Goal: Task Accomplishment & Management: Complete application form

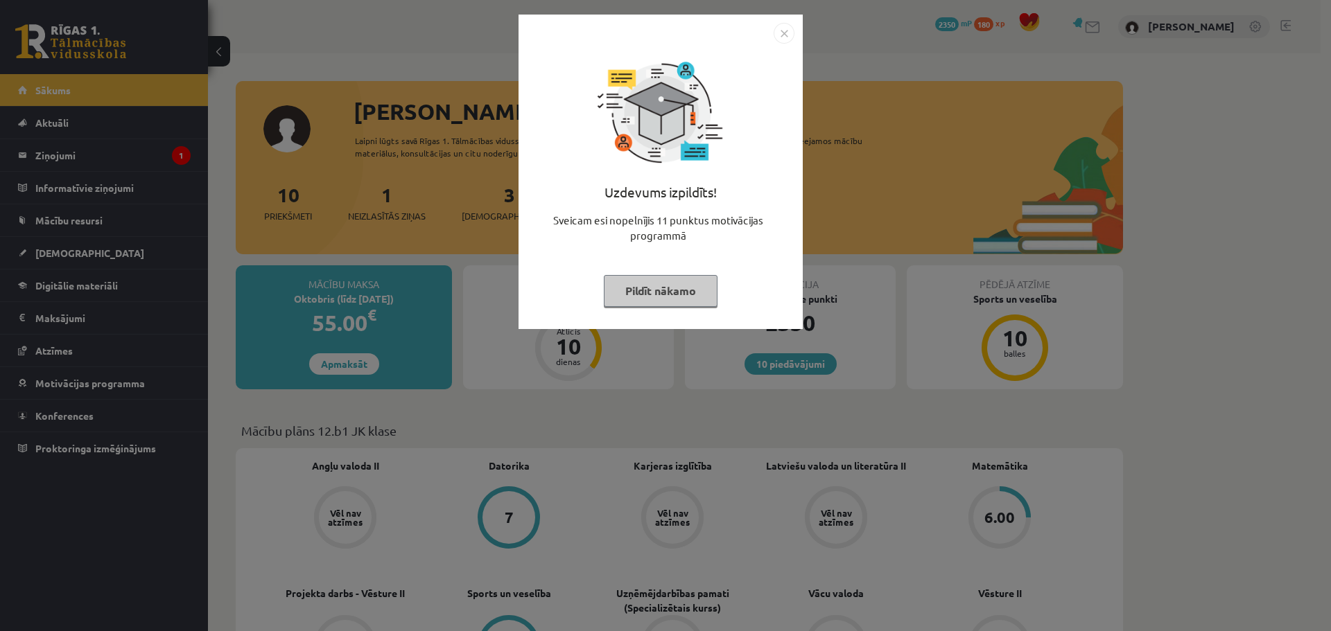
click at [658, 284] on button "Pildīt nākamo" at bounding box center [661, 291] width 114 height 32
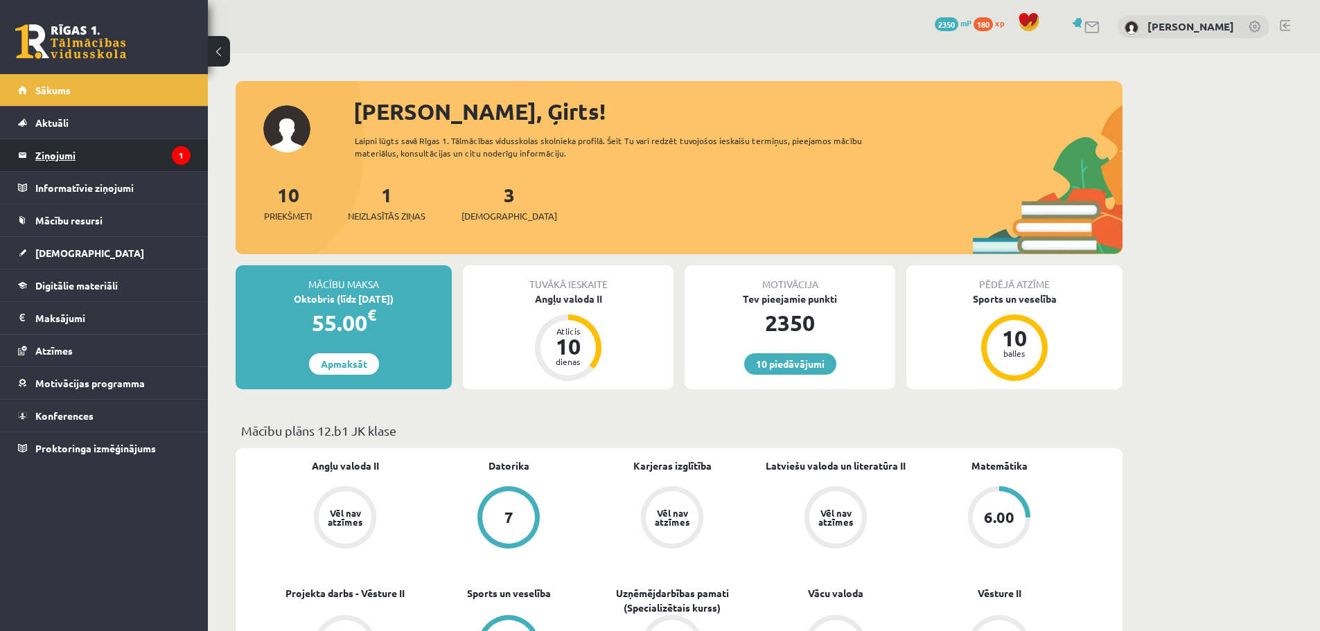
click at [64, 155] on legend "Ziņojumi 1" at bounding box center [112, 155] width 155 height 32
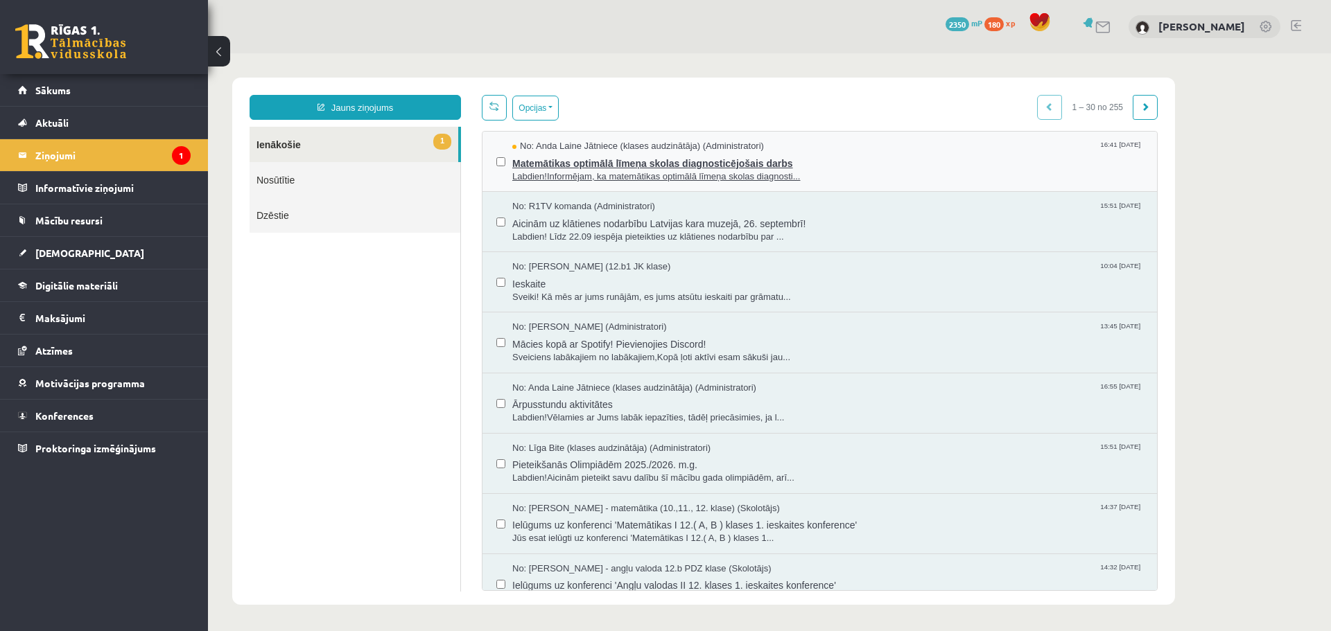
click at [600, 155] on span "Matemātikas optimālā līmeņa skolas diagnosticējošais darbs" at bounding box center [827, 161] width 631 height 17
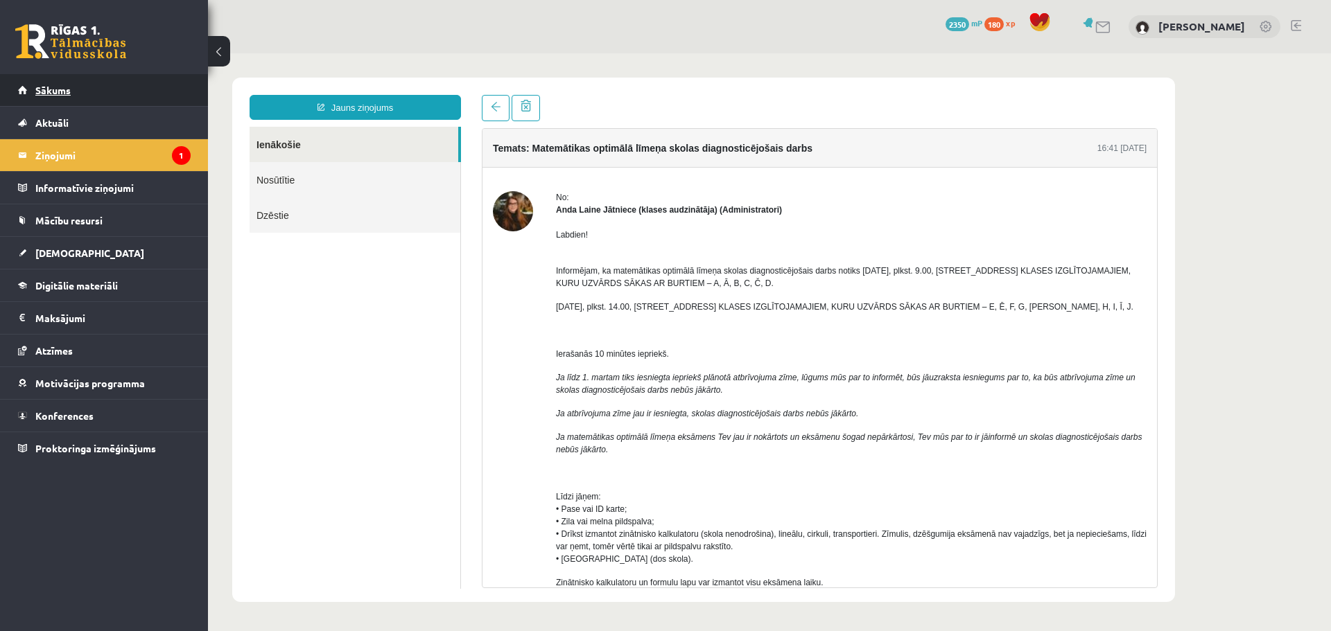
click at [47, 87] on span "Sākums" at bounding box center [52, 90] width 35 height 12
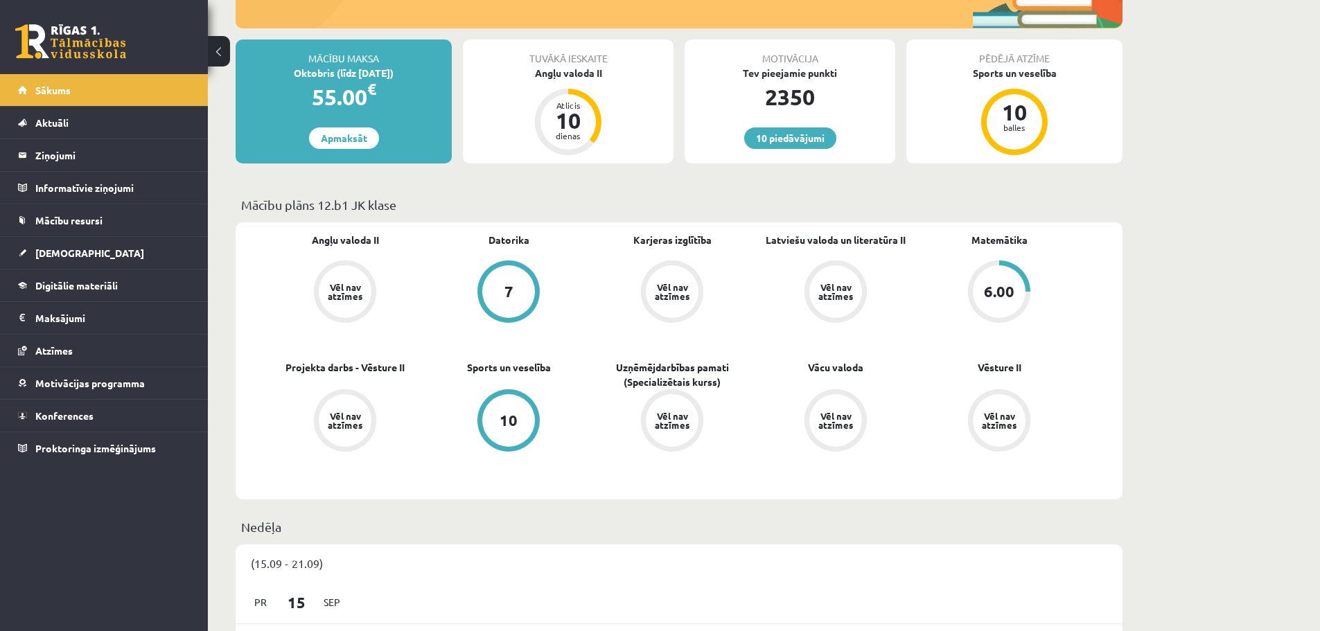
scroll to position [208, 0]
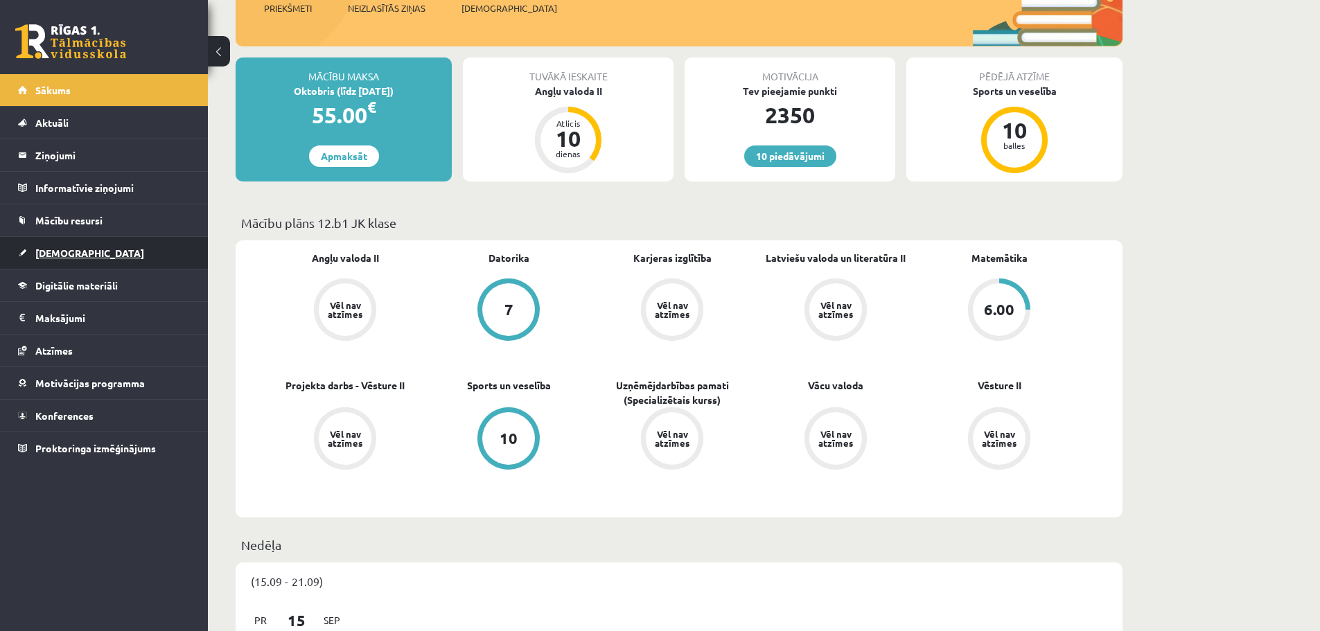
click at [63, 256] on span "[DEMOGRAPHIC_DATA]" at bounding box center [89, 253] width 109 height 12
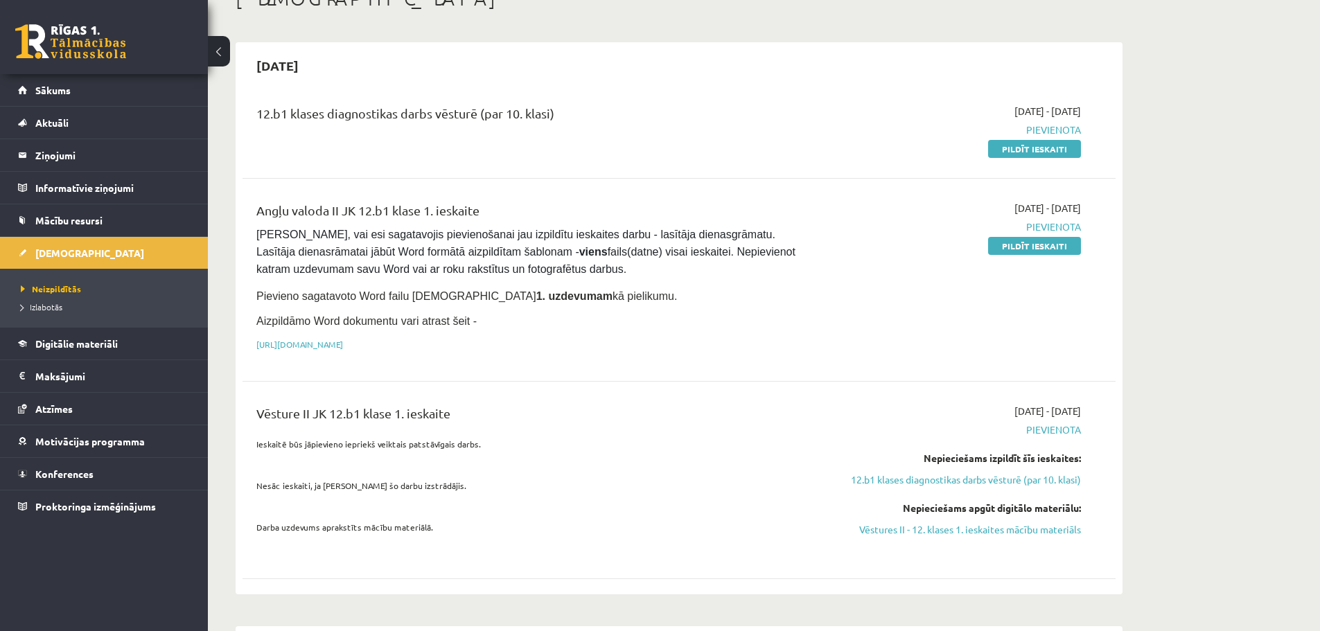
scroll to position [69, 0]
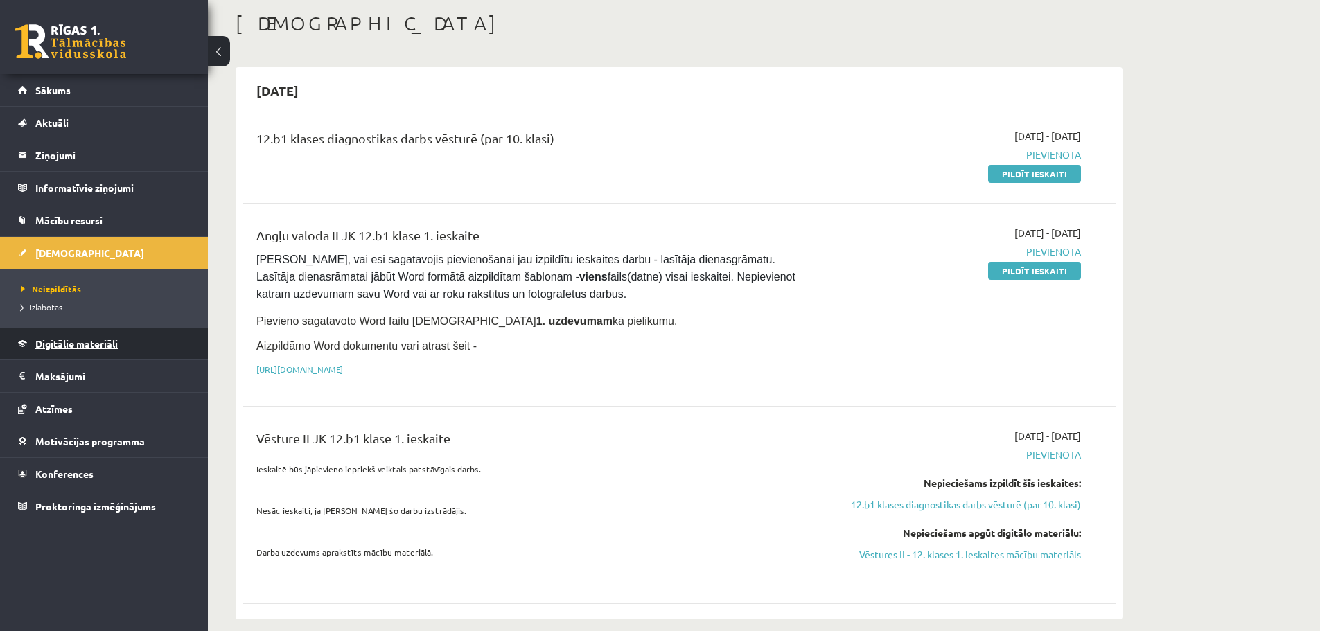
click at [86, 343] on span "Digitālie materiāli" at bounding box center [76, 344] width 82 height 12
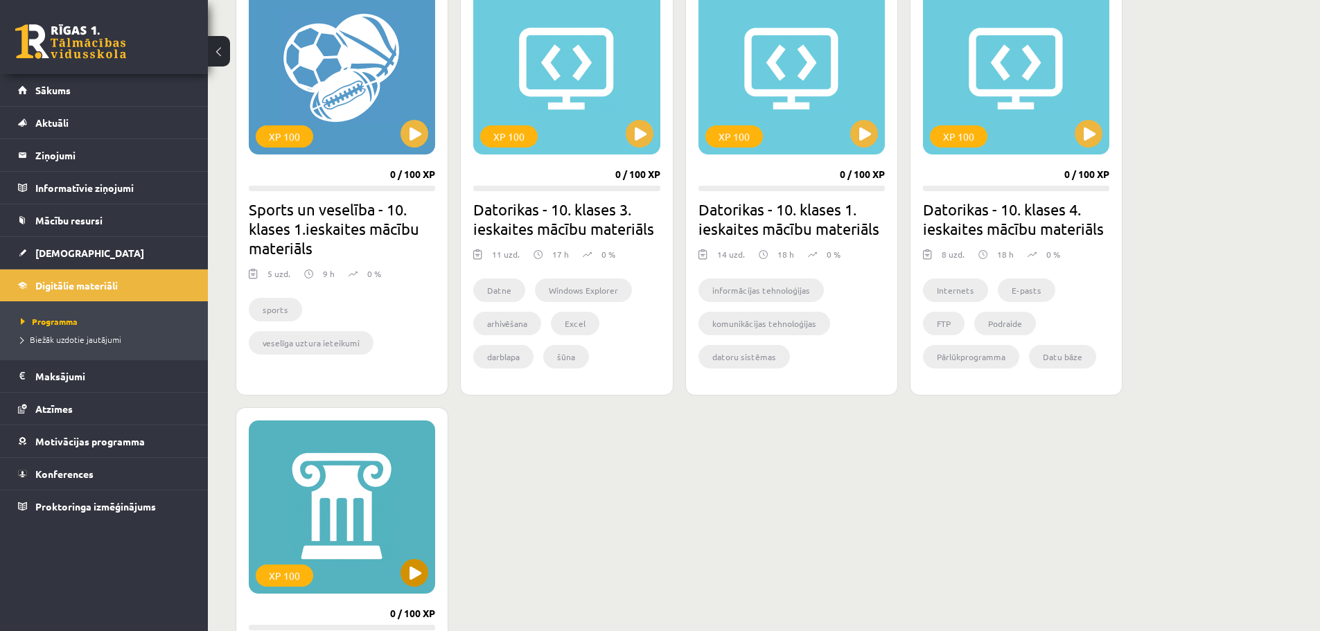
scroll to position [1109, 0]
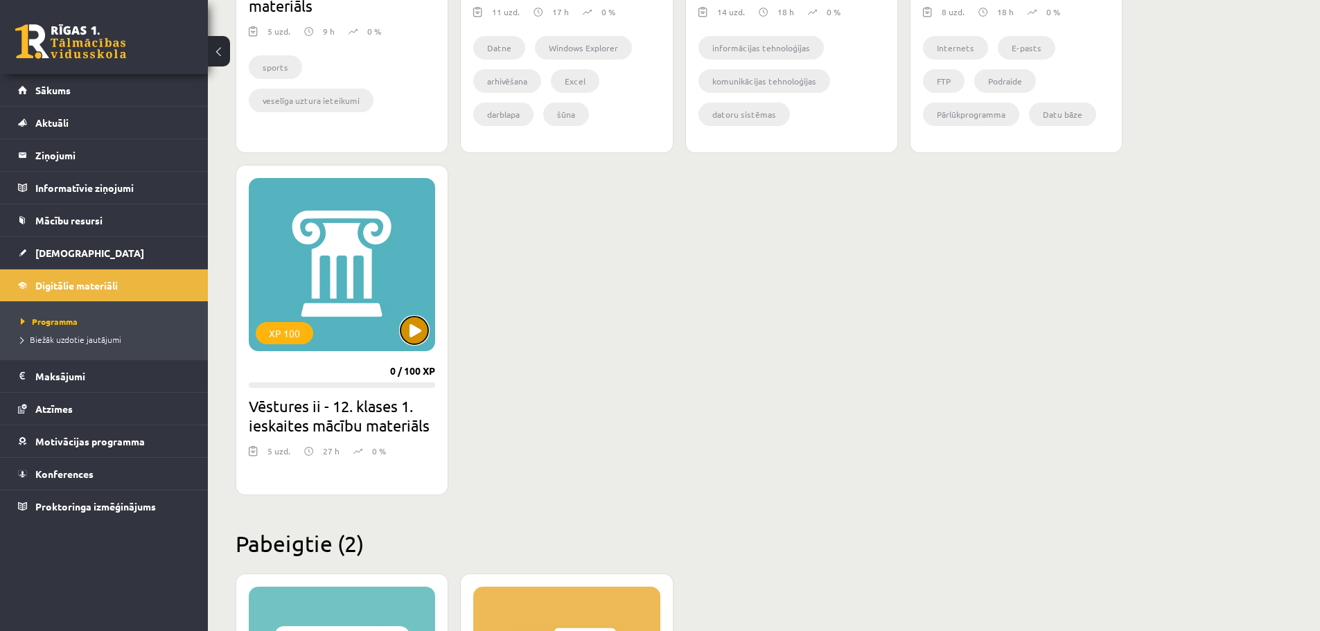
click at [421, 330] on button at bounding box center [415, 331] width 28 height 28
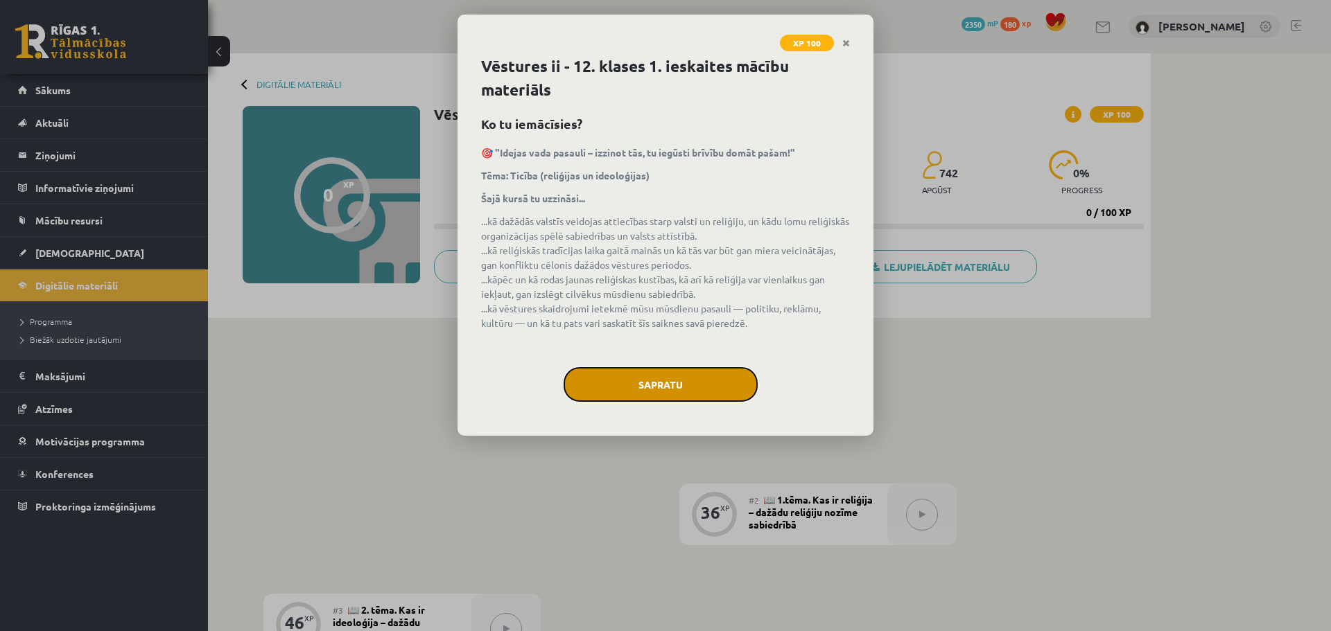
click at [669, 372] on button "Sapratu" at bounding box center [660, 384] width 194 height 35
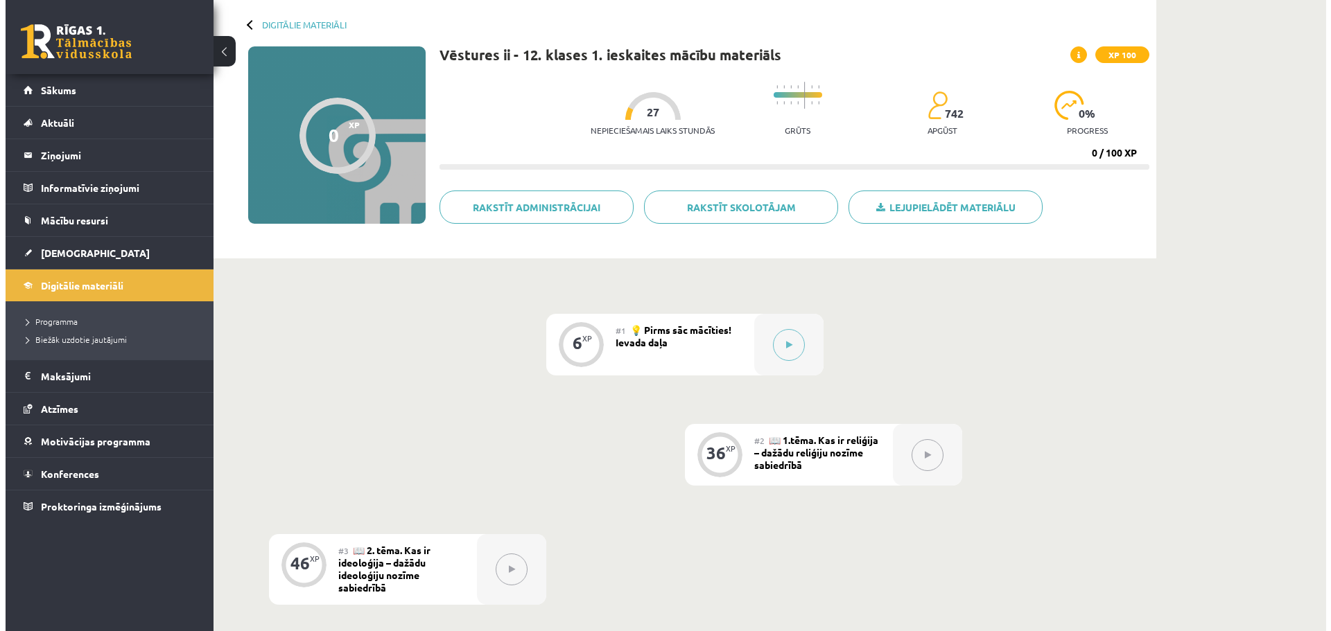
scroll to position [208, 0]
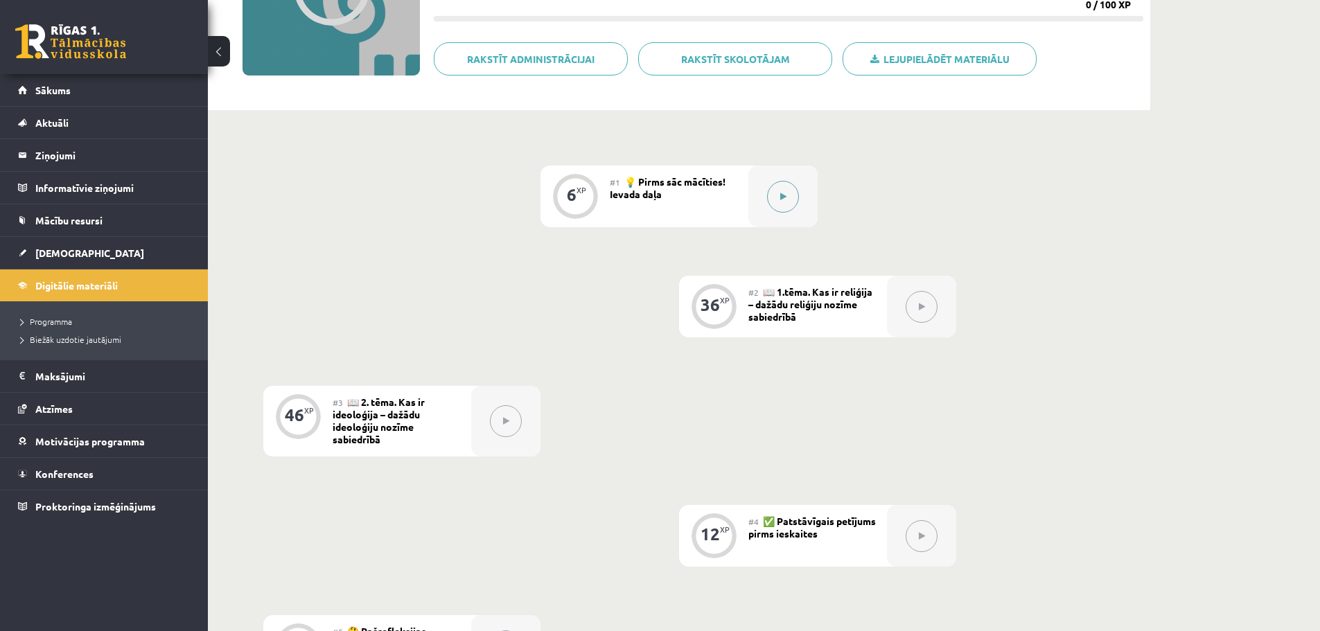
click at [787, 193] on button at bounding box center [783, 197] width 32 height 32
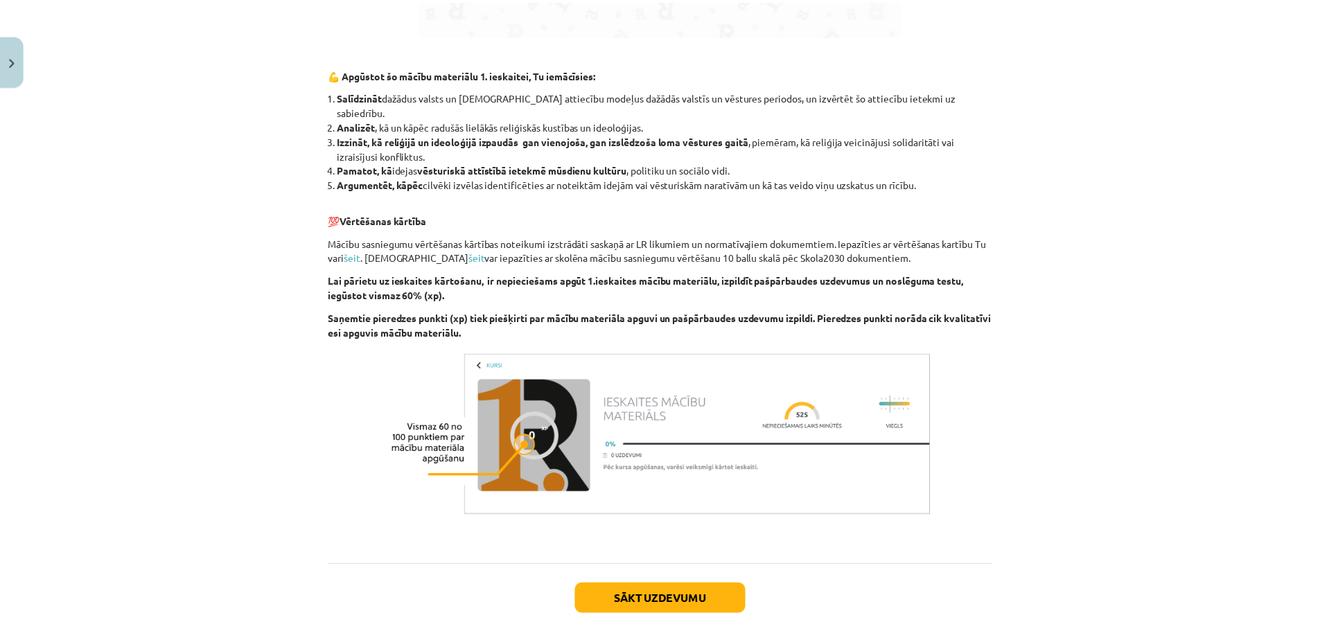
scroll to position [1178, 0]
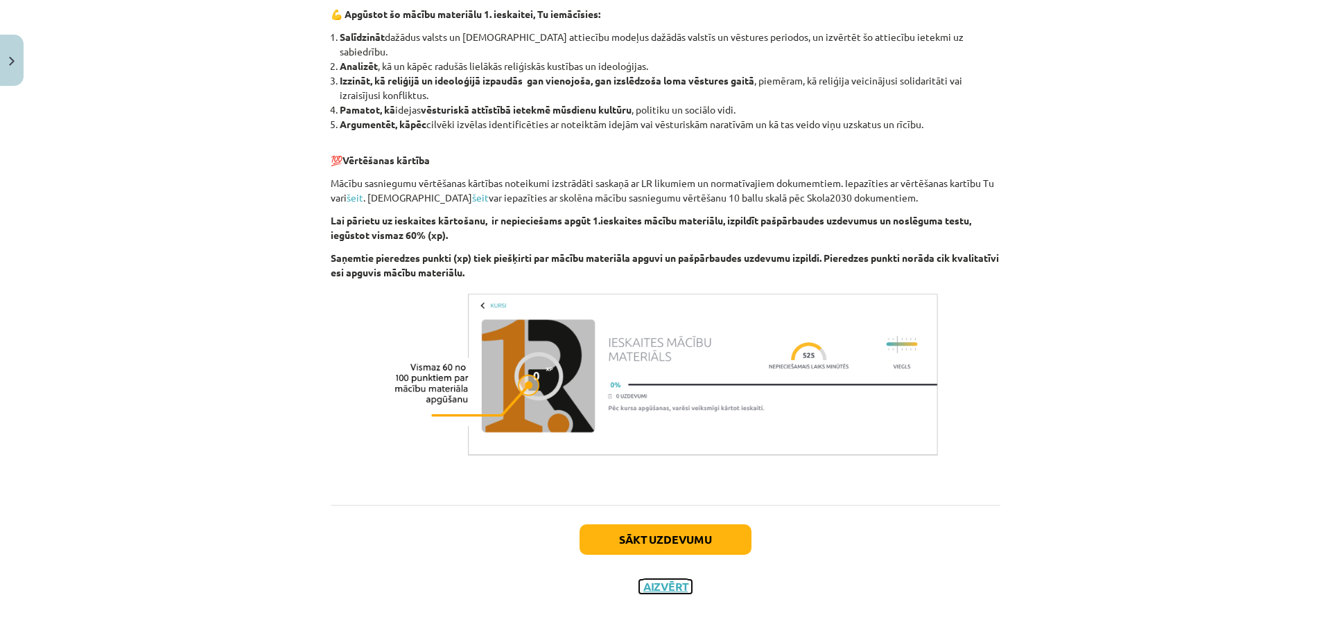
click at [663, 580] on button "Aizvērt" at bounding box center [665, 587] width 53 height 14
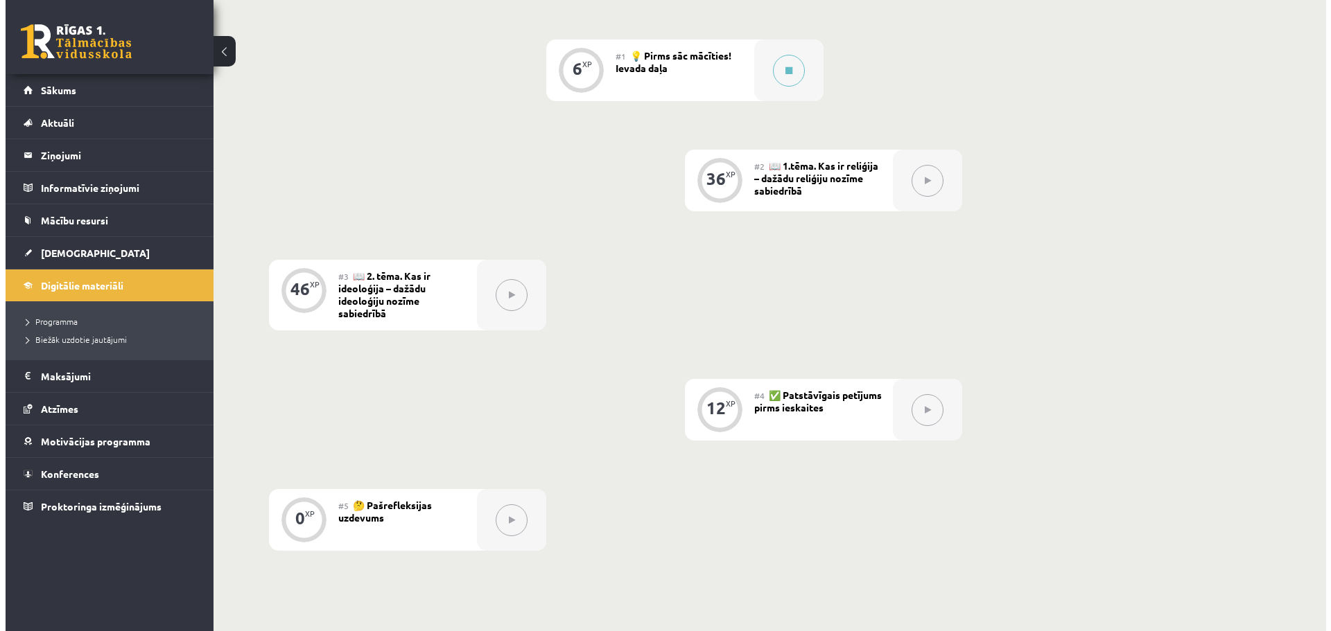
scroll to position [347, 0]
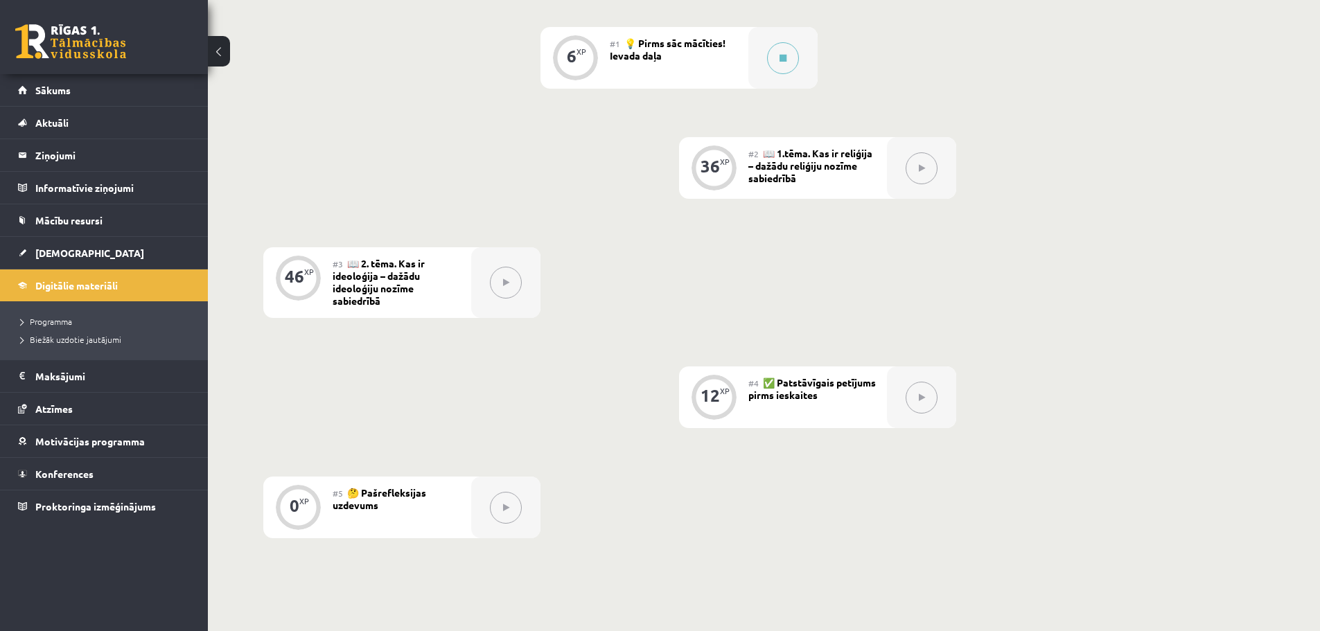
click at [928, 401] on button at bounding box center [922, 398] width 32 height 32
click at [922, 395] on icon at bounding box center [922, 398] width 6 height 8
click at [922, 399] on icon at bounding box center [922, 398] width 6 height 8
click at [782, 58] on icon at bounding box center [783, 58] width 7 height 8
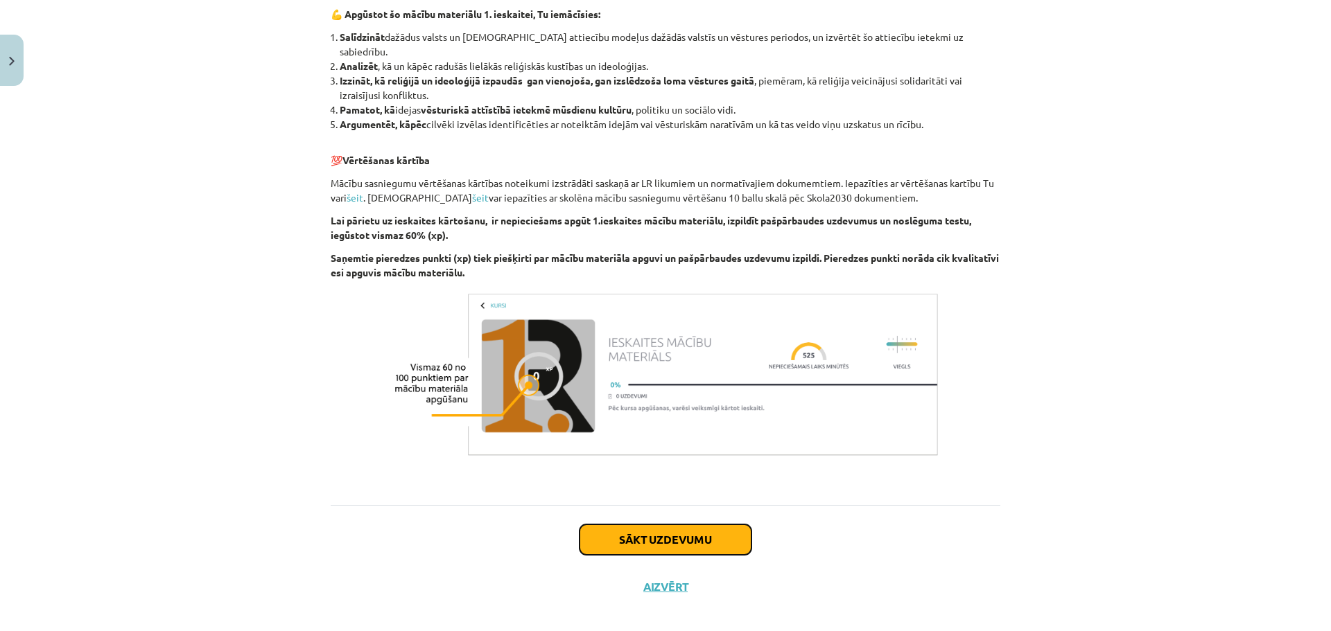
click at [658, 529] on button "Sākt uzdevumu" at bounding box center [665, 540] width 172 height 30
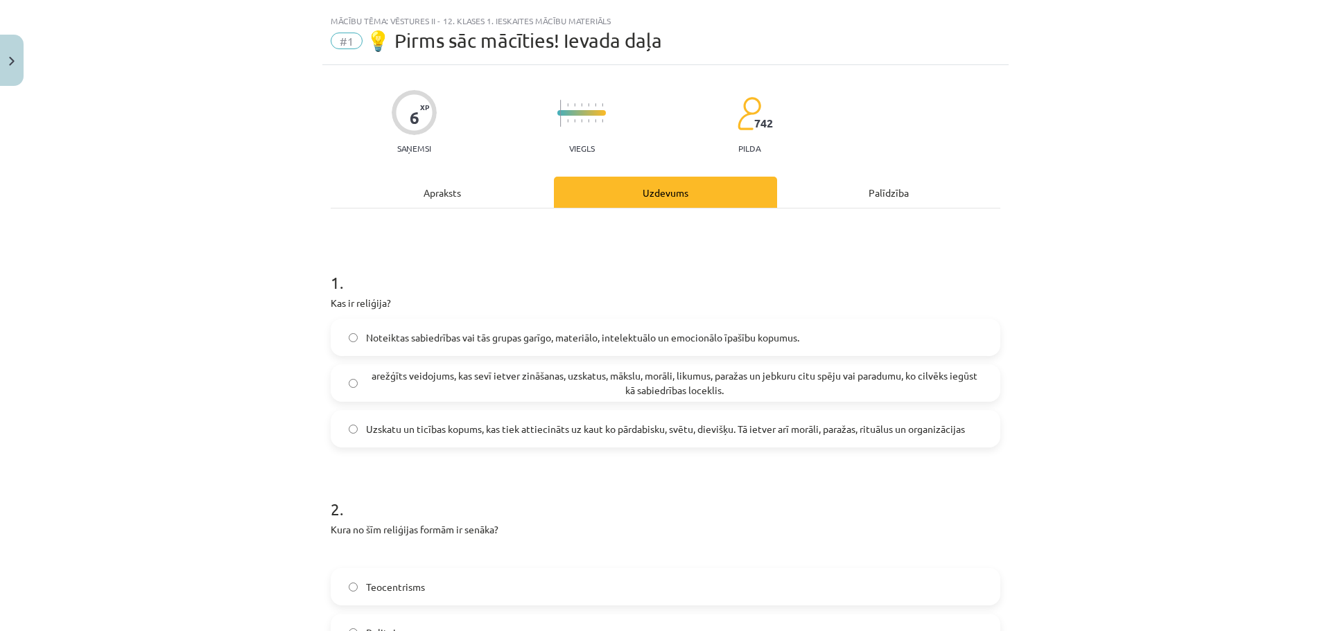
scroll to position [0, 0]
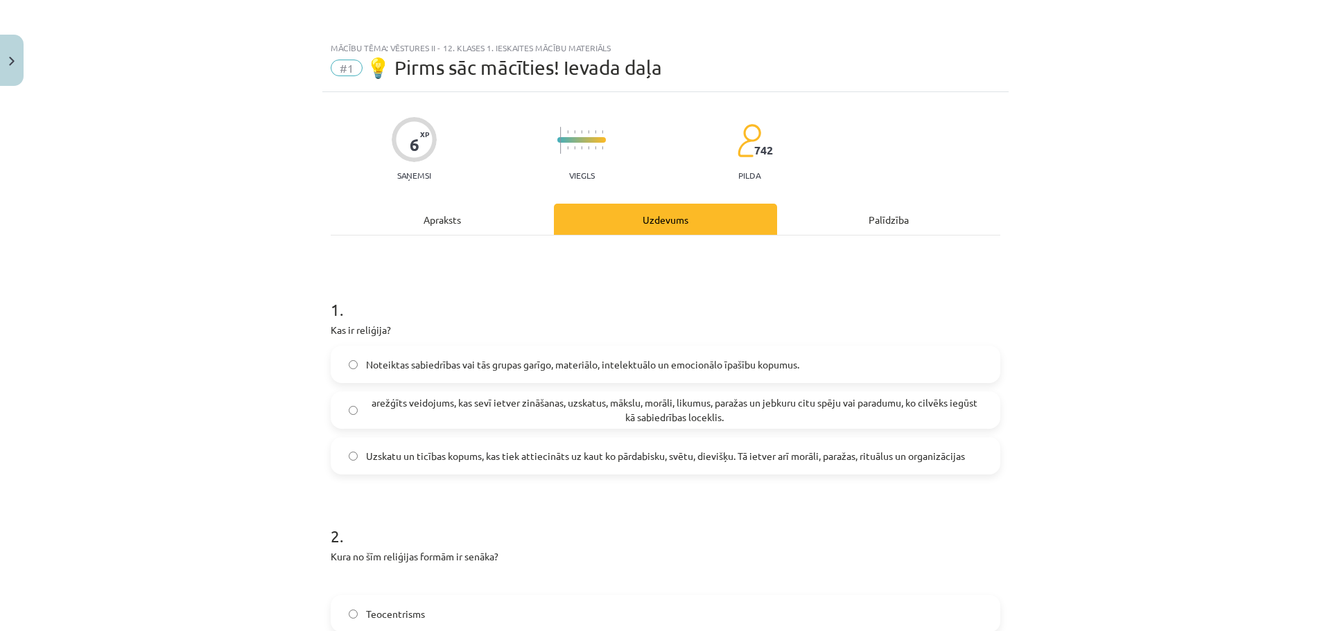
click at [427, 216] on div "Apraksts" at bounding box center [442, 219] width 223 height 31
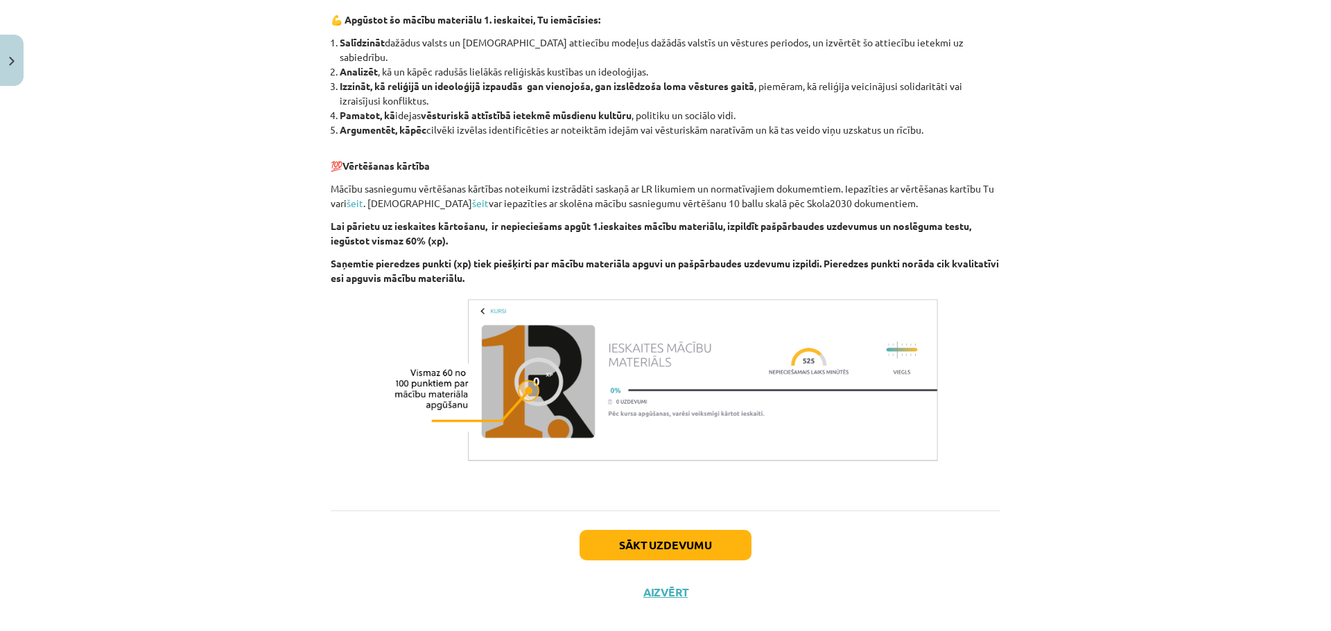
scroll to position [1178, 0]
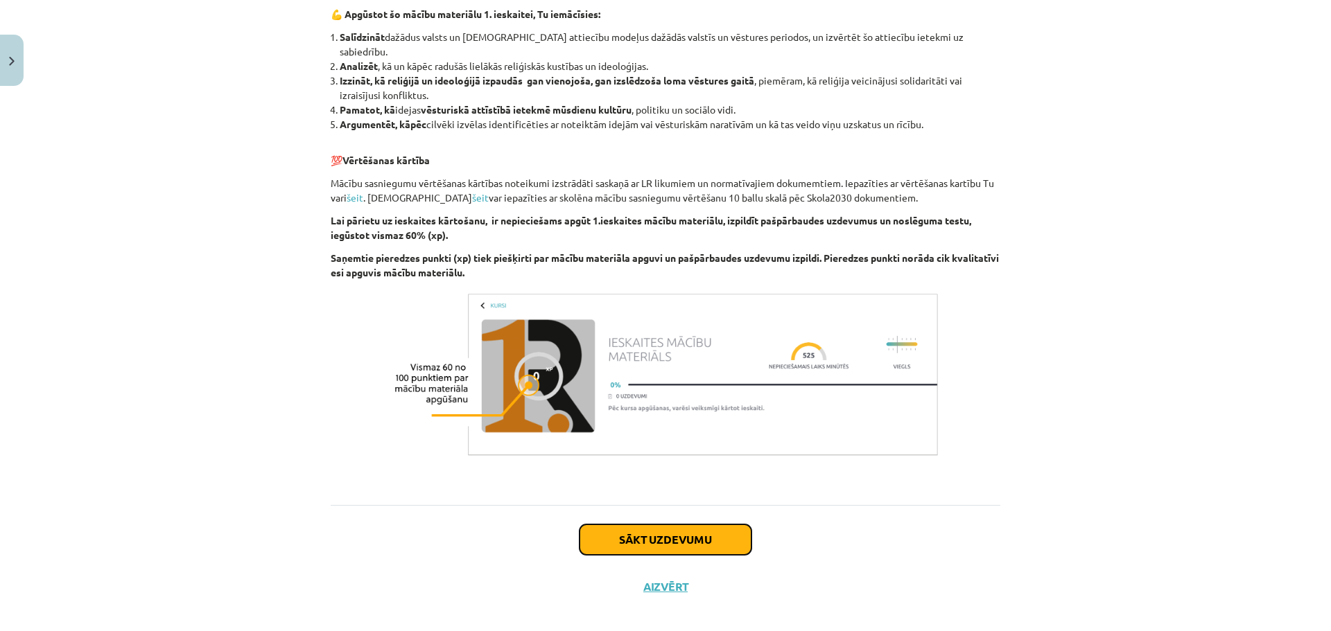
click at [657, 527] on button "Sākt uzdevumu" at bounding box center [665, 540] width 172 height 30
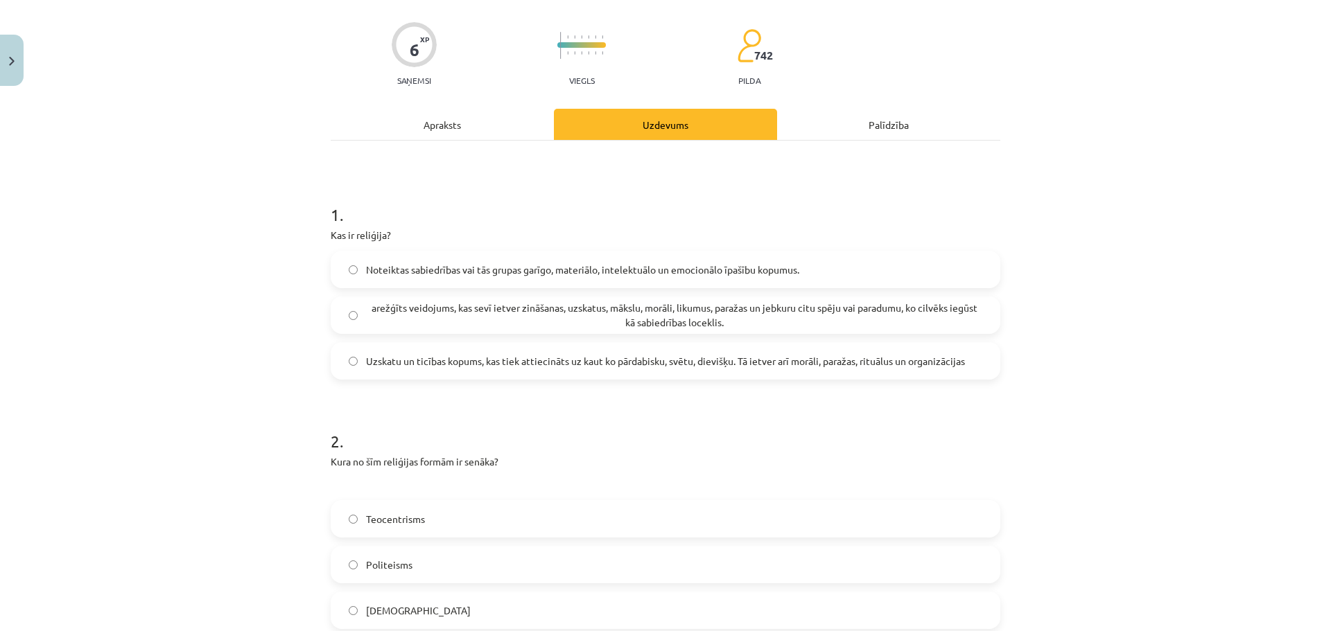
scroll to position [63, 0]
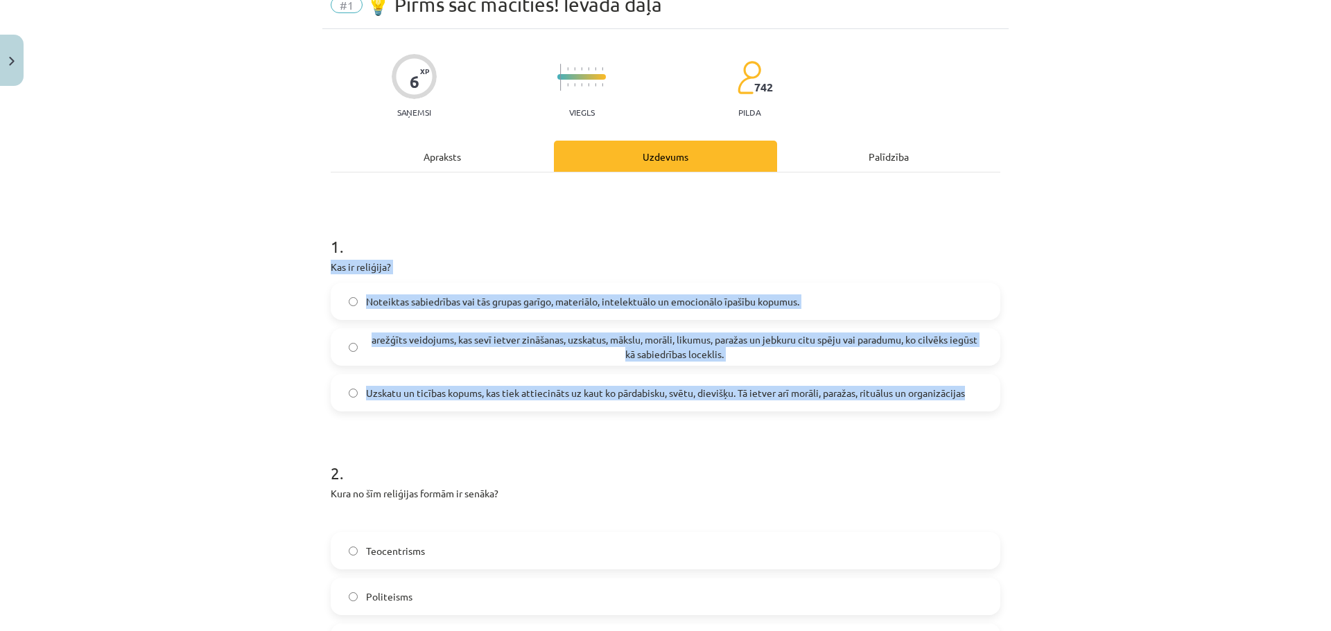
drag, startPoint x: 326, startPoint y: 266, endPoint x: 1018, endPoint y: 376, distance: 701.0
click at [1018, 376] on div "Mācību tēma: Vēstures ii - 12. klases 1. ieskaites mācību materiāls #1 💡 Pirms …" at bounding box center [665, 315] width 1331 height 631
copy div "Kas ir reliģija? Noteiktas sabiedrības vai tās grupas garīgo, materiālo, intele…"
click at [397, 390] on span "Uzskatu un ticības kopums, kas tiek attiecināts uz kaut ko pārdabisku, svētu, d…" at bounding box center [665, 393] width 599 height 15
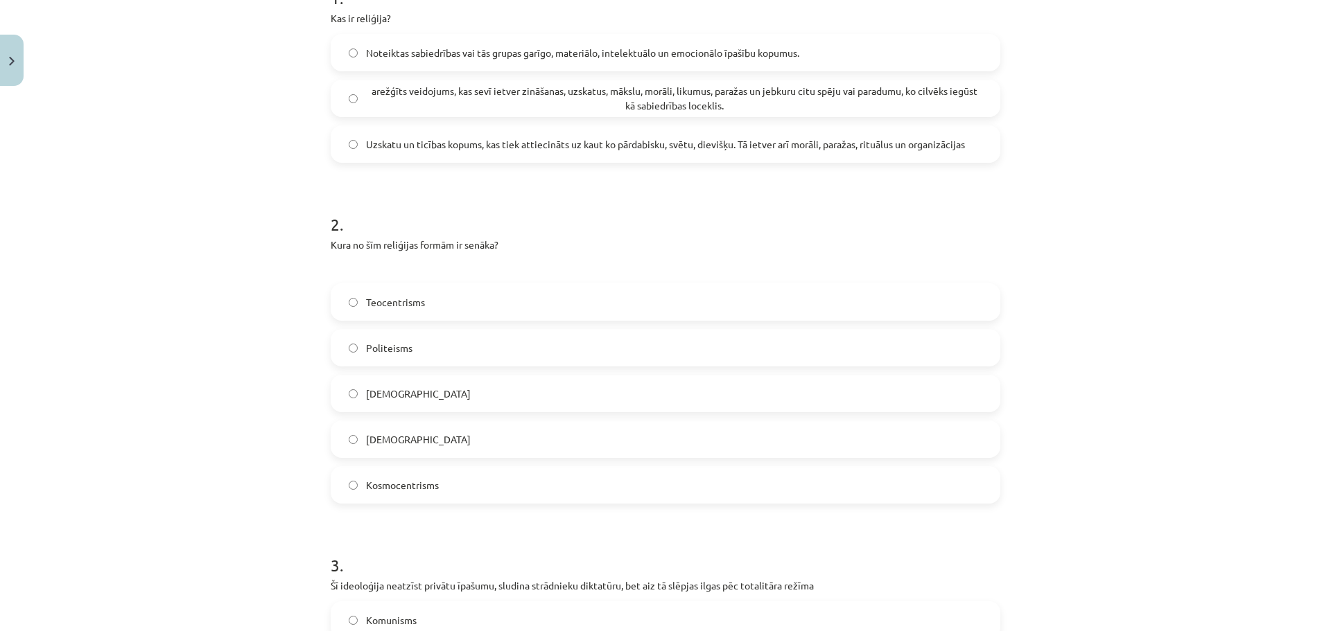
scroll to position [340, 0]
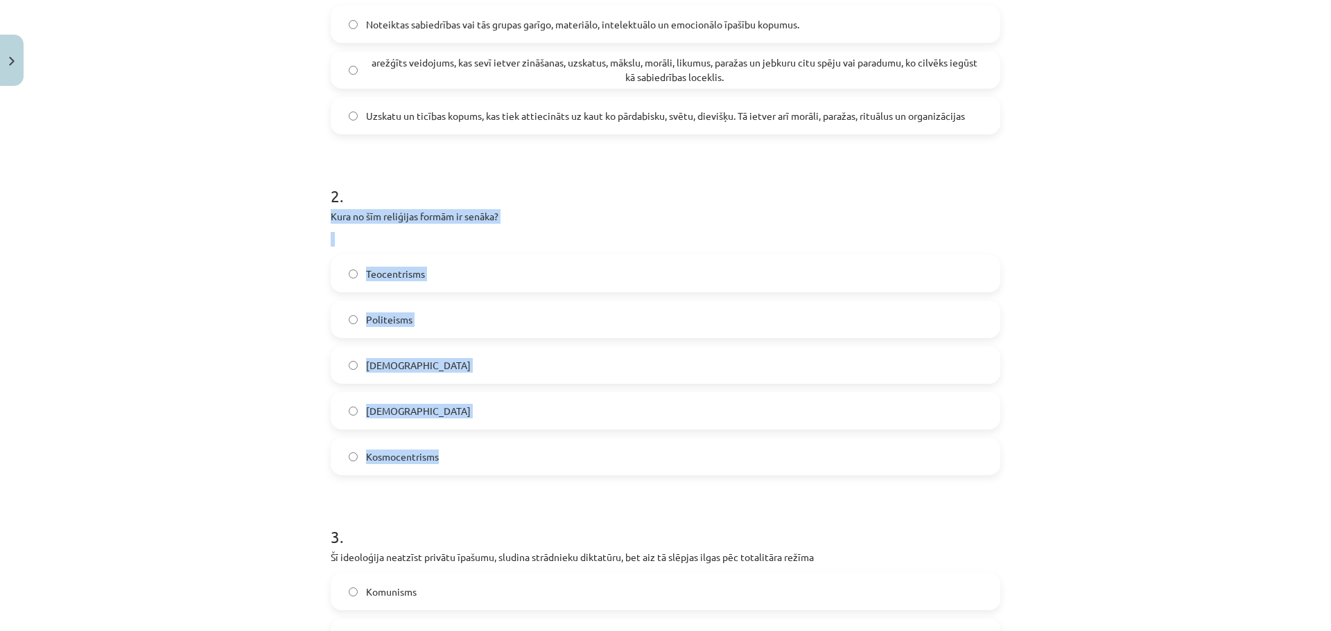
drag, startPoint x: 320, startPoint y: 214, endPoint x: 453, endPoint y: 450, distance: 270.6
click at [453, 450] on div "6 XP Saņemsi Viegls 742 pilda Apraksts Uzdevums Palīdzība 1 . Kas ir reliģija? …" at bounding box center [665, 313] width 686 height 1122
copy div "Kura no šīm reliģijas formām ir senāka? Teocentrisms Politeisms [DEMOGRAPHIC_DA…"
click at [407, 453] on span "Kosmocentrisms" at bounding box center [402, 457] width 73 height 15
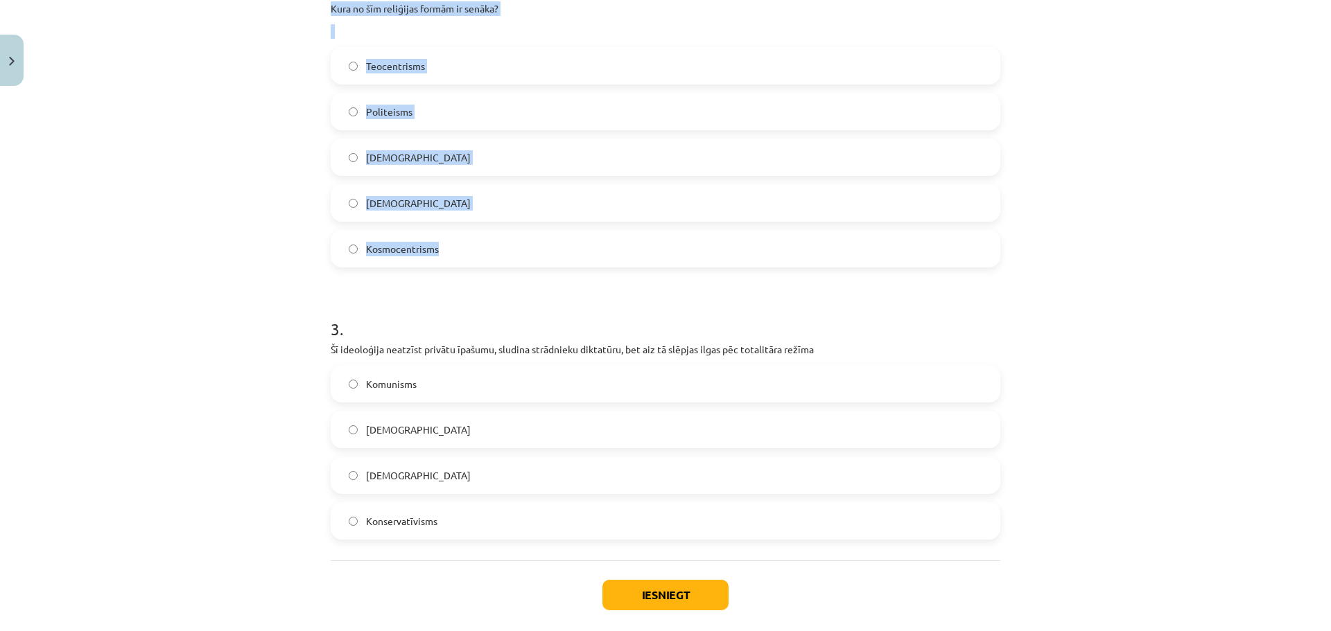
click at [1112, 198] on div "Mācību tēma: Vēstures ii - 12. klases 1. ieskaites mācību materiāls #1 💡 Pirms …" at bounding box center [665, 315] width 1331 height 631
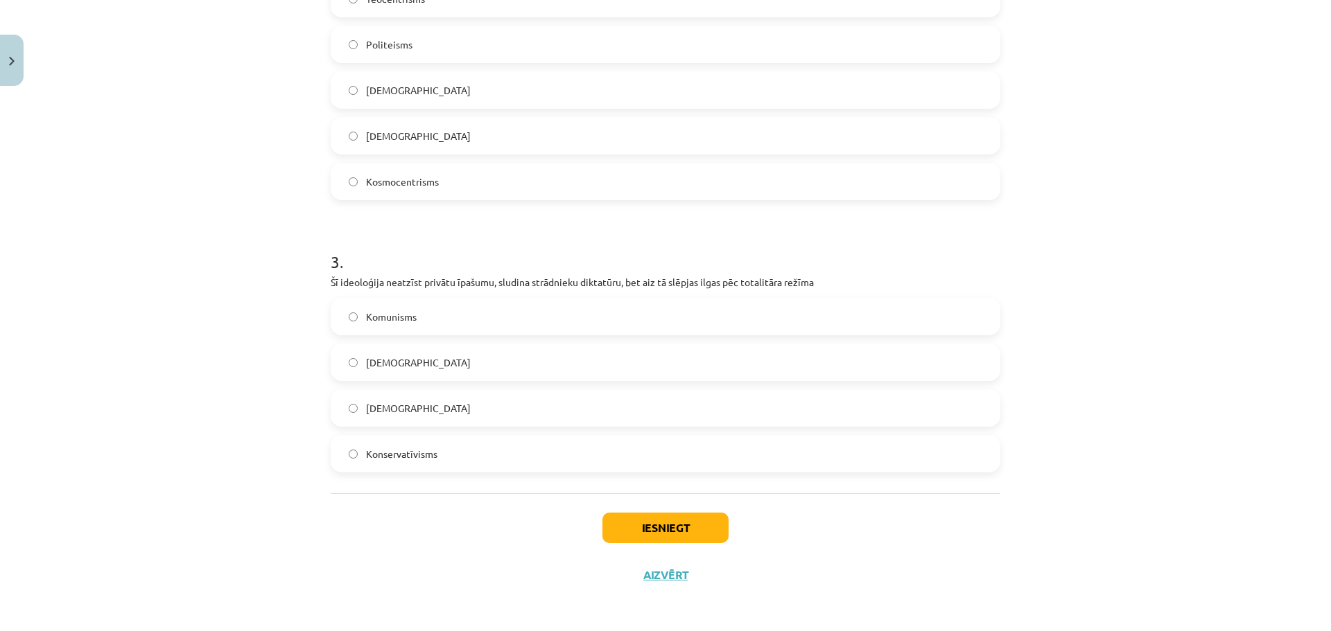
scroll to position [618, 0]
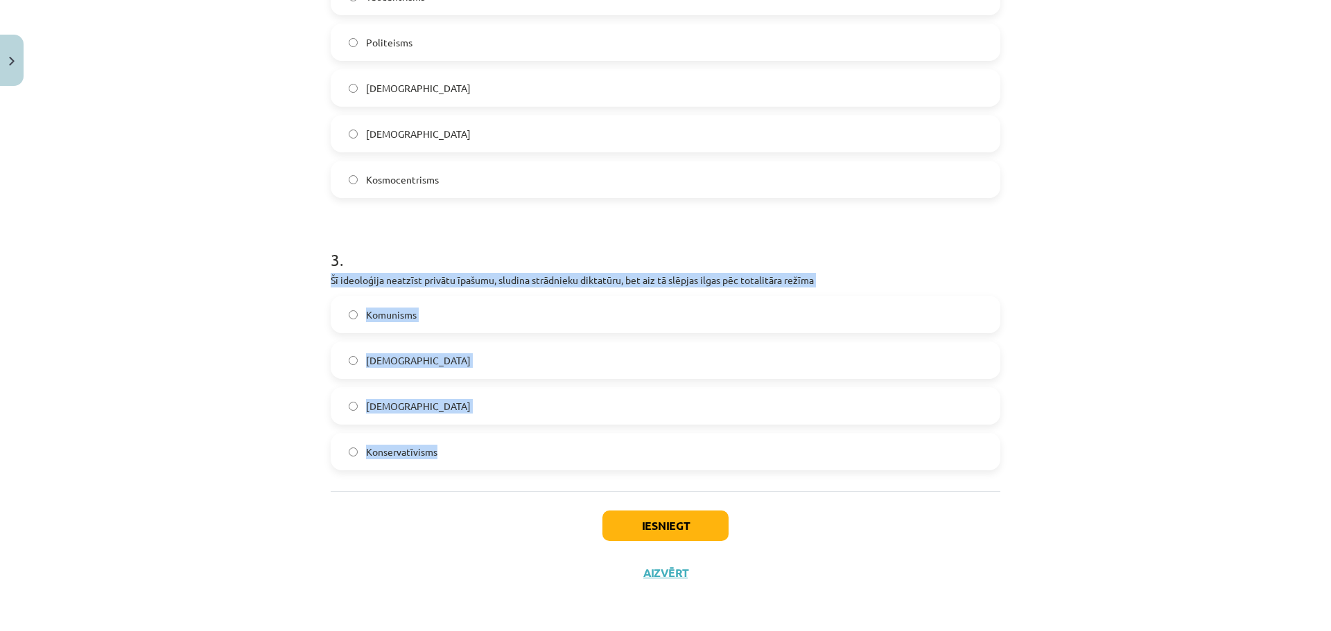
drag, startPoint x: 328, startPoint y: 277, endPoint x: 462, endPoint y: 330, distance: 144.7
click at [462, 440] on div "3 . Šī ideoloģija neatzīst privātu īpašumu, sludina strādnieku diktatūru, bet a…" at bounding box center [666, 348] width 670 height 245
click at [395, 315] on span "Komunisms" at bounding box center [391, 315] width 51 height 15
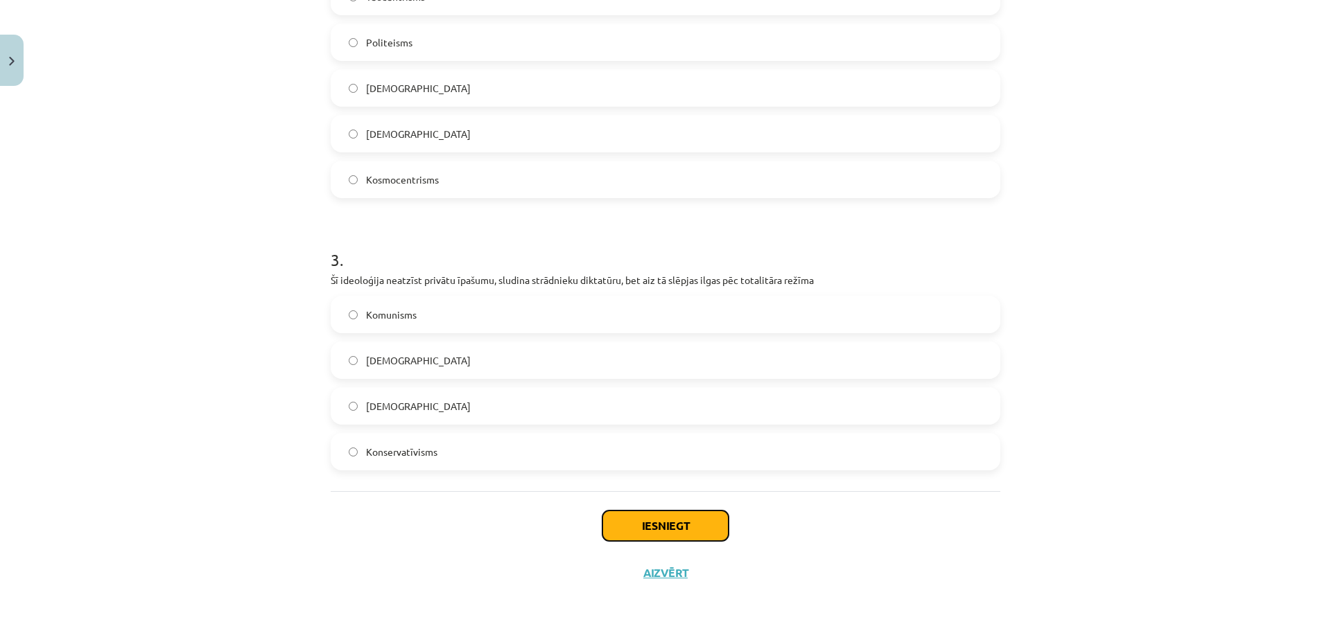
click at [667, 531] on button "Iesniegt" at bounding box center [665, 526] width 126 height 30
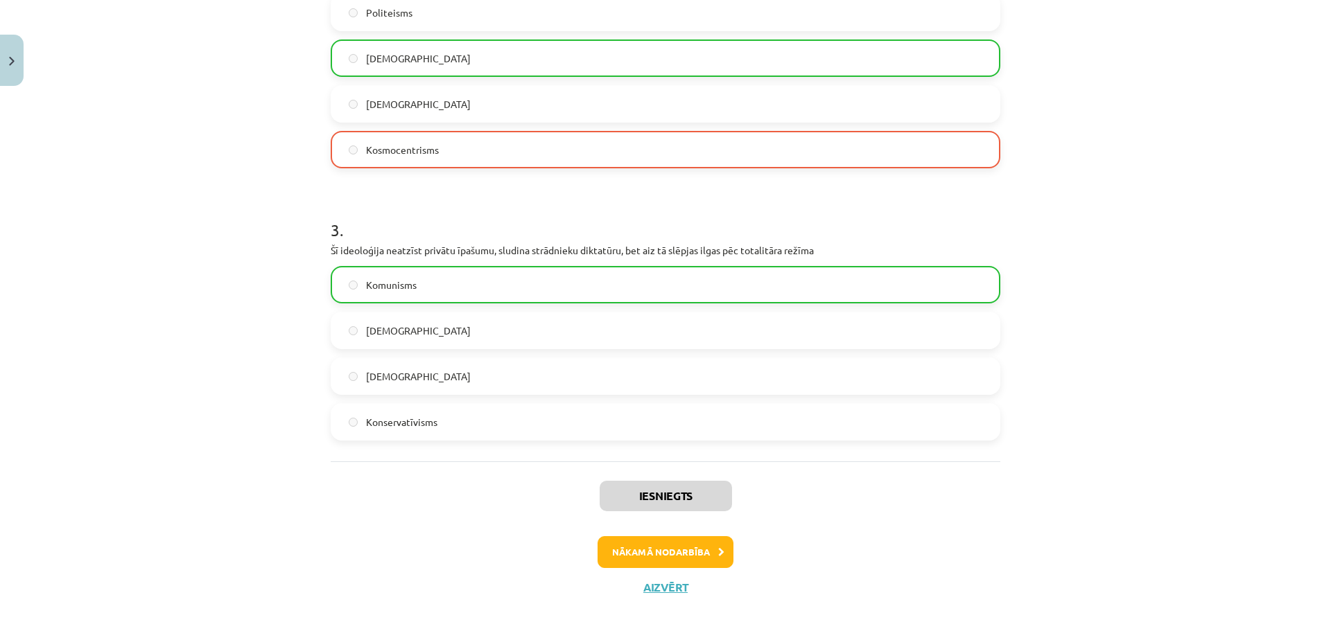
scroll to position [662, 0]
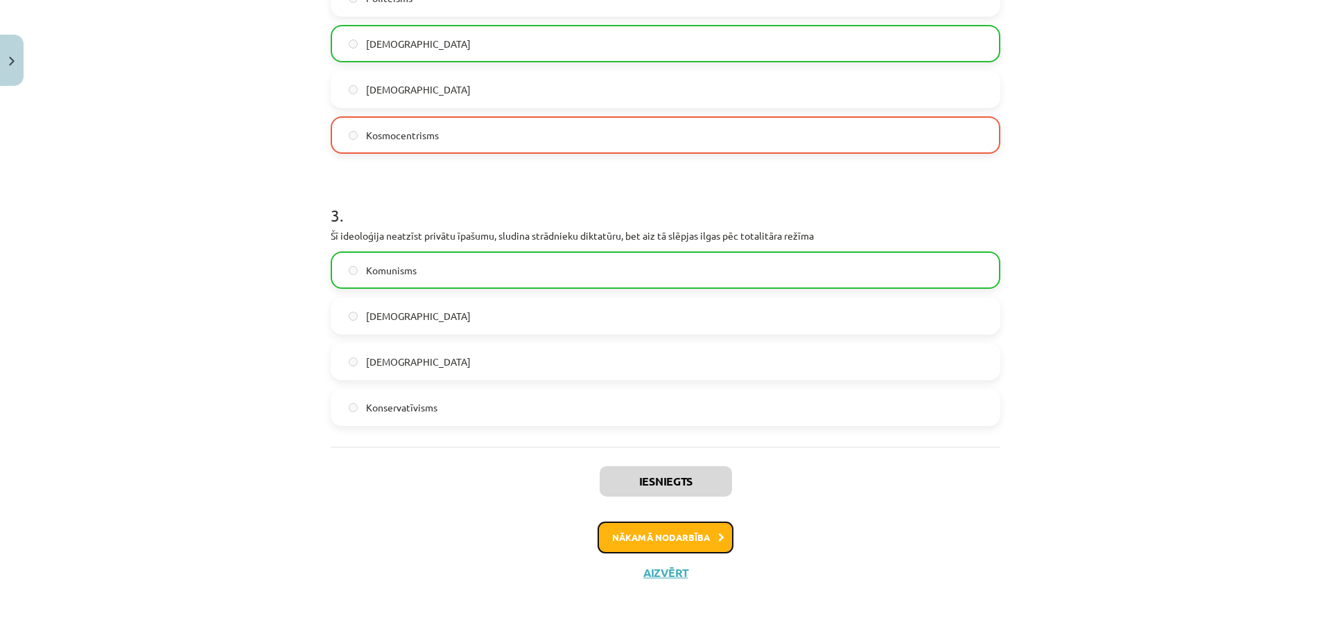
click at [670, 544] on button "Nākamā nodarbība" at bounding box center [665, 538] width 136 height 32
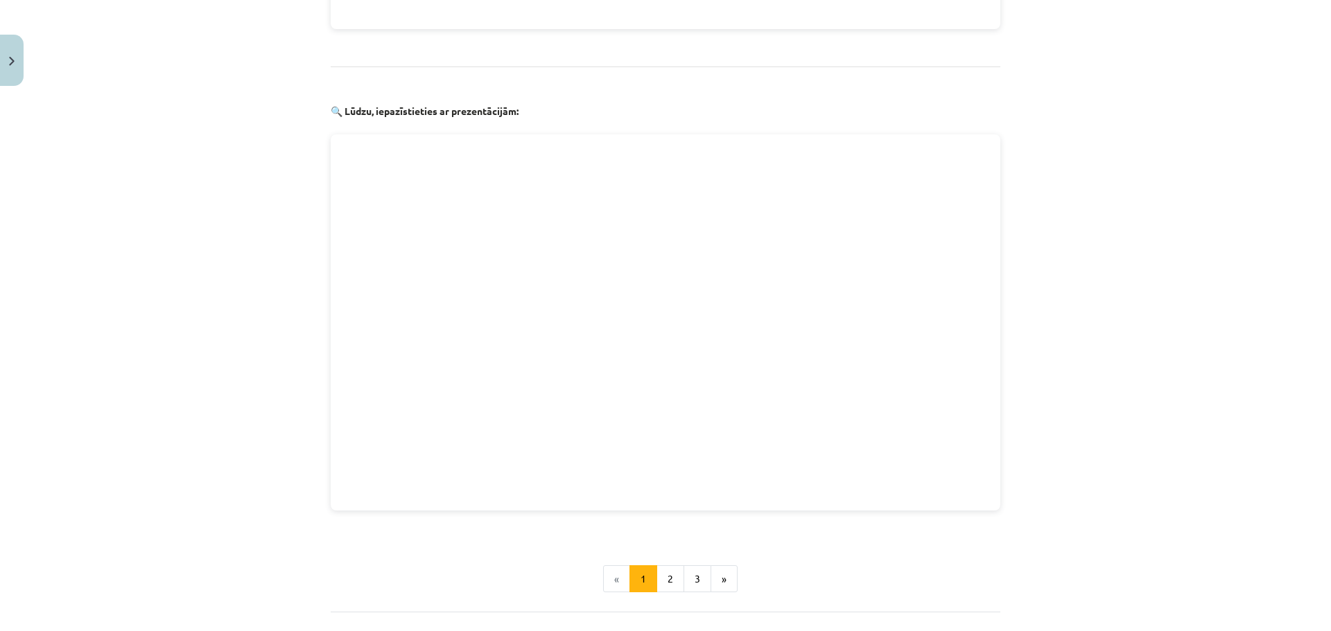
scroll to position [1351, 0]
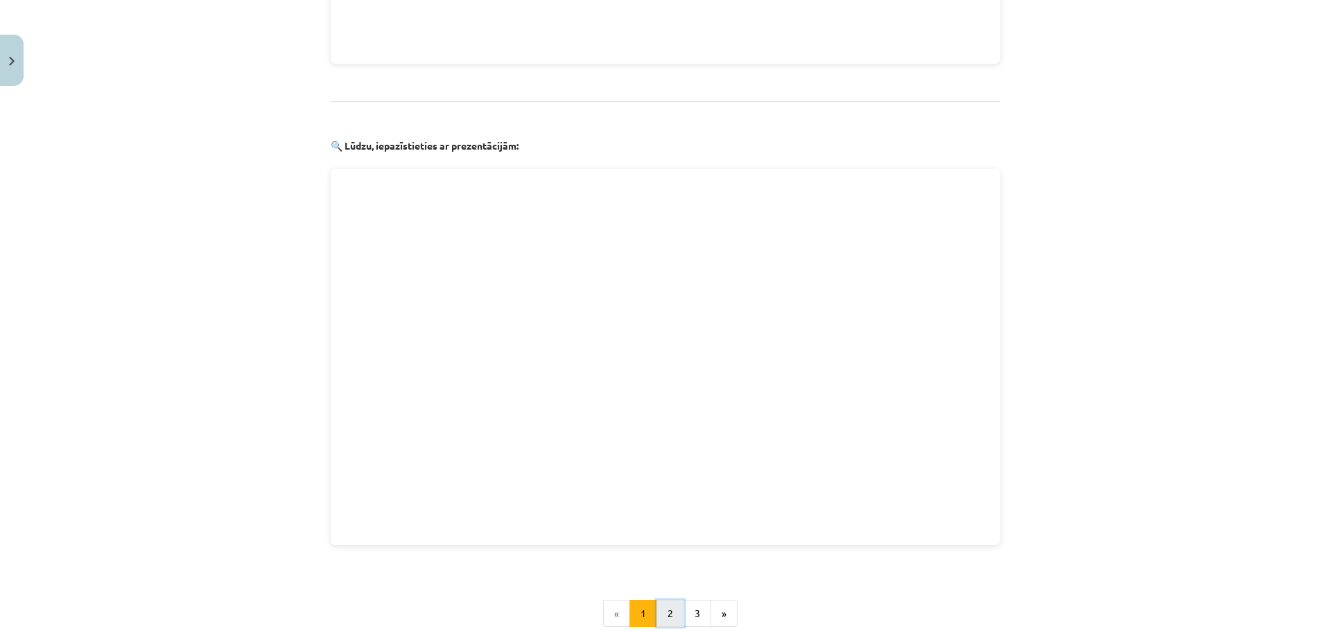
click at [667, 600] on button "2" at bounding box center [670, 614] width 28 height 28
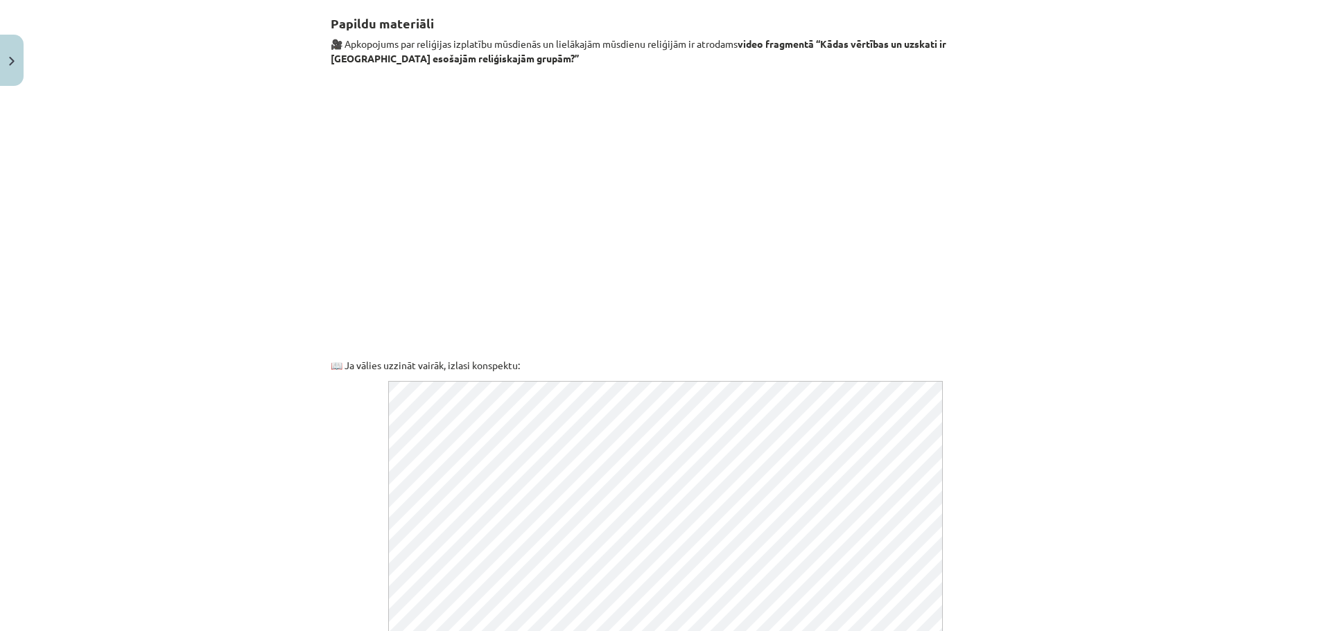
scroll to position [248, 0]
drag, startPoint x: 1069, startPoint y: 460, endPoint x: 1067, endPoint y: 520, distance: 61.0
click at [1067, 520] on div "Mācību tēma: Vēstures ii - 12. klases 1. ieskaites mācību materiāls #2 📖 1.tēma…" at bounding box center [665, 315] width 1331 height 631
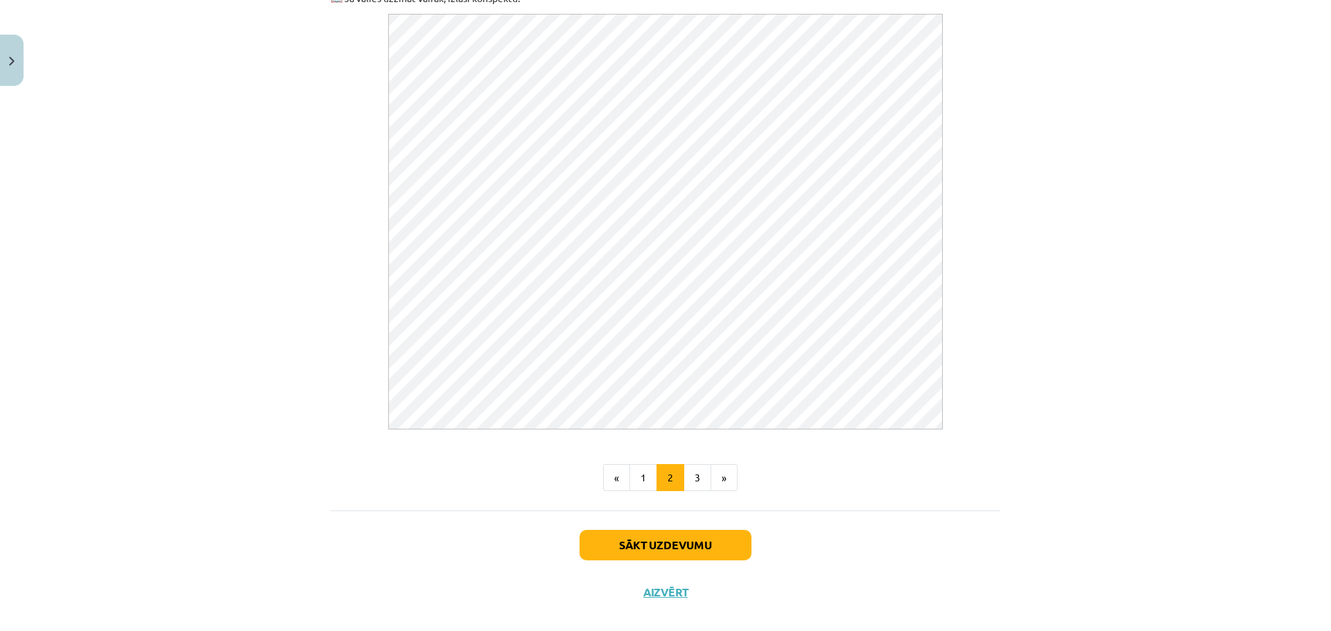
scroll to position [638, 0]
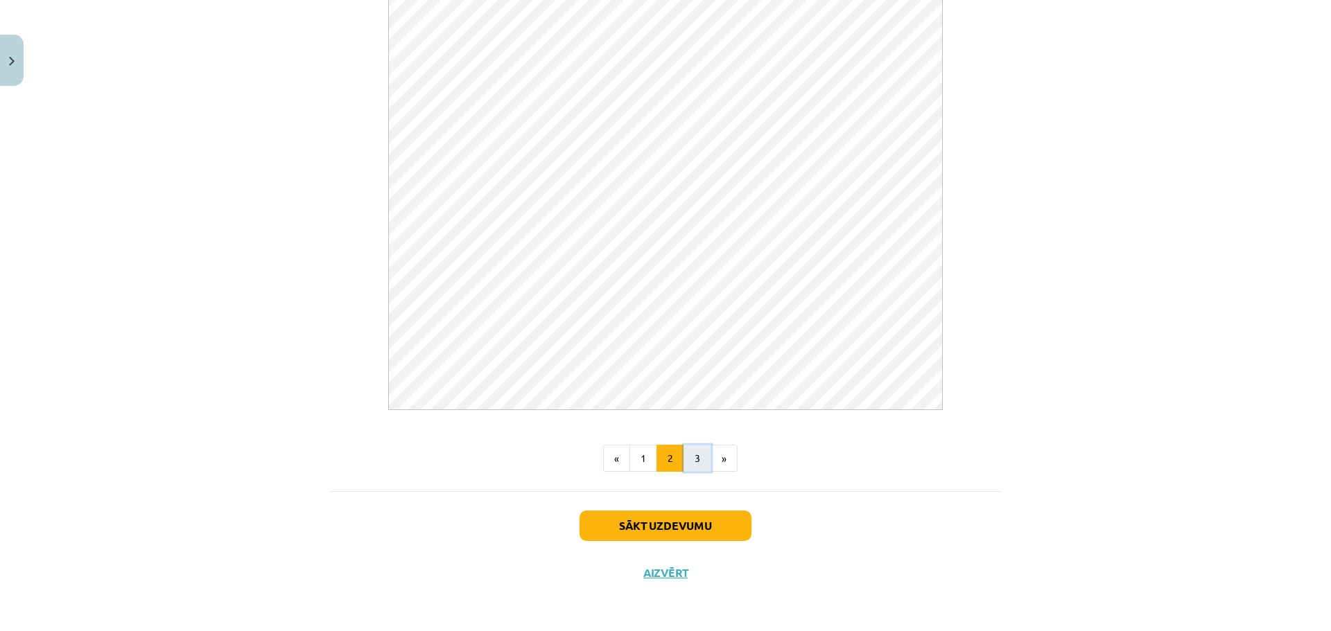
click at [688, 457] on button "3" at bounding box center [697, 459] width 28 height 28
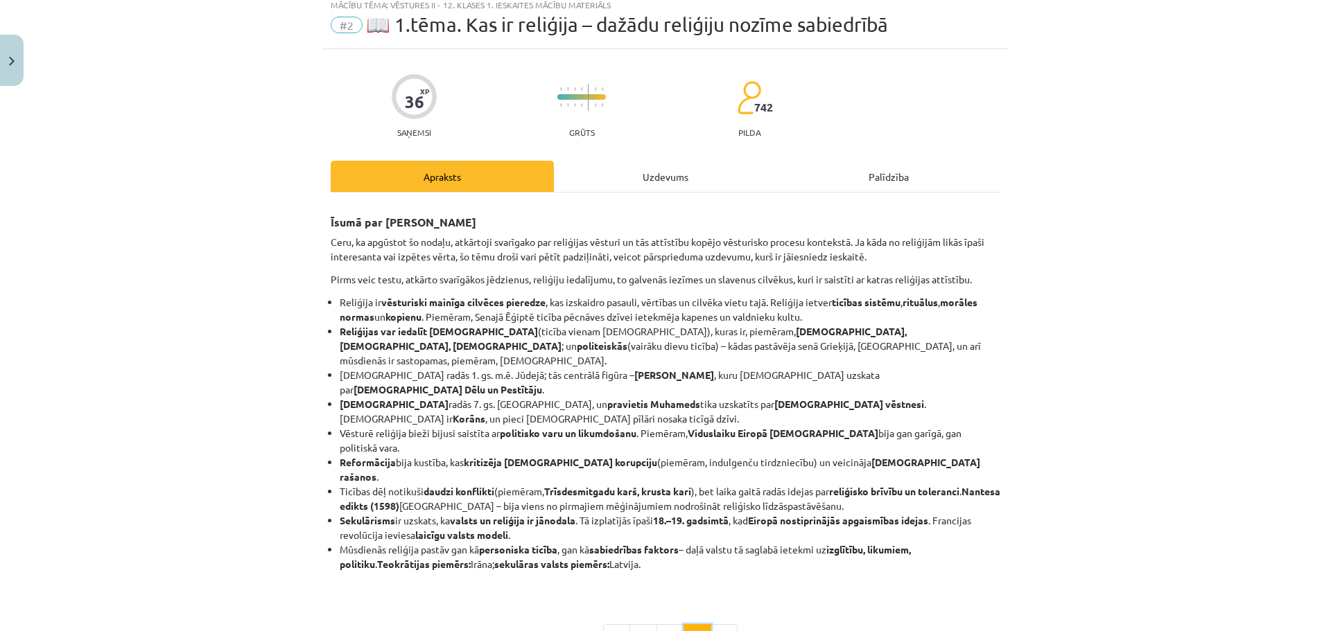
scroll to position [164, 0]
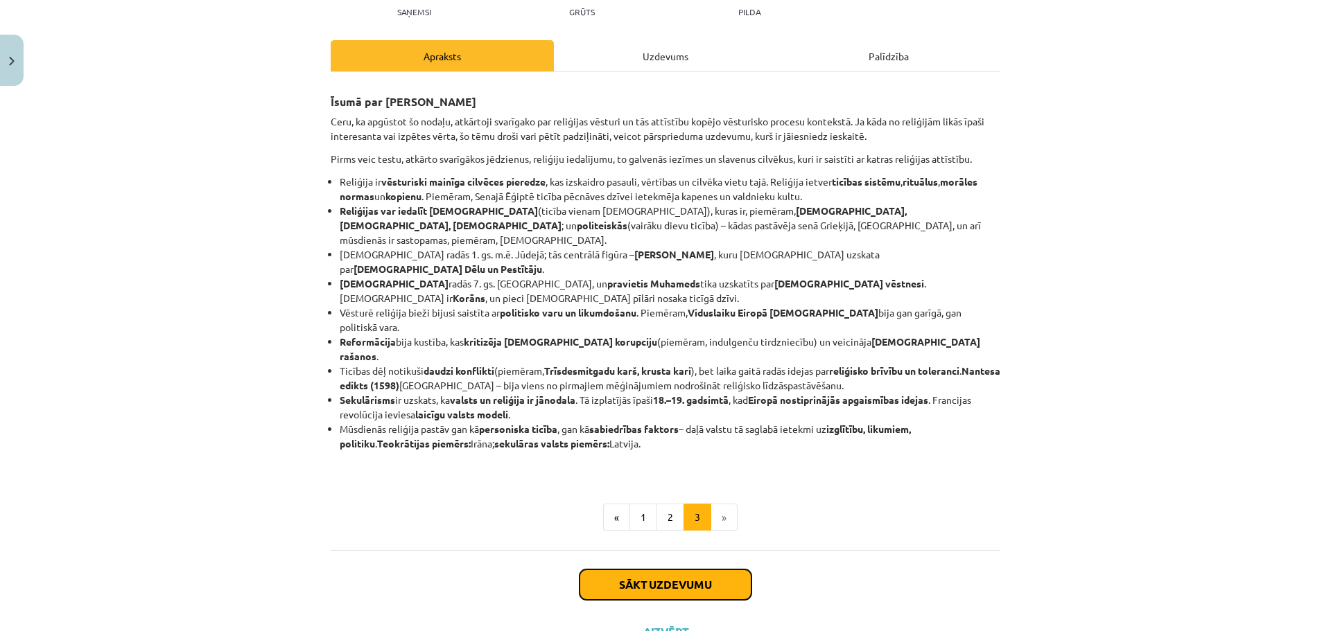
click at [658, 570] on button "Sākt uzdevumu" at bounding box center [665, 585] width 172 height 30
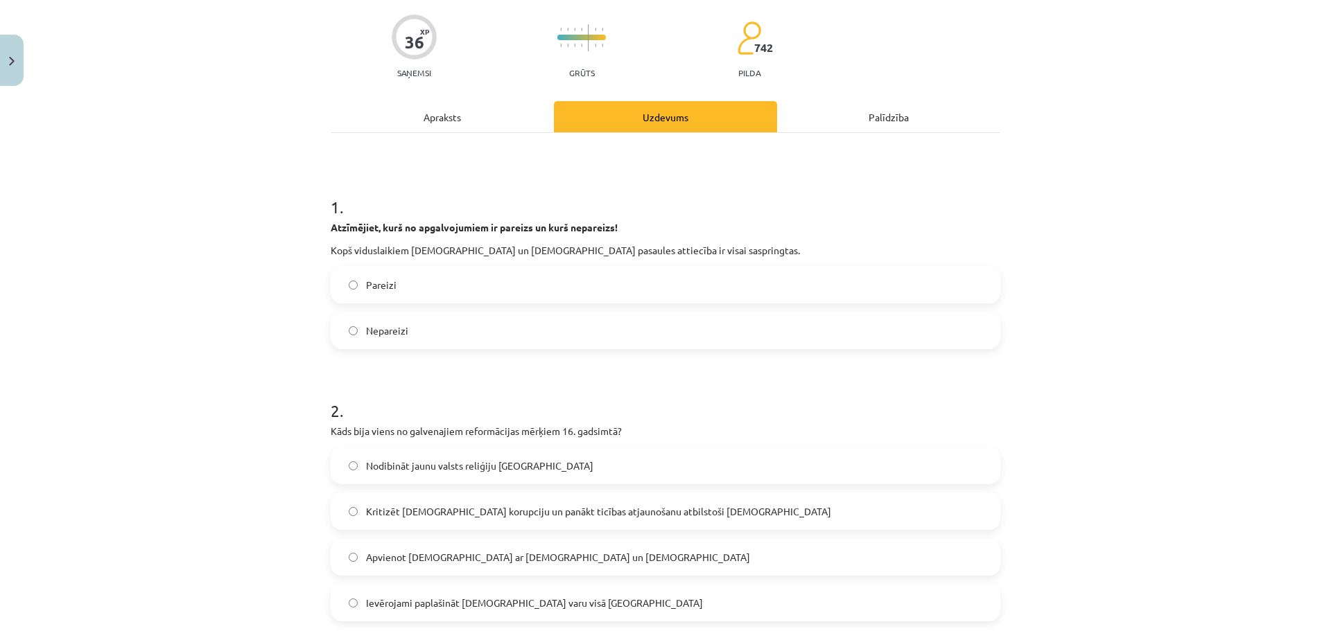
scroll to position [104, 0]
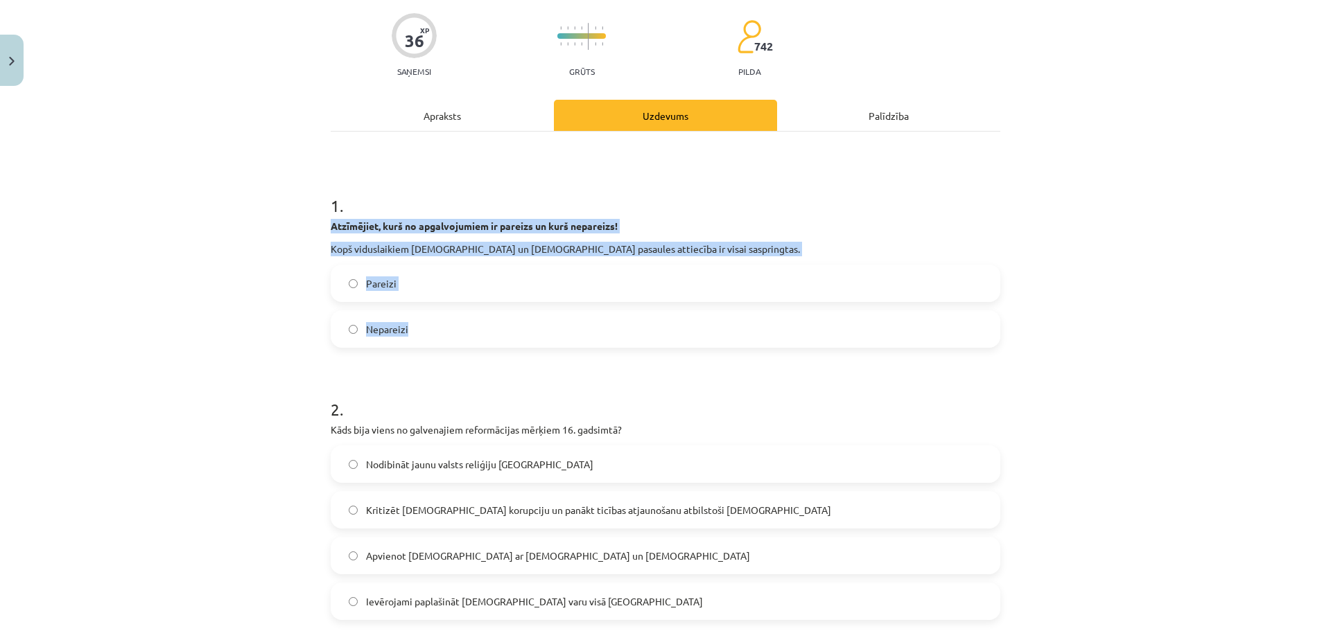
drag, startPoint x: 324, startPoint y: 219, endPoint x: 417, endPoint y: 326, distance: 142.5
copy div "Atzīmējiet, kurš no apgalvojumiem ir pareizs un kurš nepareizs! Kopš viduslaiki…"
click at [372, 281] on span "Pareizi" at bounding box center [381, 284] width 30 height 15
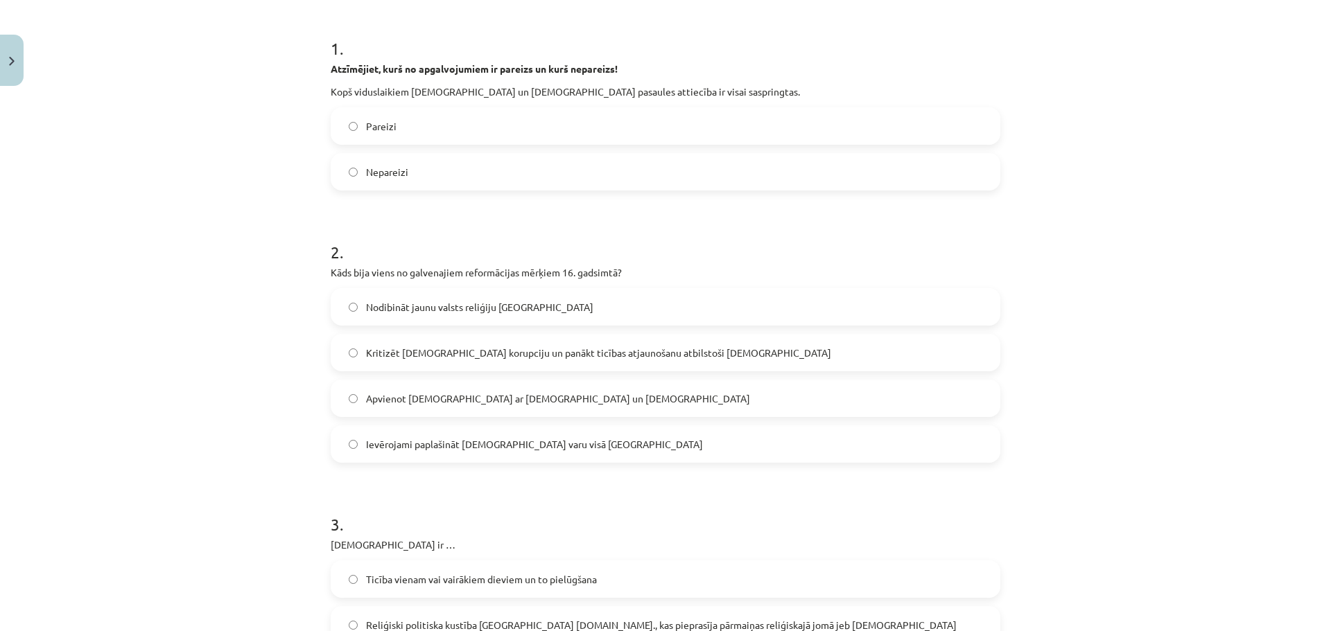
scroll to position [312, 0]
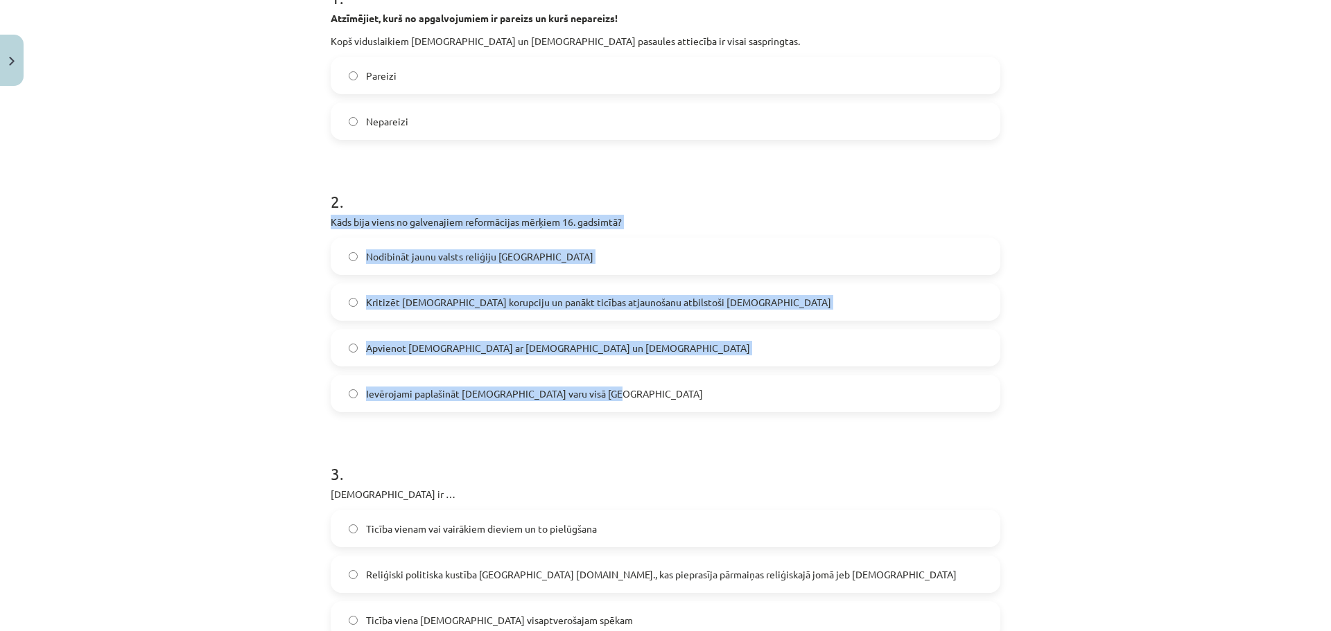
drag, startPoint x: 322, startPoint y: 220, endPoint x: 530, endPoint y: 307, distance: 225.2
copy div "Kāds bija viens no galvenajiem reformācijas mērķiem 16. gadsimtā? Nodibināt jau…"
click at [428, 304] on span "Kritizēt [DEMOGRAPHIC_DATA] korupciju un panākt ticības atjaunošanu atbilstoši …" at bounding box center [598, 302] width 465 height 15
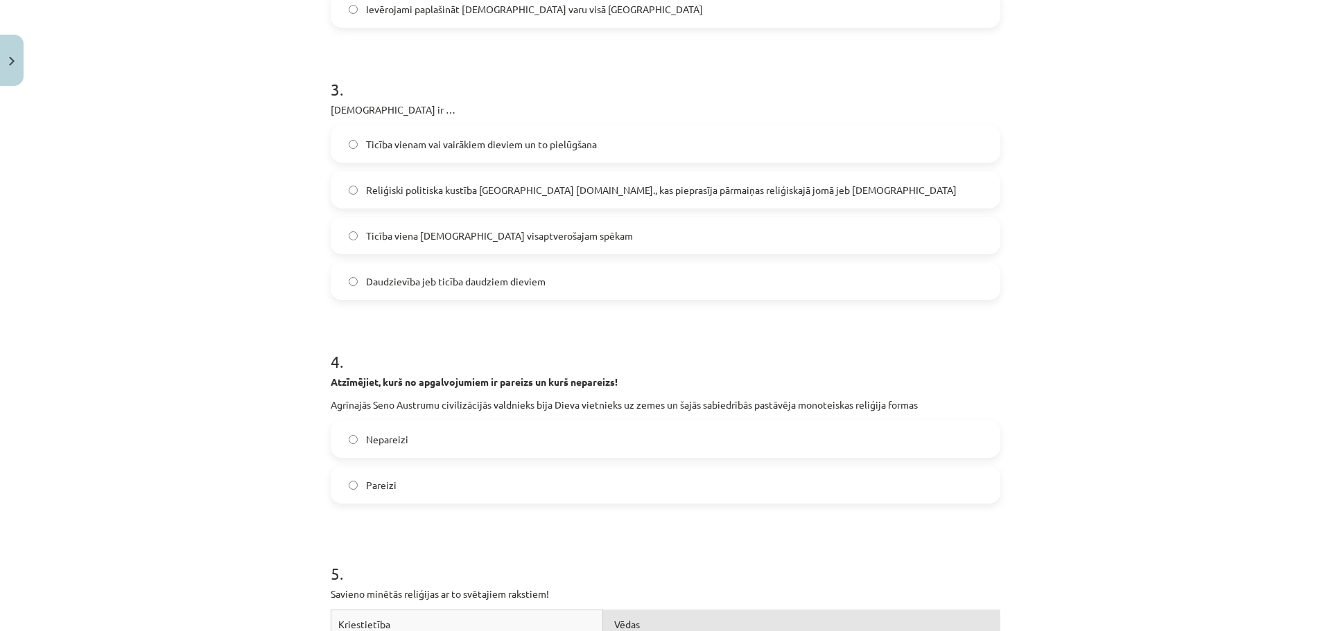
scroll to position [728, 0]
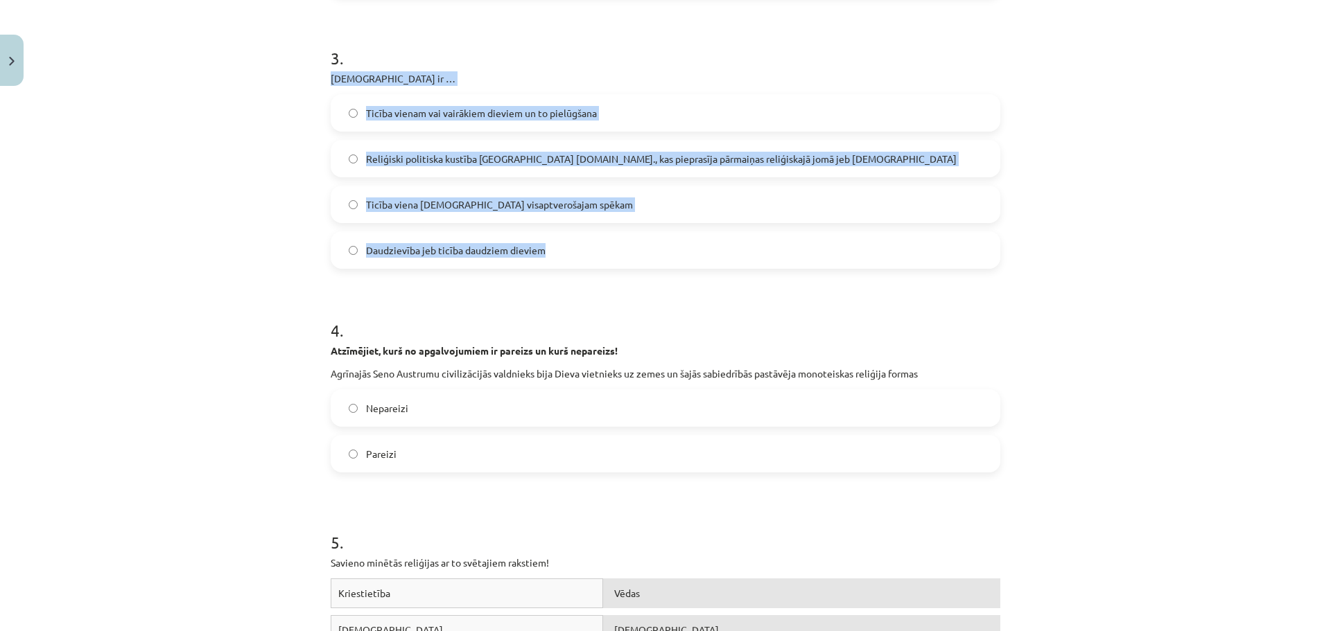
drag, startPoint x: 320, startPoint y: 73, endPoint x: 559, endPoint y: 245, distance: 294.5
click at [559, 247] on div "36 XP Saņemsi Grūts 742 pilda Apraksts Uzdevums Palīdzība 1 . Atzīmējiet, kurš …" at bounding box center [665, 342] width 686 height 1956
copy div "[DEMOGRAPHIC_DATA] ir … Ticība vienam vai vairākiem dieviem un to pielūgšana Re…"
click at [426, 207] on span "Ticība viena [DEMOGRAPHIC_DATA] visaptverošajam spēkam" at bounding box center [499, 205] width 267 height 15
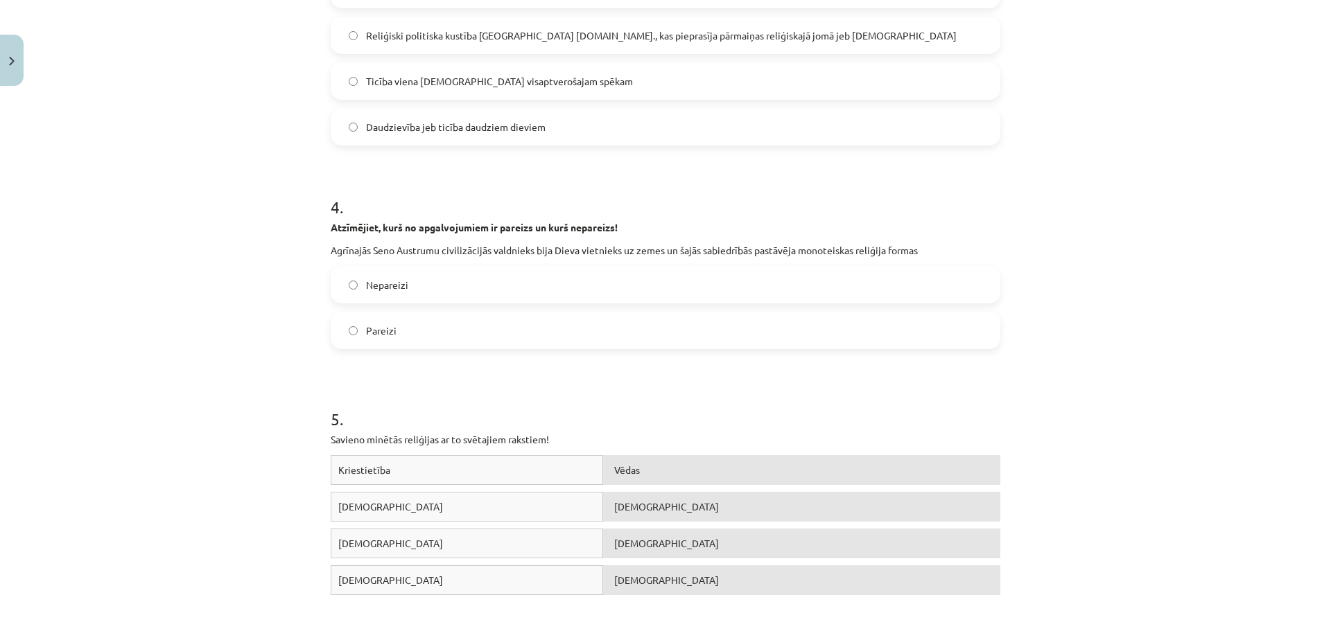
scroll to position [866, 0]
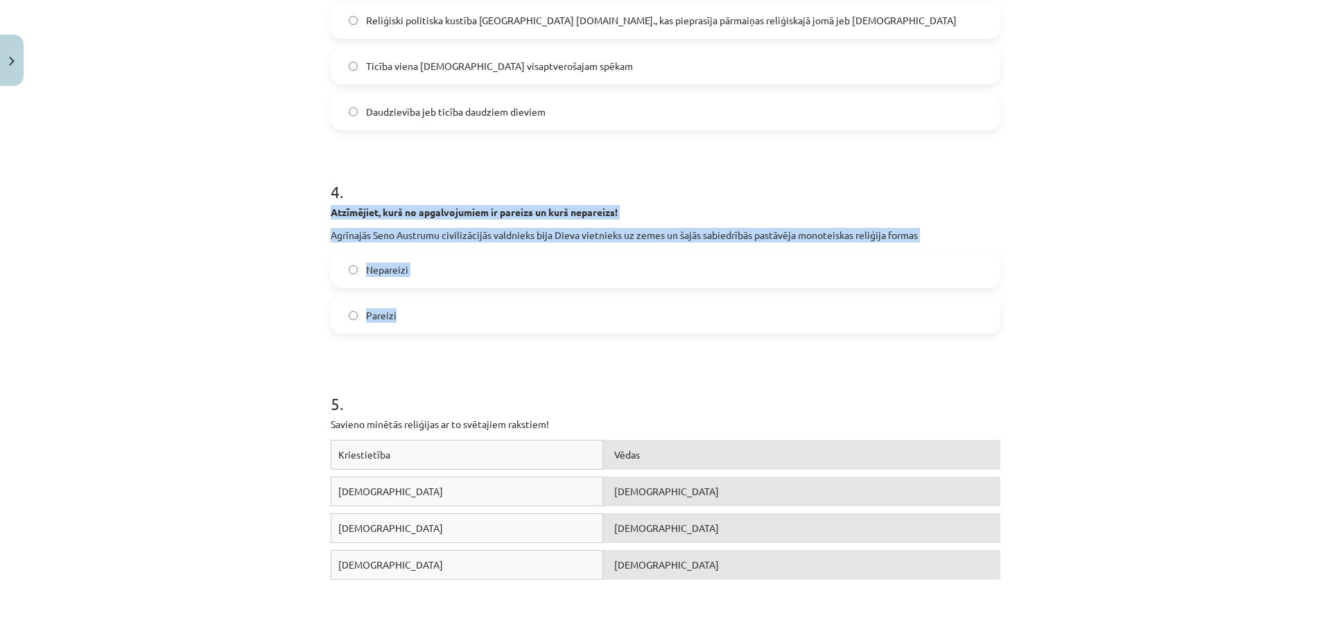
drag, startPoint x: 317, startPoint y: 202, endPoint x: 447, endPoint y: 311, distance: 169.8
click at [447, 311] on div "36 XP Saņemsi Grūts 742 pilda Apraksts Uzdevums Palīdzība 1 . Atzīmējiet, kurš …" at bounding box center [665, 204] width 686 height 1956
copy div "Atzīmējiet, kurš no apgalvojumiem ir pareizs un kurš nepareizs! Agrīnajās Seno …"
click at [412, 270] on label "Nepareizi" at bounding box center [665, 269] width 667 height 35
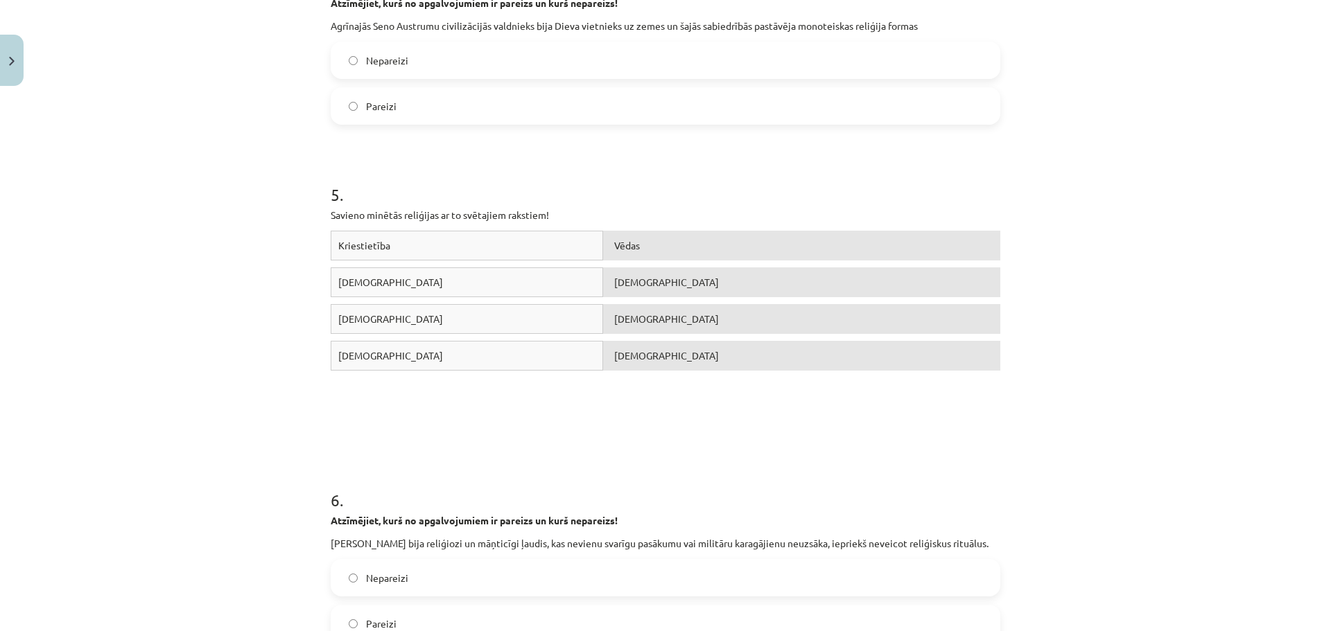
scroll to position [1074, 0]
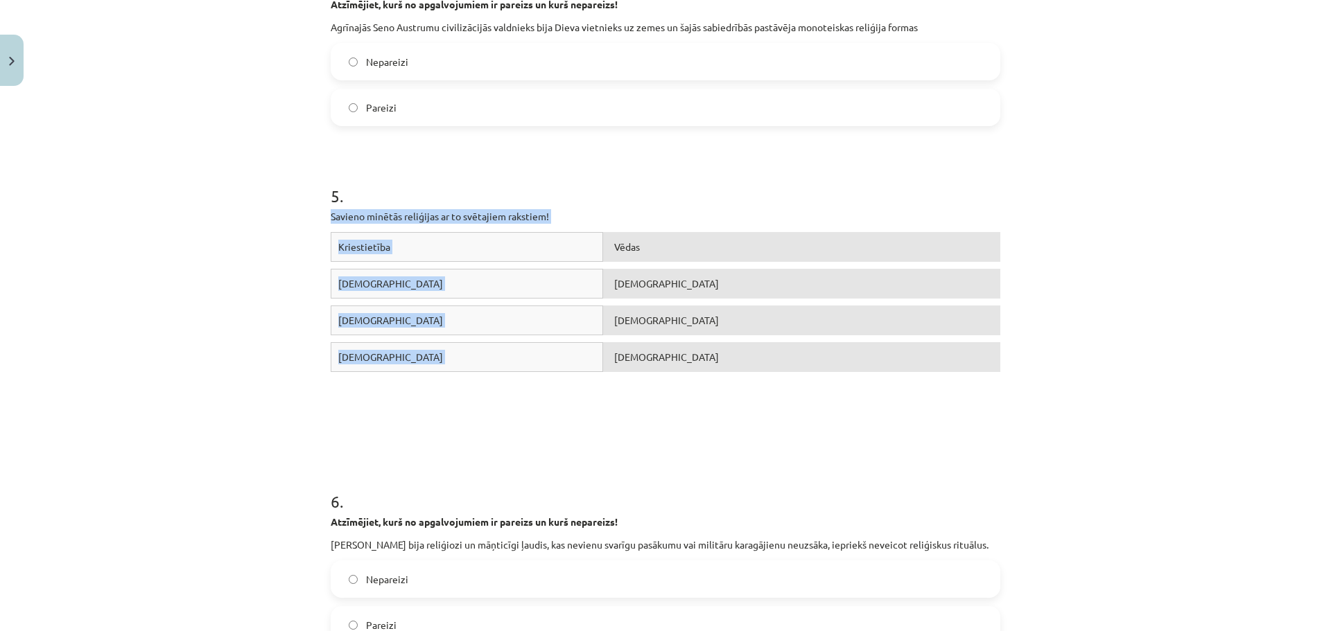
drag, startPoint x: 356, startPoint y: 210, endPoint x: 645, endPoint y: 365, distance: 328.4
click at [645, 365] on div "5 . Savieno minētās reliģijas ar to svētajiem rakstiem! Kriestietība Vēdas [DEM…" at bounding box center [666, 287] width 670 height 306
click at [1151, 321] on div "Mācību tēma: Vēstures ii - 12. klases 1. ieskaites mācību materiāls #2 📖 1.tēma…" at bounding box center [665, 315] width 1331 height 631
click at [1139, 338] on div "Mācību tēma: Vēstures ii - 12. klases 1. ieskaites mācību materiāls #2 📖 1.tēma…" at bounding box center [665, 315] width 1331 height 631
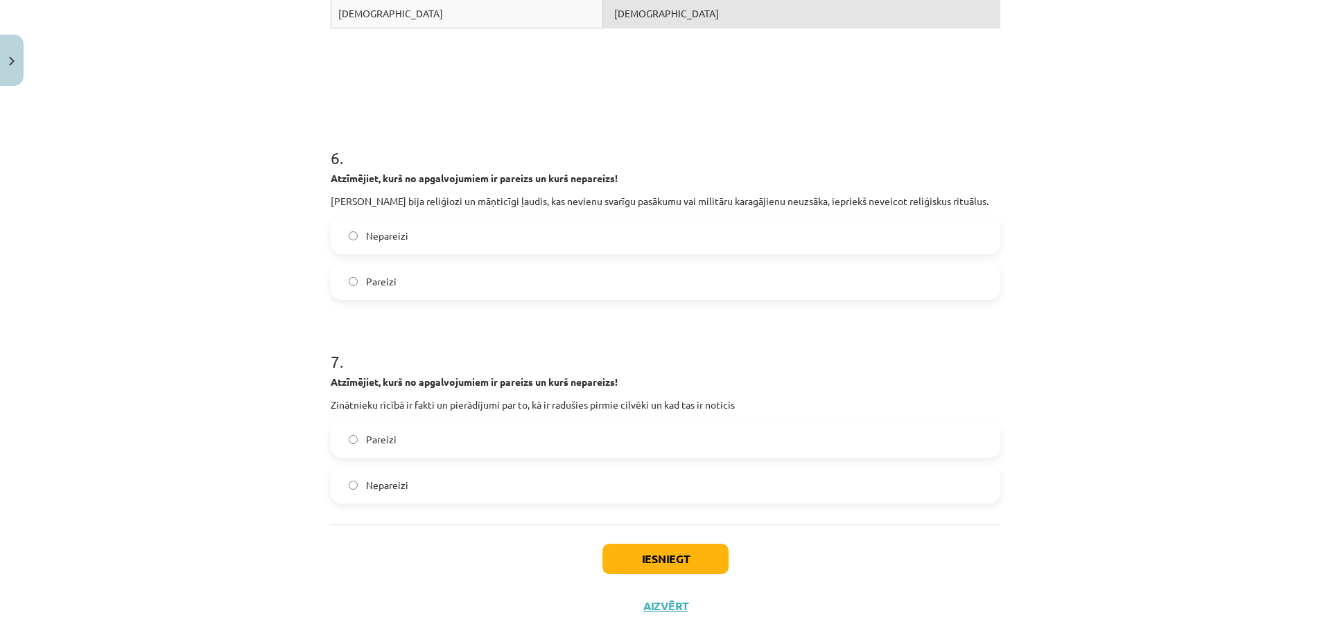
scroll to position [1421, 0]
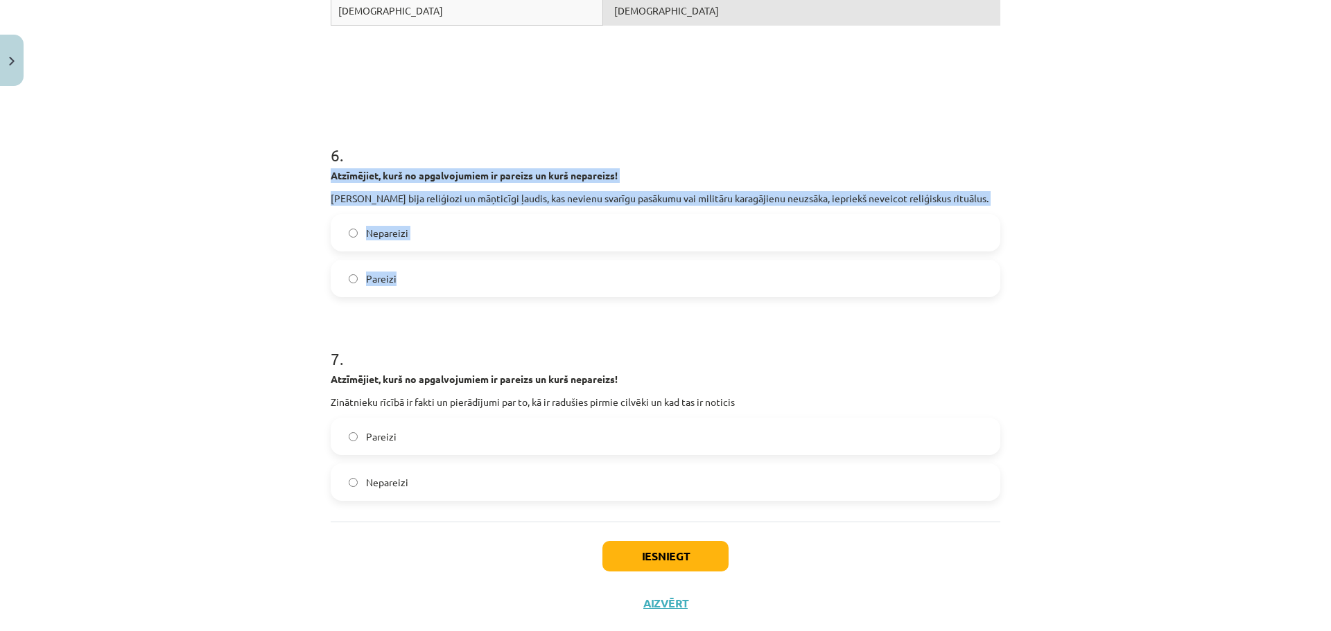
drag, startPoint x: 360, startPoint y: 168, endPoint x: 487, endPoint y: 294, distance: 179.4
click at [487, 294] on div "Mācību tēma: Vēstures ii - 12. klases 1. ieskaites mācību materiāls #2 📖 1.tēma…" at bounding box center [665, 315] width 1331 height 631
copy div "Atzīmējiet, kurš no apgalvojumiem ir pareizs un kurš nepareizs! [DEMOGRAPHIC_DA…"
click at [389, 281] on span "Pareizi" at bounding box center [381, 279] width 30 height 15
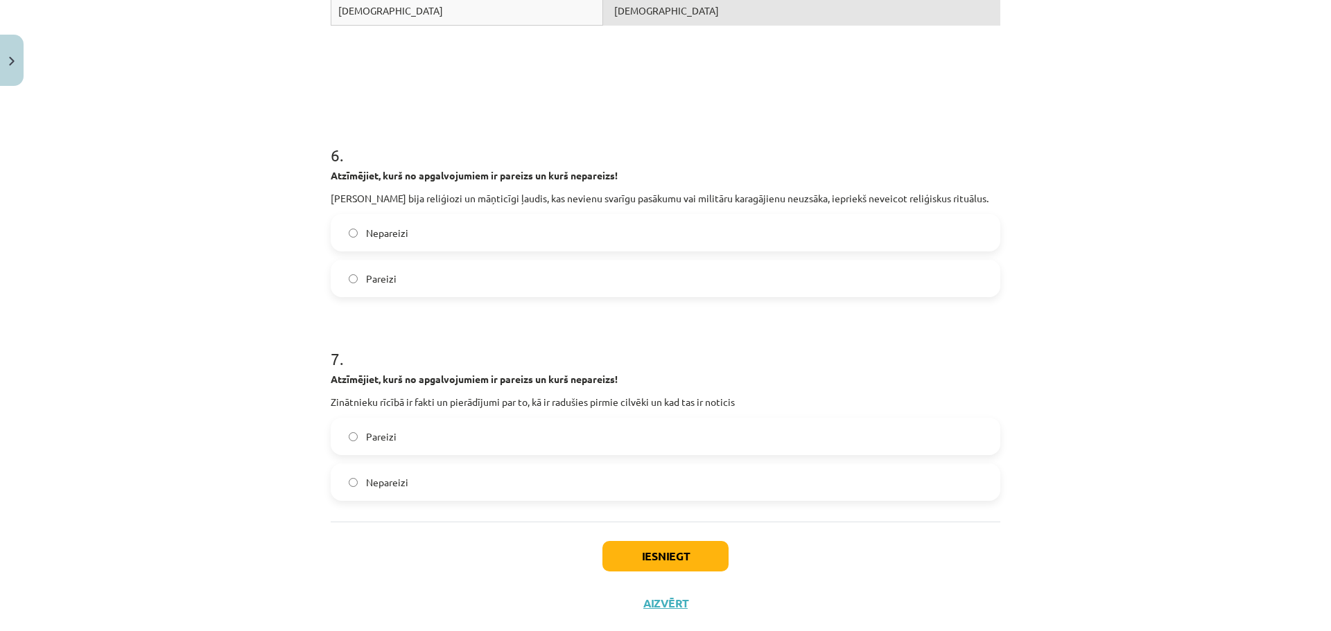
scroll to position [1451, 0]
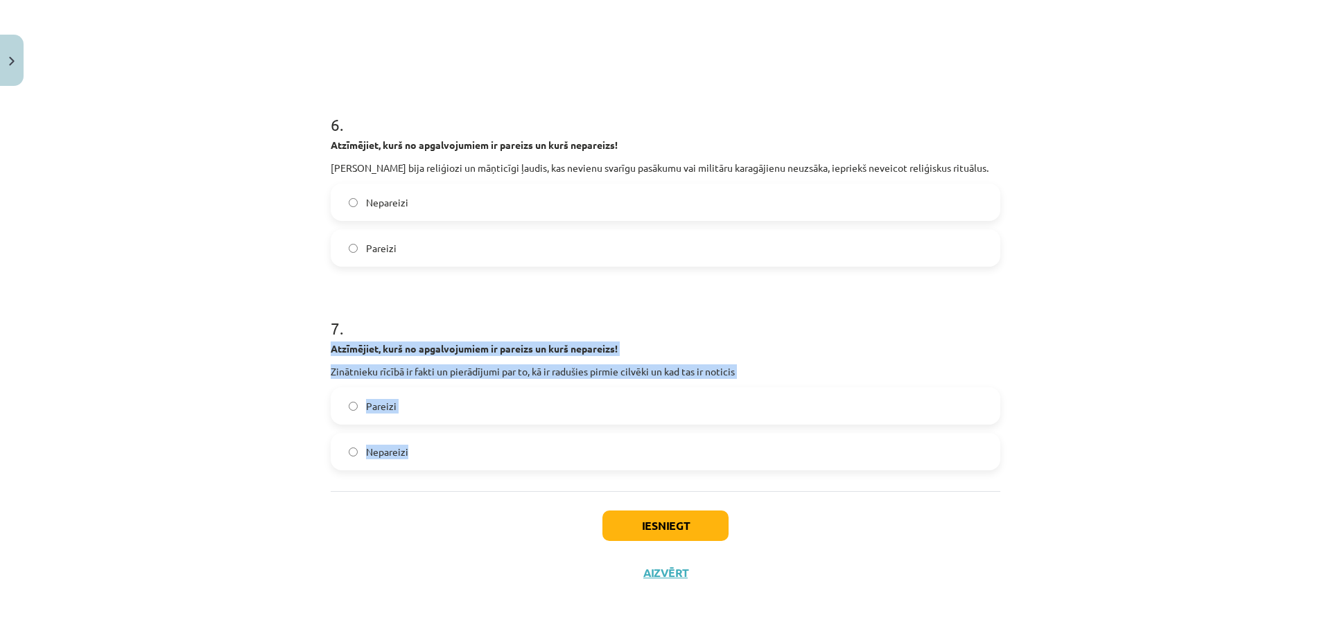
drag, startPoint x: 319, startPoint y: 342, endPoint x: 516, endPoint y: 400, distance: 205.3
copy div "Atzīmējiet, kurš no apgalvojumiem ir pareizs un kurš nepareizs! Zinātnieku rīcī…"
click at [387, 406] on span "Pareizi" at bounding box center [381, 406] width 30 height 15
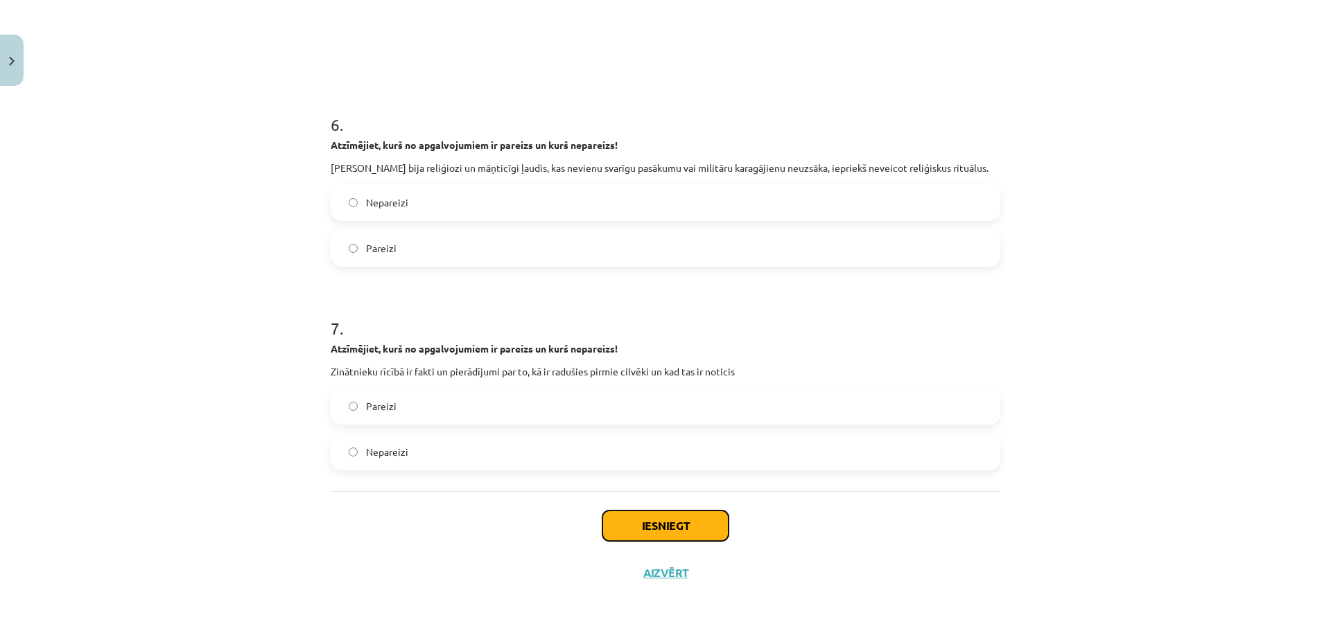
click at [679, 532] on button "Iesniegt" at bounding box center [665, 526] width 126 height 30
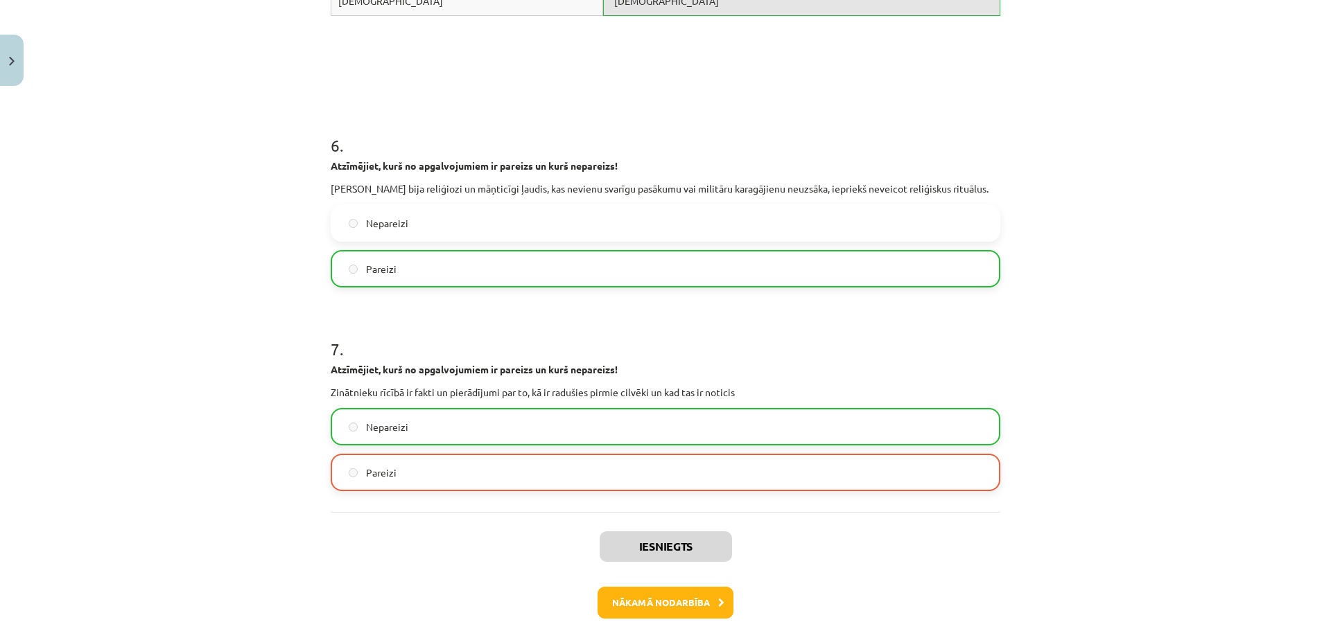
scroll to position [1496, 0]
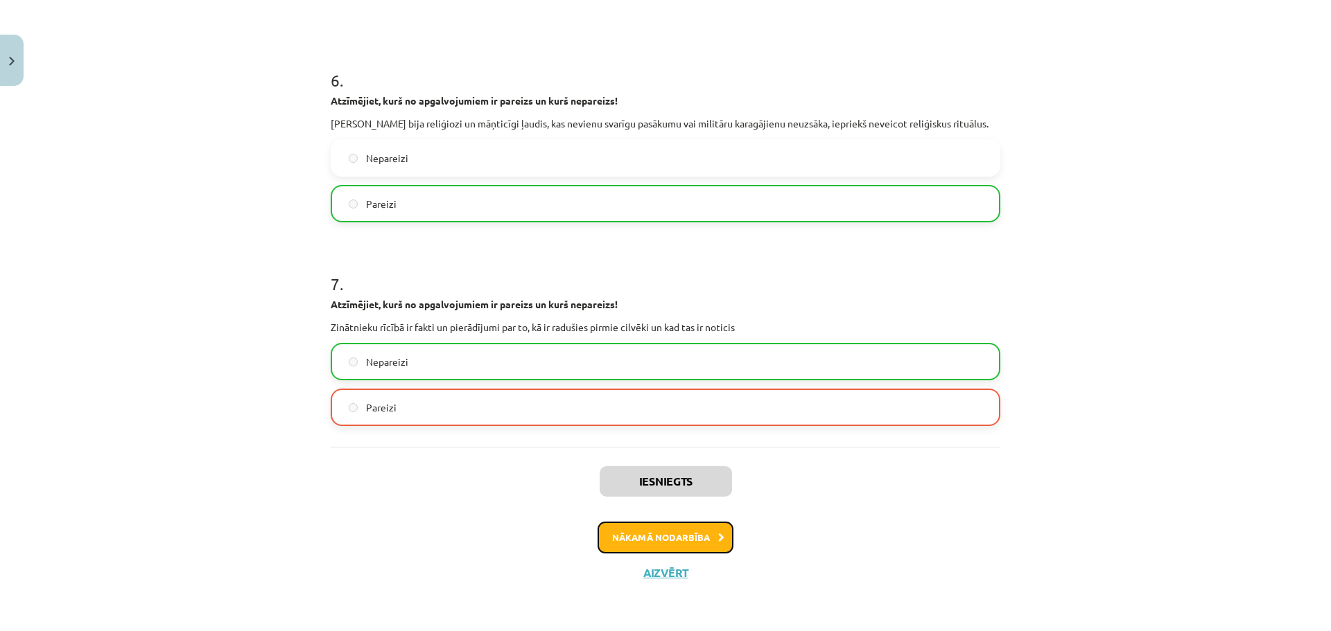
click at [666, 539] on button "Nākamā nodarbība" at bounding box center [665, 538] width 136 height 32
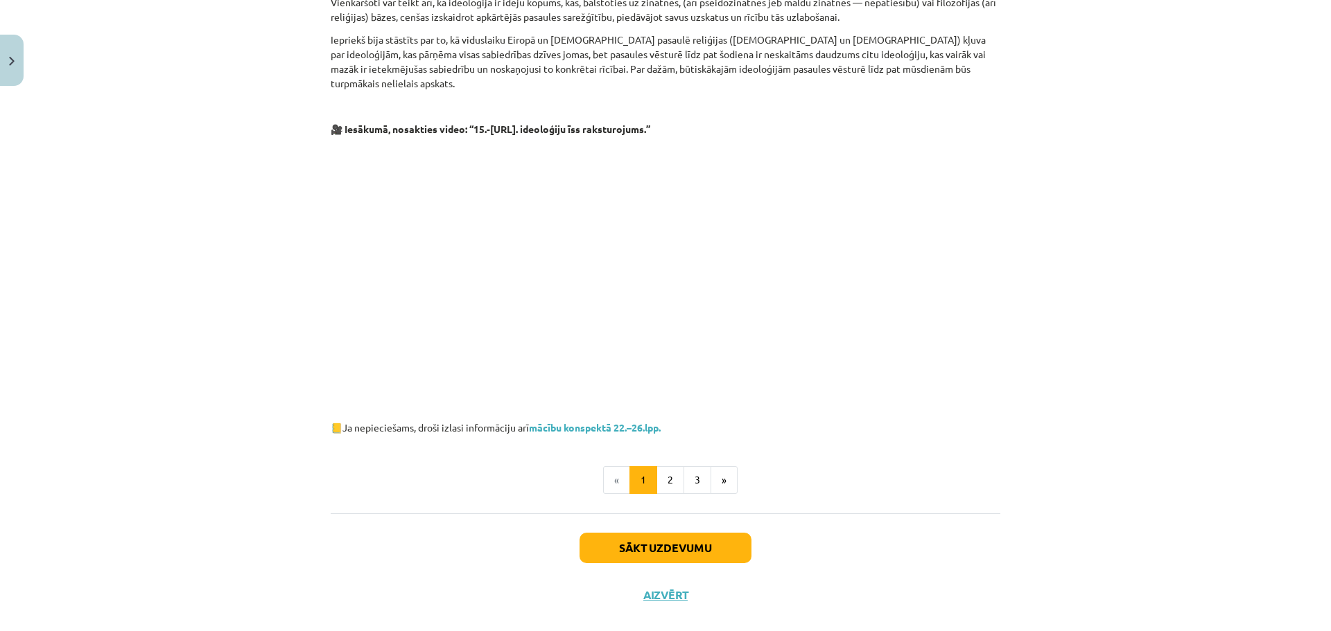
scroll to position [585, 0]
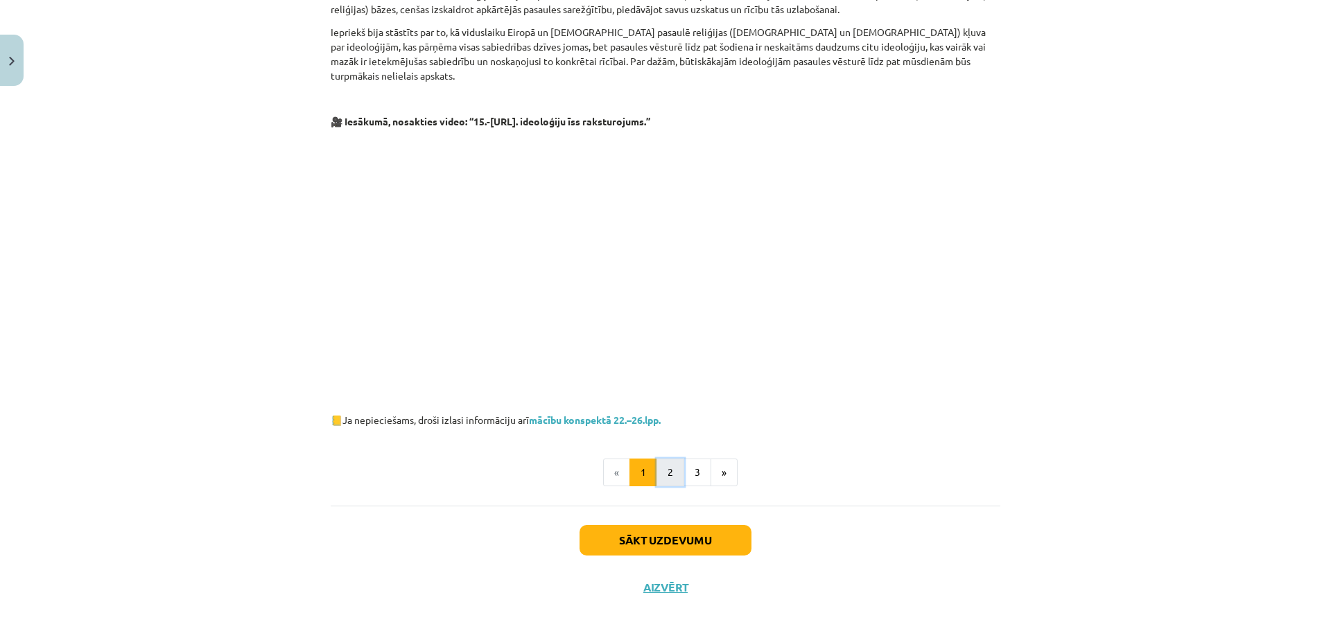
click at [667, 459] on button "2" at bounding box center [670, 473] width 28 height 28
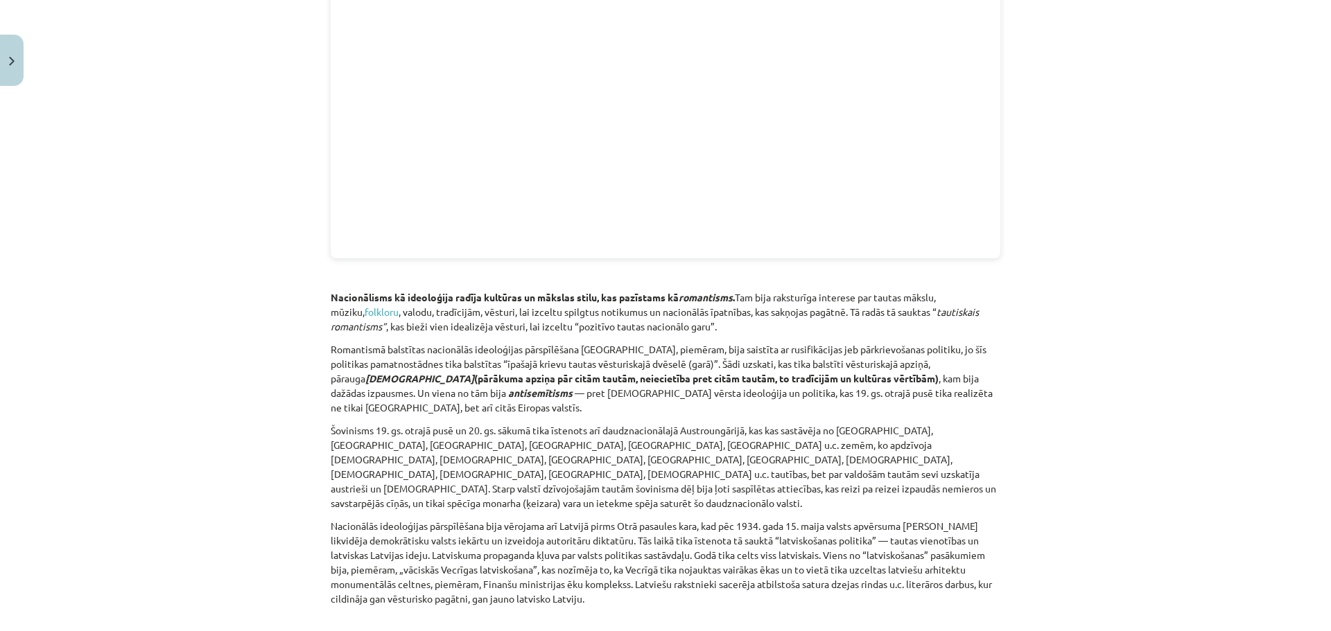
scroll to position [1717, 0]
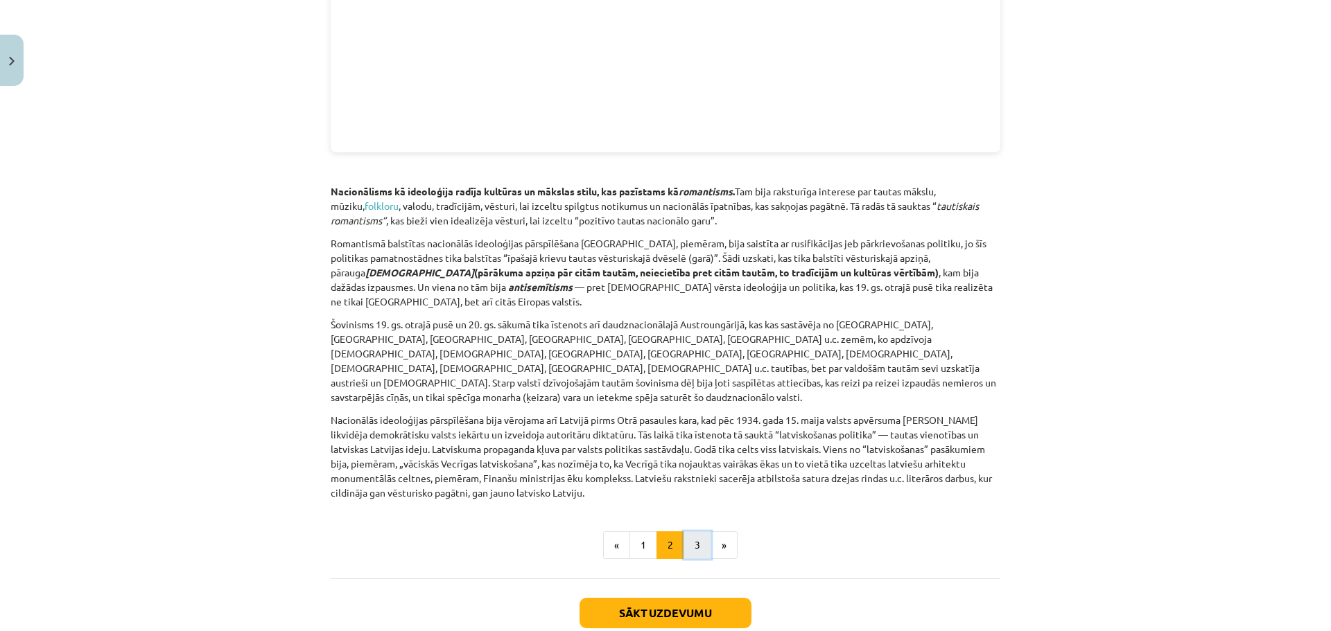
click at [697, 532] on button "3" at bounding box center [697, 546] width 28 height 28
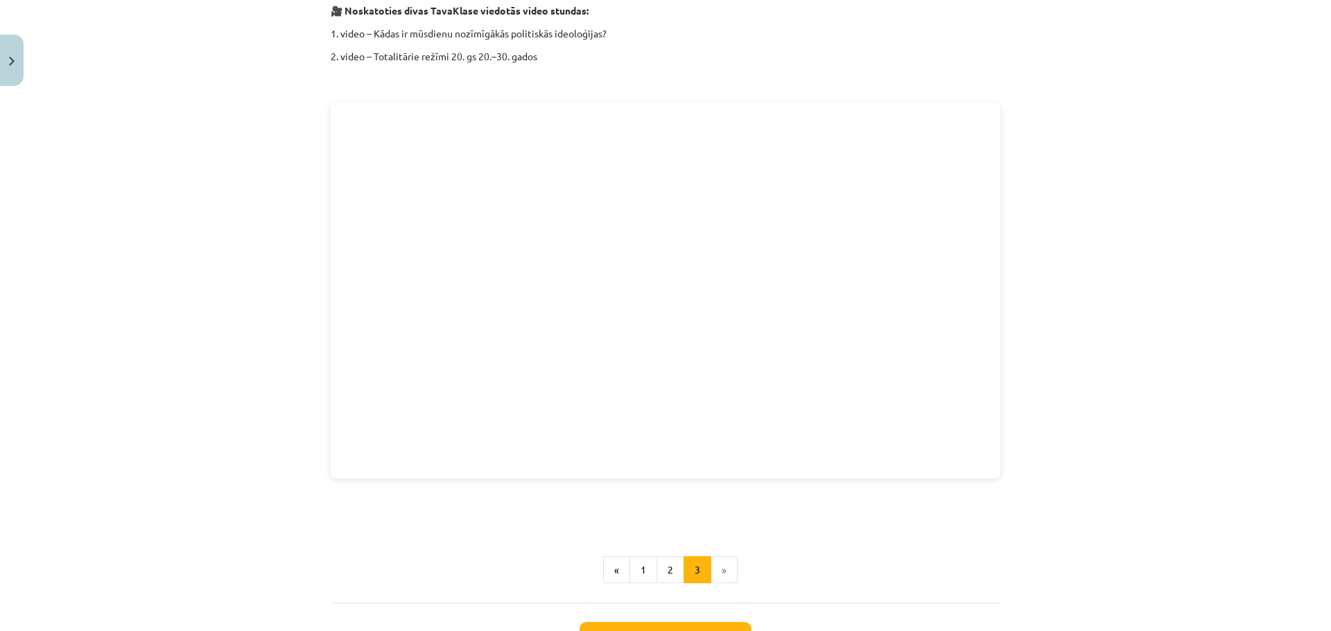
scroll to position [2033, 0]
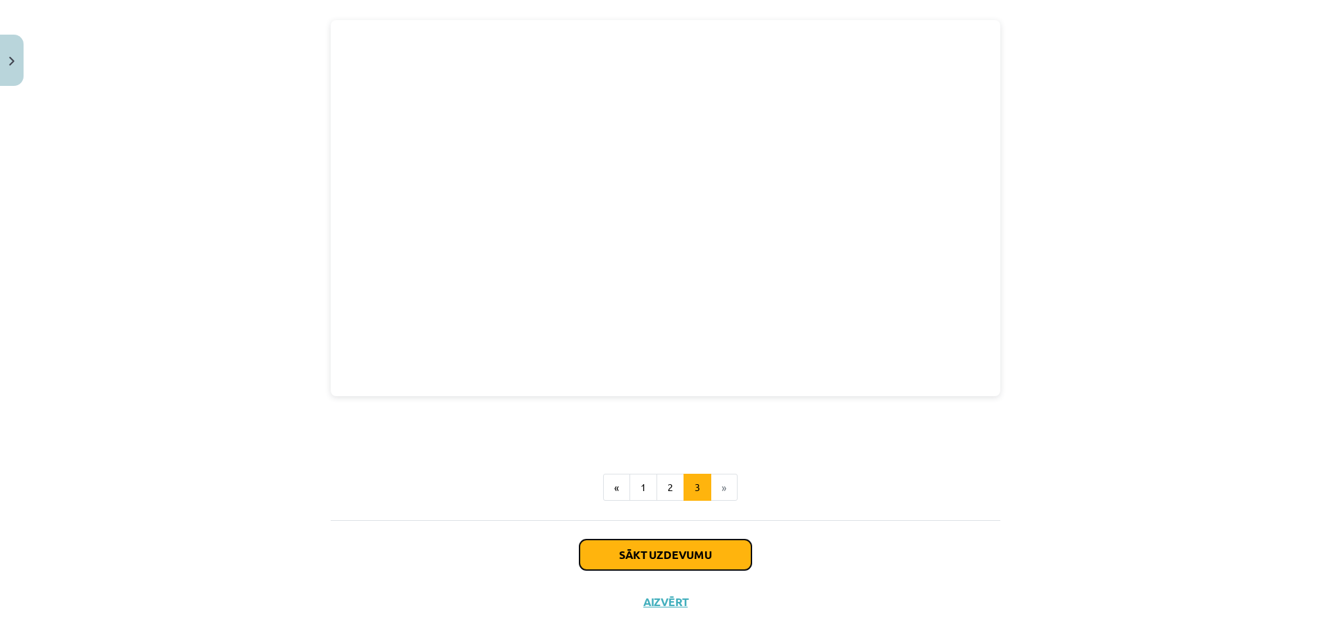
click at [665, 540] on button "Sākt uzdevumu" at bounding box center [665, 555] width 172 height 30
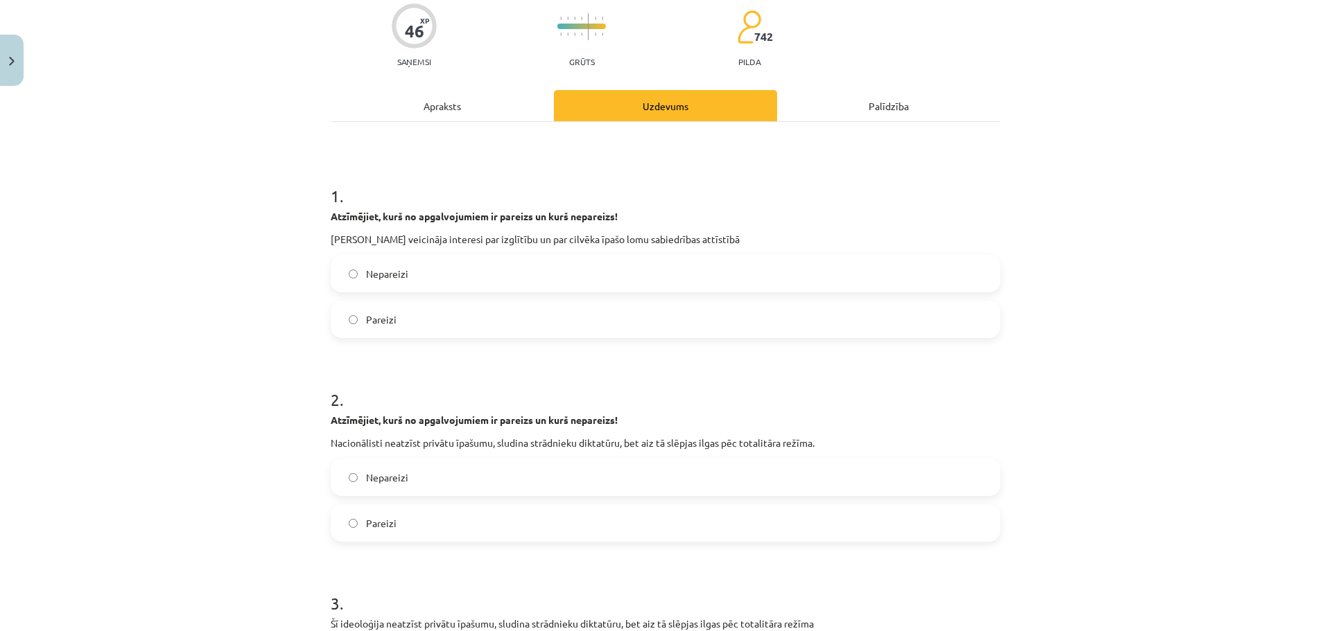
scroll to position [139, 0]
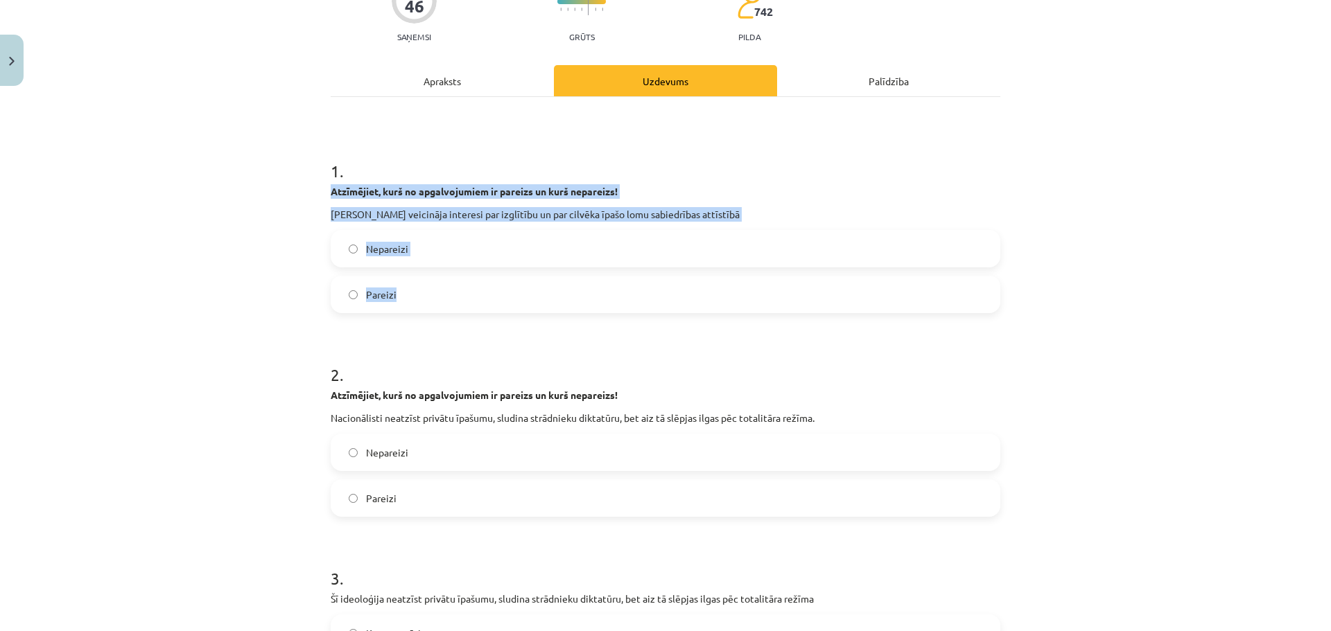
drag, startPoint x: 320, startPoint y: 184, endPoint x: 430, endPoint y: 283, distance: 148.2
copy div "Atzīmējiet, kurš no apgalvojumiem ir pareizs un kurš nepareizs! [PERSON_NAME] v…"
click at [401, 292] on label "Pareizi" at bounding box center [665, 294] width 667 height 35
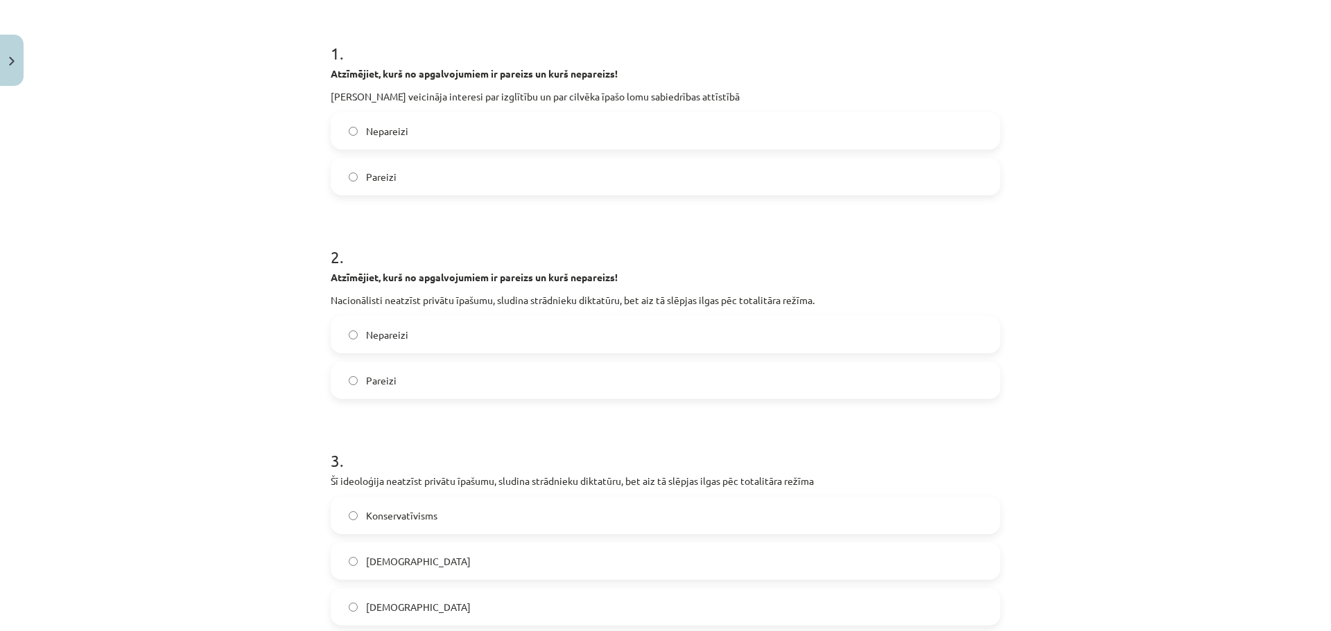
scroll to position [277, 0]
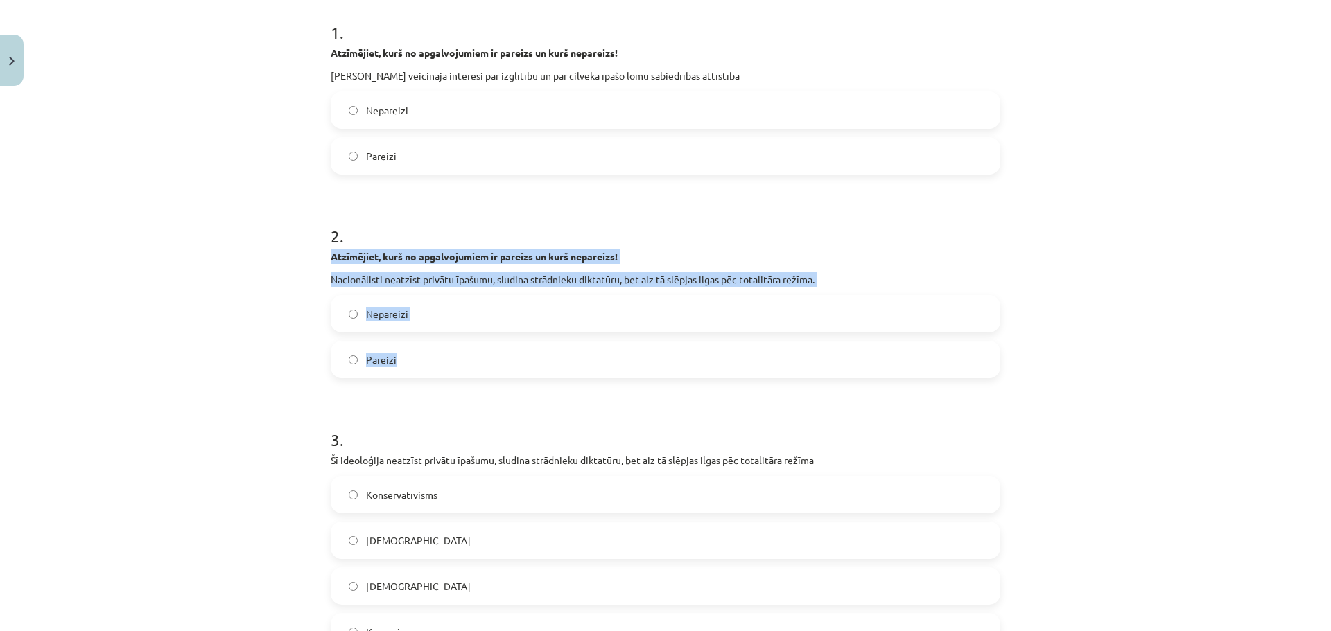
drag, startPoint x: 322, startPoint y: 252, endPoint x: 408, endPoint y: 287, distance: 92.9
copy div "Atzīmējiet, kurš no apgalvojumiem ir pareizs un kurš nepareizs! Nacionālisti ne…"
click at [410, 320] on label "Nepareizi" at bounding box center [665, 314] width 667 height 35
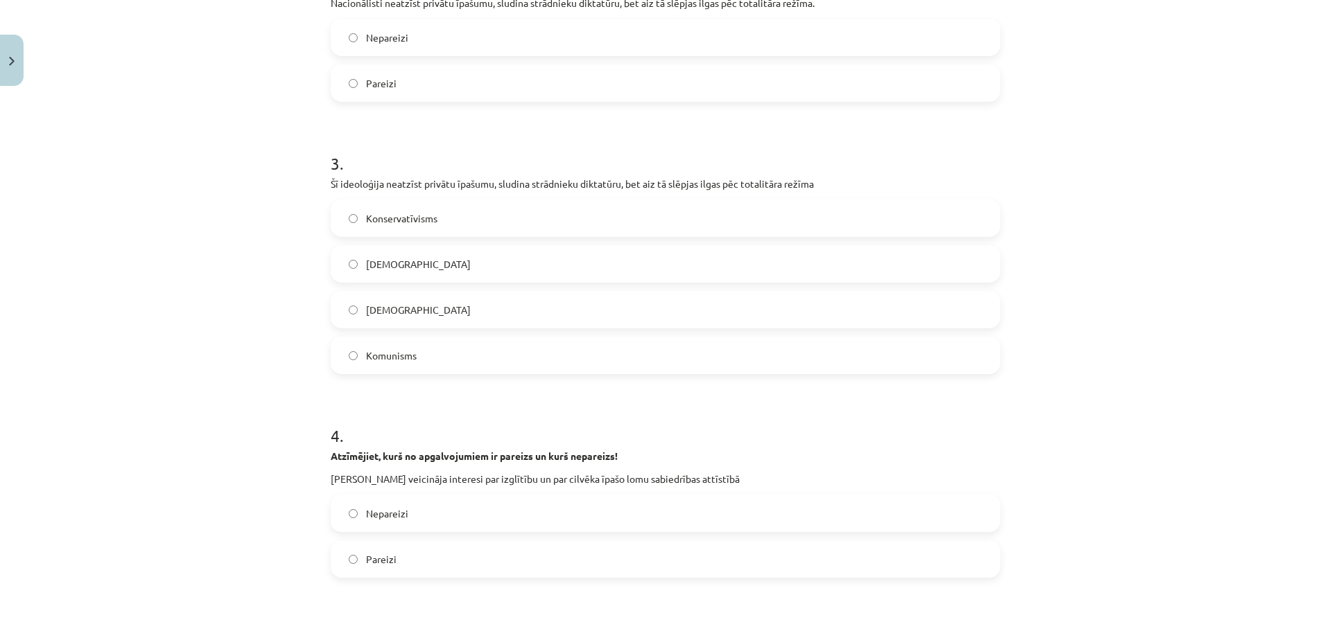
scroll to position [554, 0]
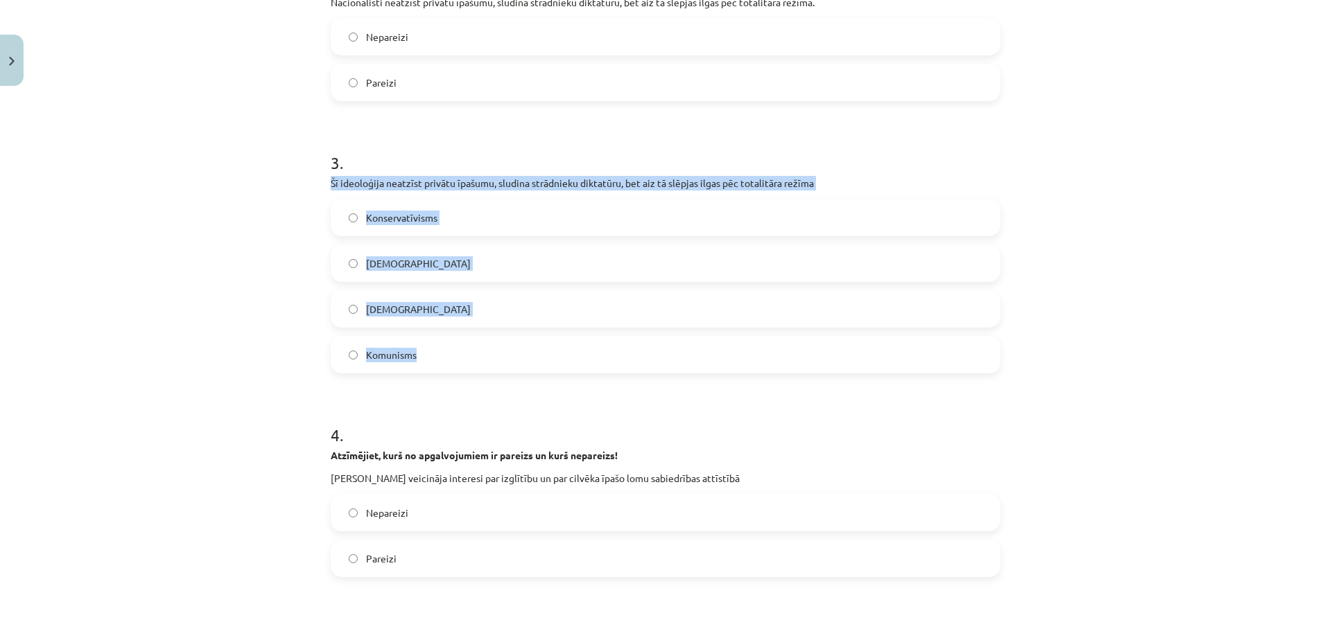
drag, startPoint x: 317, startPoint y: 174, endPoint x: 437, endPoint y: 258, distance: 146.3
click at [426, 349] on div "46 XP Saņemsi Grūts 742 pilda Apraksts Uzdevums Palīdzība 1 . Atzīmējiet, kurš …" at bounding box center [665, 610] width 686 height 2144
click at [413, 355] on label "Komunisms" at bounding box center [665, 355] width 667 height 35
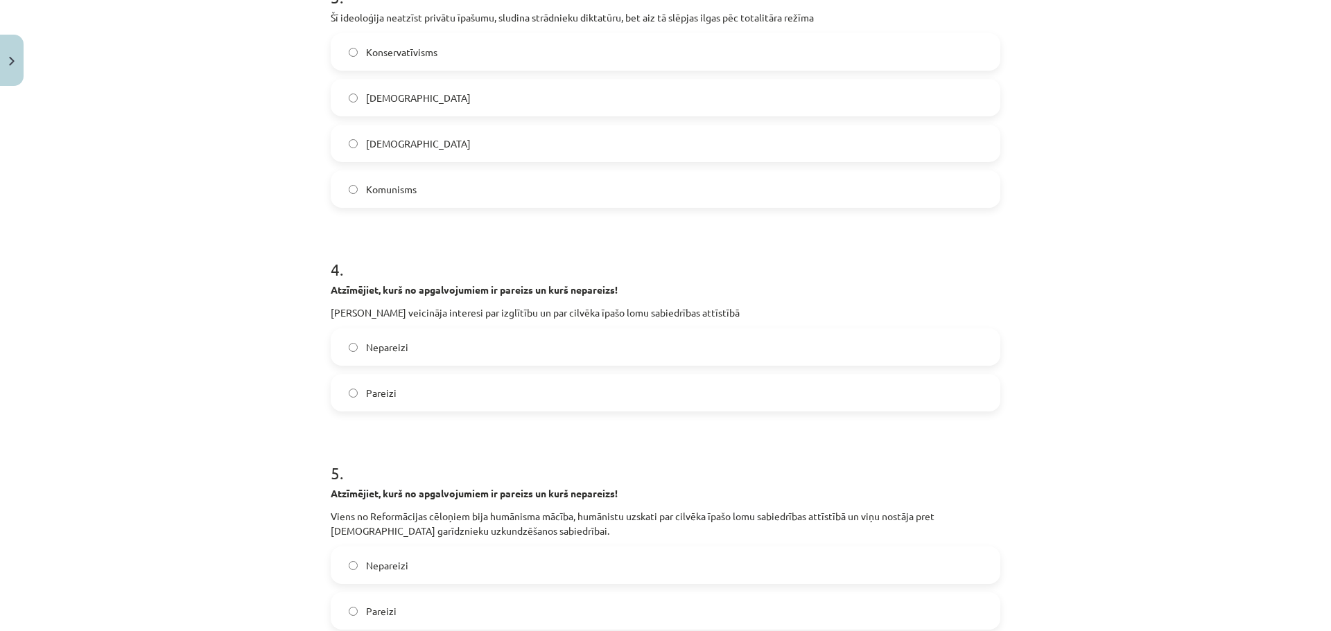
scroll to position [762, 0]
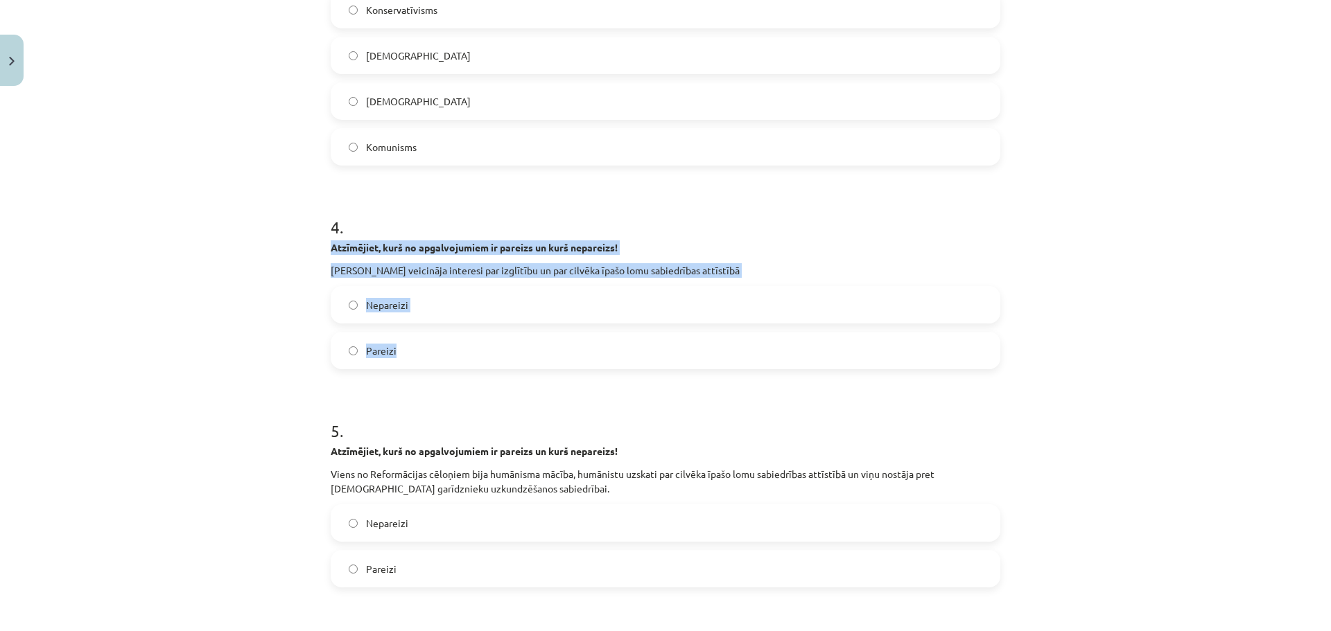
drag, startPoint x: 323, startPoint y: 248, endPoint x: 453, endPoint y: 344, distance: 161.6
click at [453, 344] on div "46 XP Saņemsi Grūts 742 pilda Apraksts Uzdevums Palīdzība 1 . Atzīmējiet, kurš …" at bounding box center [665, 402] width 686 height 2144
click at [391, 353] on label "Pareizi" at bounding box center [665, 350] width 667 height 35
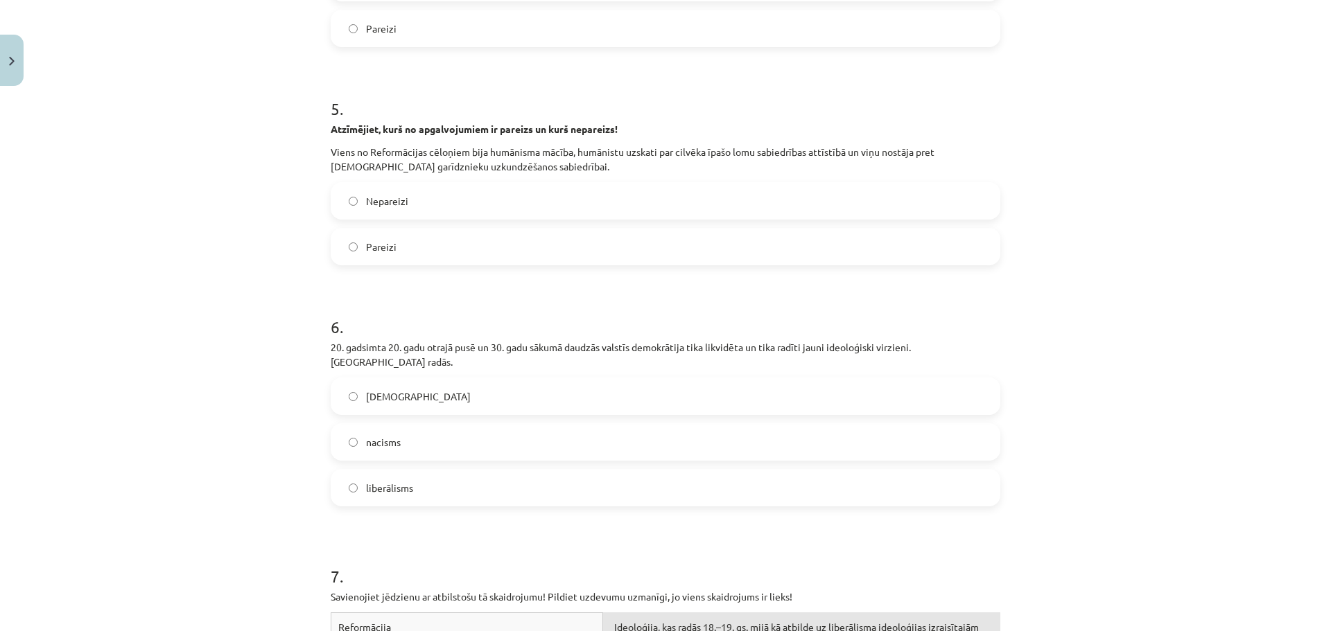
scroll to position [1109, 0]
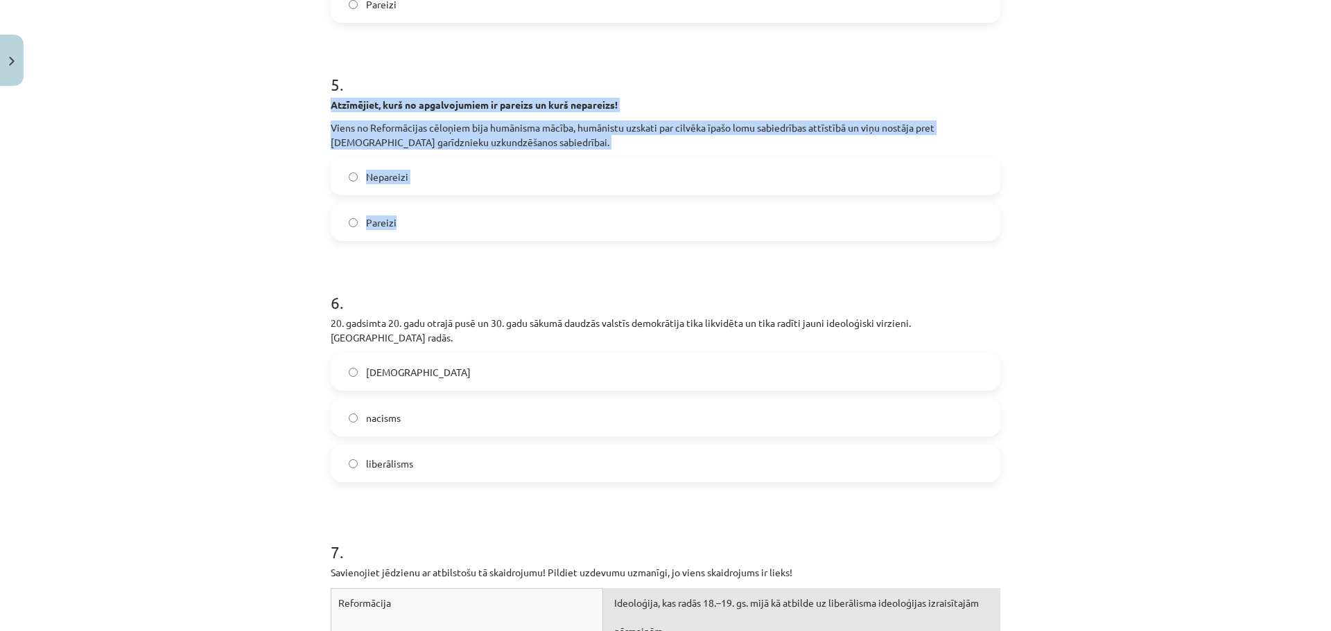
drag, startPoint x: 320, startPoint y: 101, endPoint x: 419, endPoint y: 216, distance: 151.9
click at [419, 216] on div "46 XP Saņemsi Grūts 742 pilda Apraksts Uzdevums Palīdzība 1 . Atzīmējiet, kurš …" at bounding box center [665, 55] width 686 height 2144
click at [402, 221] on label "Pareizi" at bounding box center [665, 222] width 667 height 35
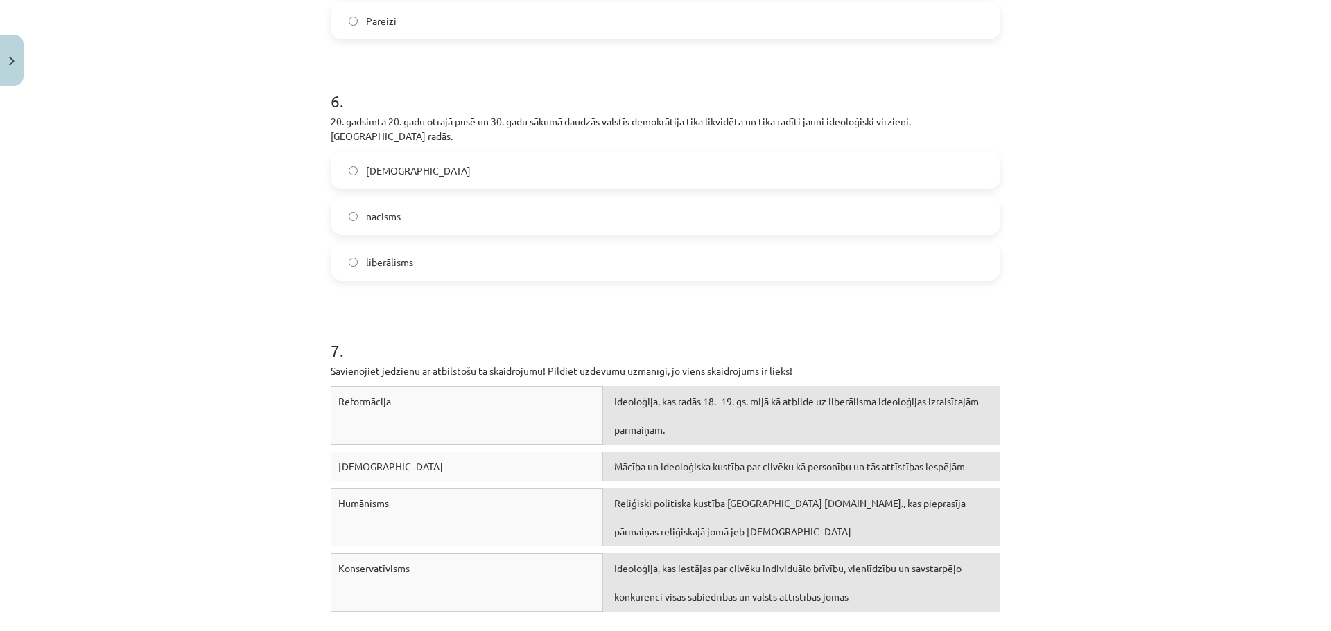
scroll to position [1317, 0]
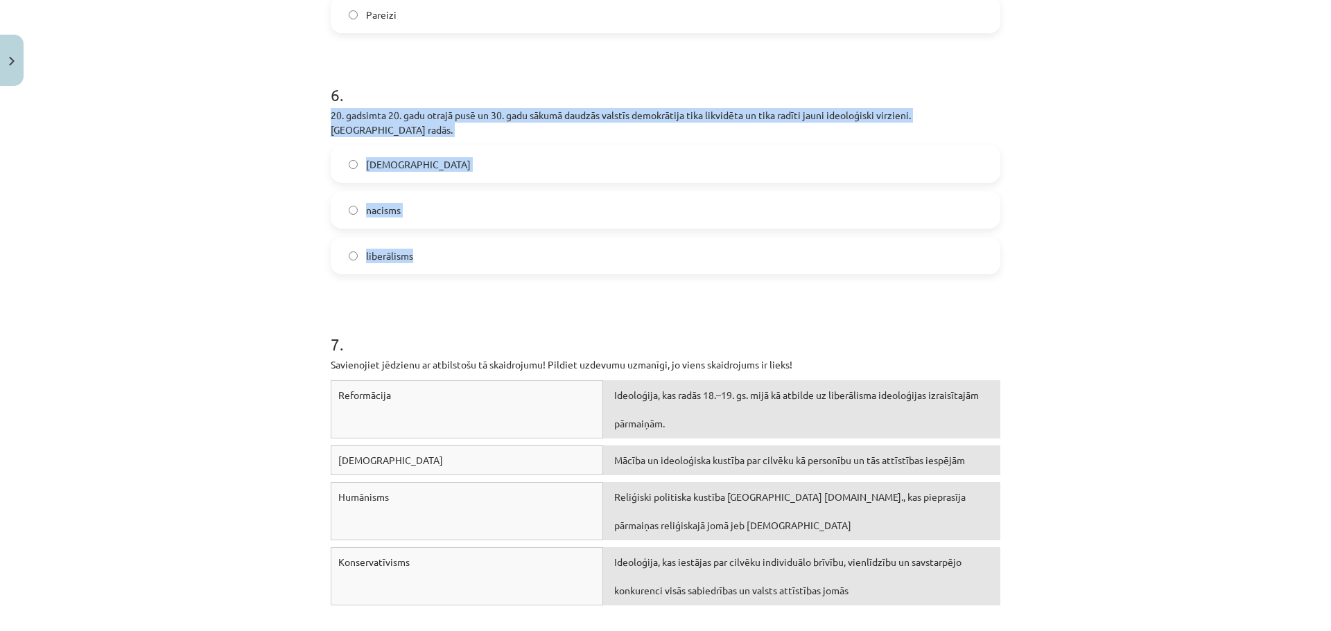
drag, startPoint x: 323, startPoint y: 112, endPoint x: 431, endPoint y: 244, distance: 170.4
click at [393, 203] on span "nacisms" at bounding box center [383, 210] width 35 height 15
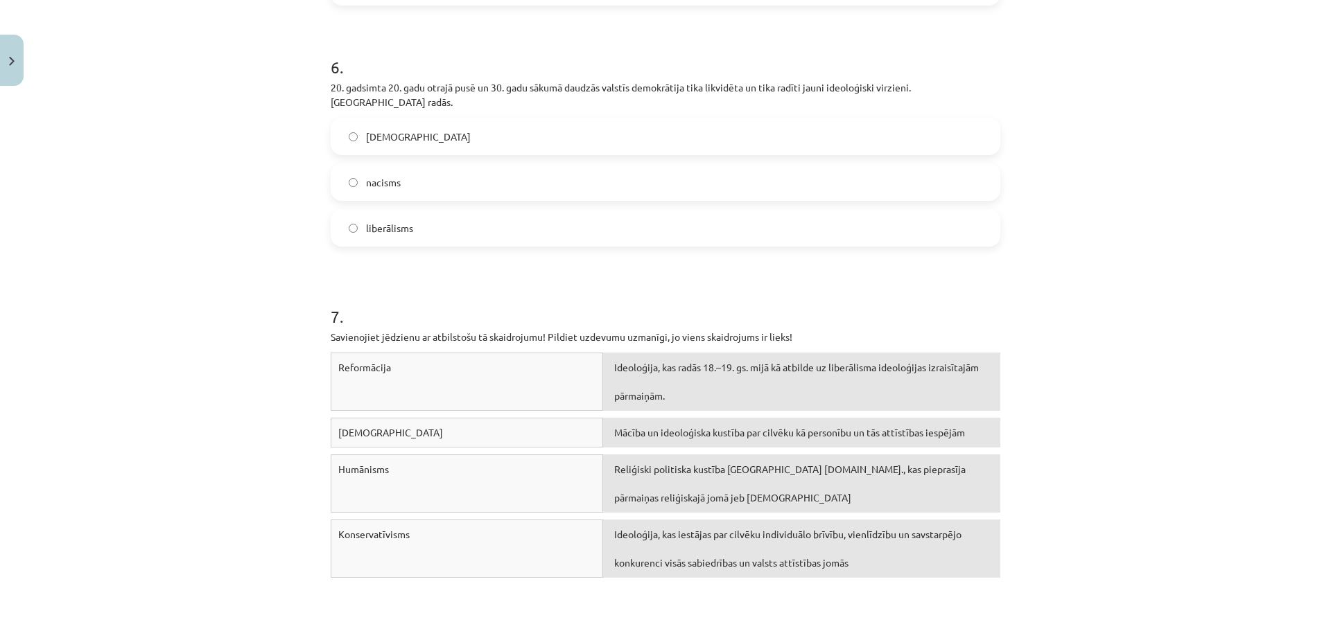
scroll to position [1525, 0]
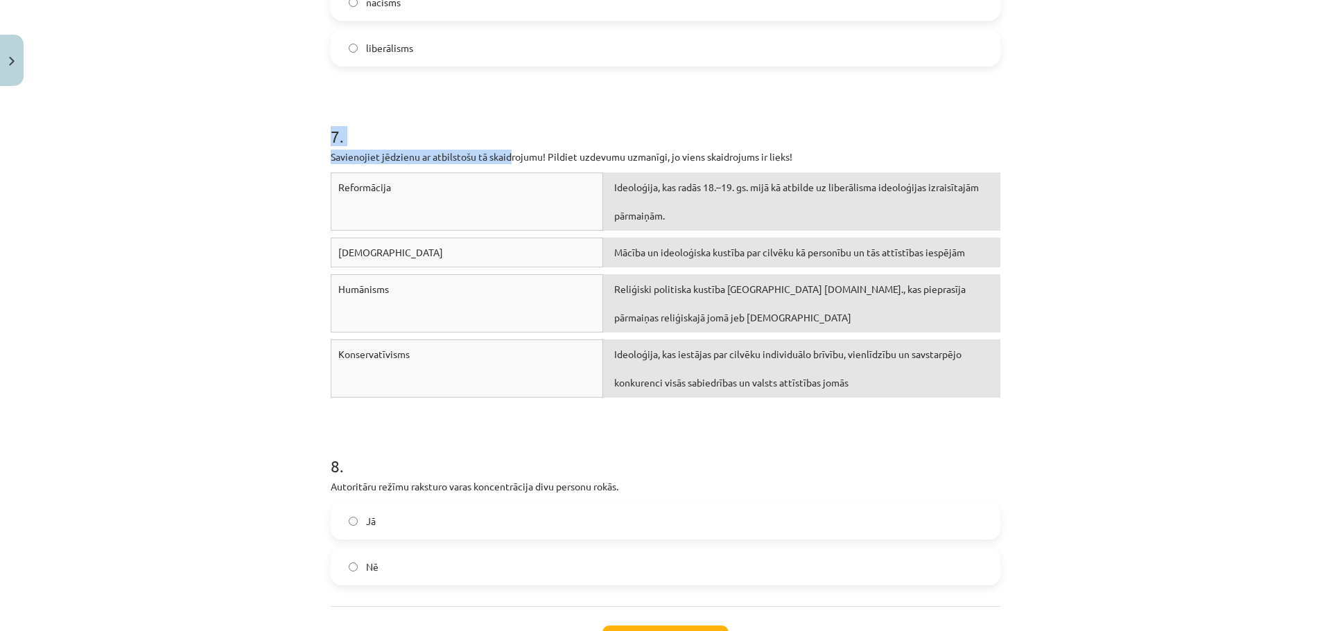
drag, startPoint x: 308, startPoint y: 124, endPoint x: 482, endPoint y: 134, distance: 173.5
click at [500, 139] on div "Mācību tēma: Vēstures ii - 12. klases 1. ieskaites mācību materiāls #3 📖 2. tēm…" at bounding box center [665, 315] width 1331 height 631
click at [406, 113] on h1 "7 ." at bounding box center [666, 124] width 670 height 43
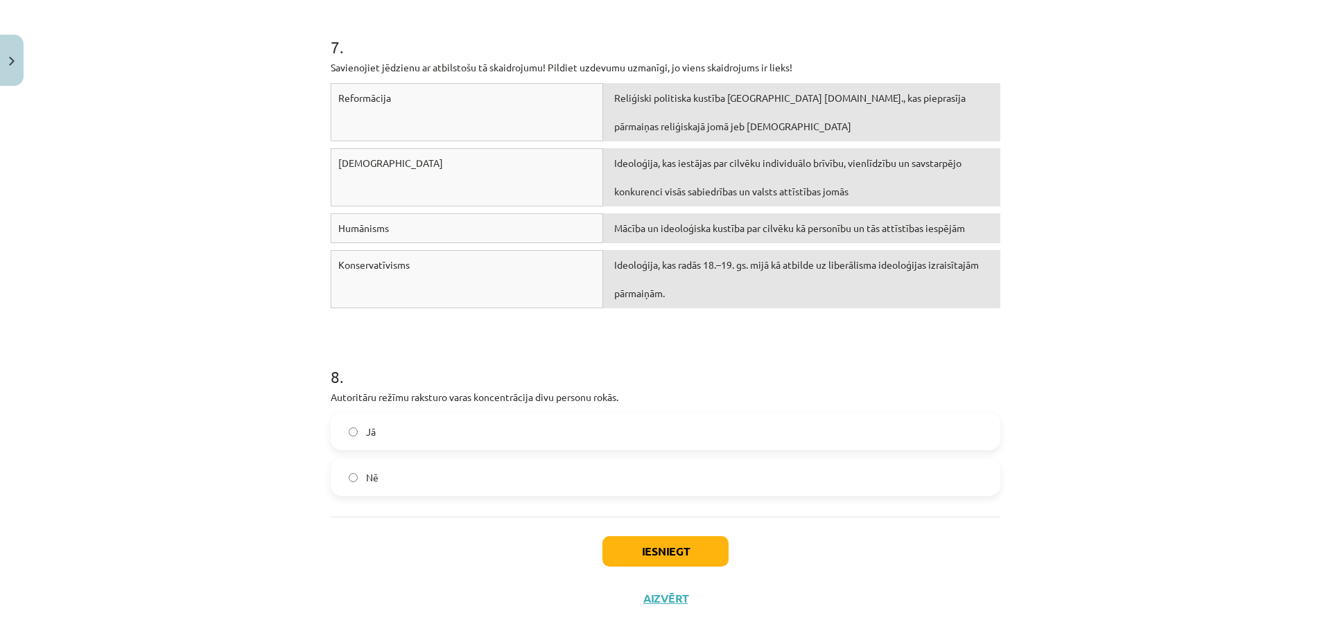
scroll to position [1625, 0]
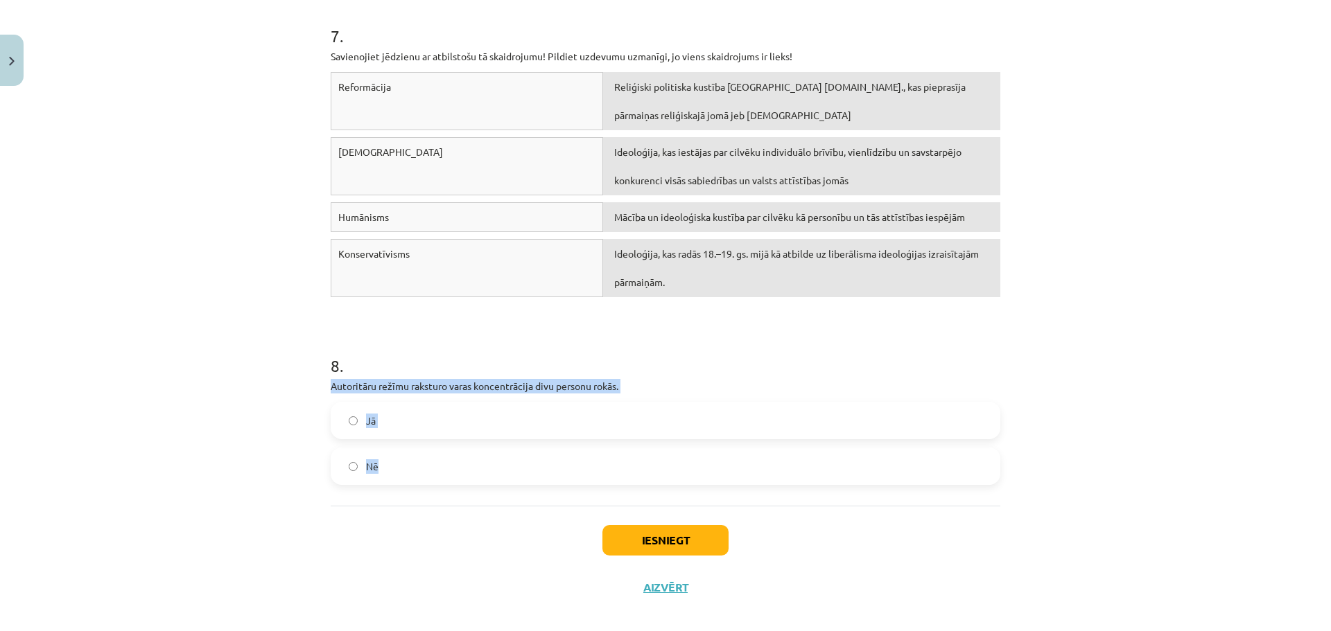
drag, startPoint x: 309, startPoint y: 362, endPoint x: 518, endPoint y: 443, distance: 223.6
click at [518, 443] on div "Mācību tēma: Vēstures ii - 12. klases 1. ieskaites mācību materiāls #3 📖 2. tēm…" at bounding box center [665, 315] width 1331 height 631
click at [393, 451] on label "Nē" at bounding box center [665, 466] width 667 height 35
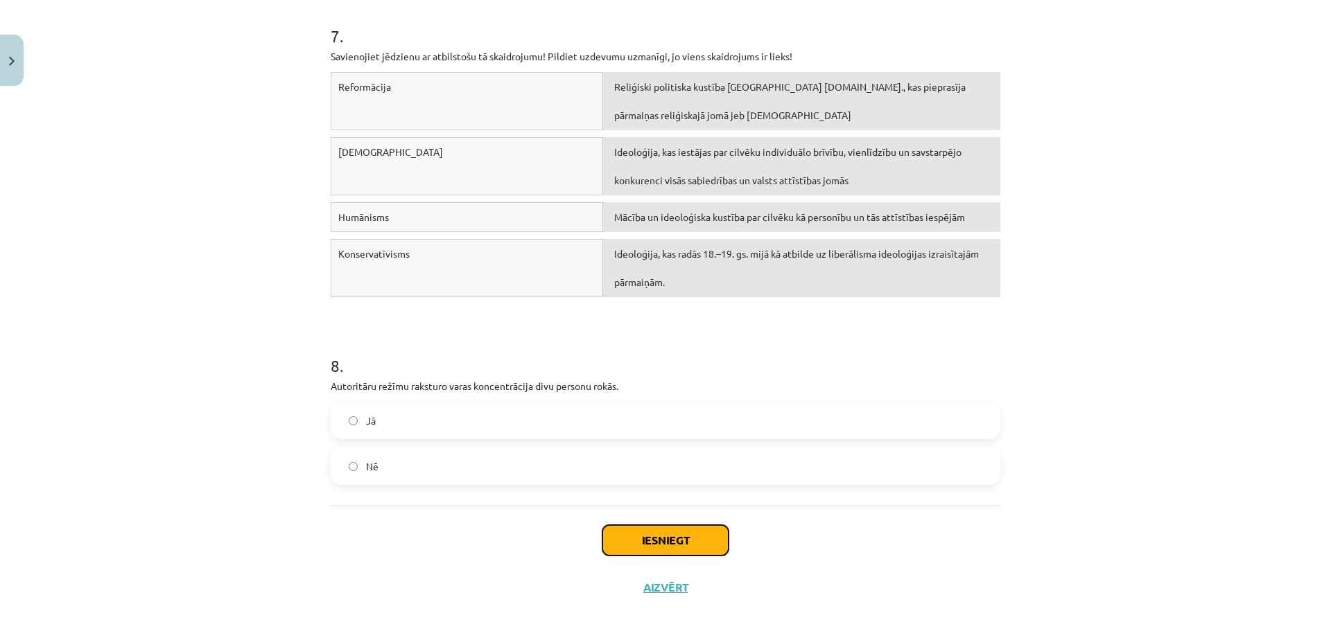
click at [653, 528] on button "Iesniegt" at bounding box center [665, 540] width 126 height 30
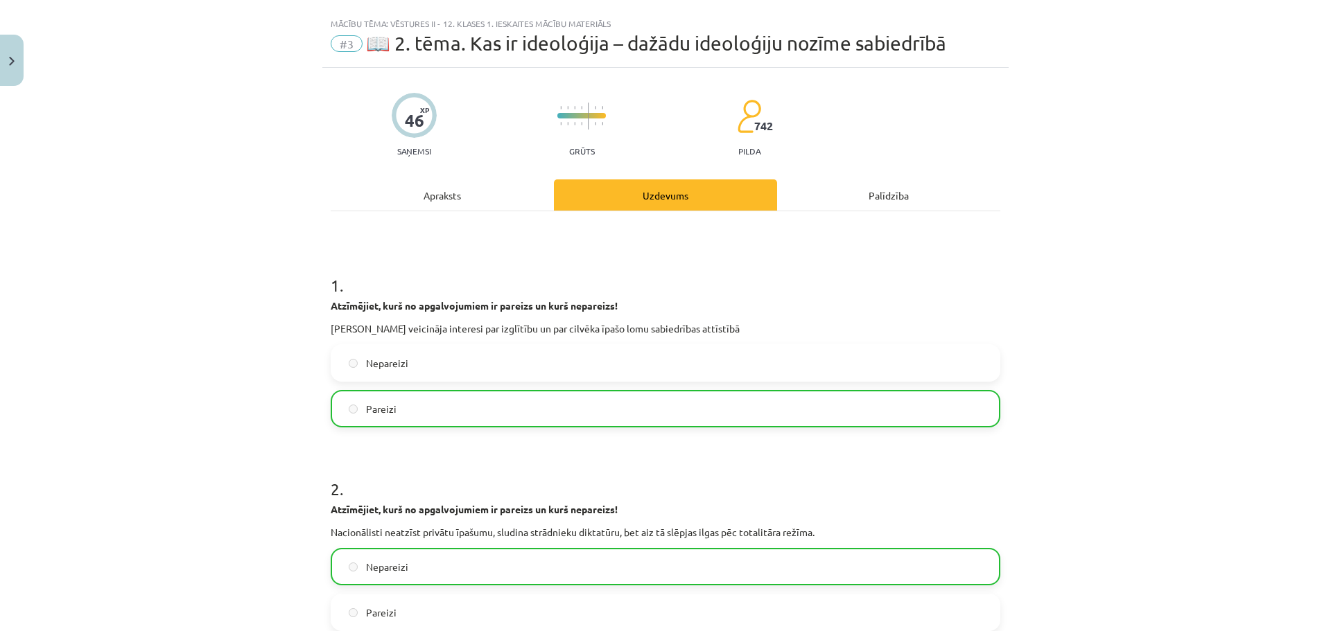
scroll to position [0, 0]
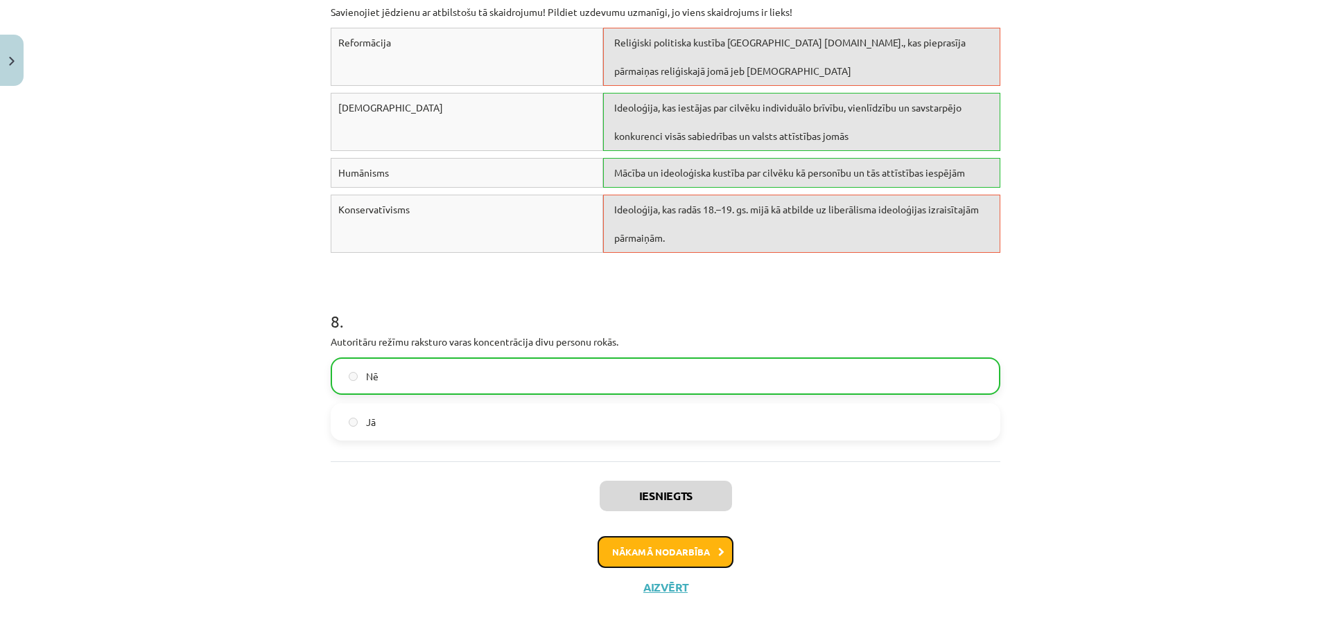
click at [675, 545] on button "Nākamā nodarbība" at bounding box center [665, 552] width 136 height 32
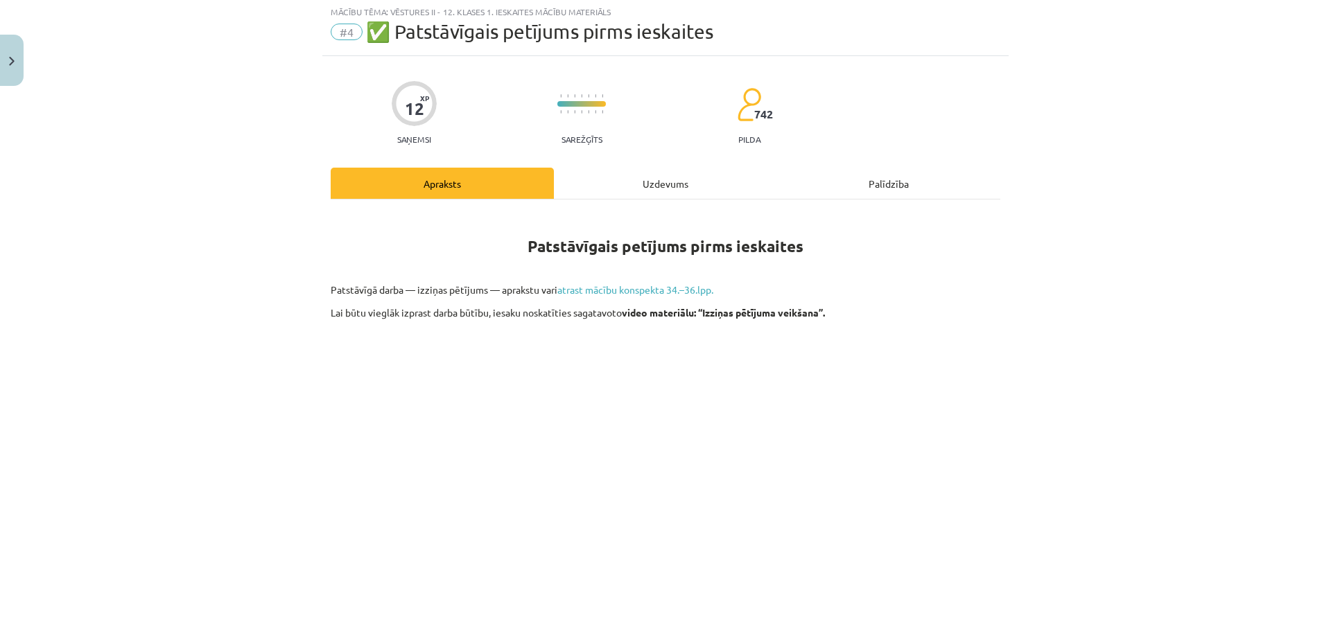
scroll to position [35, 0]
click at [611, 290] on link "atrast mācību konspekta 34.–36.lpp." at bounding box center [635, 291] width 156 height 12
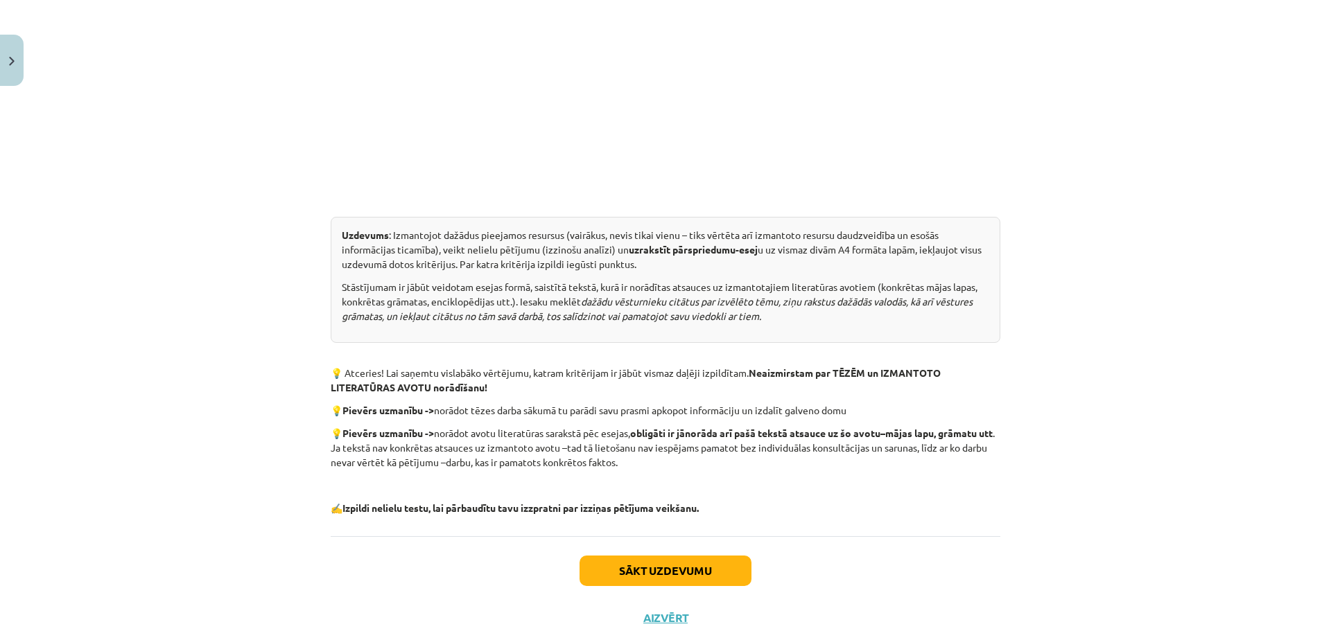
scroll to position [612, 0]
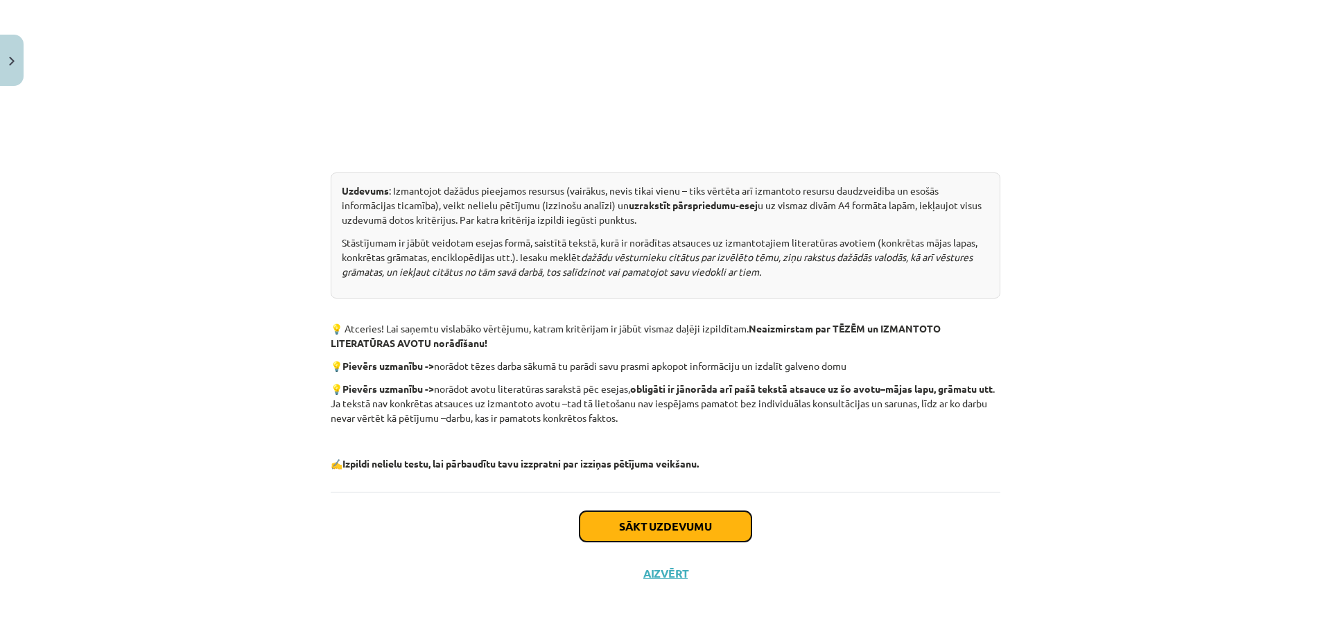
click at [644, 527] on button "Sākt uzdevumu" at bounding box center [665, 526] width 172 height 30
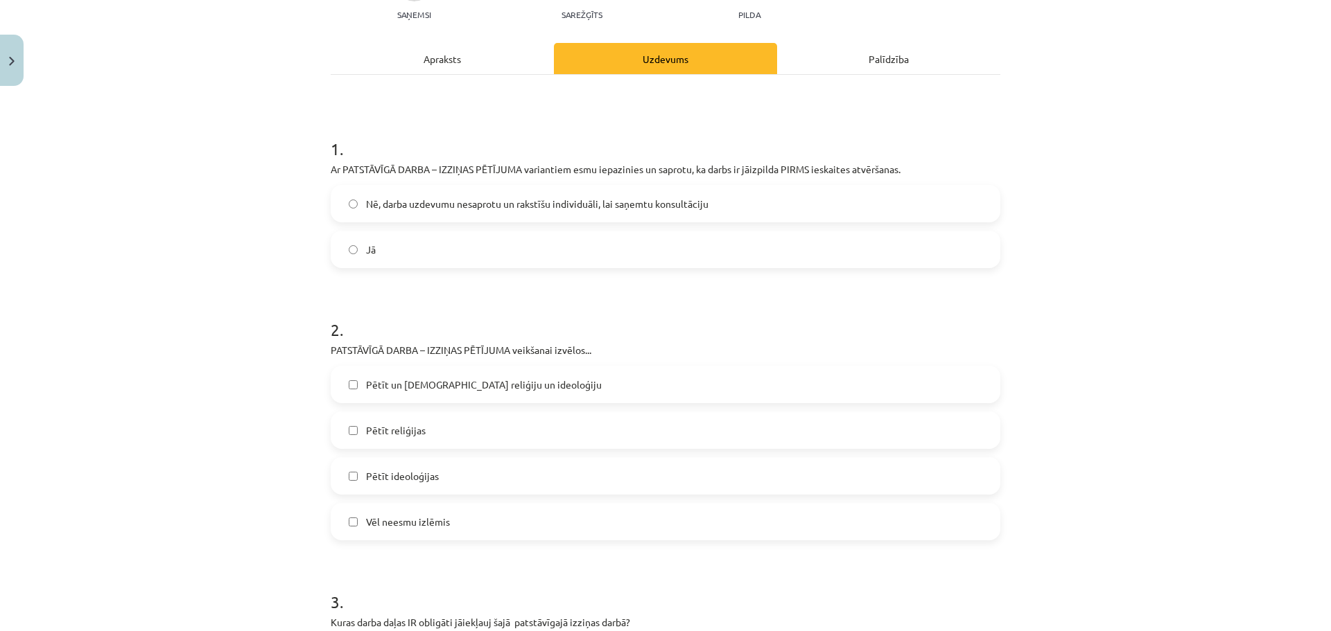
scroll to position [173, 0]
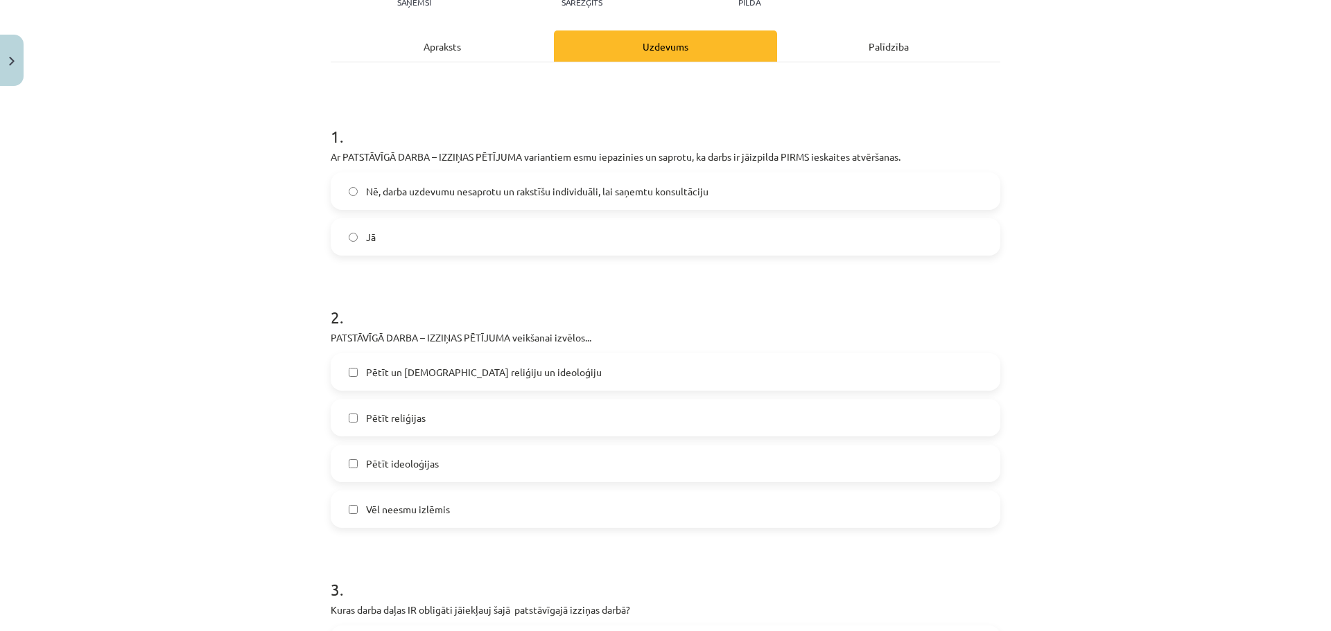
click at [385, 234] on label "Jā" at bounding box center [665, 237] width 667 height 35
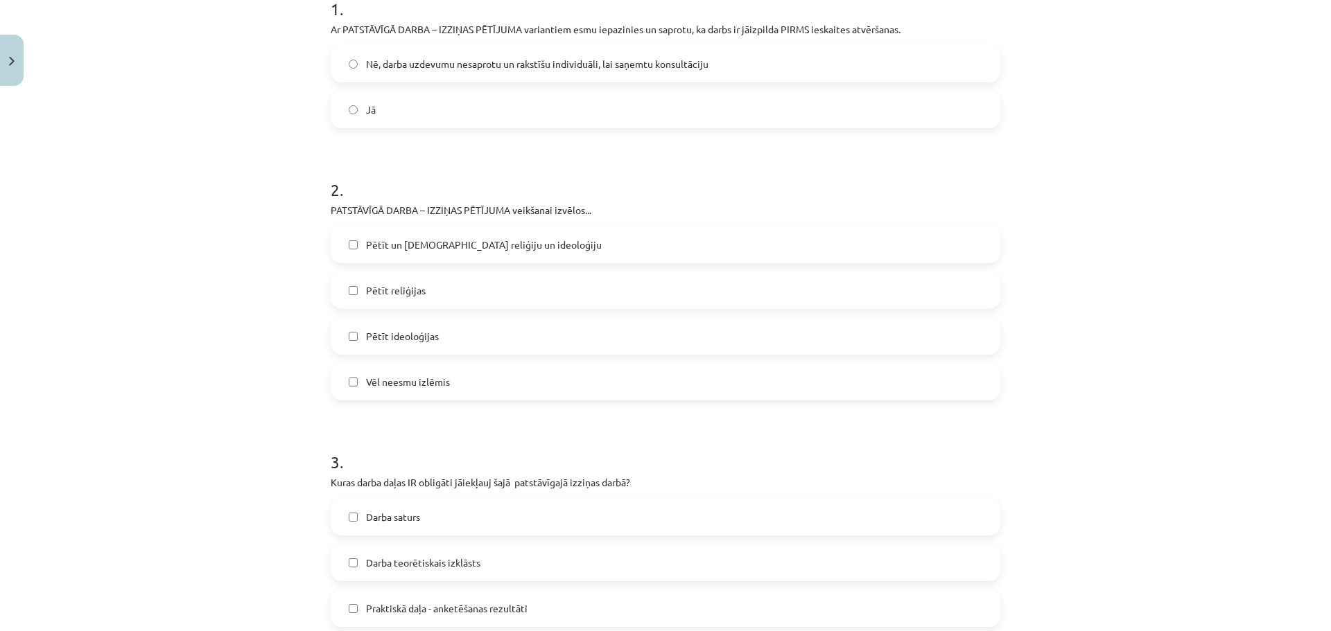
scroll to position [312, 0]
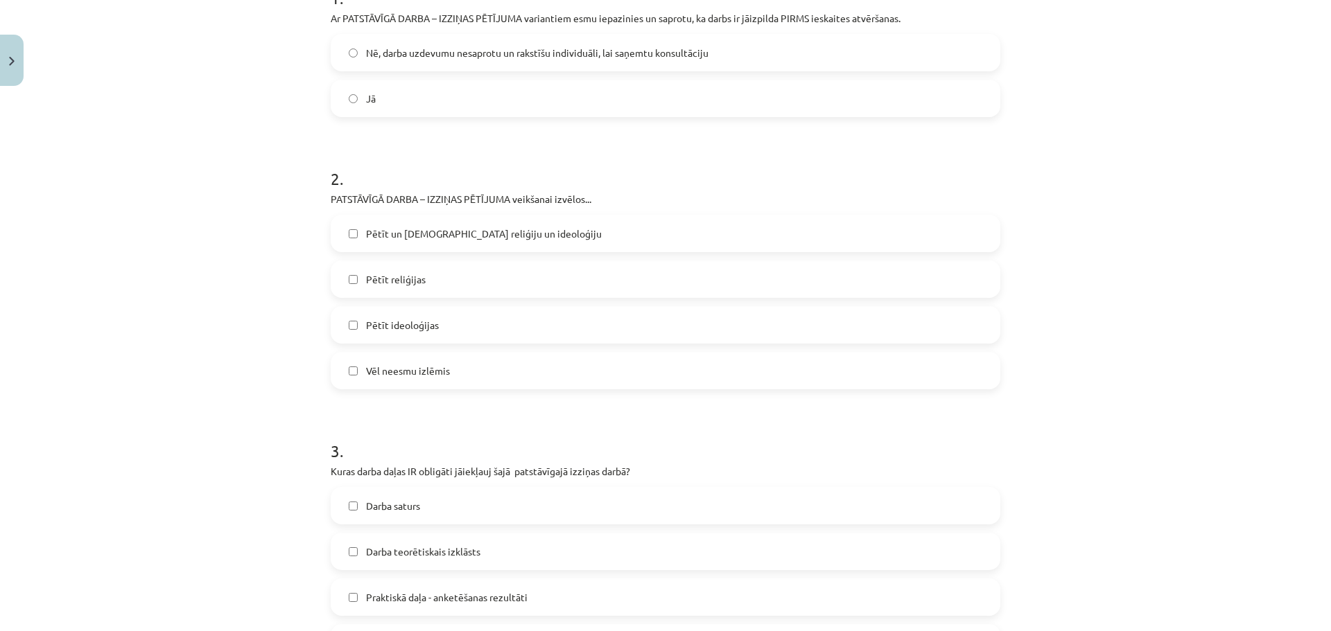
click at [379, 375] on span "Vēl neesmu izlēmis" at bounding box center [408, 371] width 84 height 15
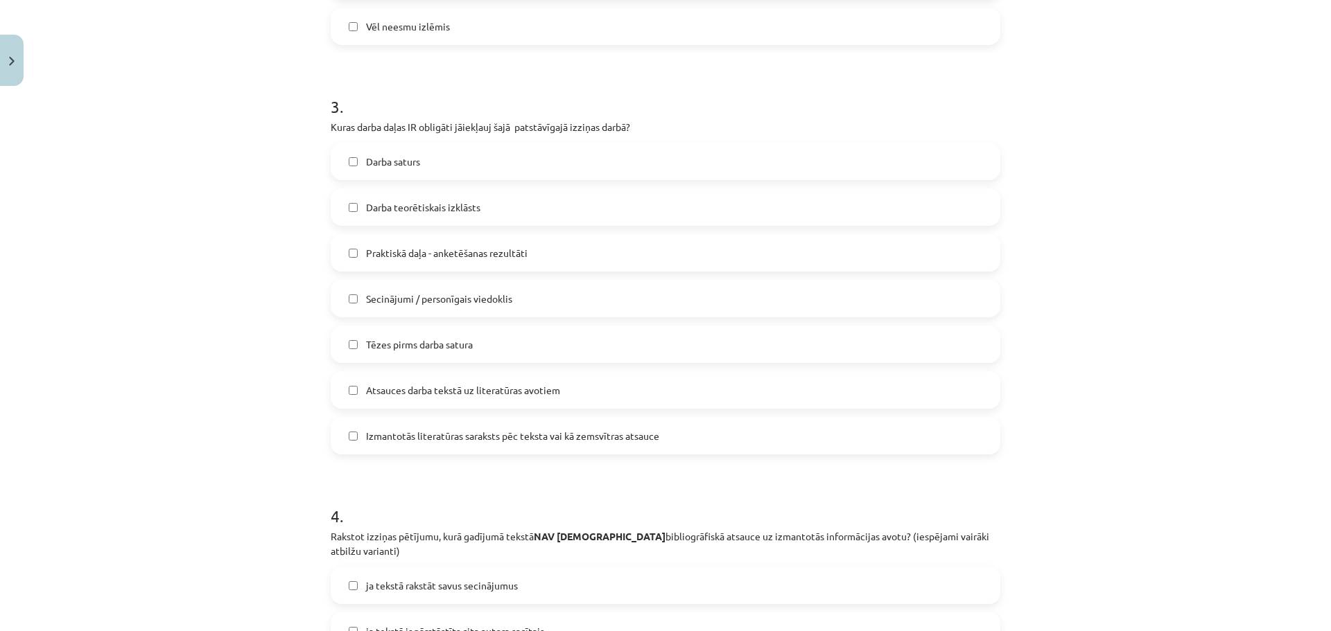
scroll to position [658, 0]
click at [414, 344] on span "Tēzes pirms darba satura" at bounding box center [419, 342] width 107 height 15
click at [392, 299] on span "Secinājumi / personīgais viedoklis" at bounding box center [439, 297] width 146 height 15
click at [477, 387] on span "Atsauces darba tekstā uz literatūras avotiem" at bounding box center [463, 388] width 194 height 15
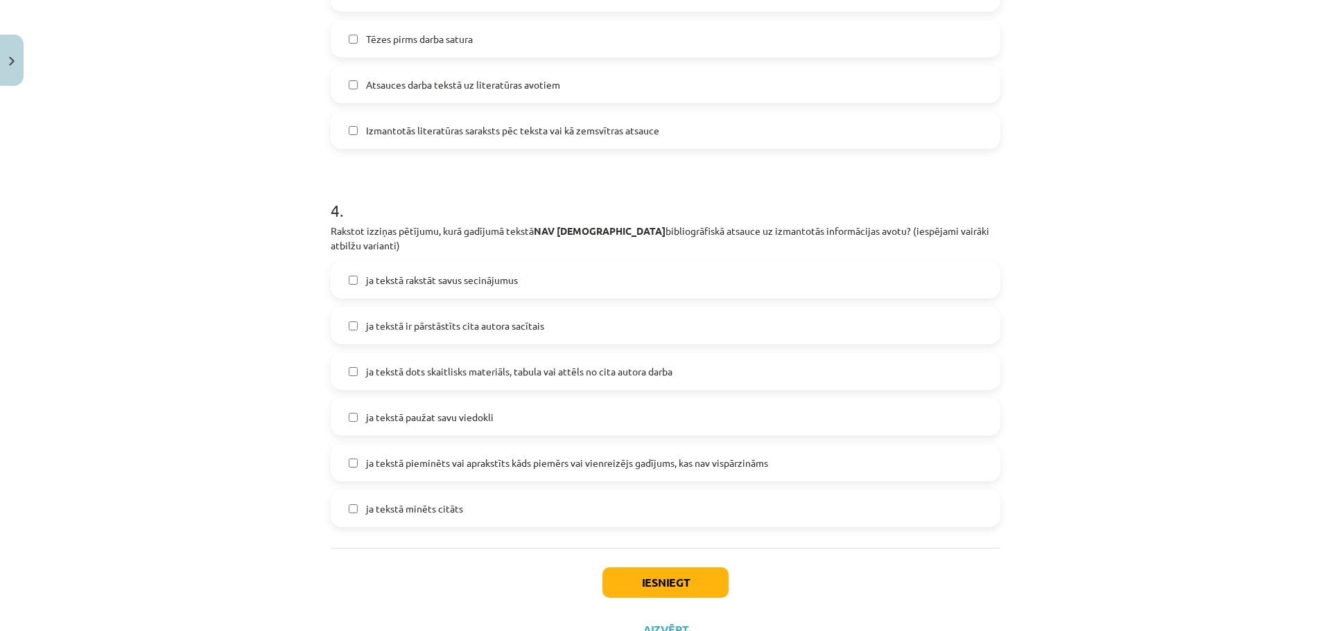
scroll to position [1004, 0]
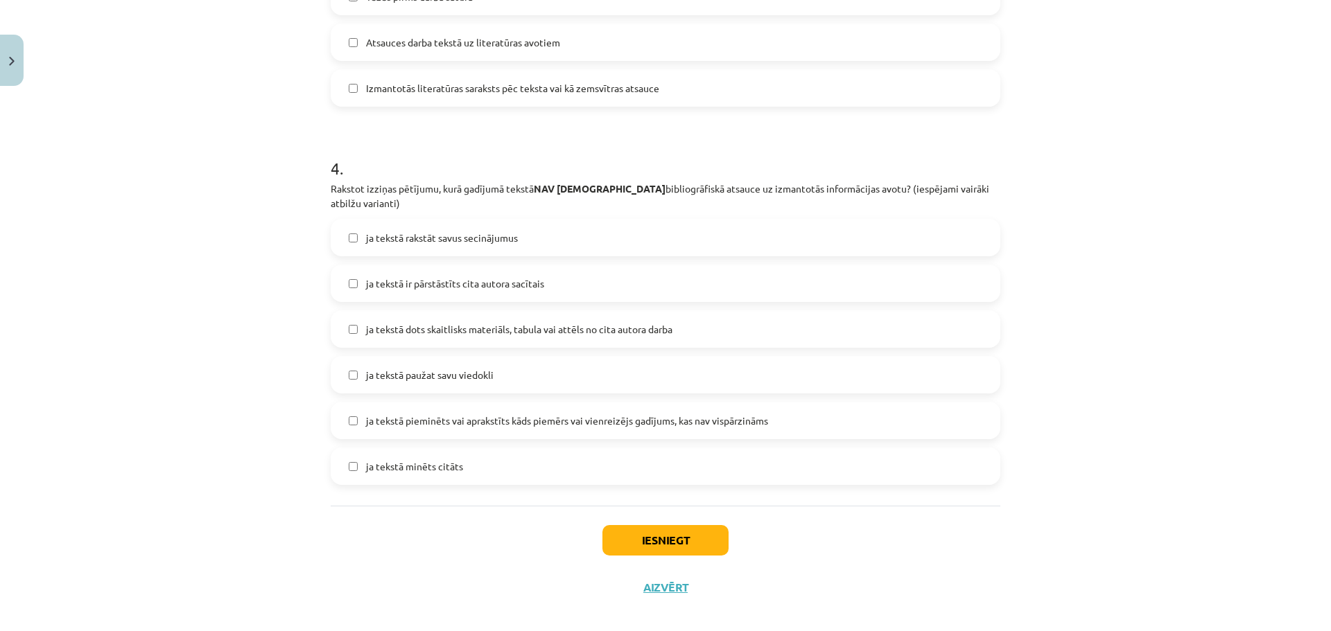
click at [400, 231] on span "ja tekstā rakstāt savus secinājumus" at bounding box center [442, 238] width 152 height 15
click at [420, 368] on span "ja tekstā paužat savu viedokli" at bounding box center [430, 375] width 128 height 15
click at [669, 527] on button "Iesniegt" at bounding box center [665, 540] width 126 height 30
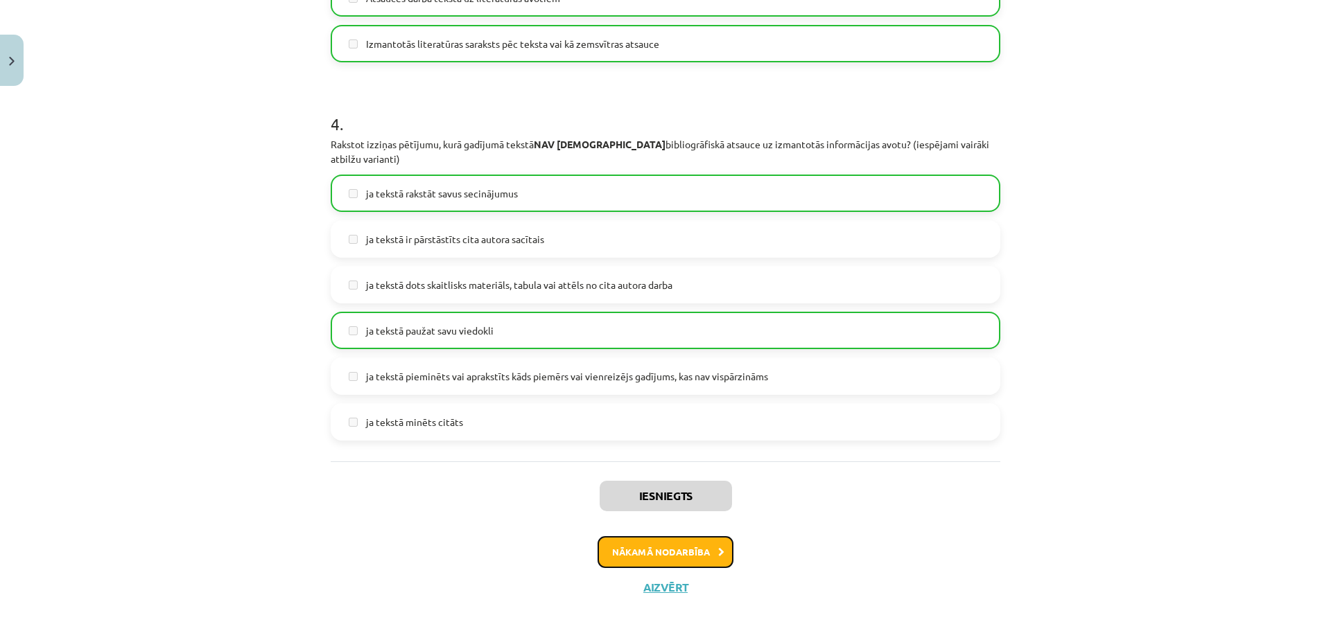
click at [672, 538] on button "Nākamā nodarbība" at bounding box center [665, 552] width 136 height 32
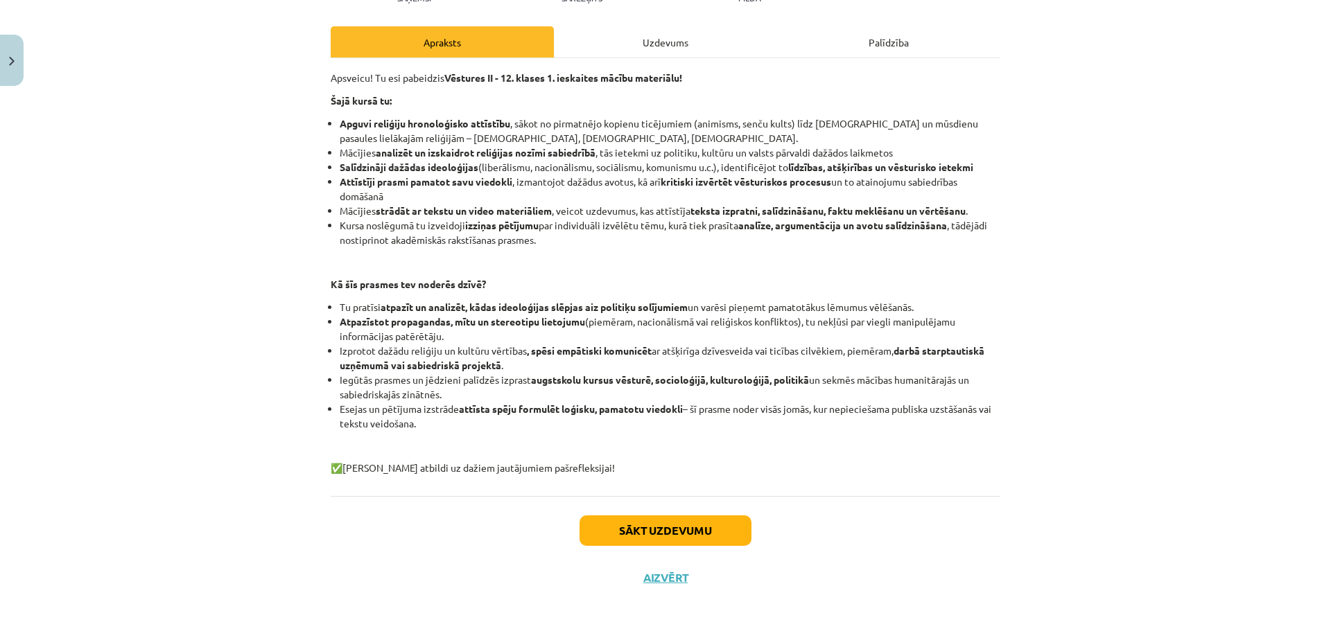
scroll to position [182, 0]
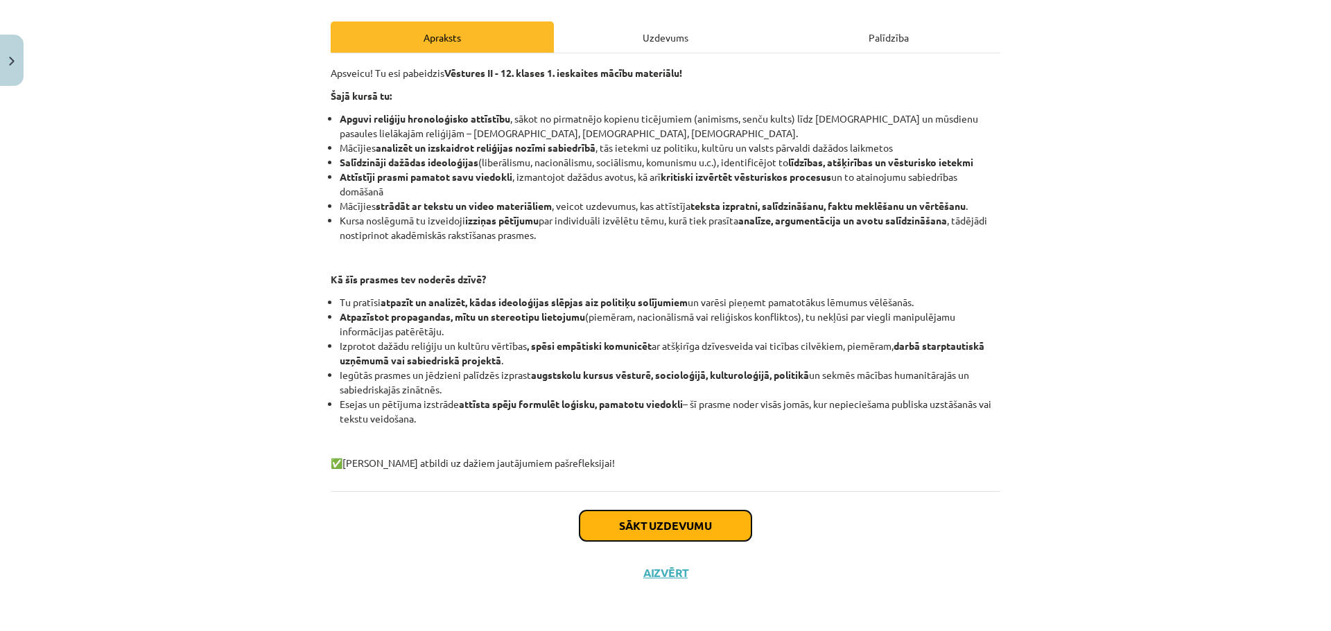
click at [663, 527] on button "Sākt uzdevumu" at bounding box center [665, 526] width 172 height 30
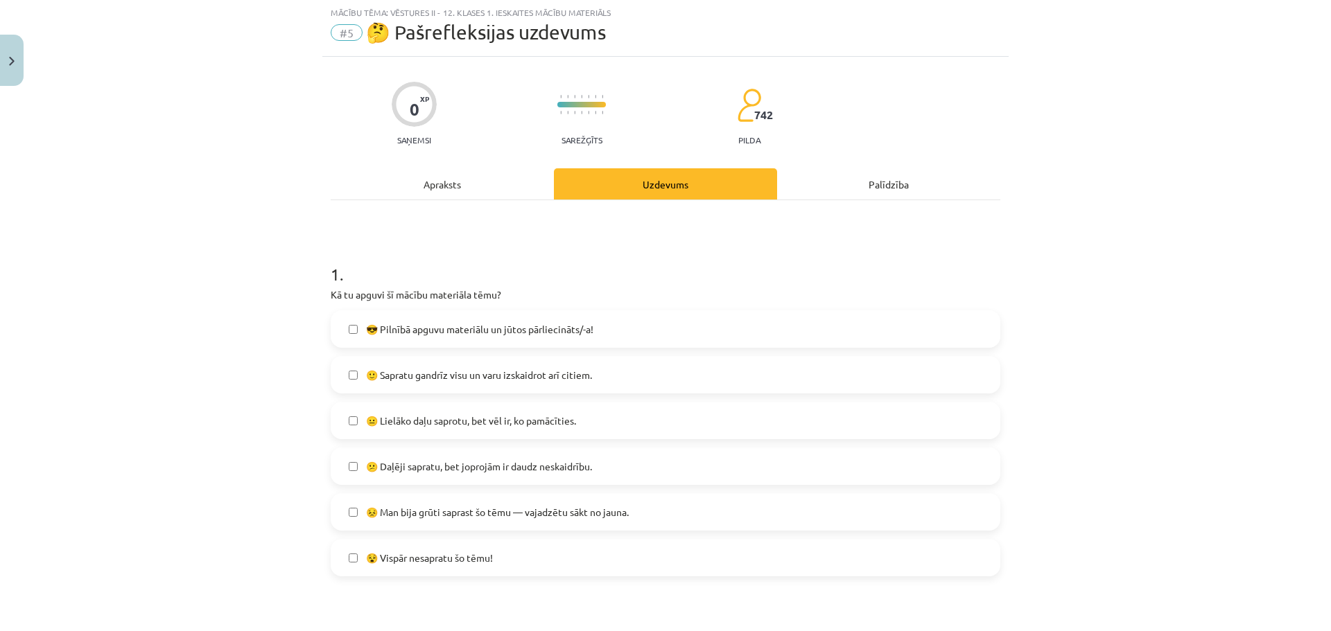
scroll to position [35, 0]
click at [448, 424] on span "😐 Lielāko daļu saprotu, bet vēl ir, ko pamācīties." at bounding box center [471, 421] width 210 height 15
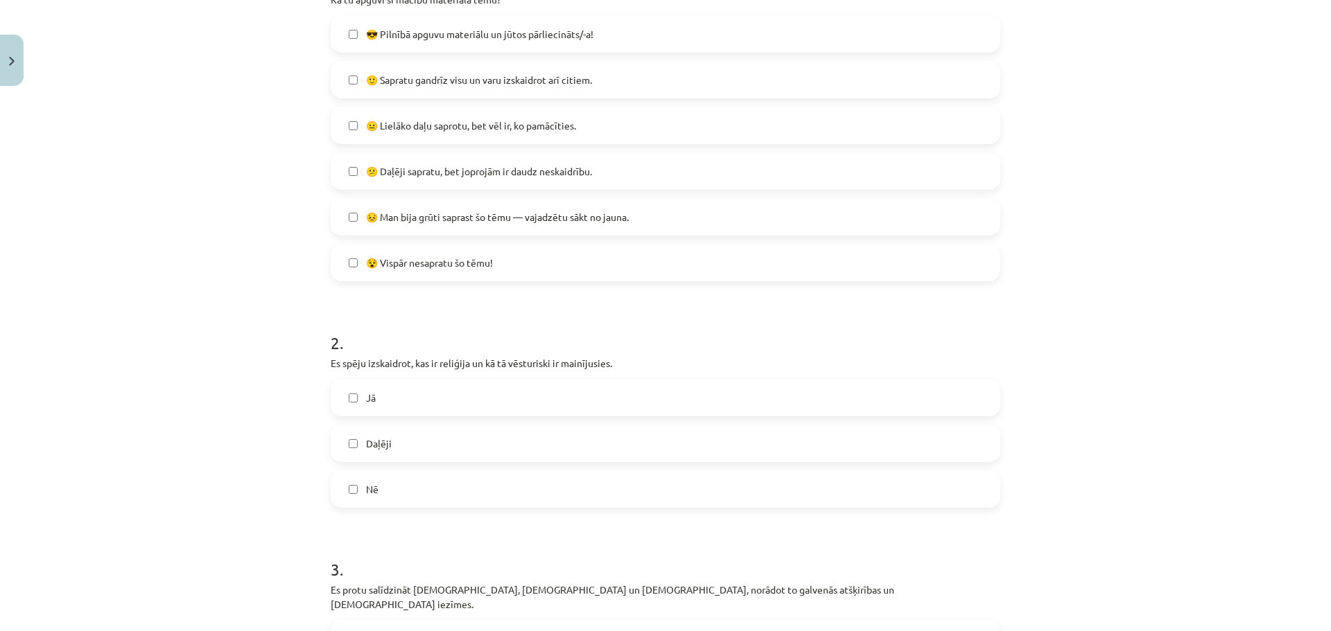
scroll to position [381, 0]
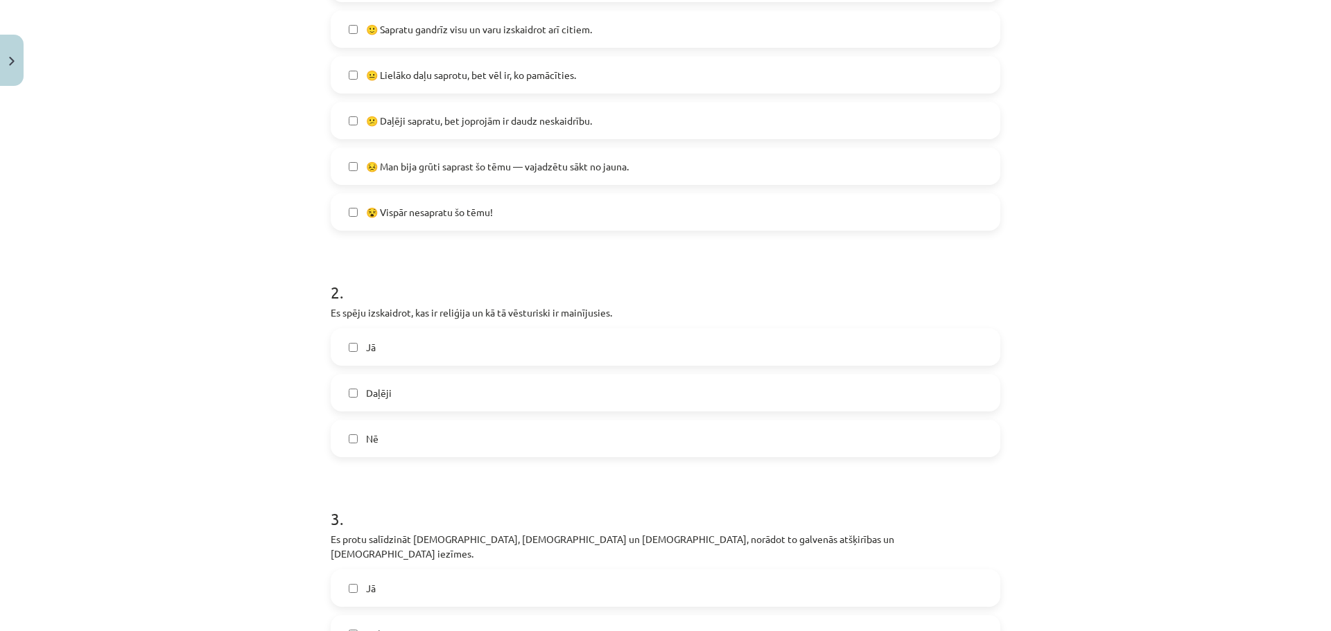
click at [386, 399] on label "Daļēji" at bounding box center [665, 393] width 667 height 35
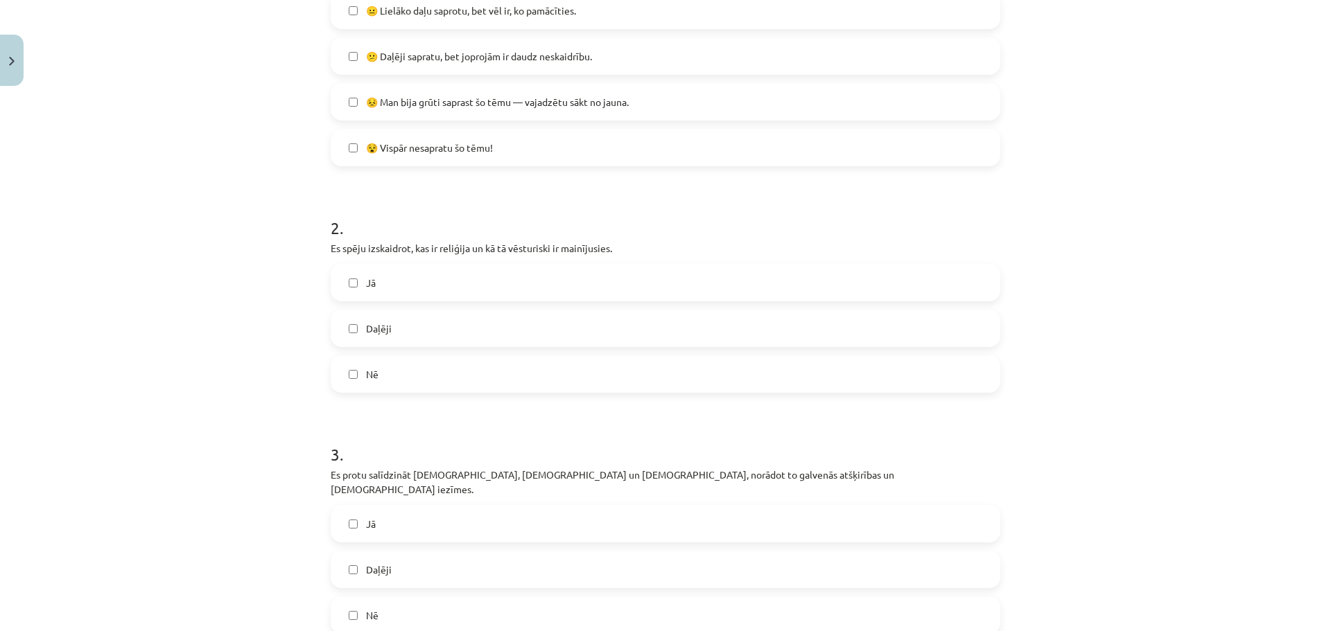
scroll to position [589, 0]
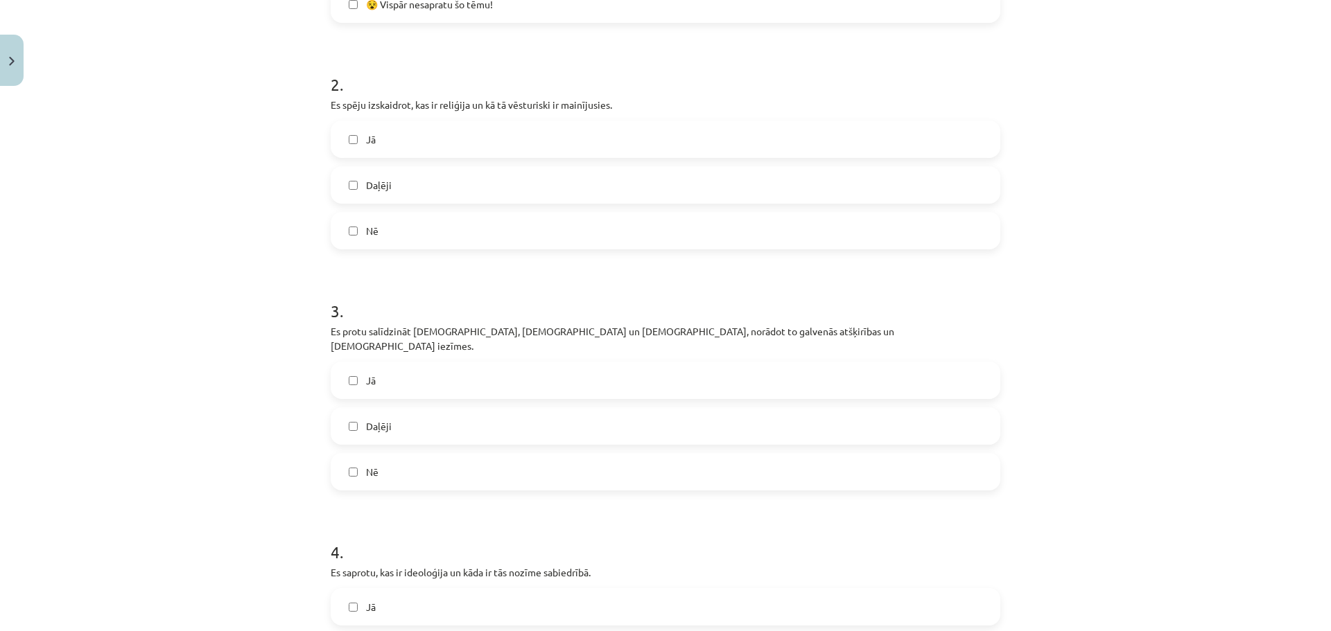
click at [389, 369] on label "Jā" at bounding box center [665, 380] width 667 height 35
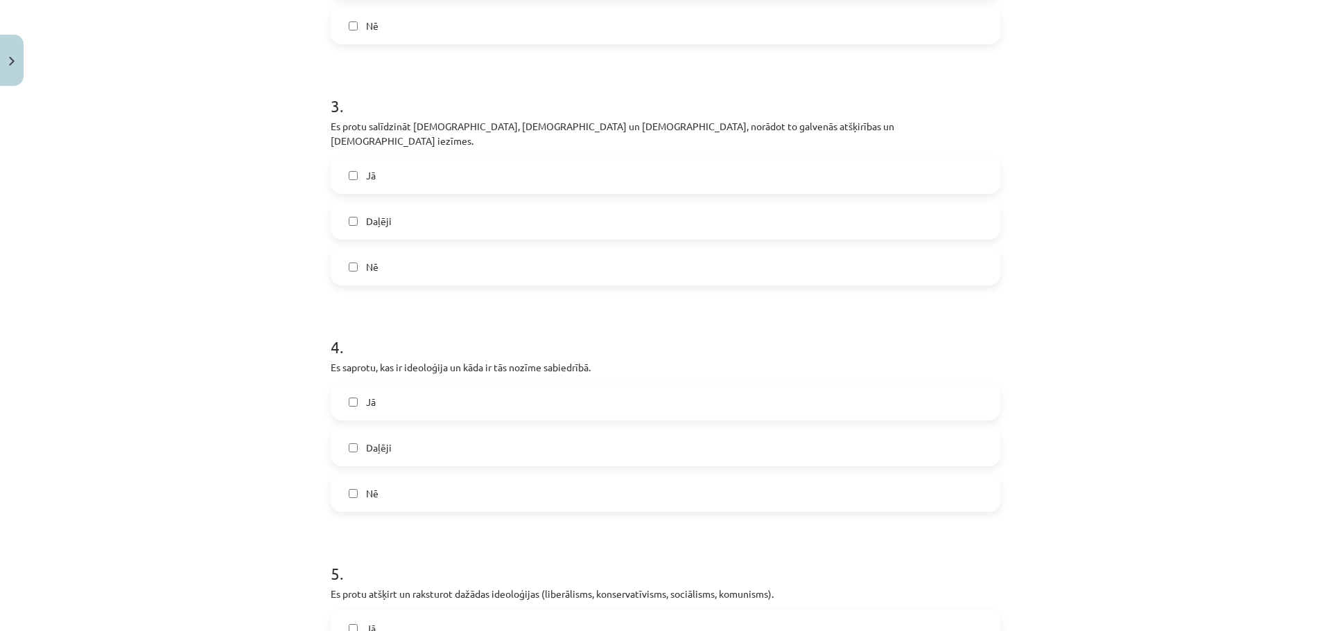
scroll to position [797, 0]
click at [371, 438] on span "Daļēji" at bounding box center [379, 445] width 26 height 15
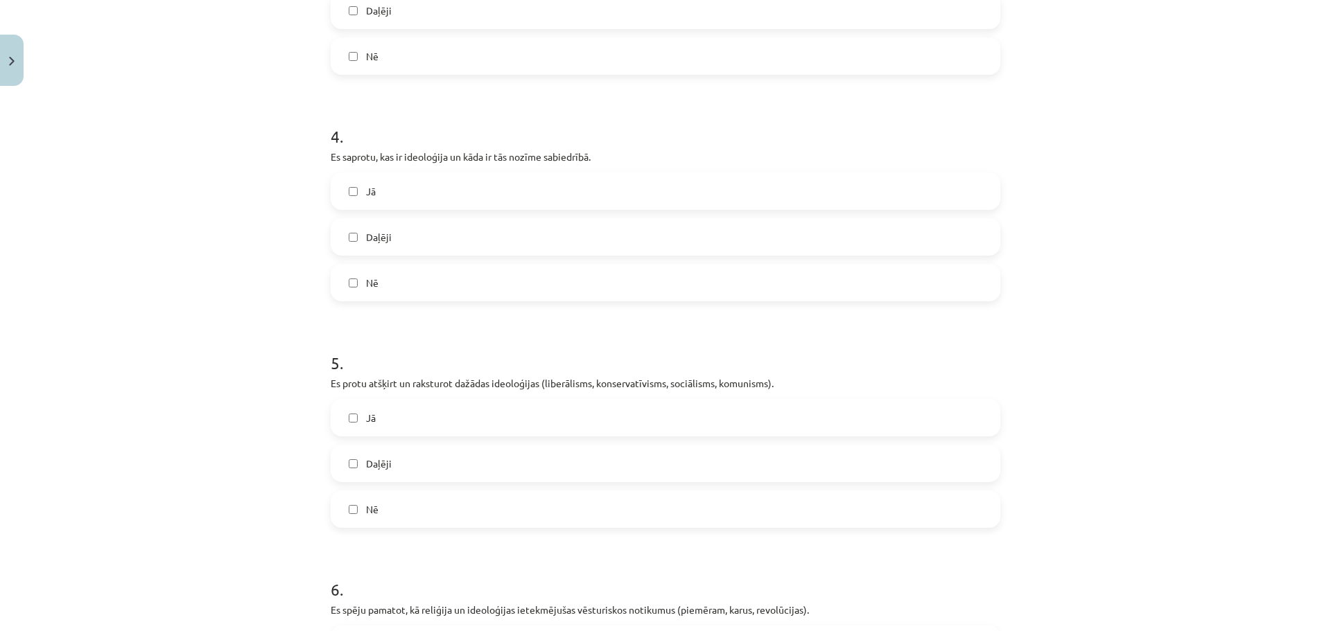
click at [408, 405] on label "Jā" at bounding box center [665, 418] width 667 height 35
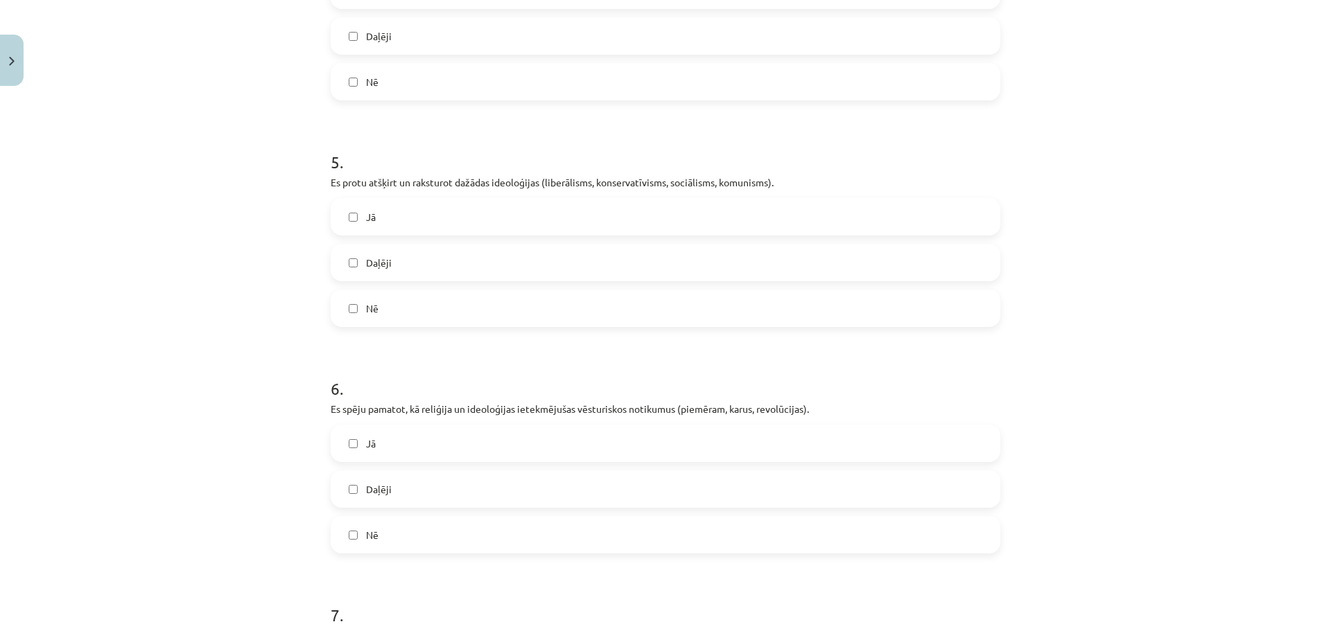
scroll to position [1213, 0]
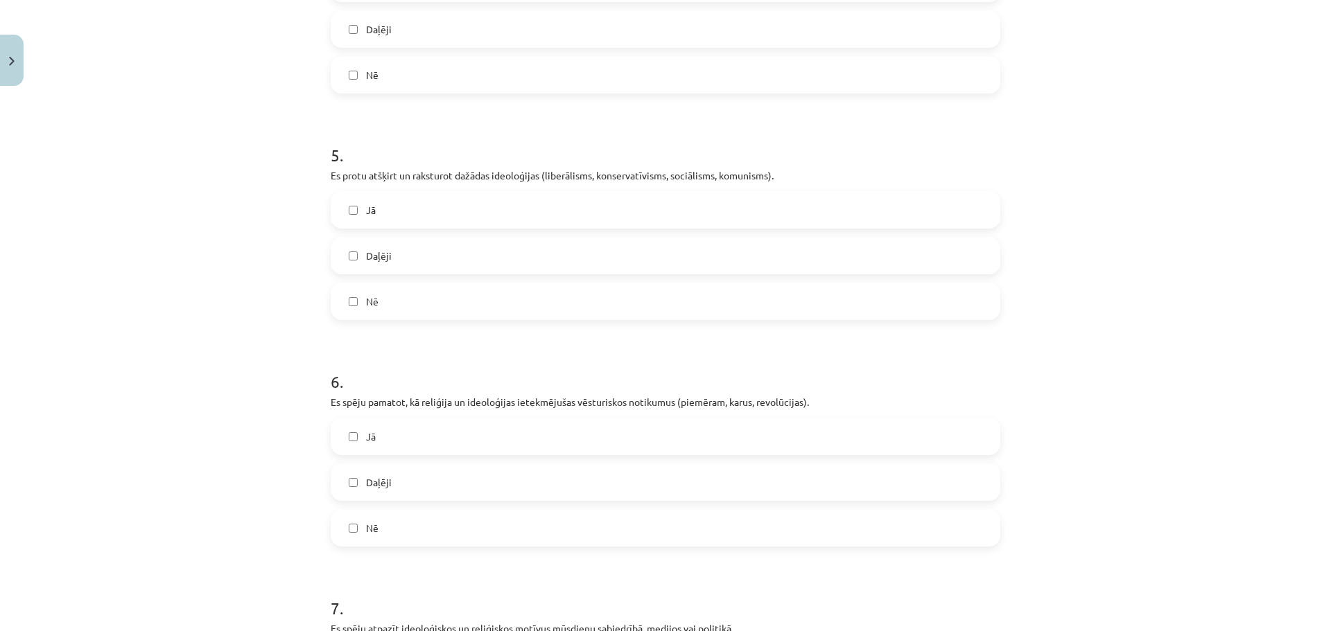
click at [376, 426] on label "Jā" at bounding box center [665, 436] width 667 height 35
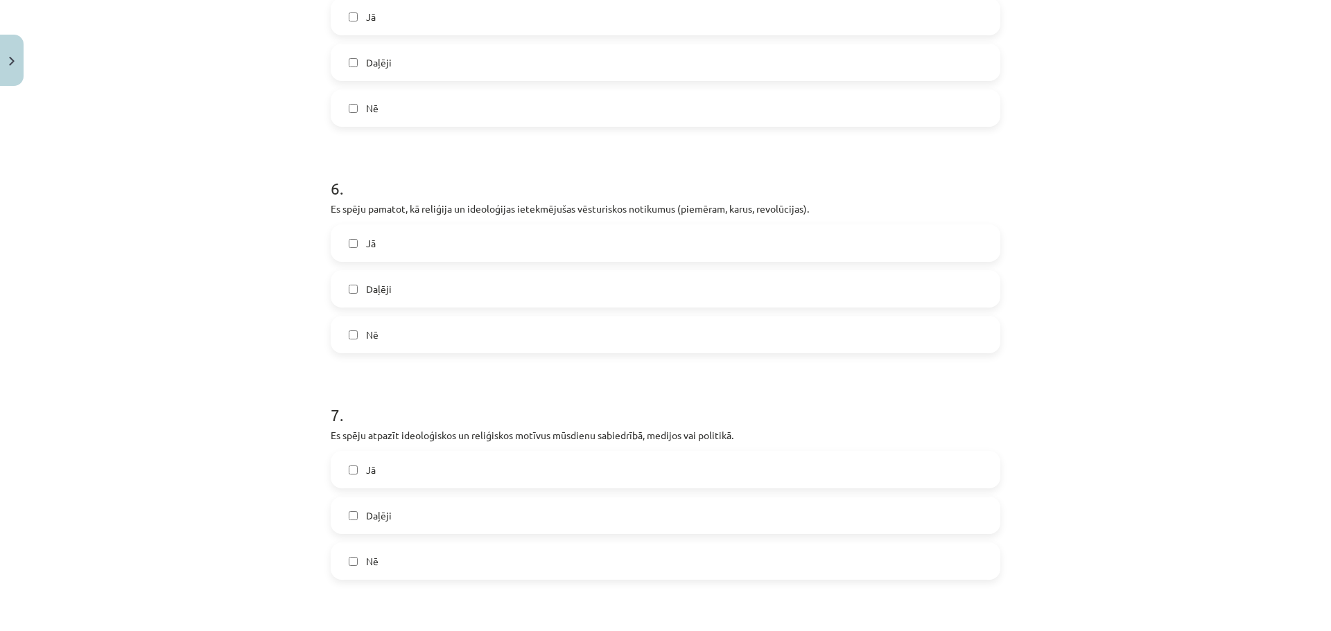
scroll to position [1421, 0]
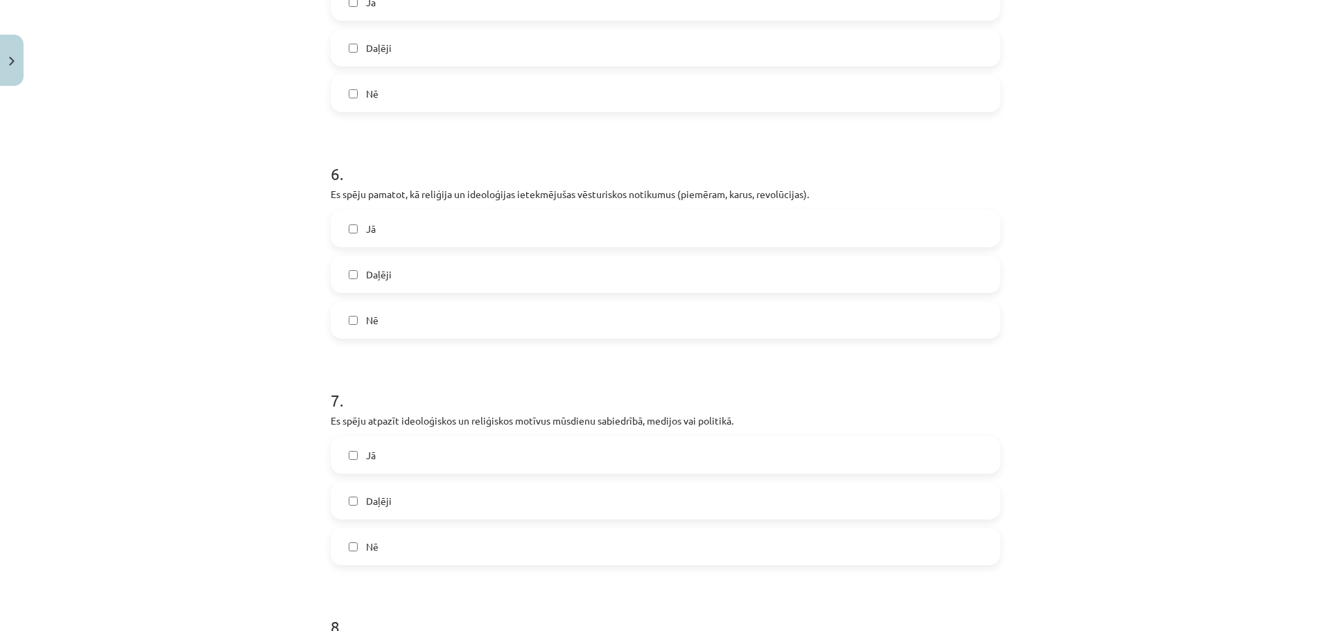
click at [387, 487] on label "Daļēji" at bounding box center [665, 501] width 667 height 35
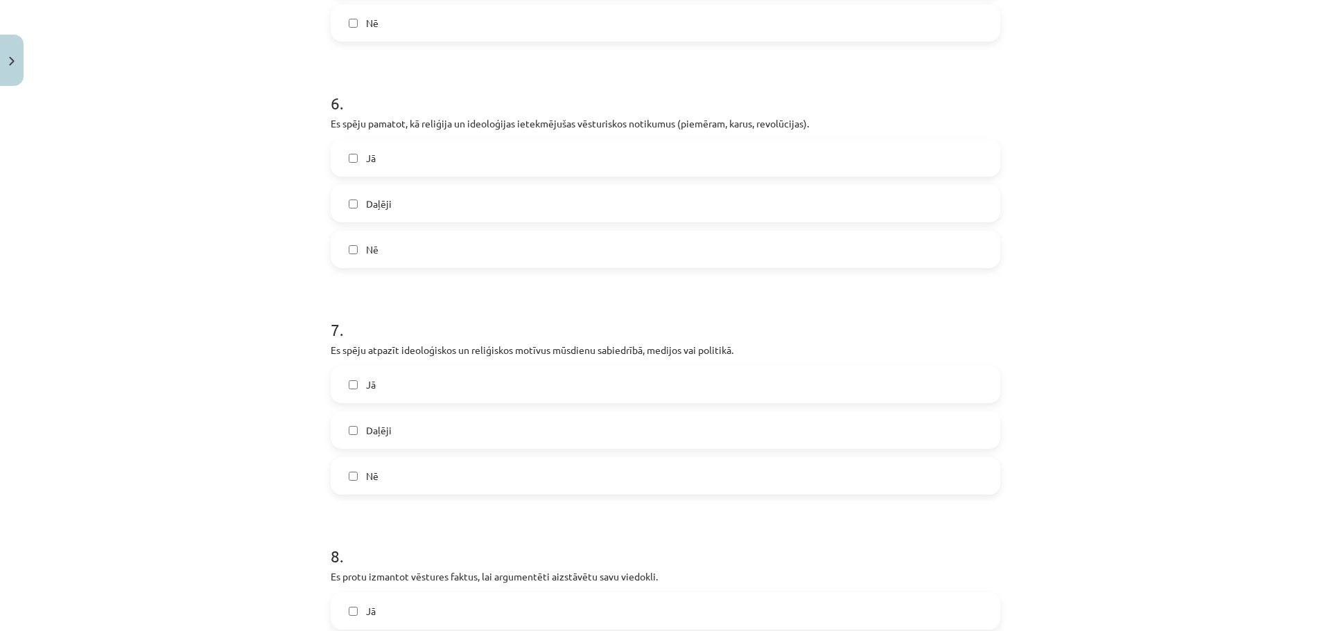
scroll to position [1629, 0]
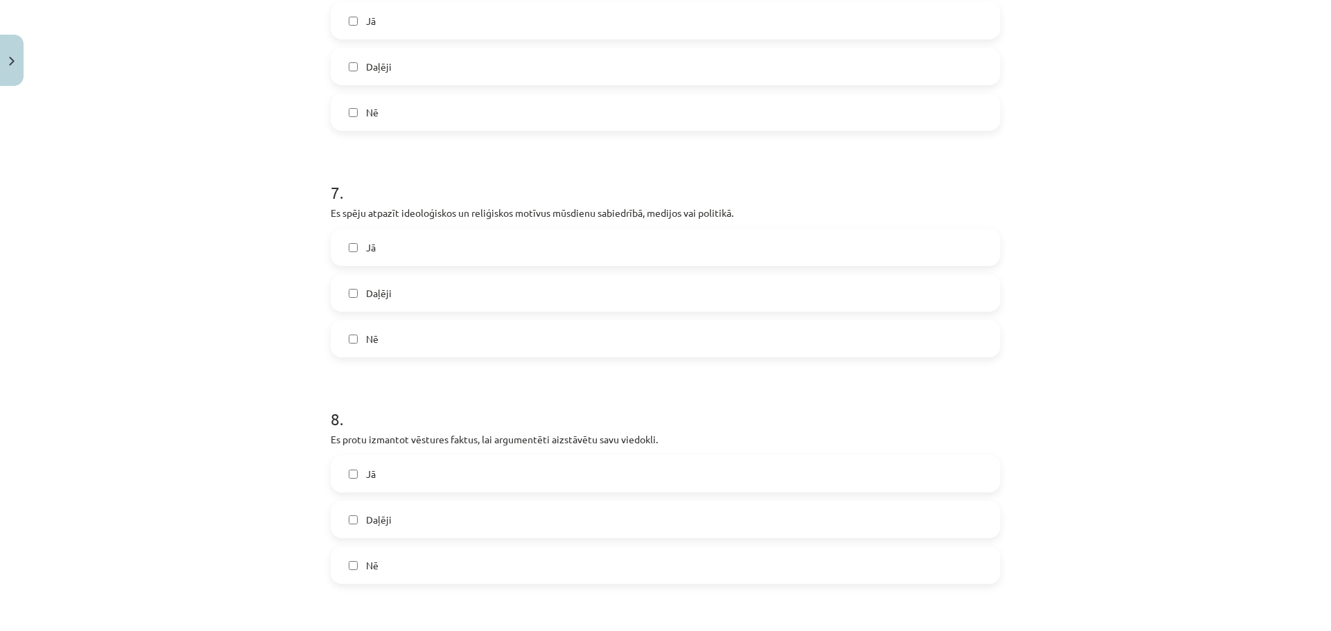
click at [389, 508] on label "Daļēji" at bounding box center [665, 519] width 667 height 35
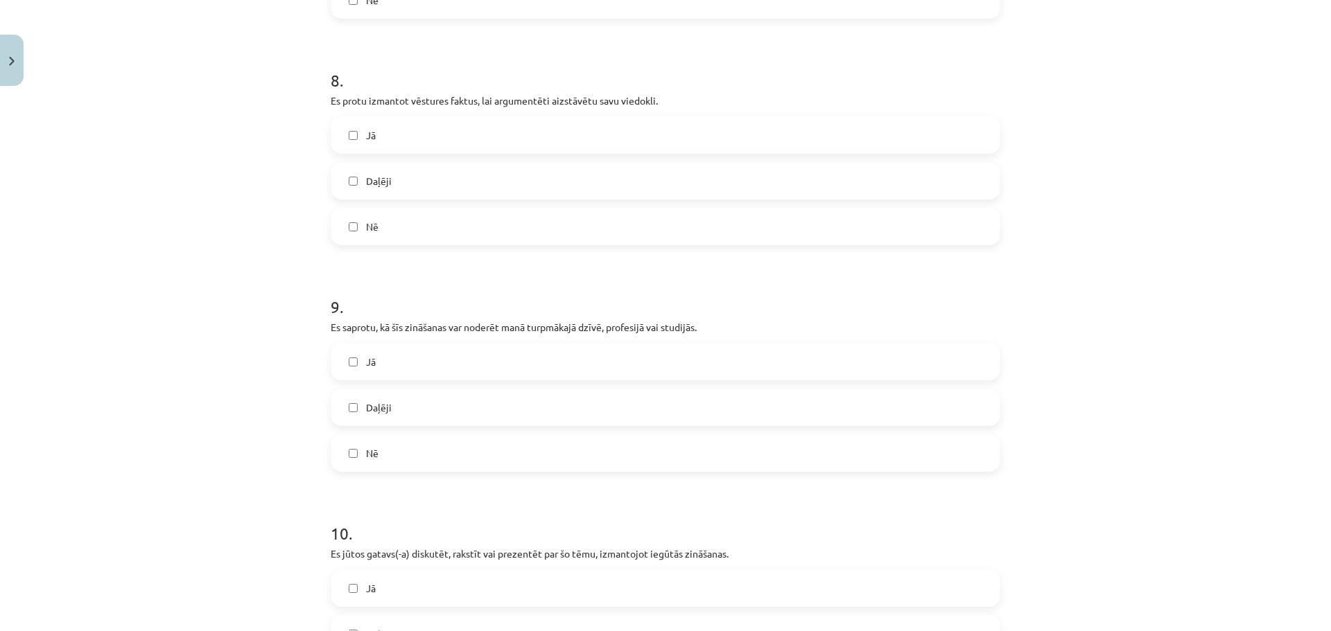
scroll to position [1975, 0]
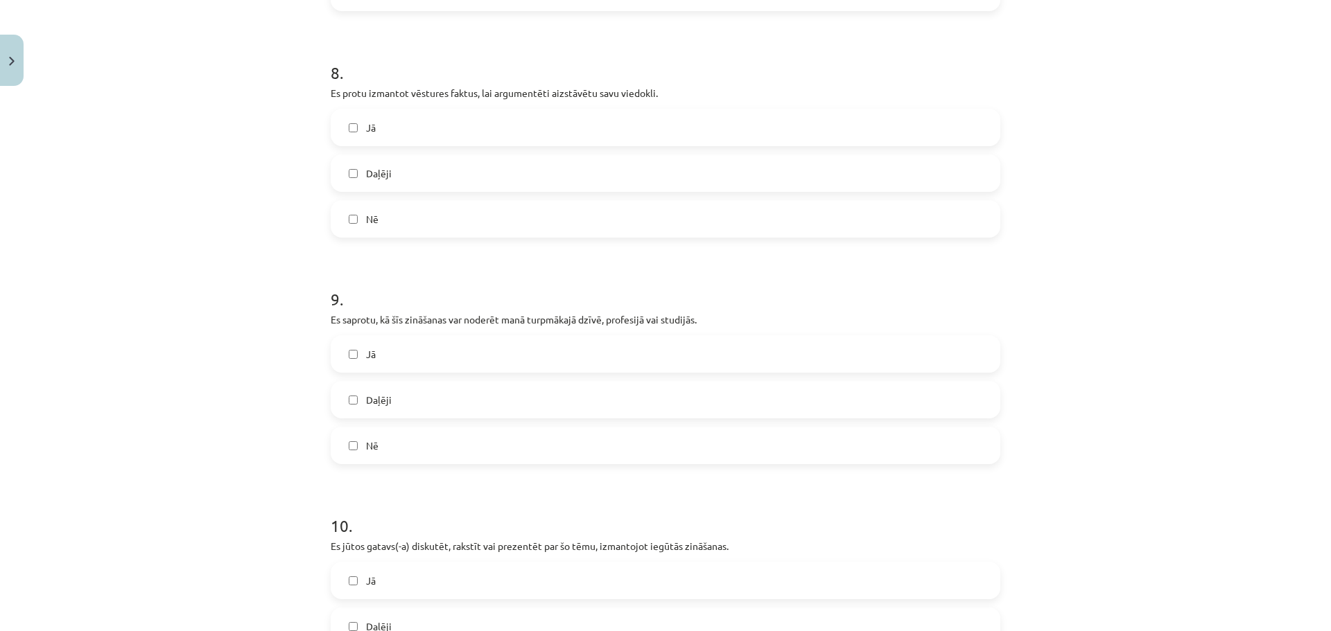
click at [385, 393] on span "Daļēji" at bounding box center [379, 400] width 26 height 15
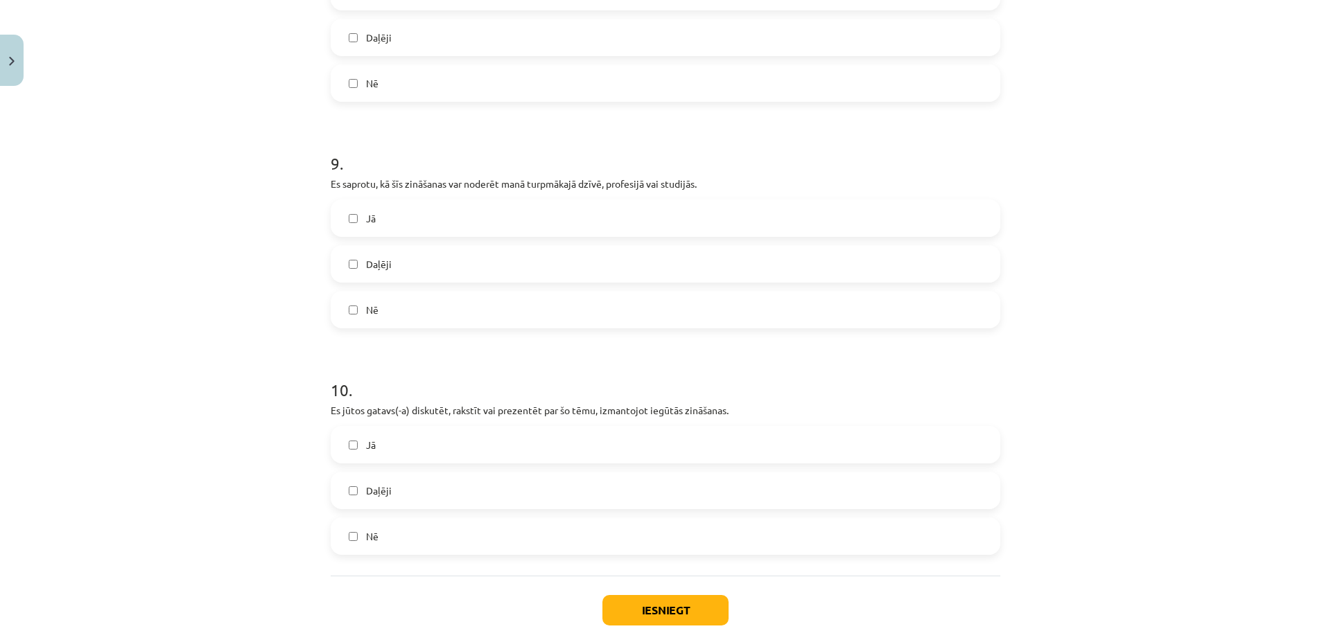
scroll to position [2114, 0]
click at [404, 483] on label "Daļēji" at bounding box center [665, 488] width 667 height 35
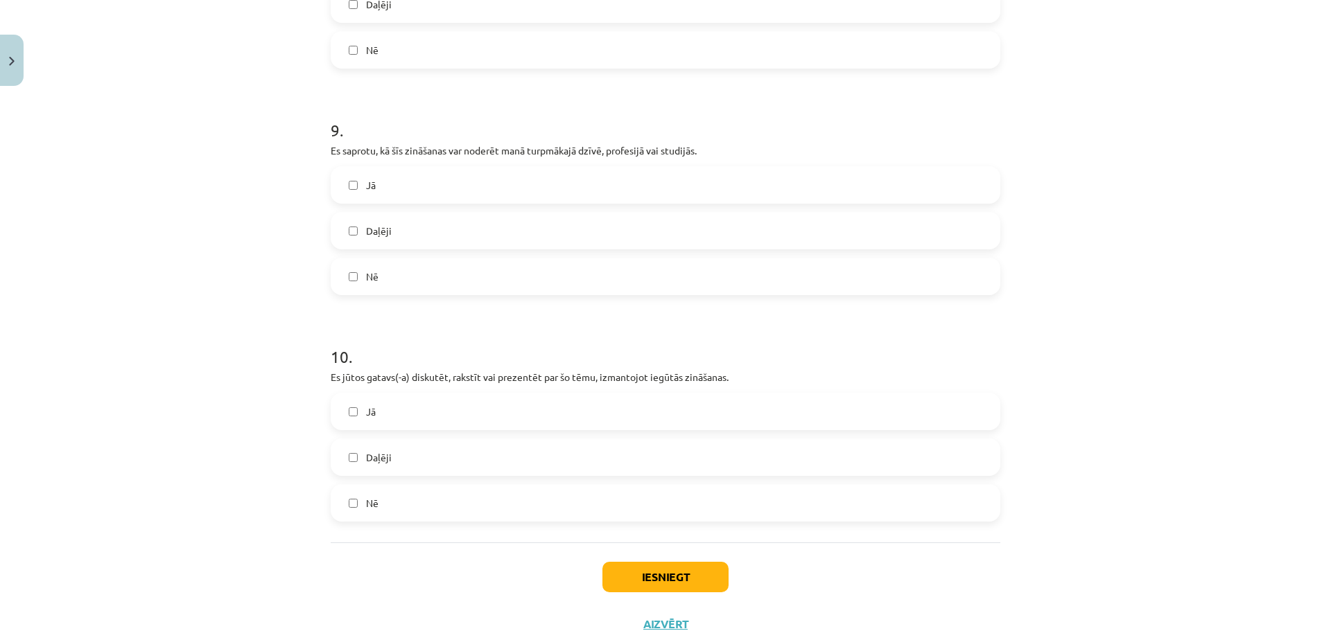
scroll to position [2181, 0]
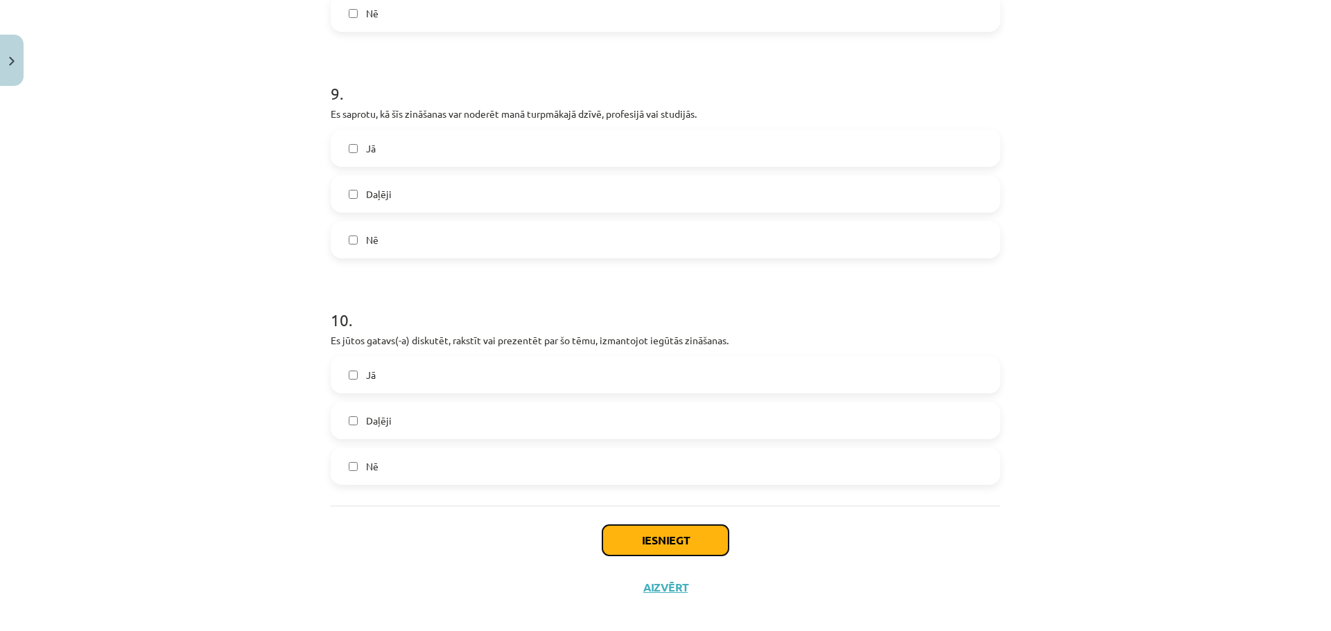
click at [669, 526] on button "Iesniegt" at bounding box center [665, 540] width 126 height 30
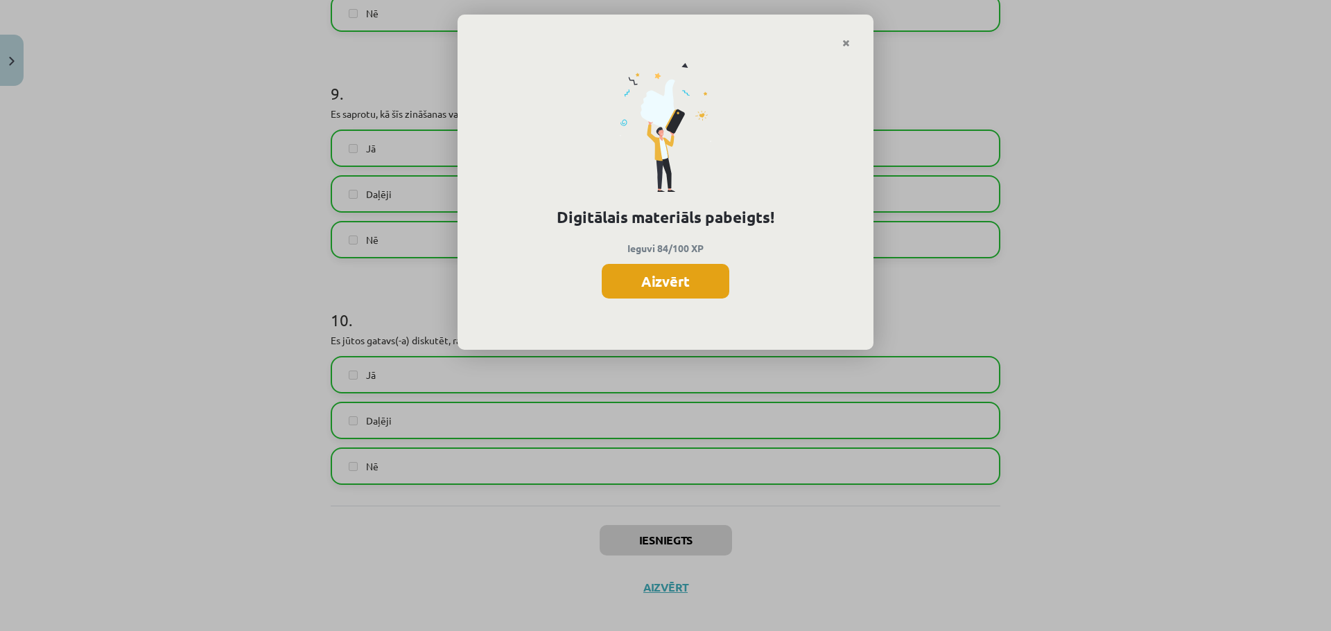
click at [663, 282] on button "Aizvērt" at bounding box center [666, 281] width 128 height 35
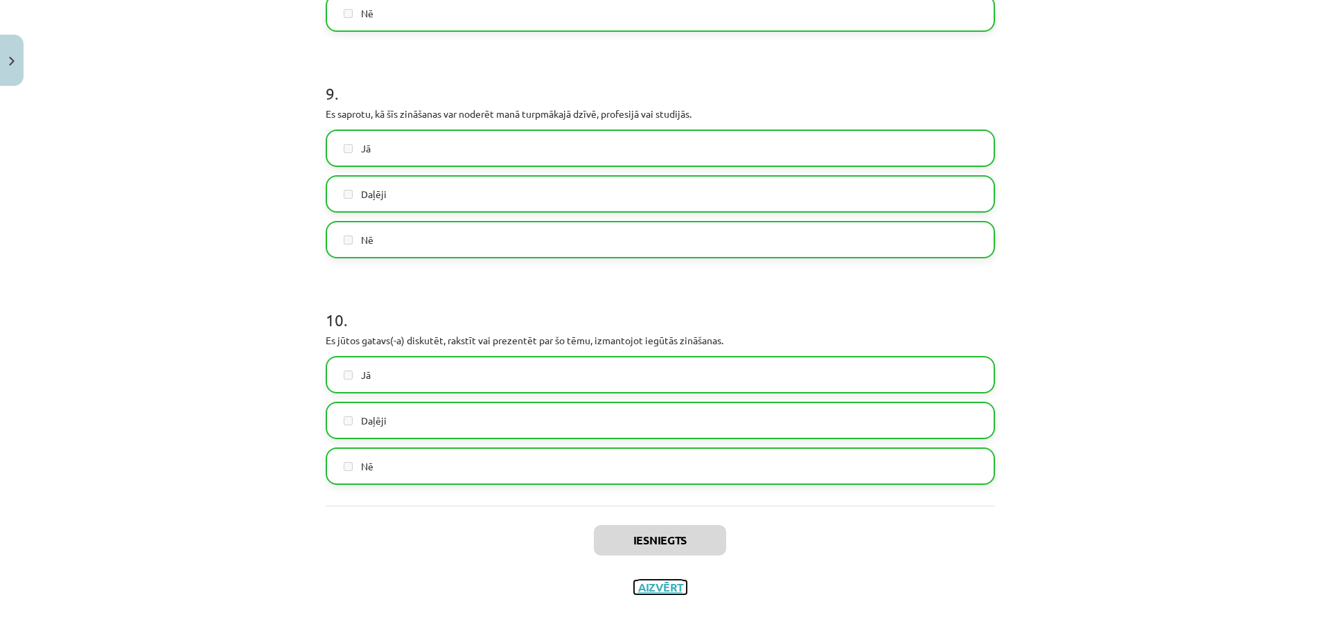
click at [671, 581] on button "Aizvērt" at bounding box center [660, 588] width 53 height 14
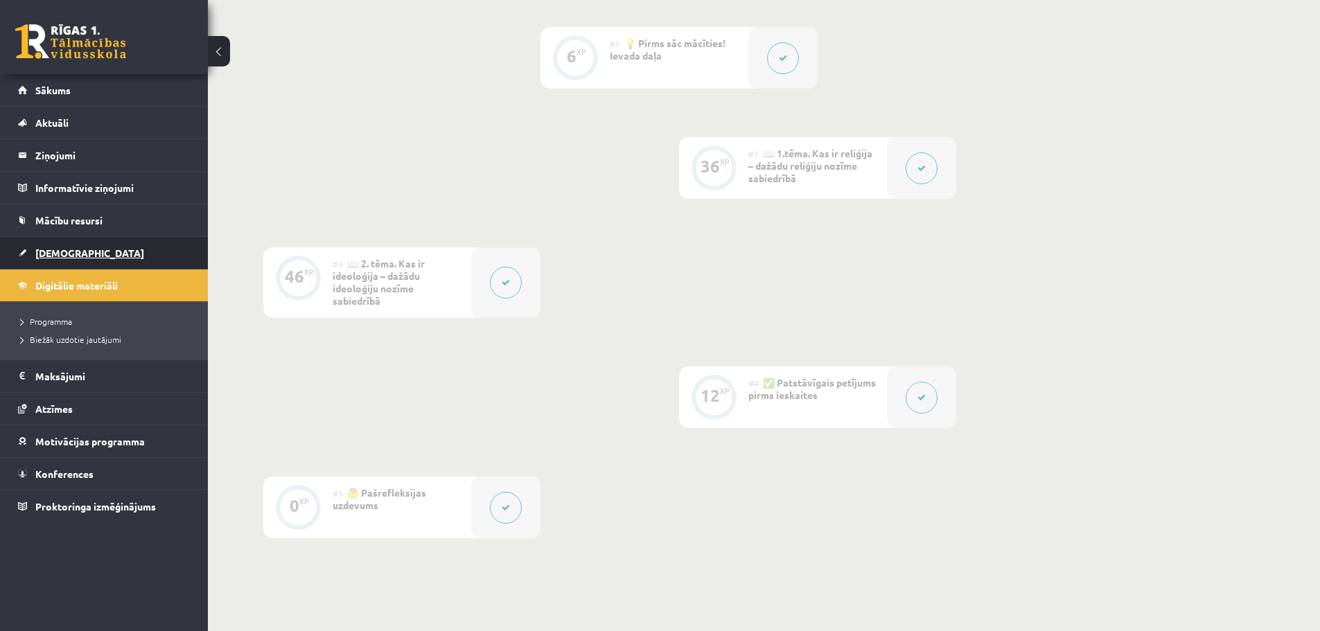
click at [62, 252] on span "[DEMOGRAPHIC_DATA]" at bounding box center [89, 253] width 109 height 12
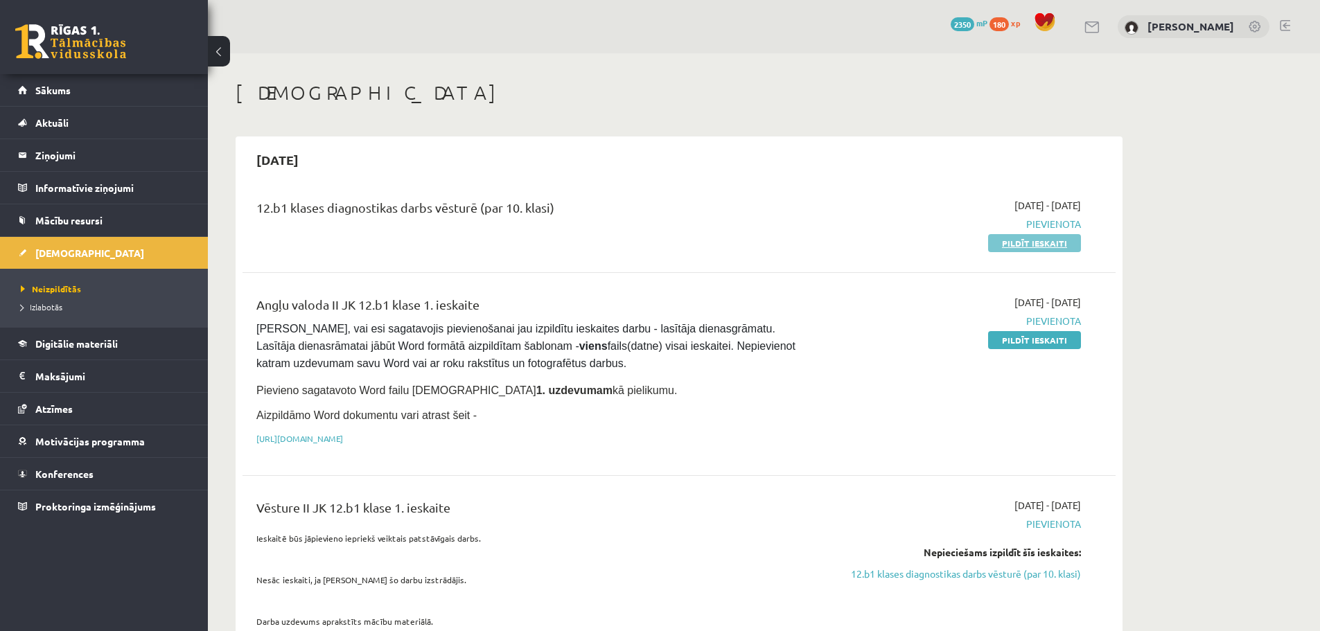
click at [1038, 243] on link "Pildīt ieskaiti" at bounding box center [1034, 243] width 93 height 18
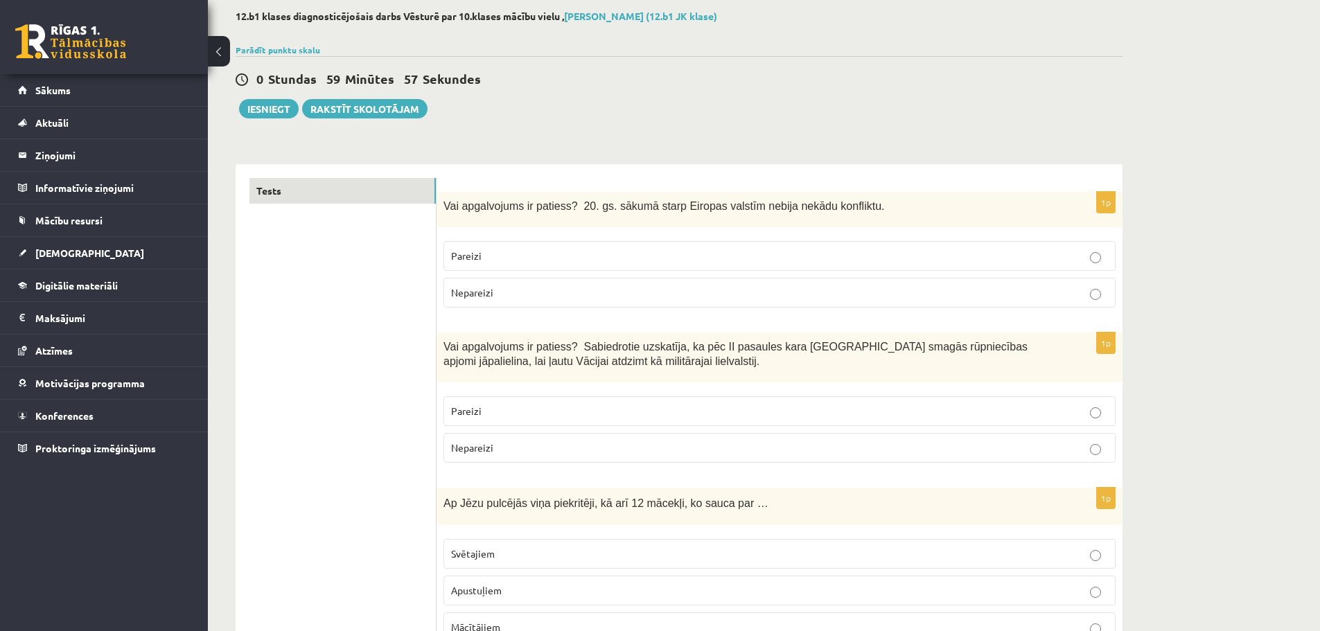
scroll to position [69, 0]
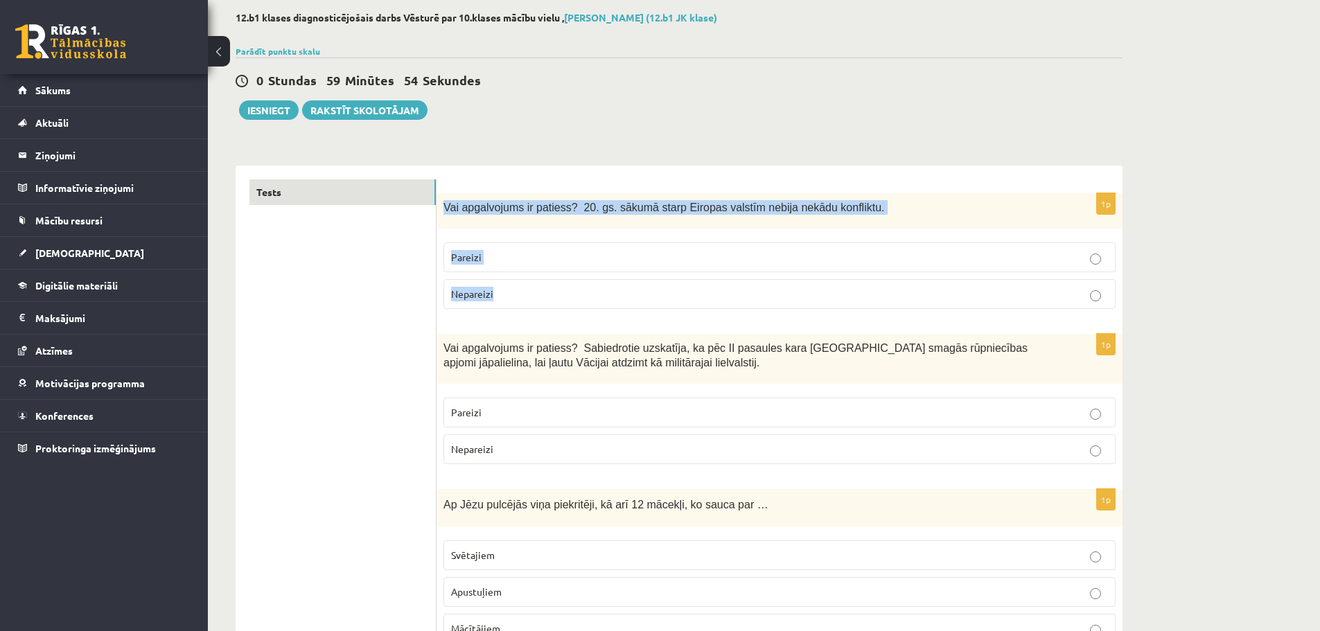
drag, startPoint x: 441, startPoint y: 203, endPoint x: 509, endPoint y: 293, distance: 112.8
click at [509, 293] on div "1p Vai apgalvojums ir patiess? 20. gs. sākumā starp Eiropas valstīm nebija nekā…" at bounding box center [780, 256] width 686 height 127
copy div "Vai apgalvojums ir patiess? 20. gs. sākumā starp Eiropas valstīm nebija nekādu …"
click at [505, 296] on p "Nepareizi" at bounding box center [779, 294] width 657 height 15
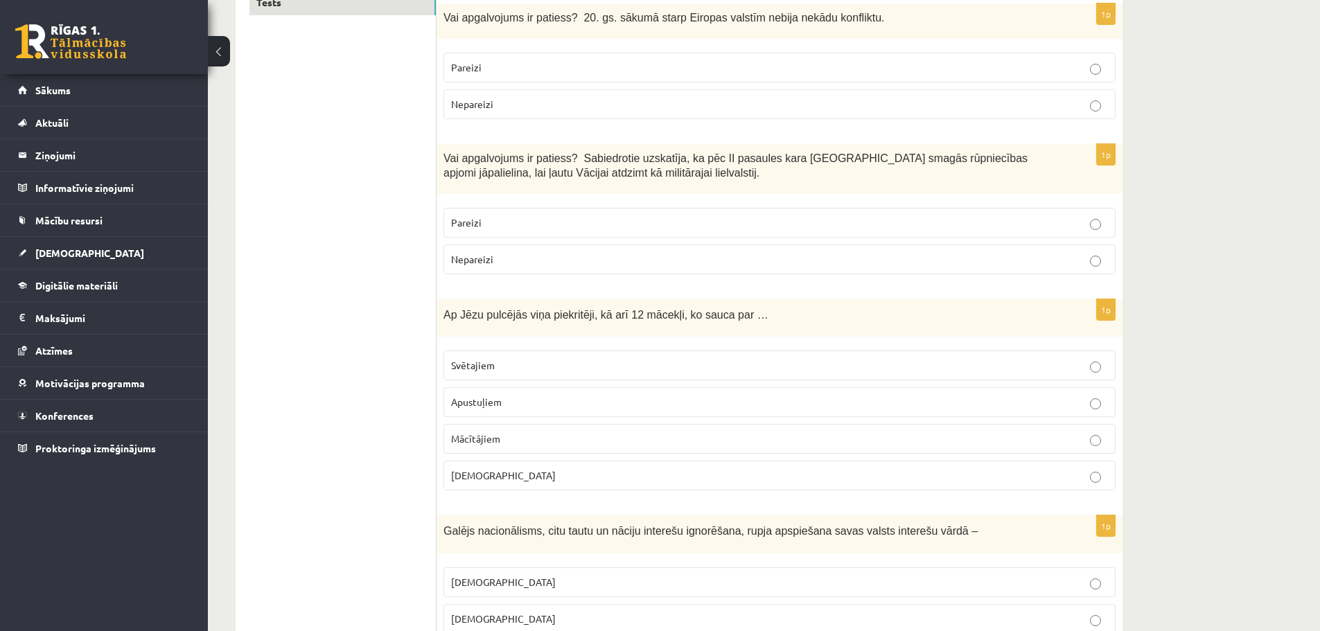
scroll to position [277, 0]
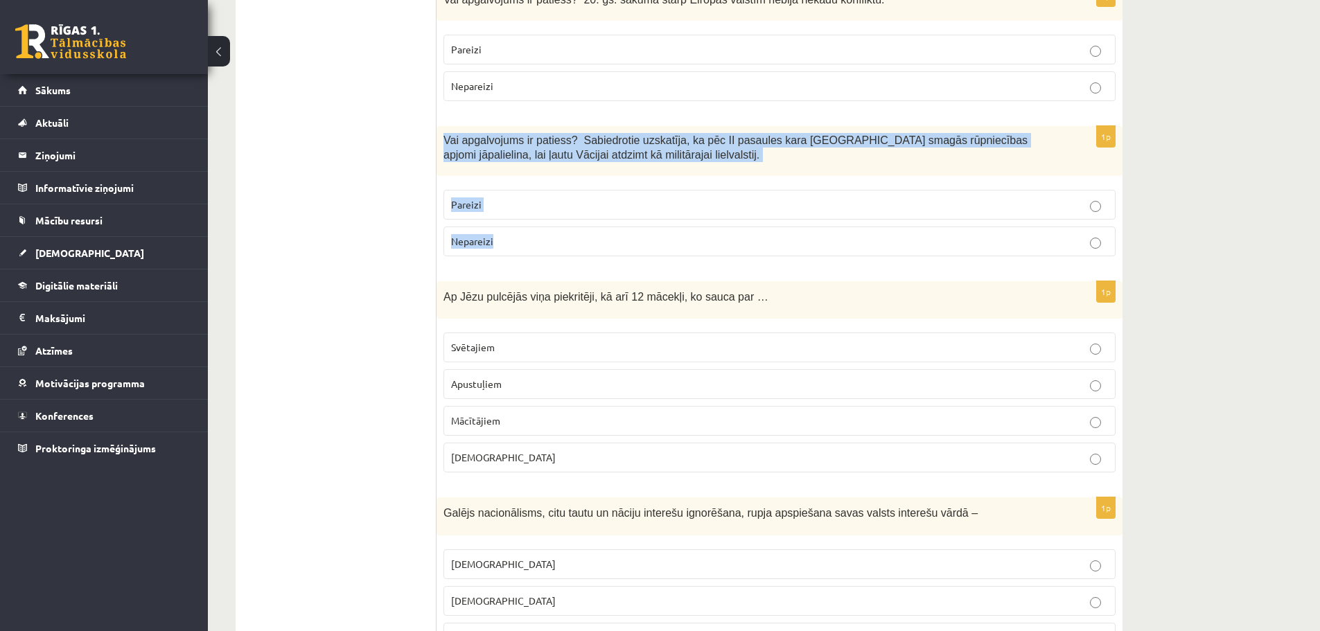
drag, startPoint x: 444, startPoint y: 140, endPoint x: 511, endPoint y: 243, distance: 122.3
click at [511, 243] on div "1p Vai apgalvojums ir patiess? Sabiedrotie uzskatīja, ka pēc II pasaules kara V…" at bounding box center [780, 196] width 686 height 141
copy div "Vai apgalvojums ir patiess? Sabiedrotie uzskatīja, ka pēc II pasaules kara Vāci…"
click at [526, 252] on label "Nepareizi" at bounding box center [780, 242] width 672 height 30
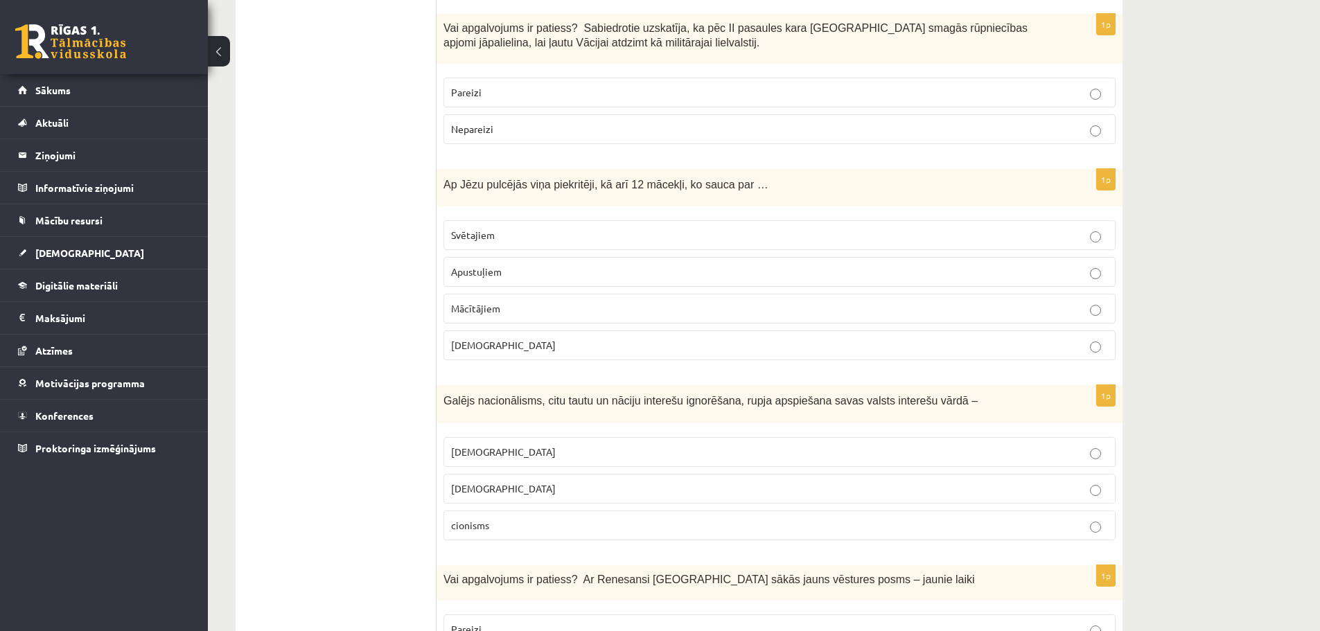
scroll to position [416, 0]
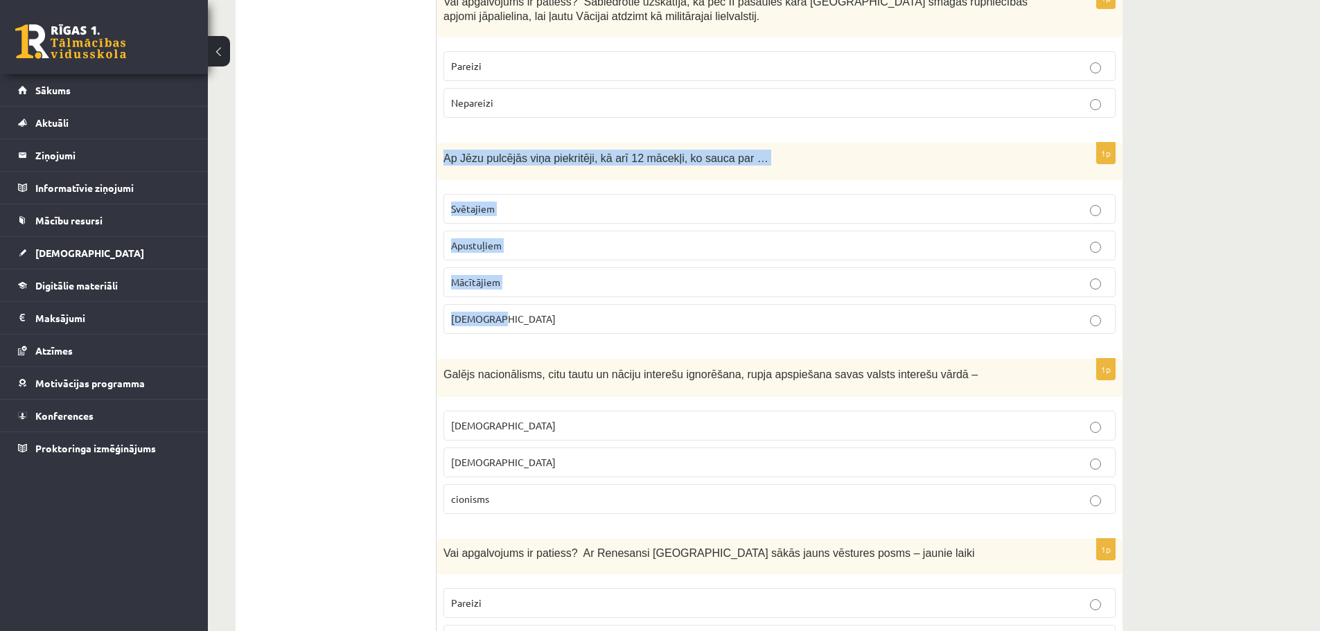
drag, startPoint x: 440, startPoint y: 155, endPoint x: 521, endPoint y: 331, distance: 194.4
click at [521, 331] on div "1p Ap Jēzu pulcējās viņa piekritēji, kā arī 12 mācekļi, ko sauca par … Svētajie…" at bounding box center [780, 244] width 686 height 203
copy div "Ap Jēzu pulcējās viņa piekritēji, kā arī 12 mācekļi, ko sauca par … Svētajiem A…"
click at [510, 243] on p "Apustuļiem" at bounding box center [779, 245] width 657 height 15
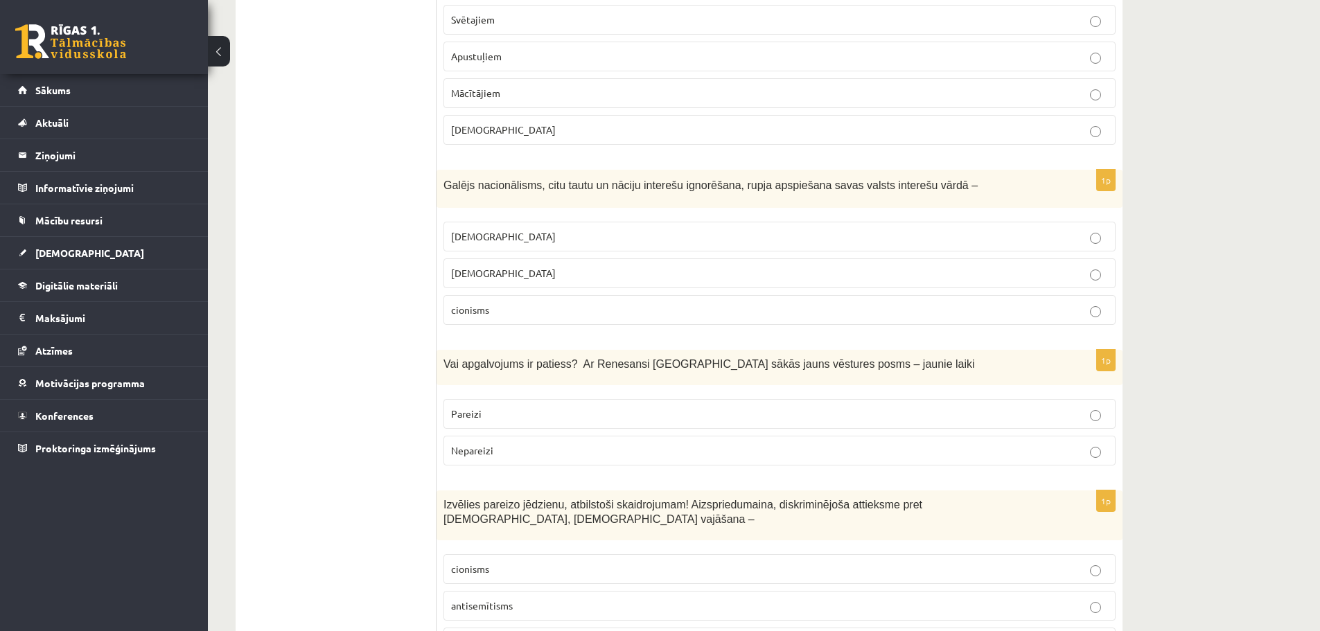
scroll to position [624, 0]
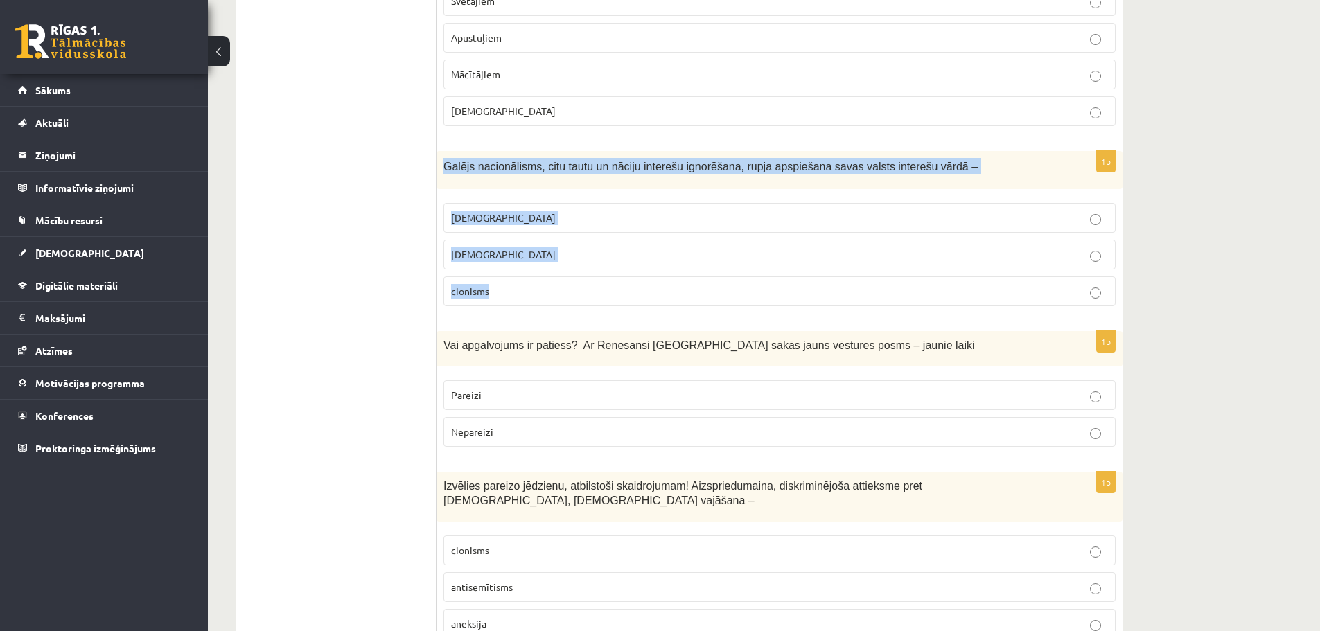
drag, startPoint x: 441, startPoint y: 166, endPoint x: 516, endPoint y: 290, distance: 145.1
click at [516, 290] on div "1p Galējs nacionālisms, citu tautu un nāciju interešu ignorēšana, rupja apspieš…" at bounding box center [780, 234] width 686 height 166
copy div "Galējs nacionālisms, citu tautu un nāciju interešu ignorēšana, rupja apspiešana…"
click at [500, 229] on label "šovinisms" at bounding box center [780, 218] width 672 height 30
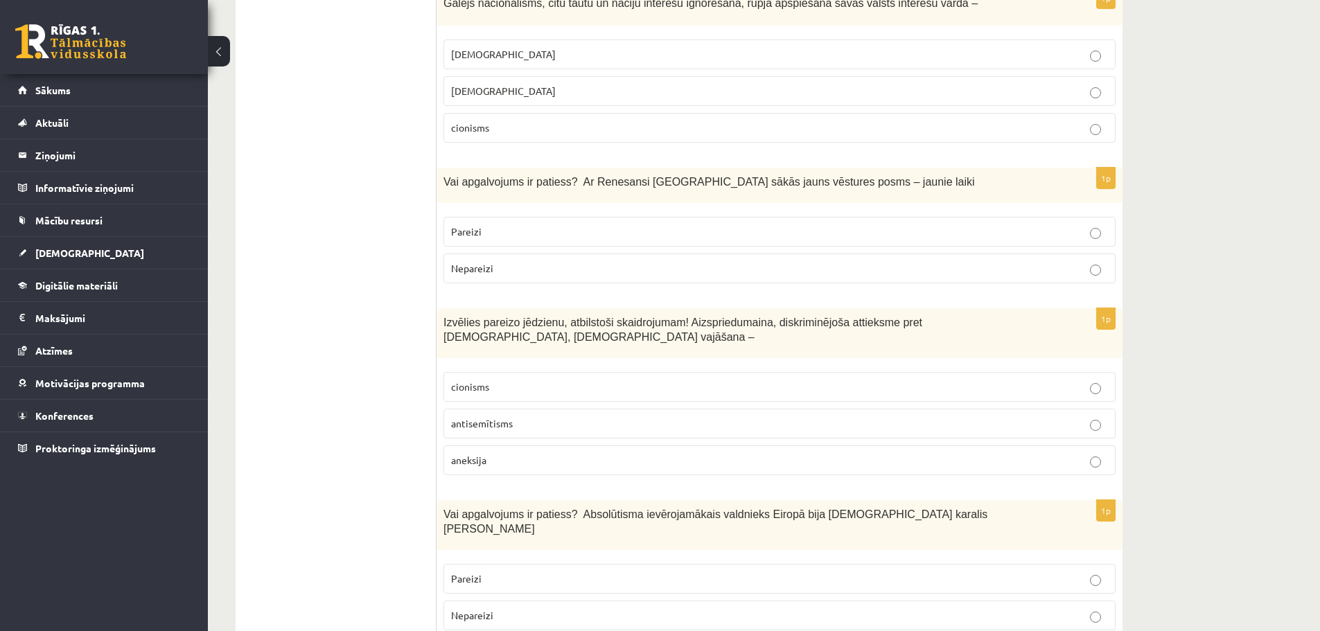
scroll to position [832, 0]
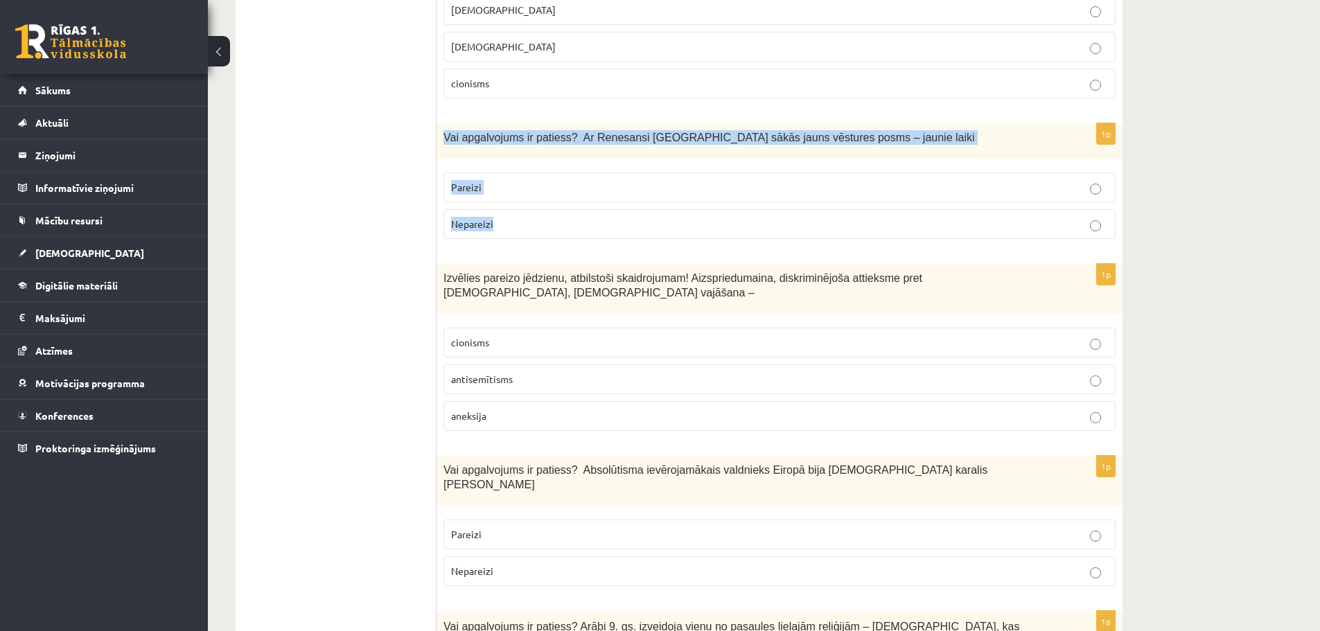
drag, startPoint x: 441, startPoint y: 135, endPoint x: 505, endPoint y: 190, distance: 83.5
click at [513, 221] on div "1p Vai apgalvojums ir patiess? Ar Renesansi Eiropā sākās jauns vēstures posms –…" at bounding box center [780, 186] width 686 height 127
copy div "Vai apgalvojums ir patiess? Ar Renesansi Eiropā sākās jauns vēstures posms – ja…"
click at [478, 191] on span "Pareizi" at bounding box center [466, 187] width 30 height 12
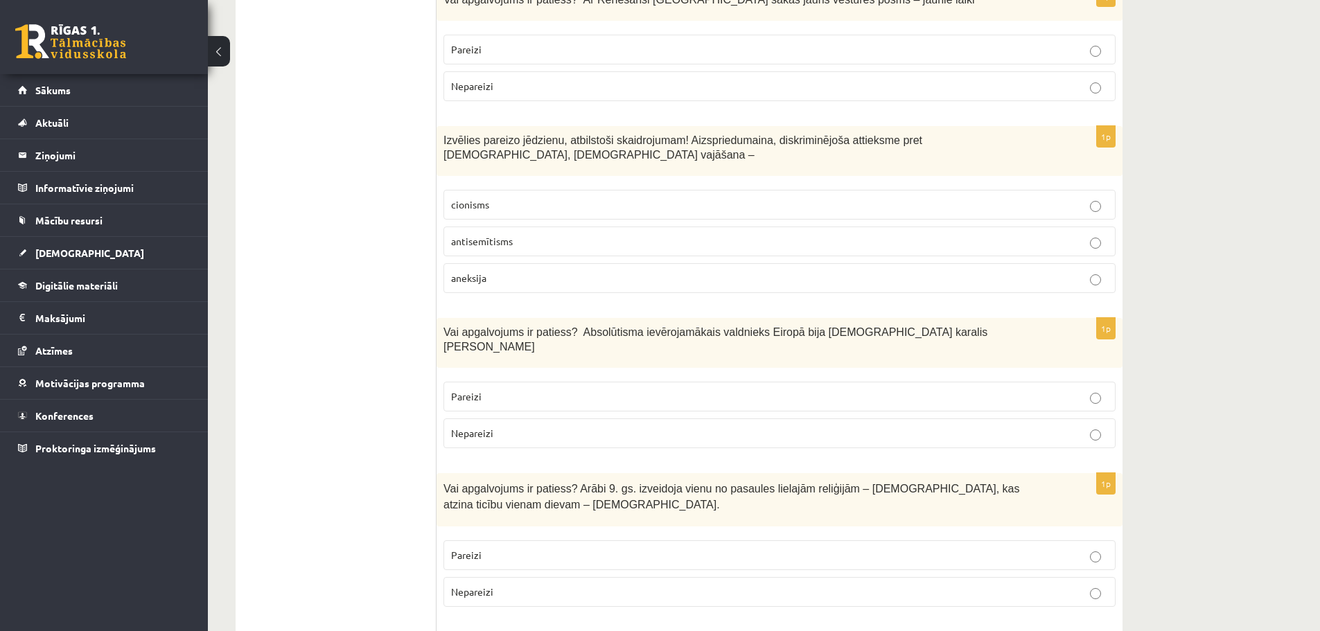
scroll to position [970, 0]
click at [482, 236] on label "antisemītisms" at bounding box center [780, 241] width 672 height 30
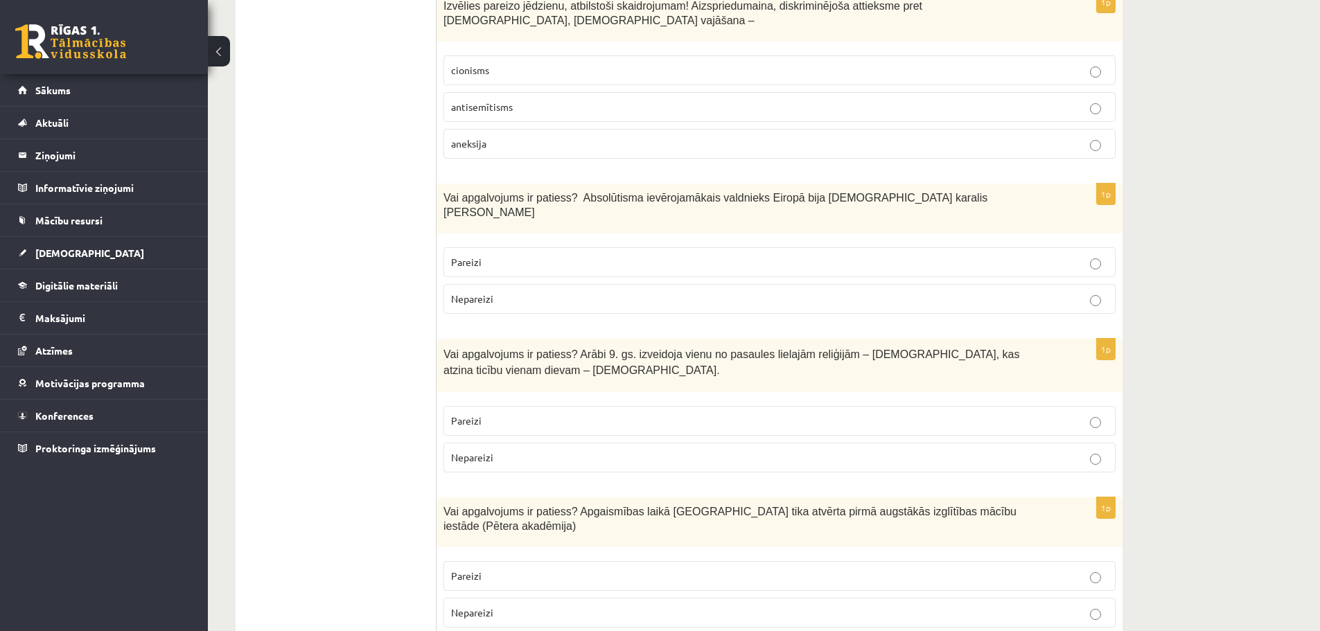
scroll to position [1178, 0]
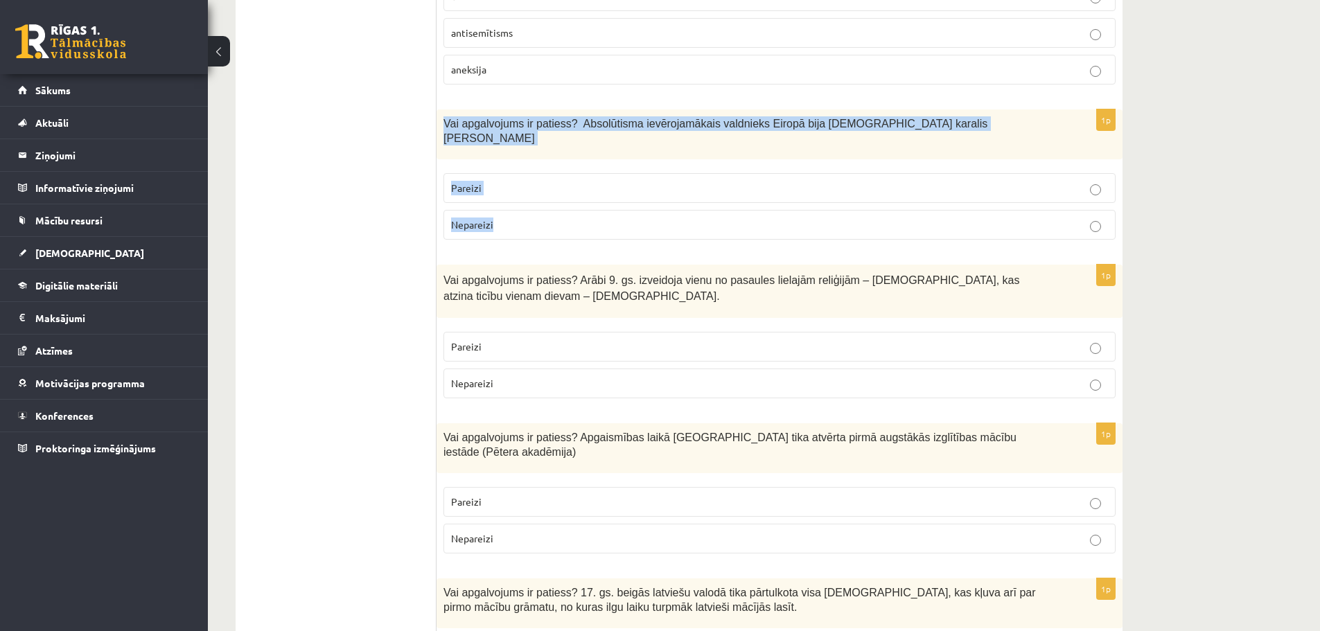
drag, startPoint x: 442, startPoint y: 105, endPoint x: 531, endPoint y: 214, distance: 140.4
click at [531, 214] on div "1p Vai apgalvojums ir patiess? Absolūtisma ievērojamākais valdnieks Eiropā bija…" at bounding box center [780, 180] width 686 height 141
copy div "Vai apgalvojums ir patiess? Absolūtisma ievērojamākais valdnieks Eiropā bija Fr…"
click at [497, 181] on p "Pareizi" at bounding box center [779, 188] width 657 height 15
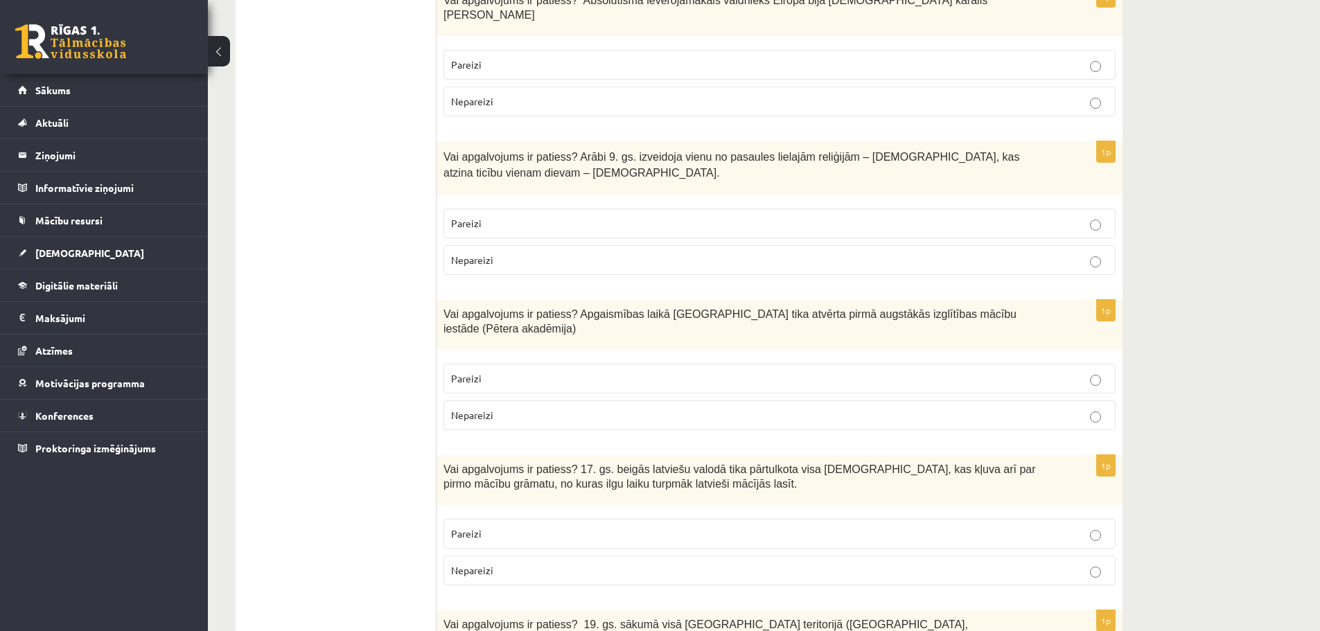
scroll to position [1317, 0]
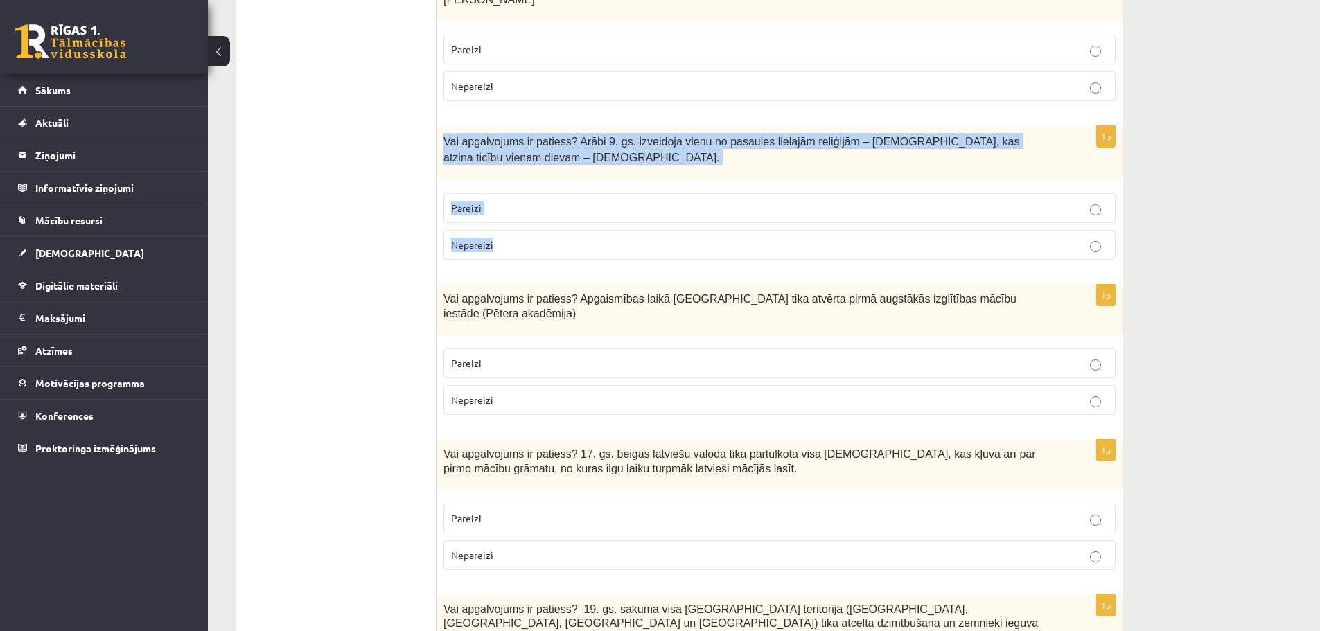
drag, startPoint x: 445, startPoint y: 109, endPoint x: 525, endPoint y: 220, distance: 137.0
click at [525, 220] on div "1p Vai apgalvojums ir patiess? Arābi 9. gs. izveidoja vienu no pasaules lielajā…" at bounding box center [780, 198] width 686 height 145
copy div "Vai apgalvojums ir patiess? Arābi 9. gs. izveidoja vienu no pasaules lielajām r…"
click at [480, 238] on span "Nepareizi" at bounding box center [472, 244] width 42 height 12
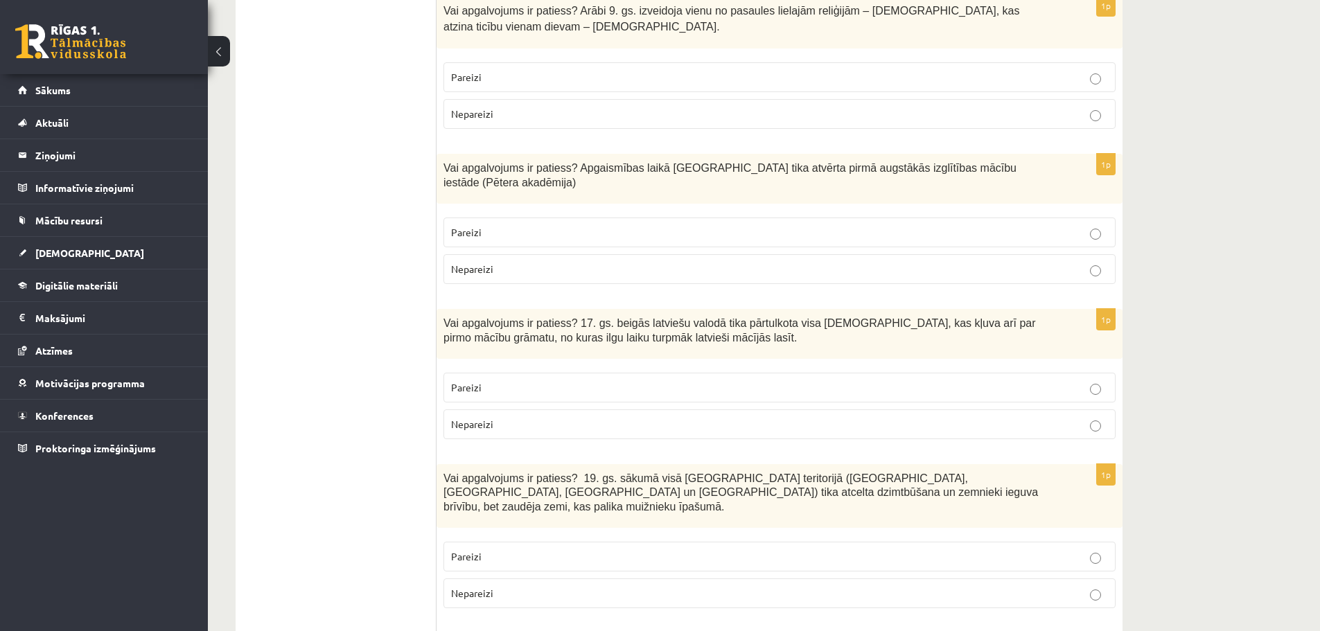
scroll to position [1455, 0]
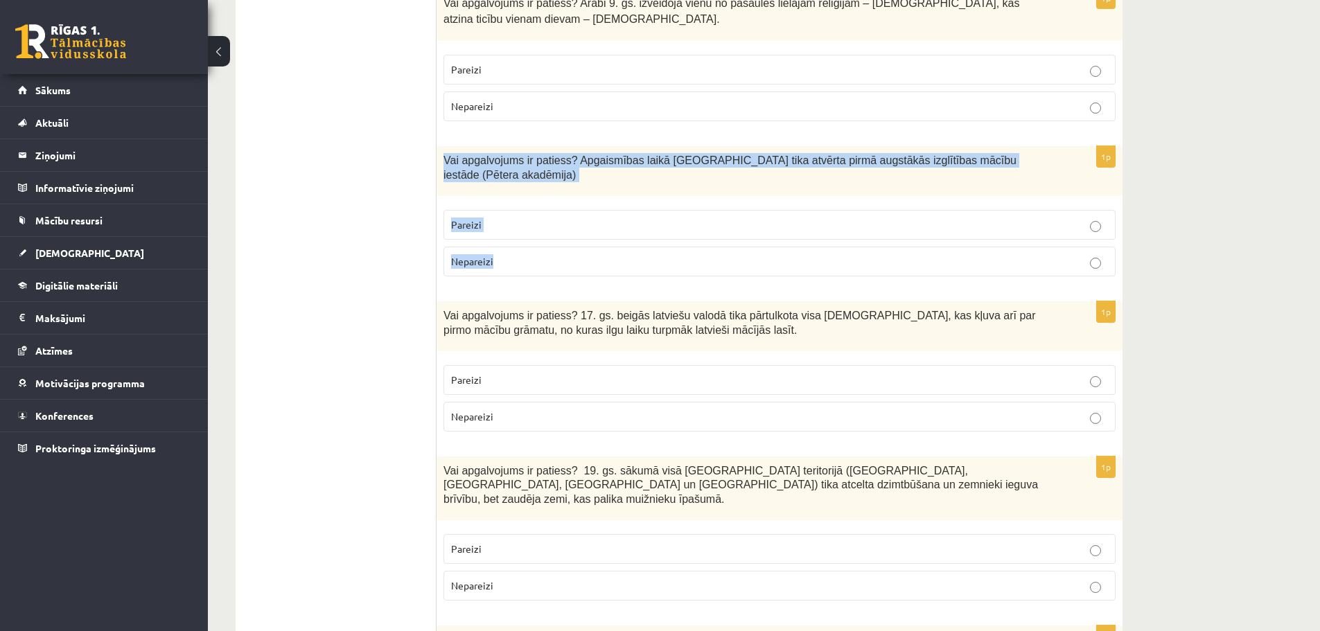
drag, startPoint x: 446, startPoint y: 129, endPoint x: 514, endPoint y: 214, distance: 109.0
click at [514, 214] on div "1p Vai apgalvojums ir patiess? Apgaismības laikā Jelgavā tika atvērta pirmā aug…" at bounding box center [780, 216] width 686 height 141
copy div "Vai apgalvojums ir patiess? Apgaismības laikā Jelgavā tika atvērta pirmā augstā…"
click at [498, 218] on p "Pareizi" at bounding box center [779, 225] width 657 height 15
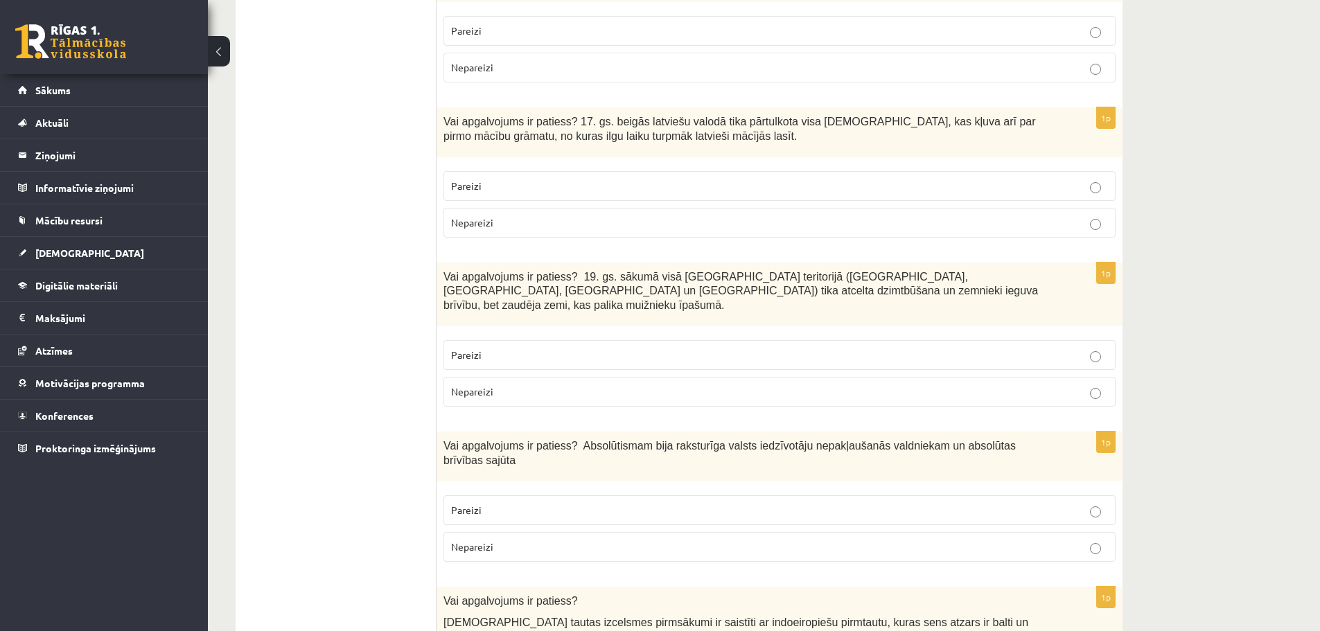
scroll to position [1663, 0]
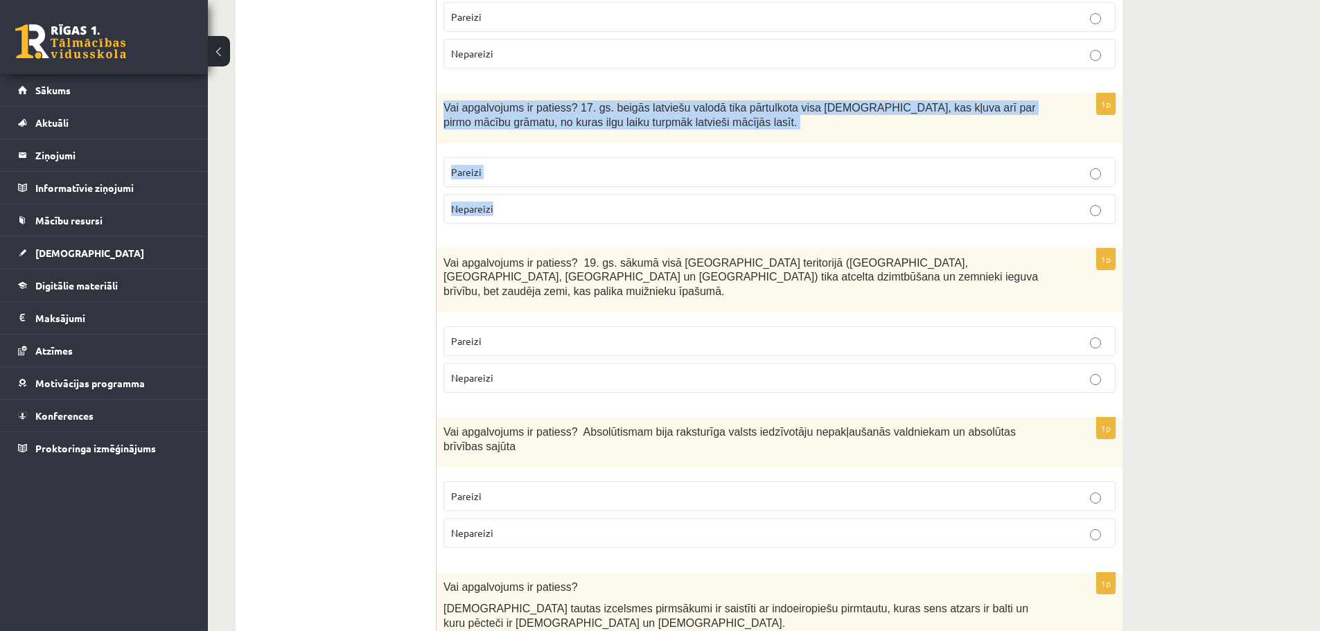
drag, startPoint x: 441, startPoint y: 62, endPoint x: 520, endPoint y: 152, distance: 119.8
click at [520, 154] on div "1p Vai apgalvojums ir patiess? 17. gs. beigās latviešu valodā tika pārtulkota v…" at bounding box center [780, 164] width 686 height 141
copy div "Vai apgalvojums ir patiess? 17. gs. beigās latviešu valodā tika pārtulkota visa…"
click at [489, 165] on p "Pareizi" at bounding box center [779, 172] width 657 height 15
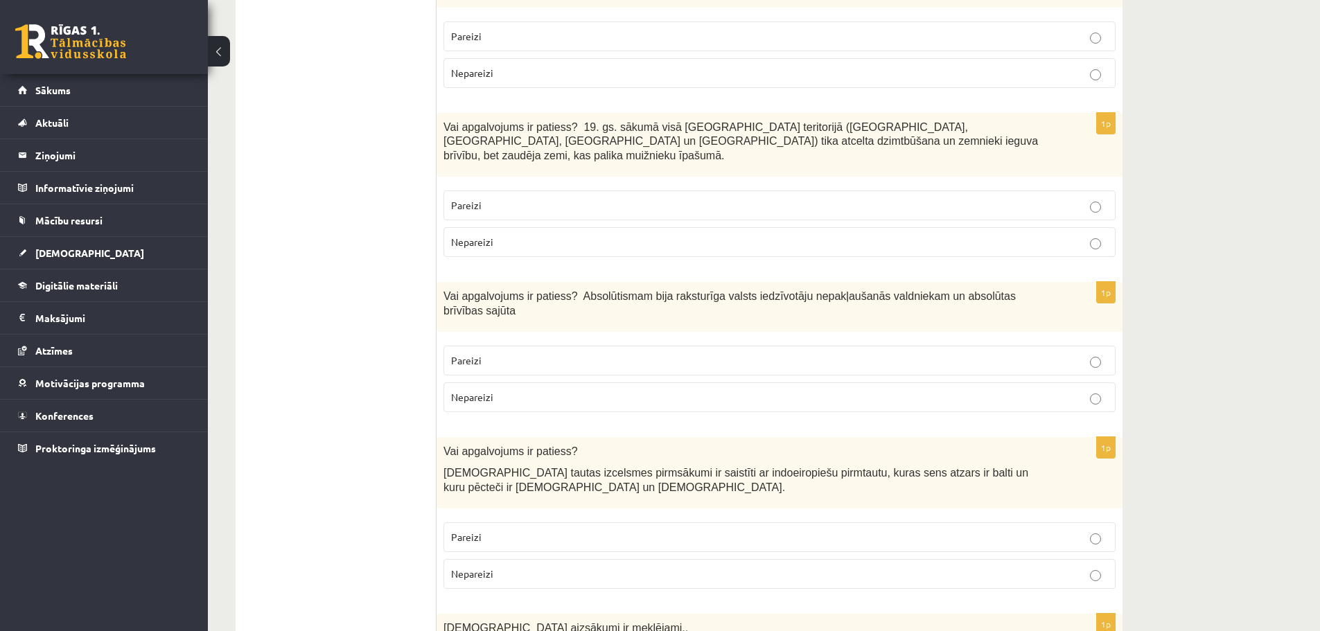
scroll to position [1802, 0]
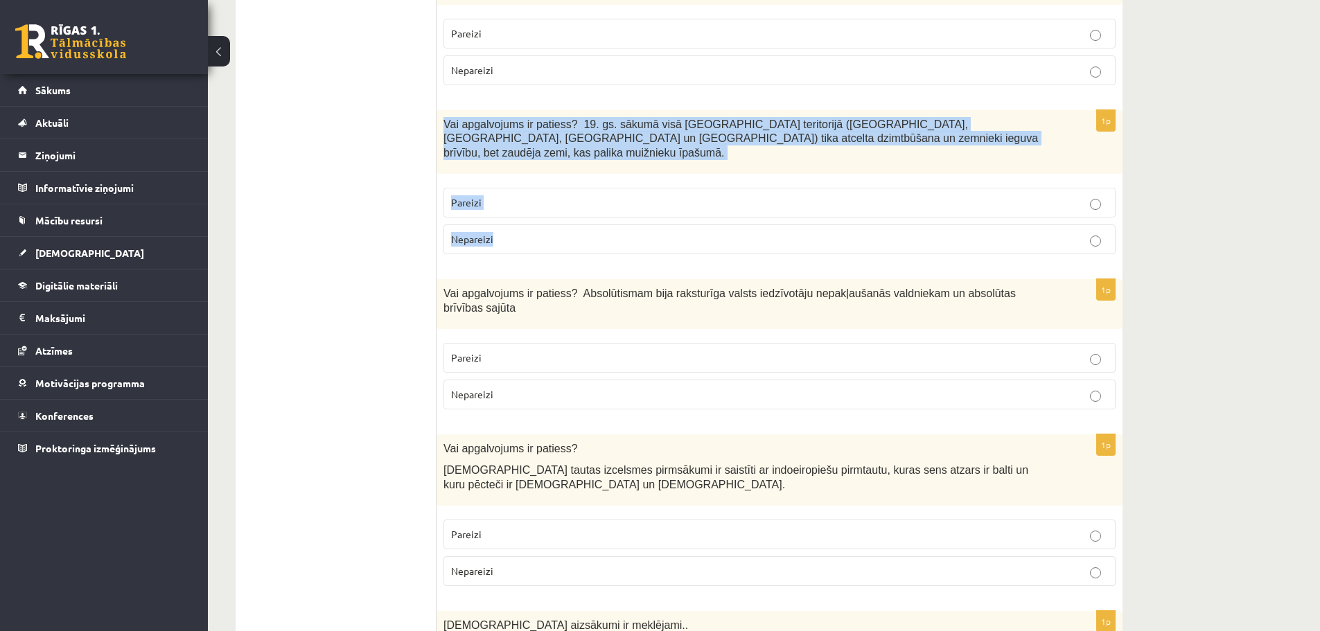
drag, startPoint x: 442, startPoint y: 79, endPoint x: 518, endPoint y: 179, distance: 125.2
click at [518, 179] on div "1p Vai apgalvojums ir patiess? 19. gs. sākumā visā Latvijas teritorijā (Kurzemē…" at bounding box center [780, 187] width 686 height 155
copy div "Vai apgalvojums ir patiess? 19. gs. sākumā visā Latvijas teritorijā (Kurzemē, Z…"
click at [535, 232] on p "Nepareizi" at bounding box center [779, 239] width 657 height 15
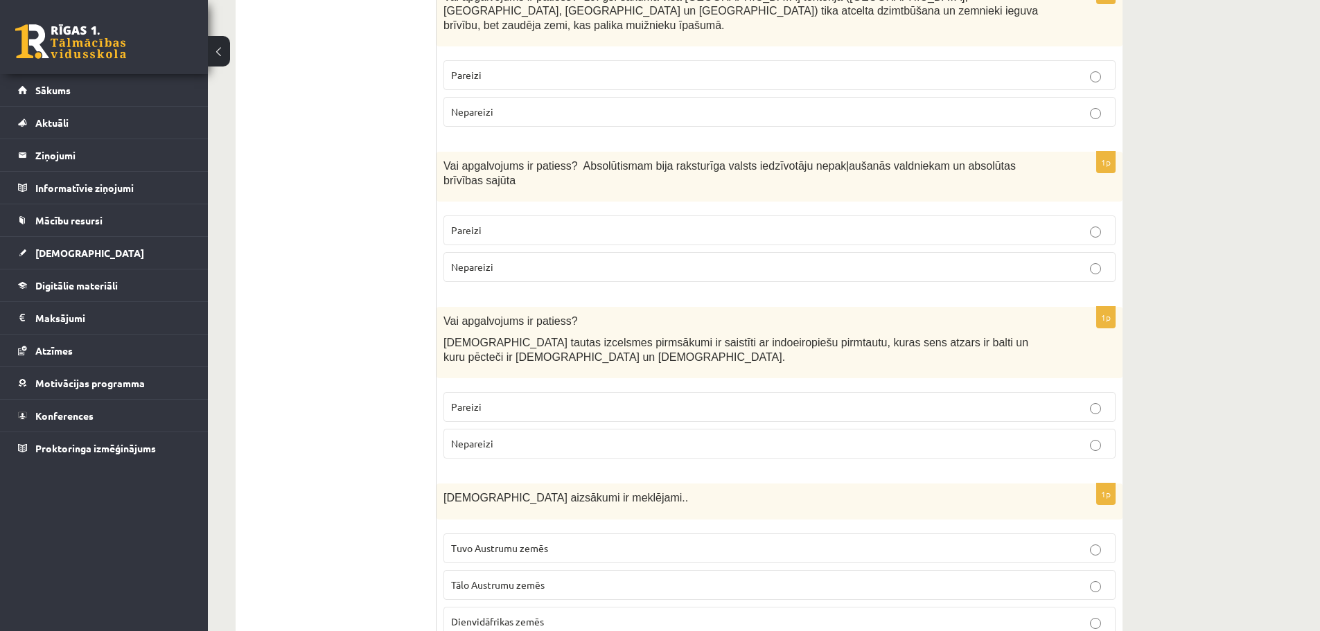
scroll to position [1941, 0]
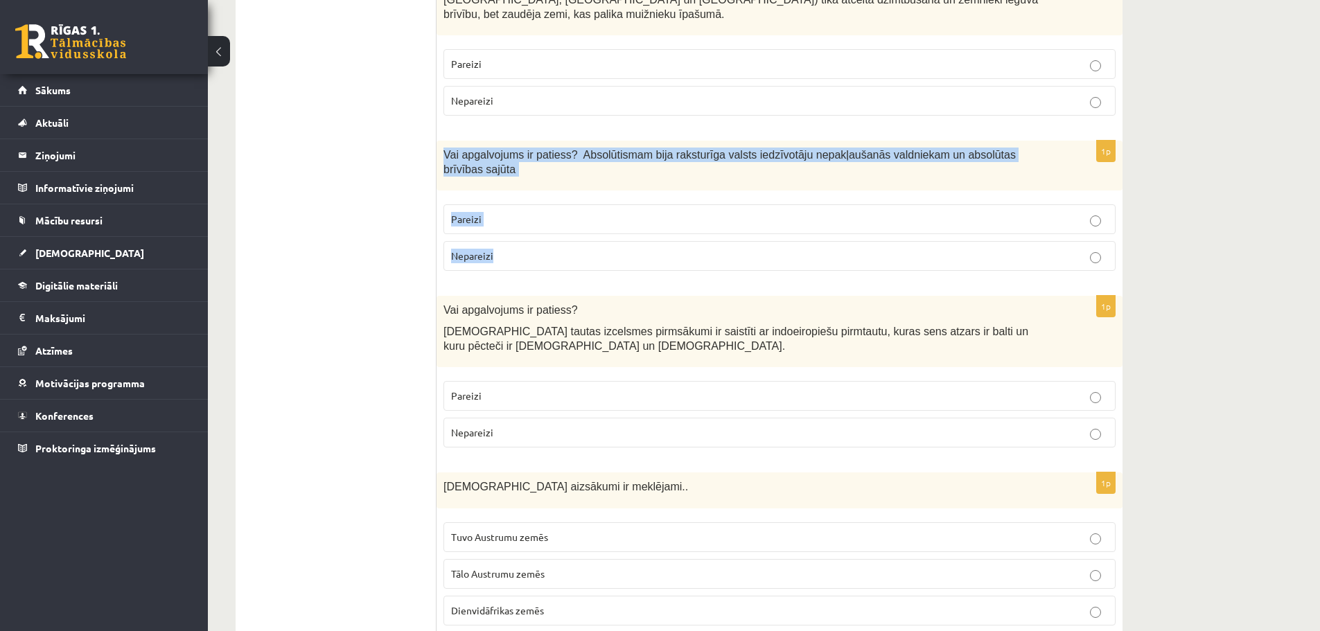
drag, startPoint x: 445, startPoint y: 95, endPoint x: 513, endPoint y: 180, distance: 109.0
click at [513, 180] on div "1p Vai apgalvojums ir patiess? Absolūtismam bija raksturīga valsts iedzīvotāju …" at bounding box center [780, 211] width 686 height 141
click at [517, 249] on p "Nepareizi" at bounding box center [779, 256] width 657 height 15
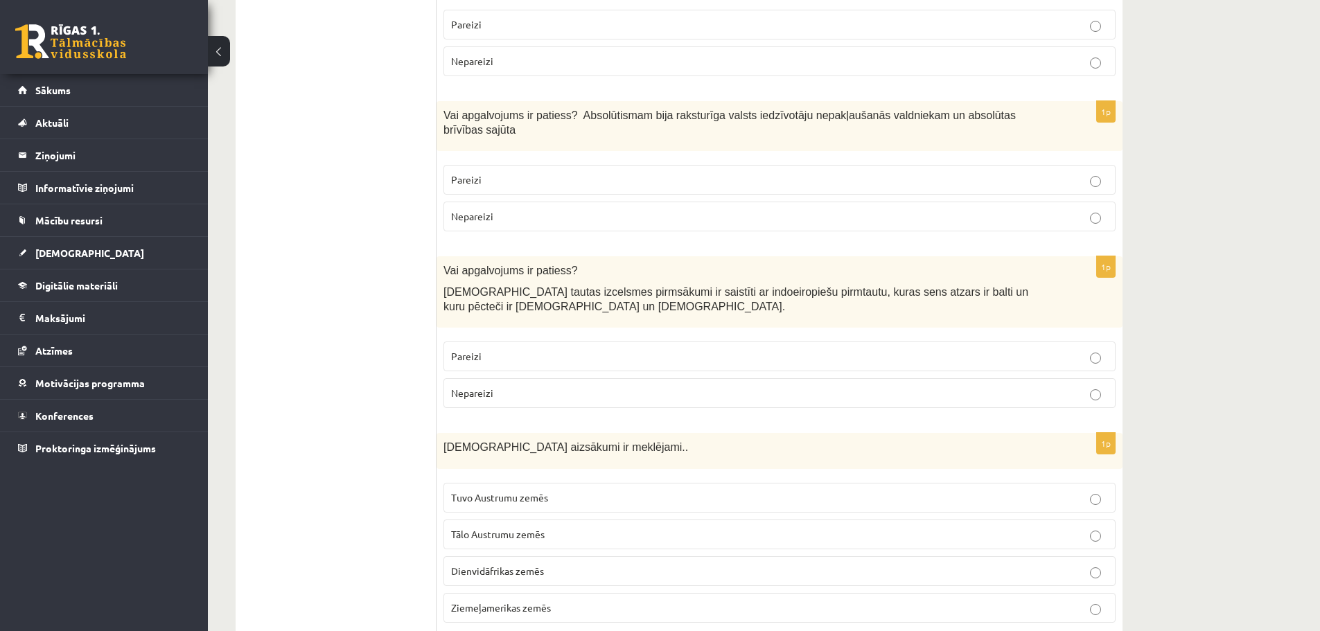
scroll to position [2079, 0]
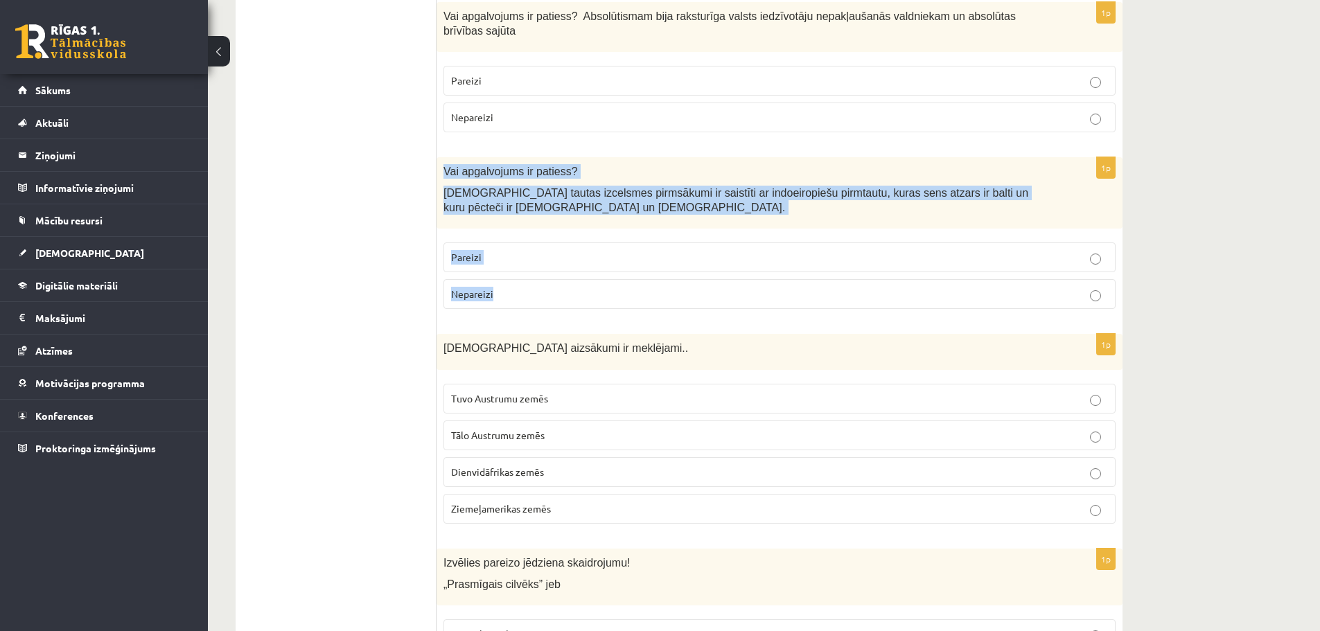
drag, startPoint x: 440, startPoint y: 95, endPoint x: 500, endPoint y: 226, distance: 144.2
click at [500, 226] on div "1p Vai apgalvojums ir patiess? Latviešu tautas izcelsmes pirmsākumi ir saistīti…" at bounding box center [780, 238] width 686 height 163
click at [487, 250] on p "Pareizi" at bounding box center [779, 257] width 657 height 15
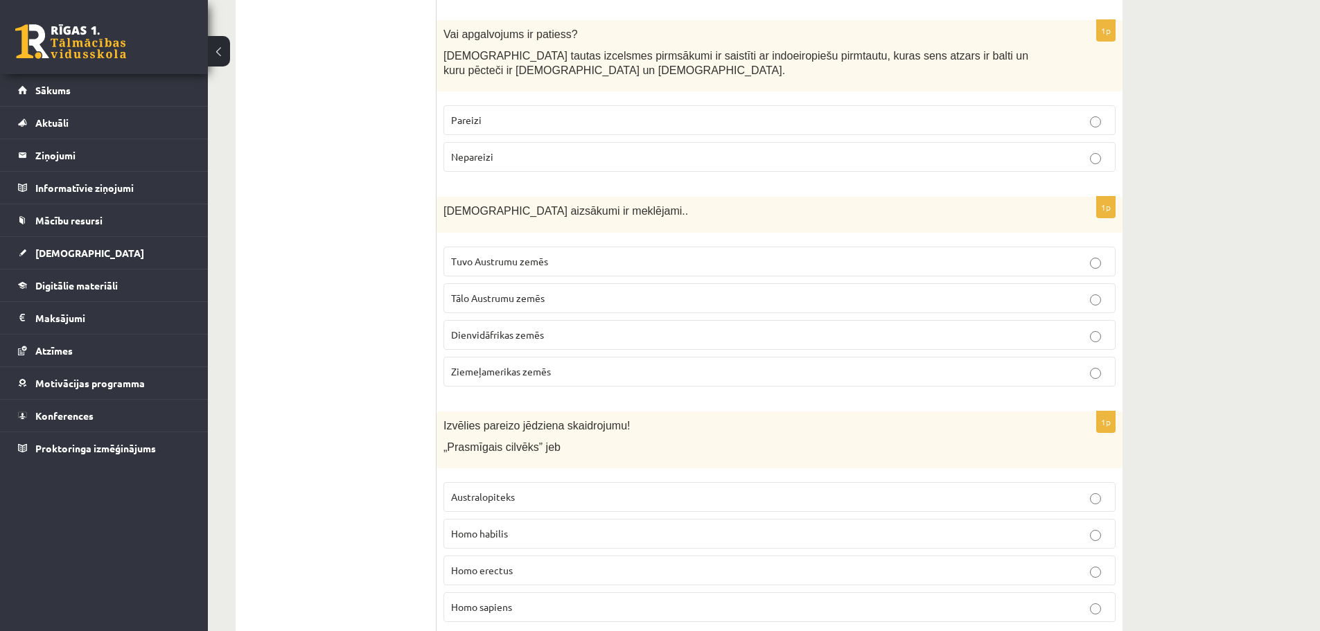
scroll to position [2218, 0]
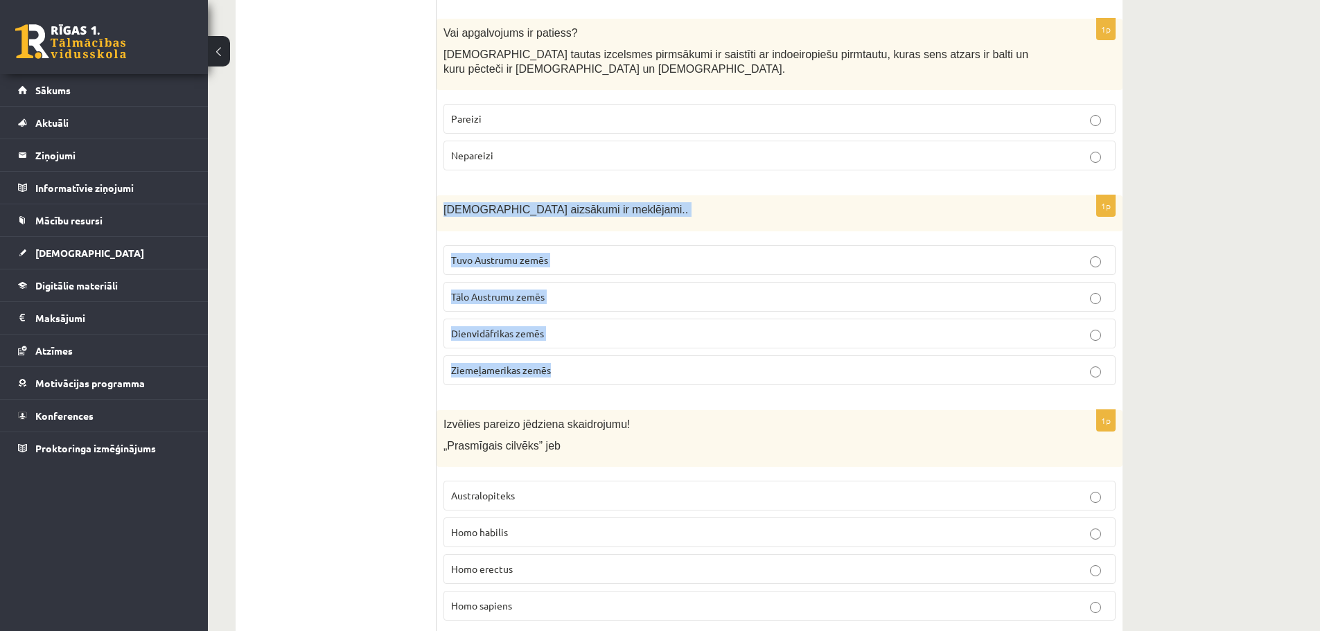
drag, startPoint x: 444, startPoint y: 135, endPoint x: 573, endPoint y: 318, distance: 223.8
click at [573, 318] on div "1p Kristietības aizsākumi ir meklējami.. Tuvo Austrumu zemēs Tālo Austrumu zemē…" at bounding box center [780, 295] width 686 height 200
click at [550, 253] on p "Tuvo Austrumu zemēs" at bounding box center [779, 260] width 657 height 15
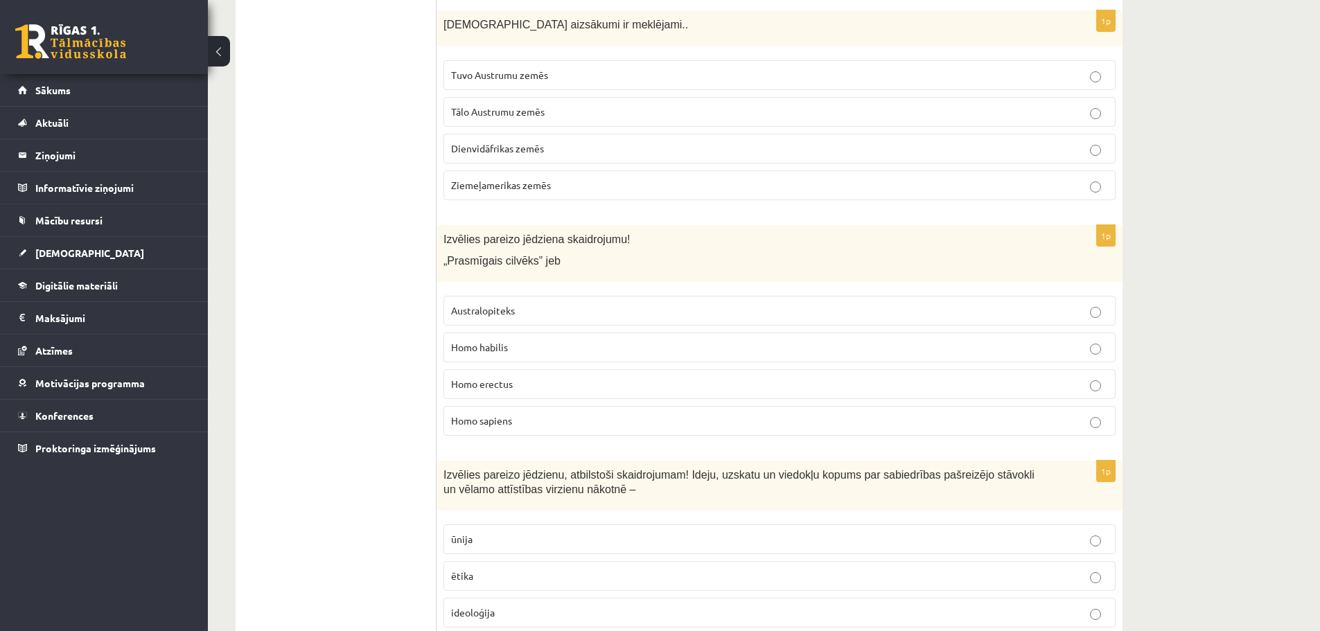
scroll to position [2426, 0]
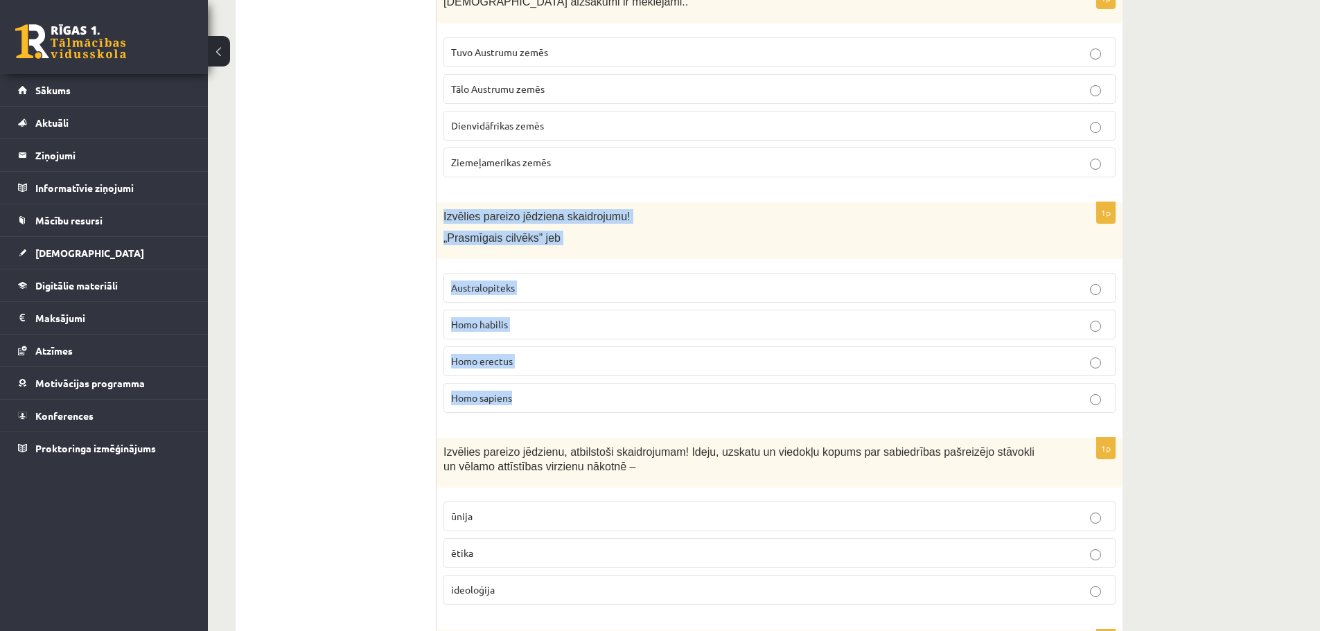
drag, startPoint x: 440, startPoint y: 137, endPoint x: 551, endPoint y: 332, distance: 224.1
click at [551, 332] on div "1p Izvēlies pareizo jēdziena skaidrojumu! „Prasmīgais cilvēks” jeb Australopite…" at bounding box center [780, 313] width 686 height 222
click at [501, 318] on span "Homo habilis" at bounding box center [479, 324] width 57 height 12
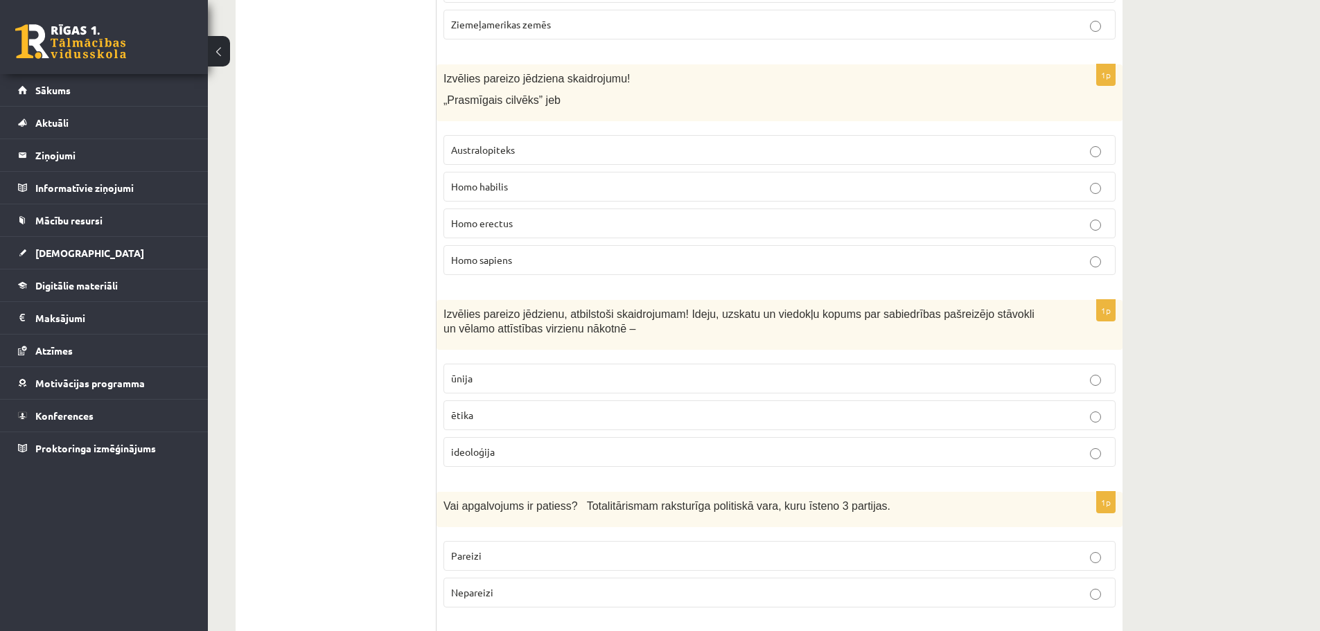
scroll to position [2564, 0]
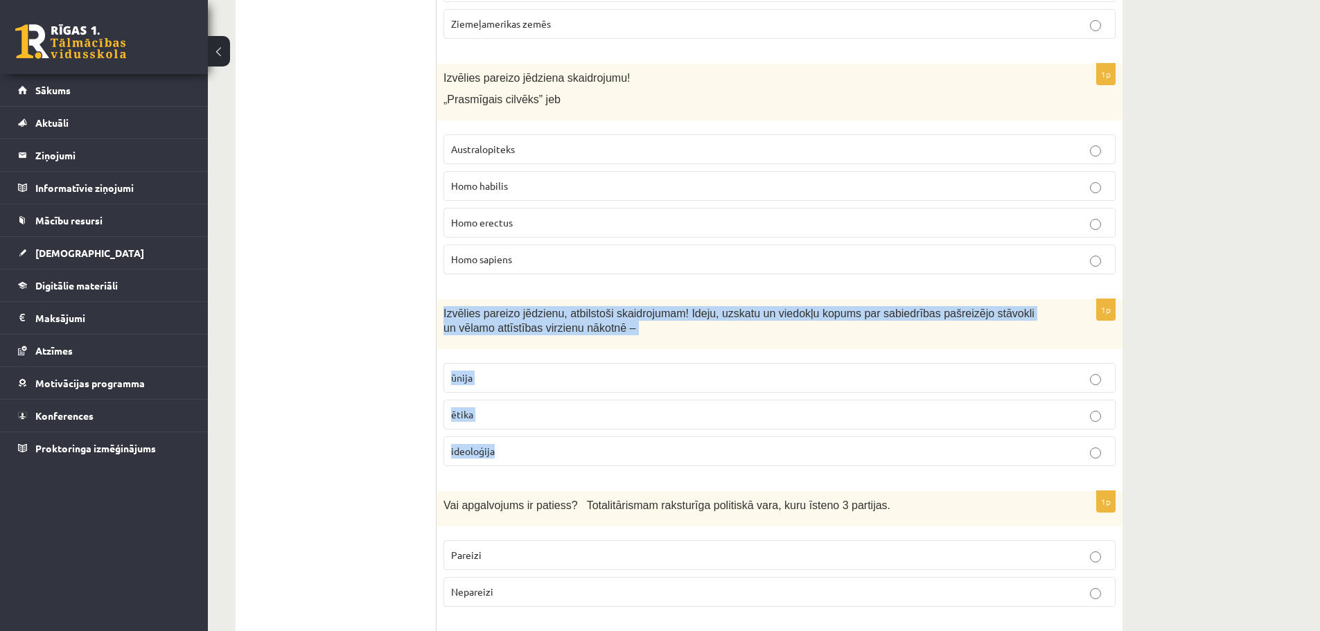
drag, startPoint x: 442, startPoint y: 240, endPoint x: 511, endPoint y: 380, distance: 156.5
click at [511, 380] on div "1p Izvēlies pareizo jēdzienu, atbilstoši skaidrojumam! Ideju, uzskatu un viedok…" at bounding box center [780, 388] width 686 height 178
click at [496, 444] on p "ideoloģija" at bounding box center [779, 451] width 657 height 15
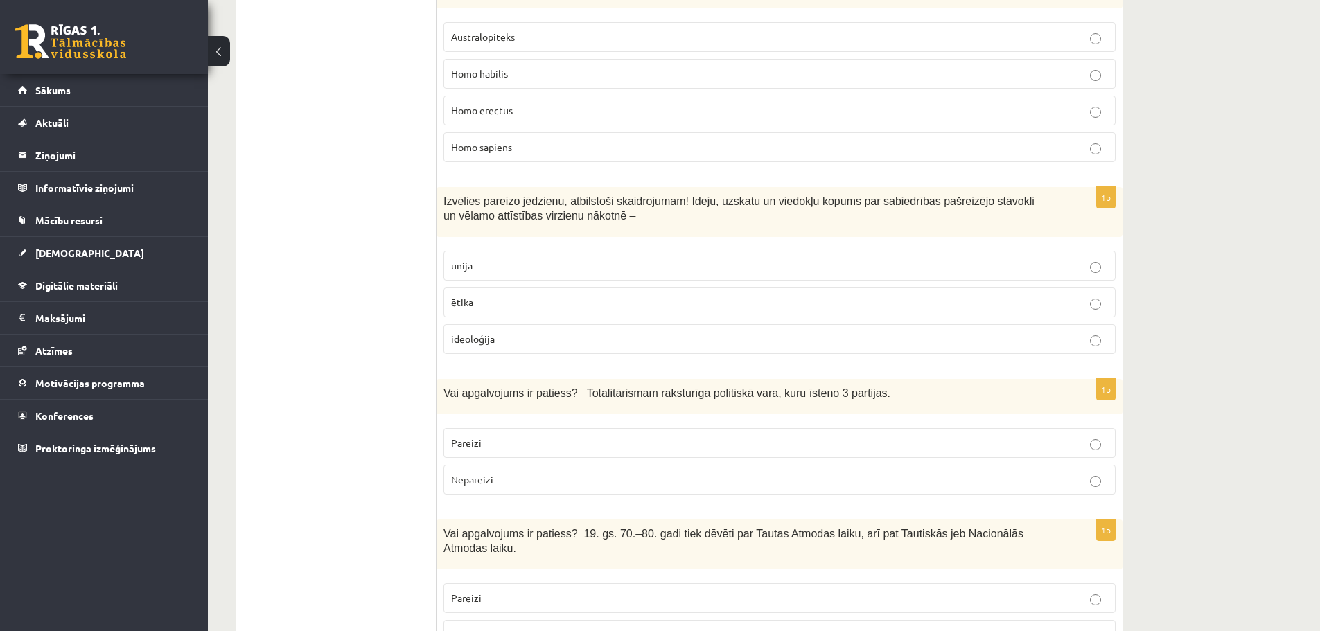
scroll to position [2703, 0]
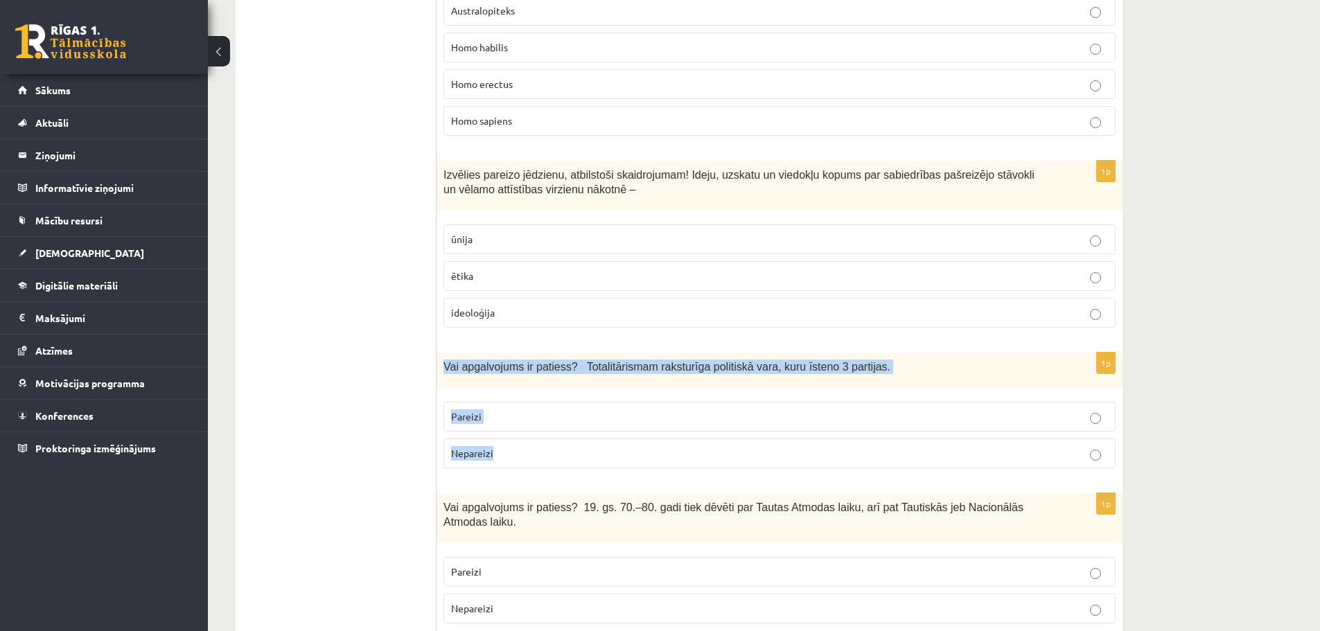
drag, startPoint x: 440, startPoint y: 292, endPoint x: 518, endPoint y: 385, distance: 121.0
click at [518, 385] on div "1p Vai apgalvojums ir patiess? Totalitārismam raksturīga politiskā vara, kuru ī…" at bounding box center [780, 416] width 686 height 127
click at [501, 446] on p "Nepareizi" at bounding box center [779, 453] width 657 height 15
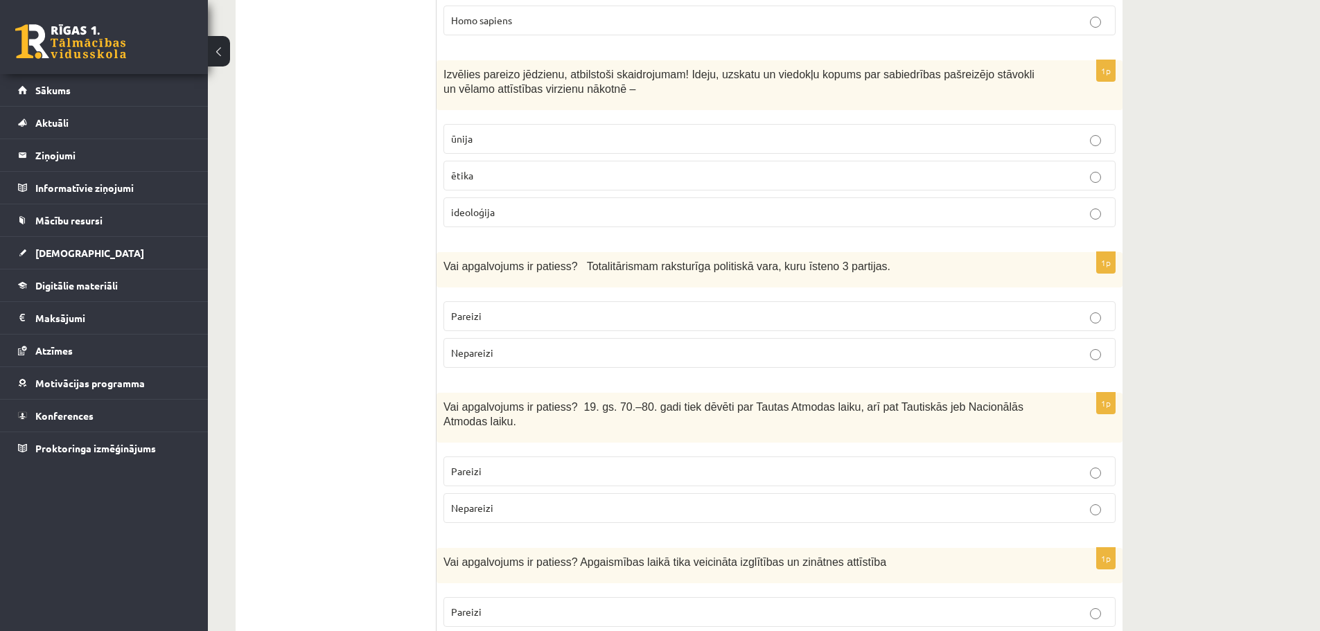
scroll to position [2842, 0]
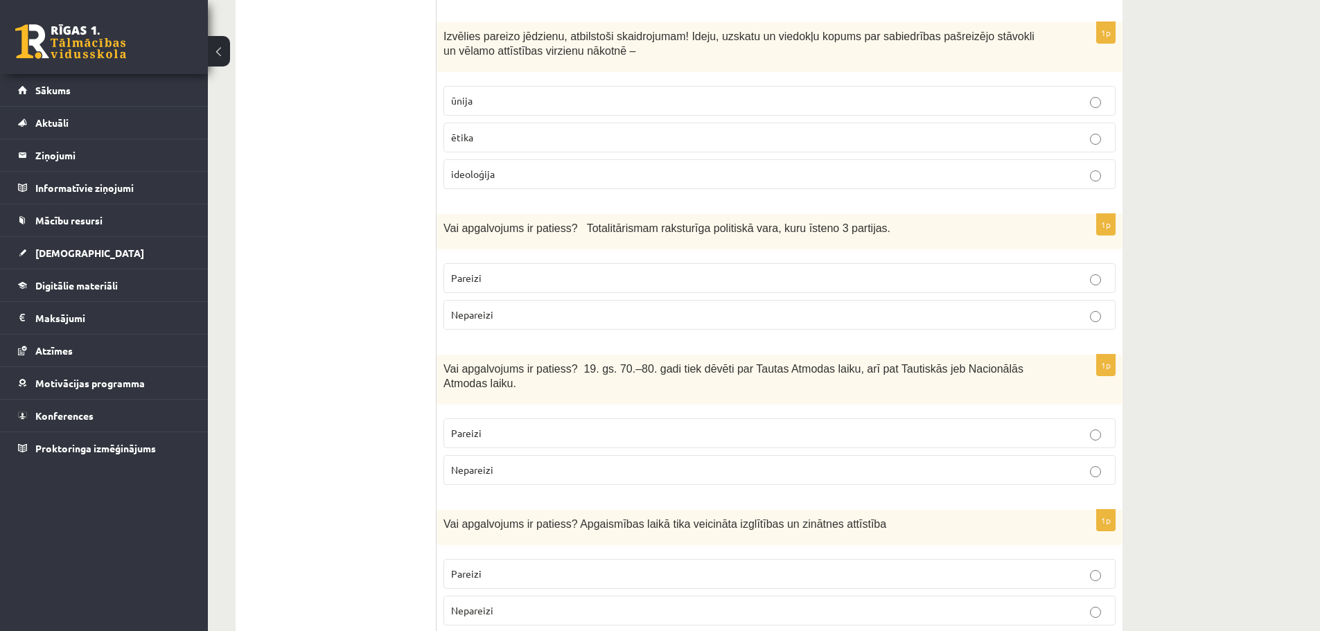
click at [484, 464] on span "Nepareizi" at bounding box center [472, 470] width 42 height 12
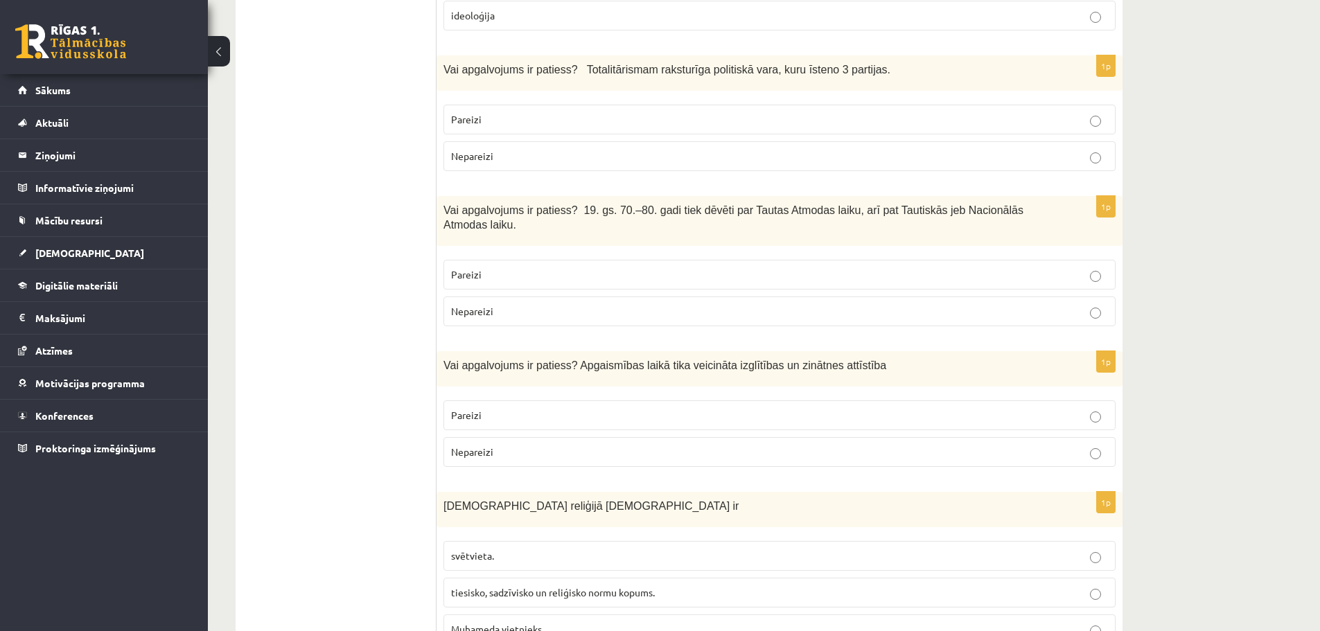
scroll to position [3050, 0]
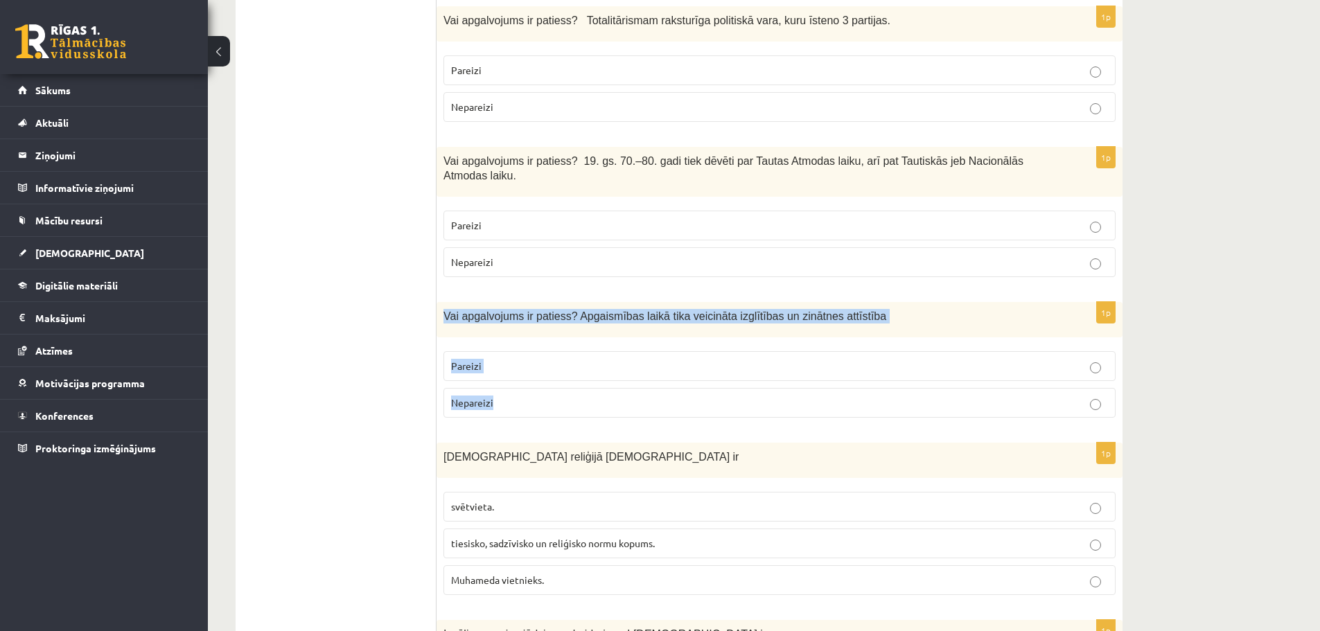
drag, startPoint x: 445, startPoint y: 226, endPoint x: 502, endPoint y: 325, distance: 114.2
click at [502, 325] on div "1p Vai apgalvojums ir patiess? Apgaismības laikā tika veicināta izglītības un z…" at bounding box center [780, 365] width 686 height 127
click at [528, 359] on p "Pareizi" at bounding box center [779, 366] width 657 height 15
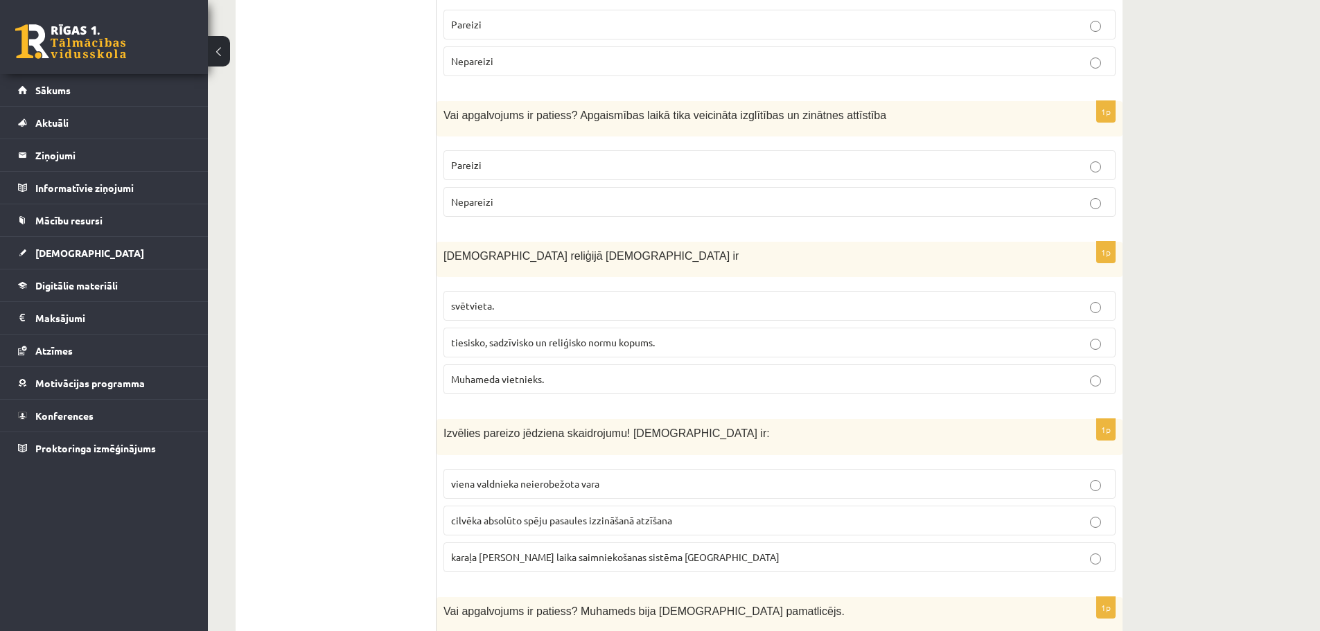
scroll to position [3257, 0]
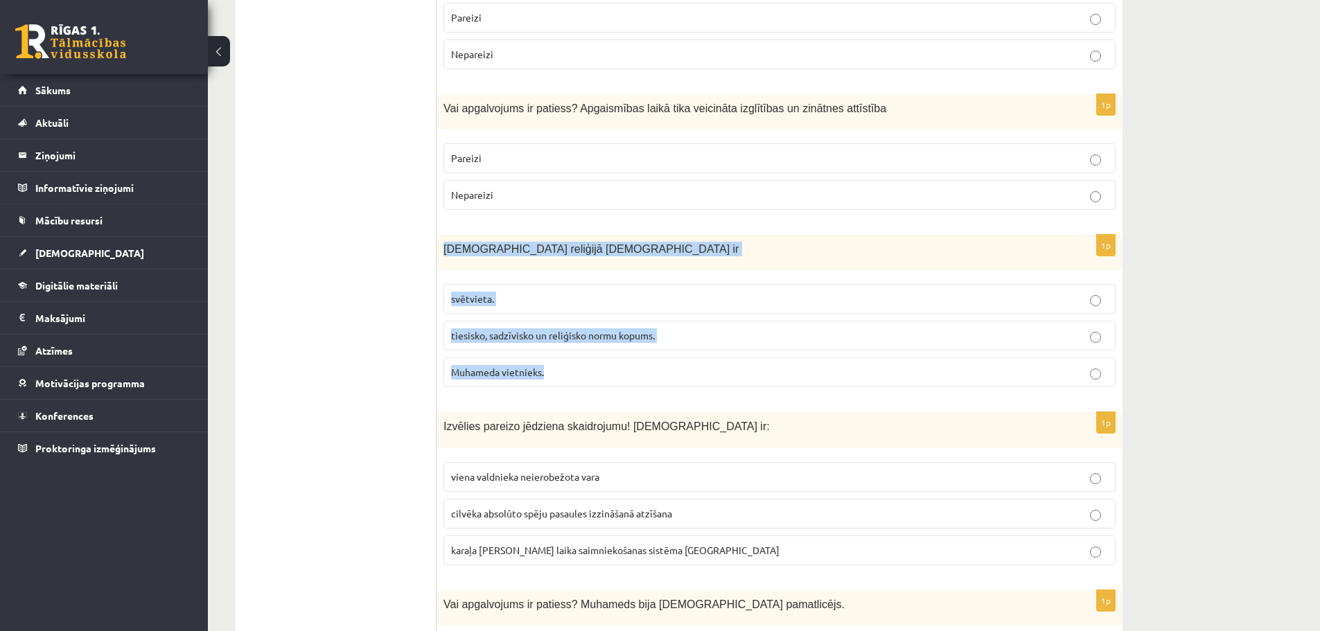
drag, startPoint x: 443, startPoint y: 160, endPoint x: 569, endPoint y: 287, distance: 178.9
click at [569, 287] on div "1p Islāma reliģijā Šariata ir svētvieta. tiesisko, sadzīvisko un reliģisko norm…" at bounding box center [780, 317] width 686 height 164
click at [471, 284] on label "svētvieta." at bounding box center [780, 299] width 672 height 30
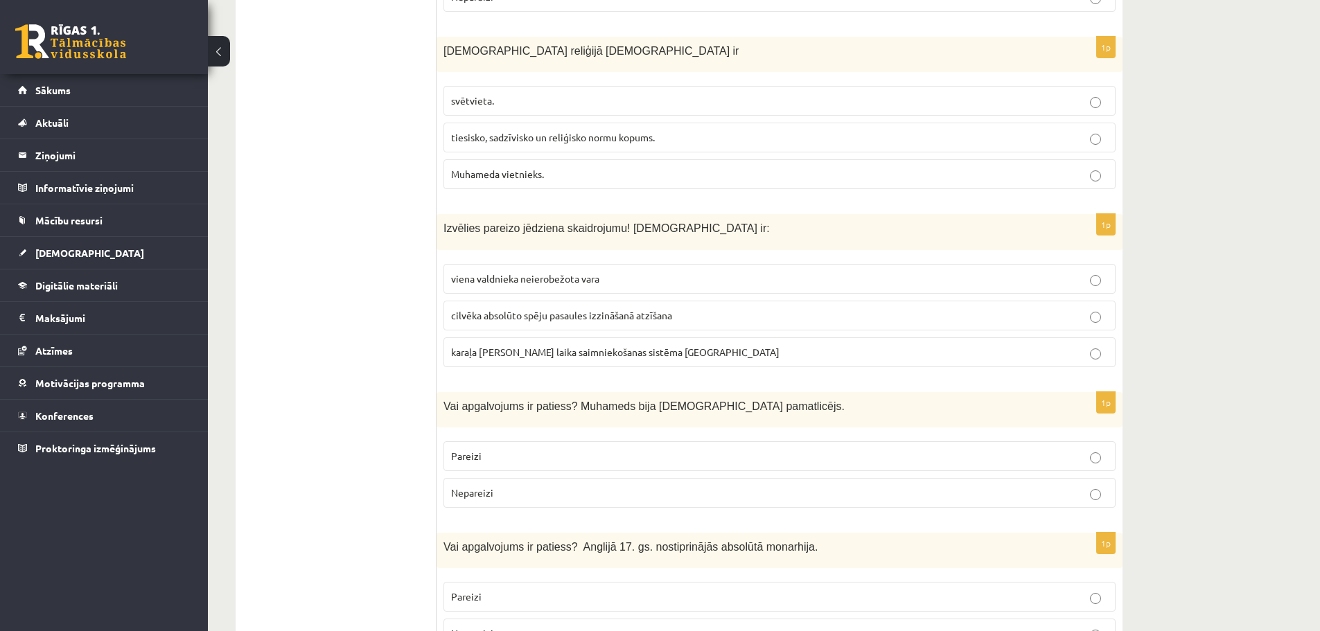
scroll to position [3465, 0]
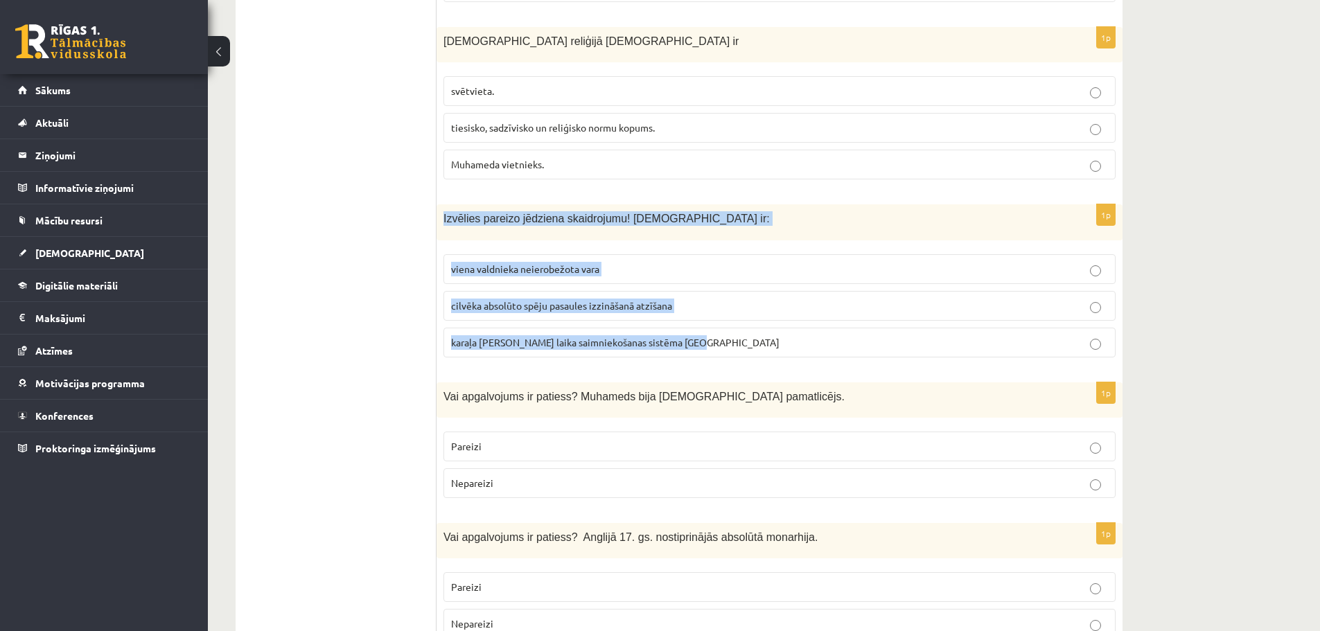
drag, startPoint x: 445, startPoint y: 128, endPoint x: 709, endPoint y: 250, distance: 291.2
click at [709, 250] on div "1p Izvēlies pareizo jēdziena skaidrojumu! Absolūtisms ir: viena valdnieka neier…" at bounding box center [780, 286] width 686 height 164
click at [519, 263] on span "viena valdnieka neierobežota vara" at bounding box center [525, 269] width 148 height 12
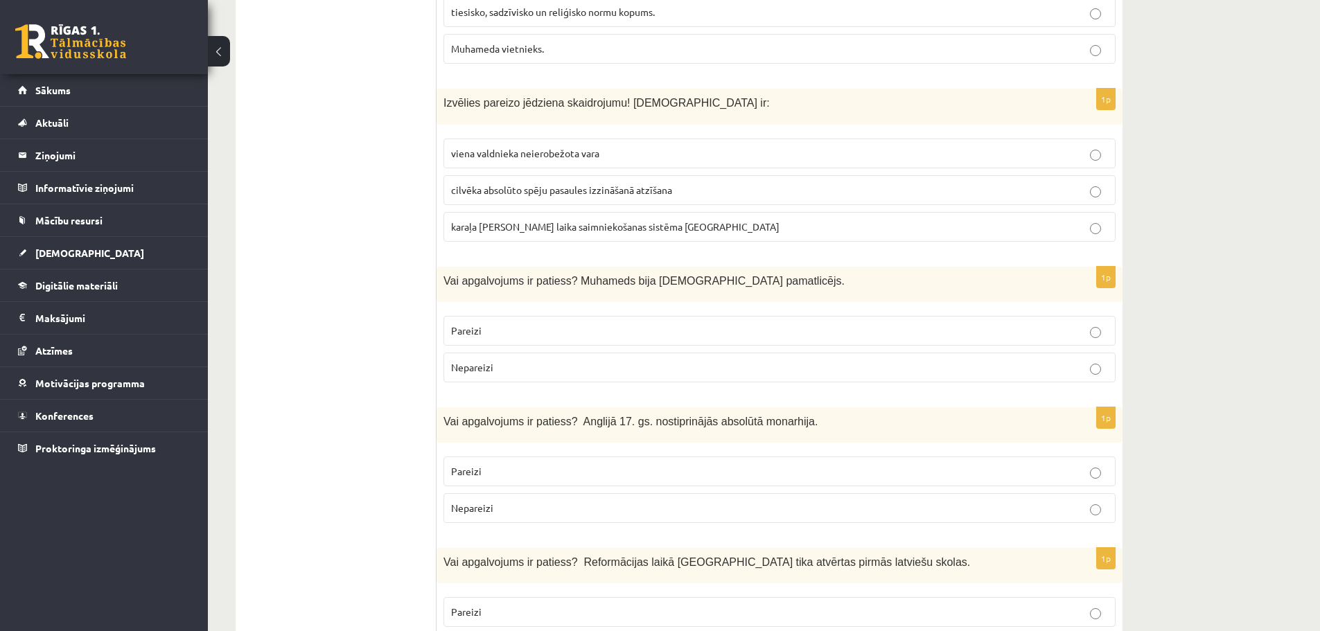
scroll to position [3604, 0]
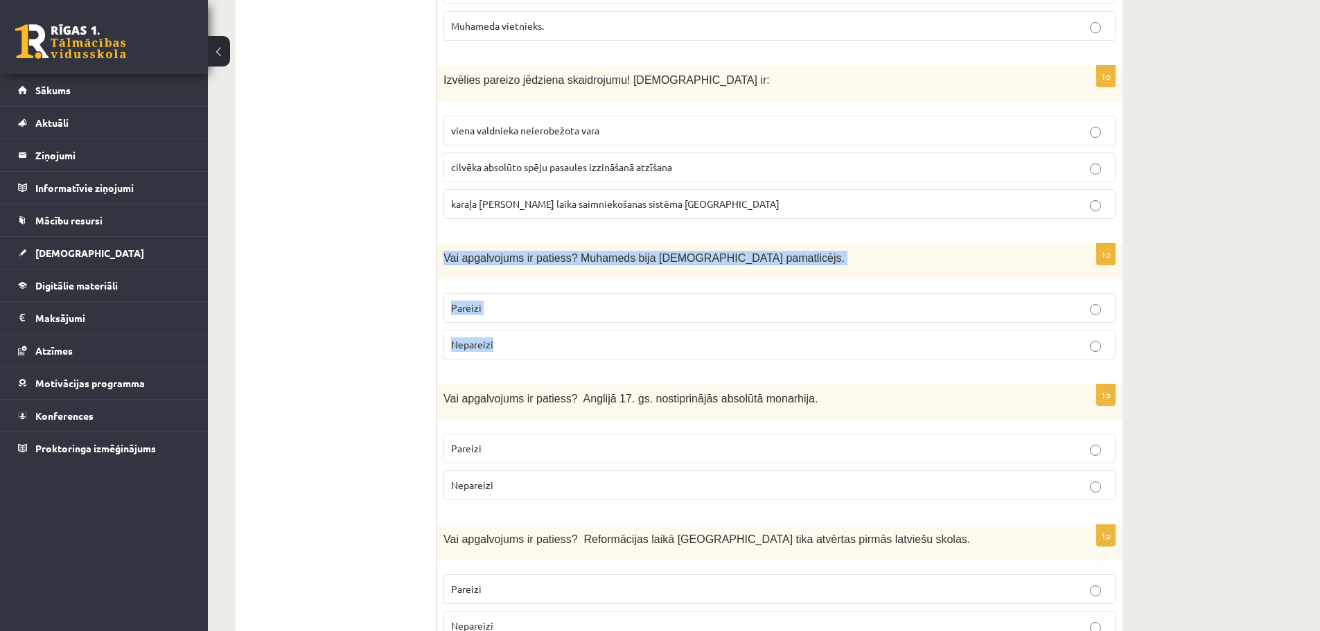
drag, startPoint x: 444, startPoint y: 169, endPoint x: 495, endPoint y: 250, distance: 95.6
click at [495, 250] on div "1p Vai apgalvojums ir patiess? Muhameds bija islāma pamatlicējs. Pareizi Nepare…" at bounding box center [780, 307] width 686 height 127
click at [491, 293] on label "Pareizi" at bounding box center [780, 308] width 672 height 30
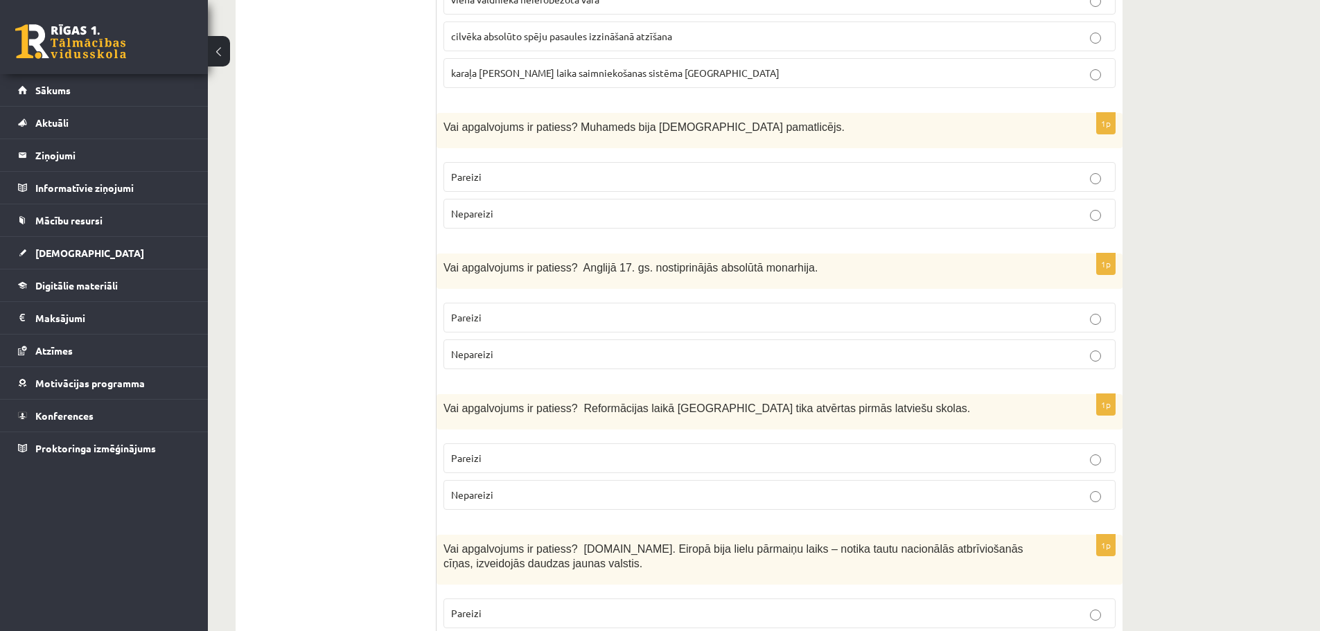
scroll to position [3743, 0]
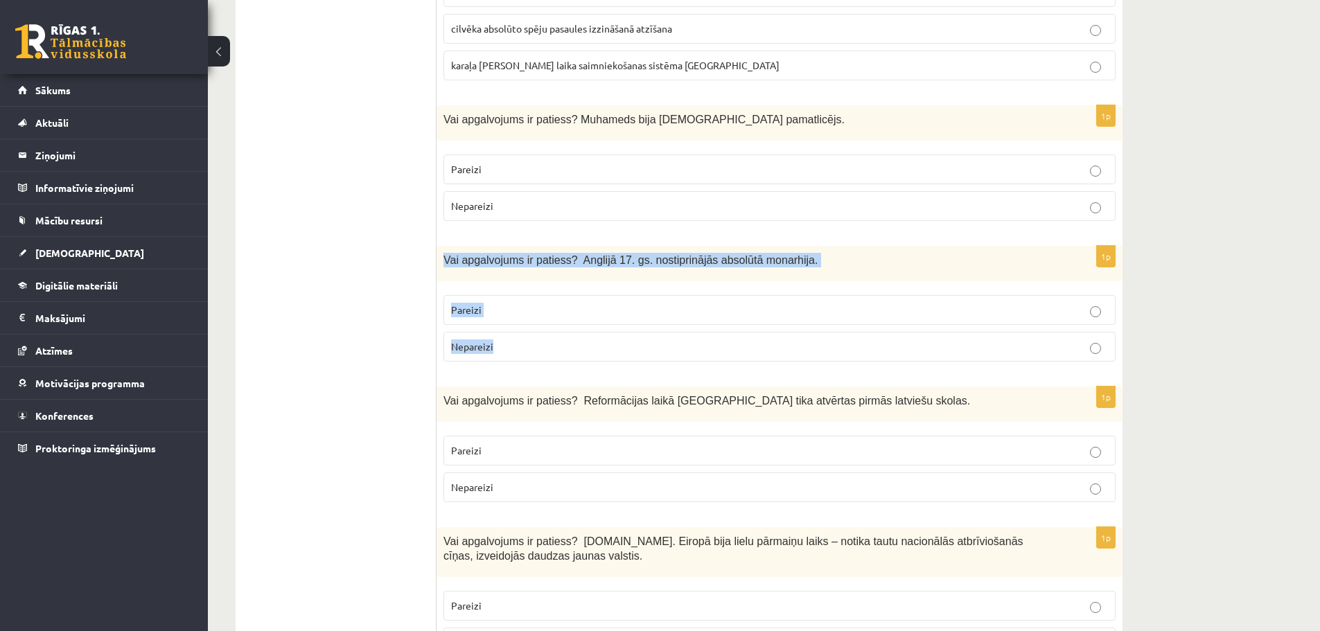
drag, startPoint x: 445, startPoint y: 165, endPoint x: 530, endPoint y: 220, distance: 101.1
click at [576, 259] on div "1p Vai apgalvojums ir patiess? Anglijā 17. gs. nostiprinājās absolūtā monarhija…" at bounding box center [780, 309] width 686 height 127
click at [486, 303] on p "Pareizi" at bounding box center [779, 310] width 657 height 15
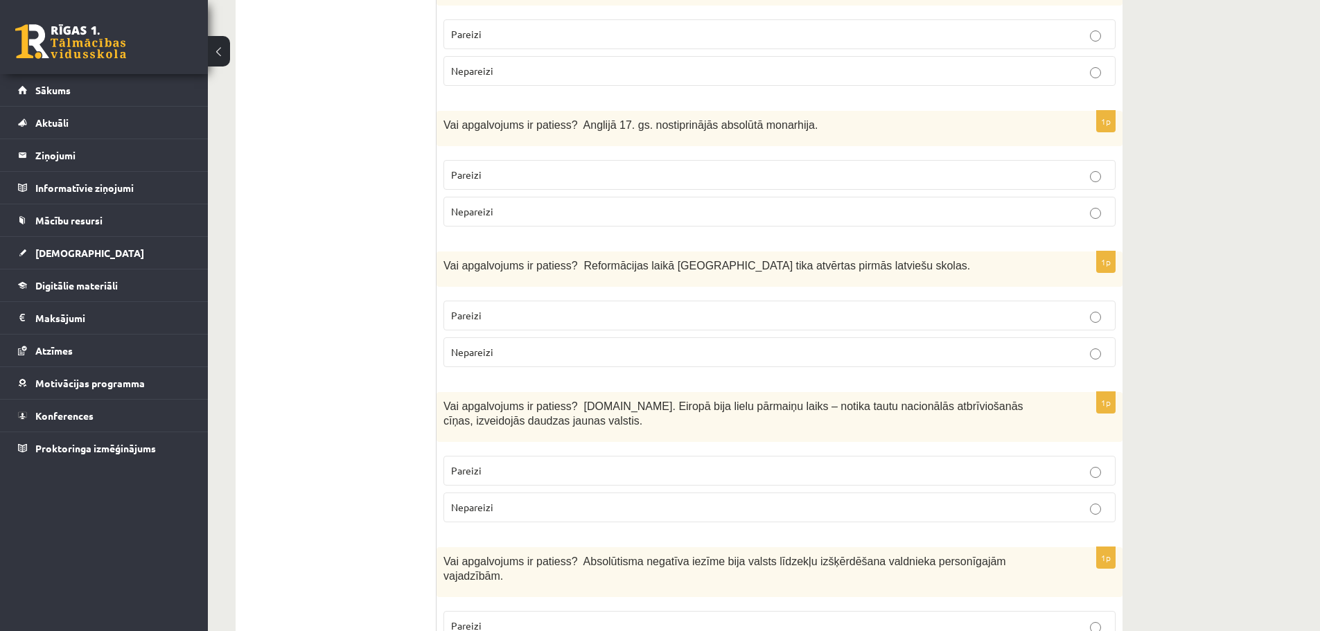
scroll to position [3881, 0]
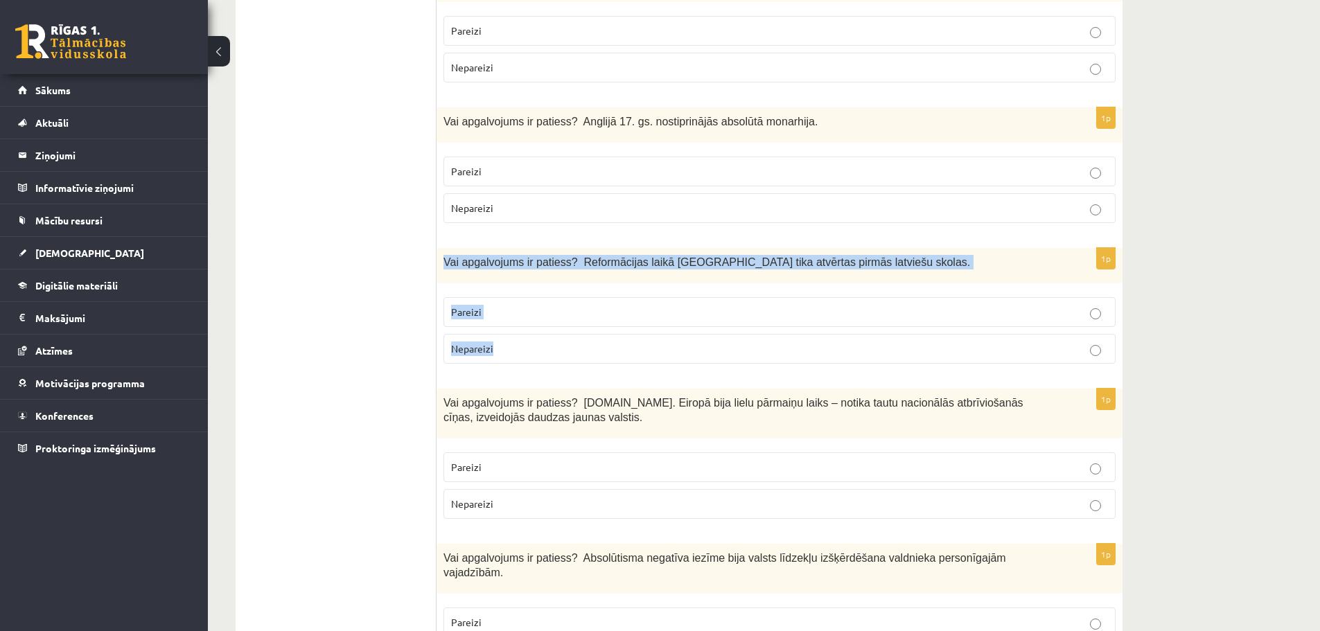
drag, startPoint x: 443, startPoint y: 175, endPoint x: 529, endPoint y: 252, distance: 115.8
click at [529, 252] on div "1p Vai apgalvojums ir patiess? Reformācijas laikā Livonijā tika atvērtas pirmās…" at bounding box center [780, 311] width 686 height 127
click at [476, 306] on span "Pareizi" at bounding box center [466, 312] width 30 height 12
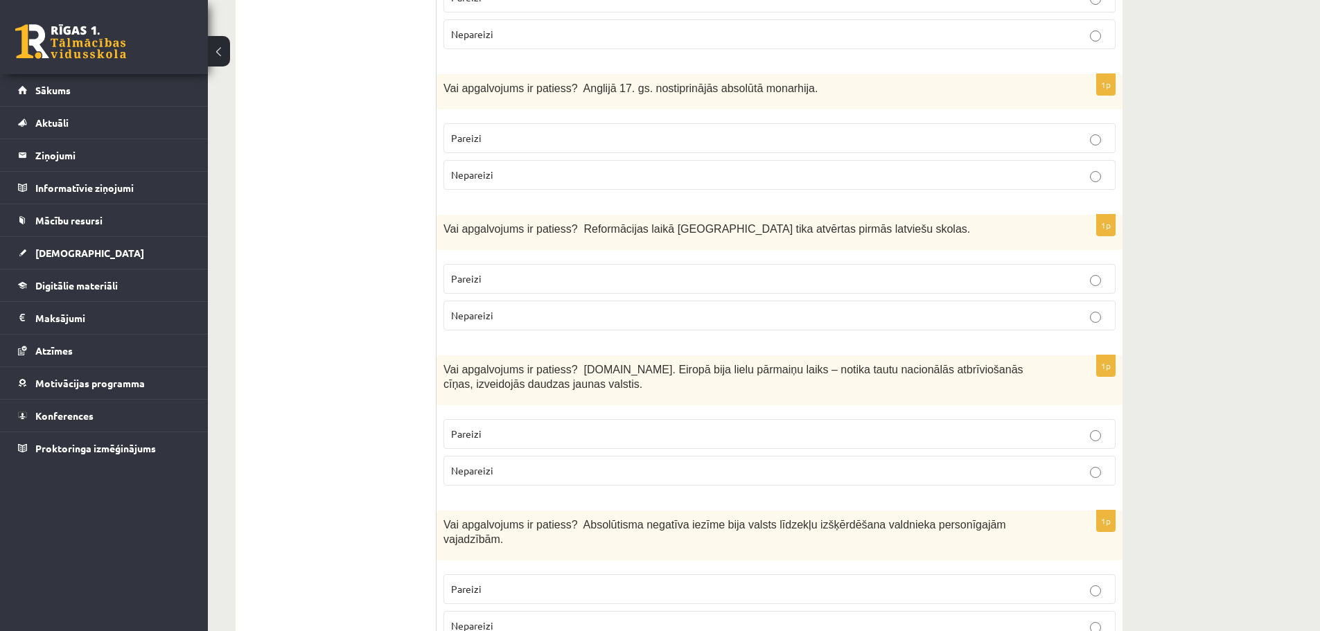
scroll to position [4020, 0]
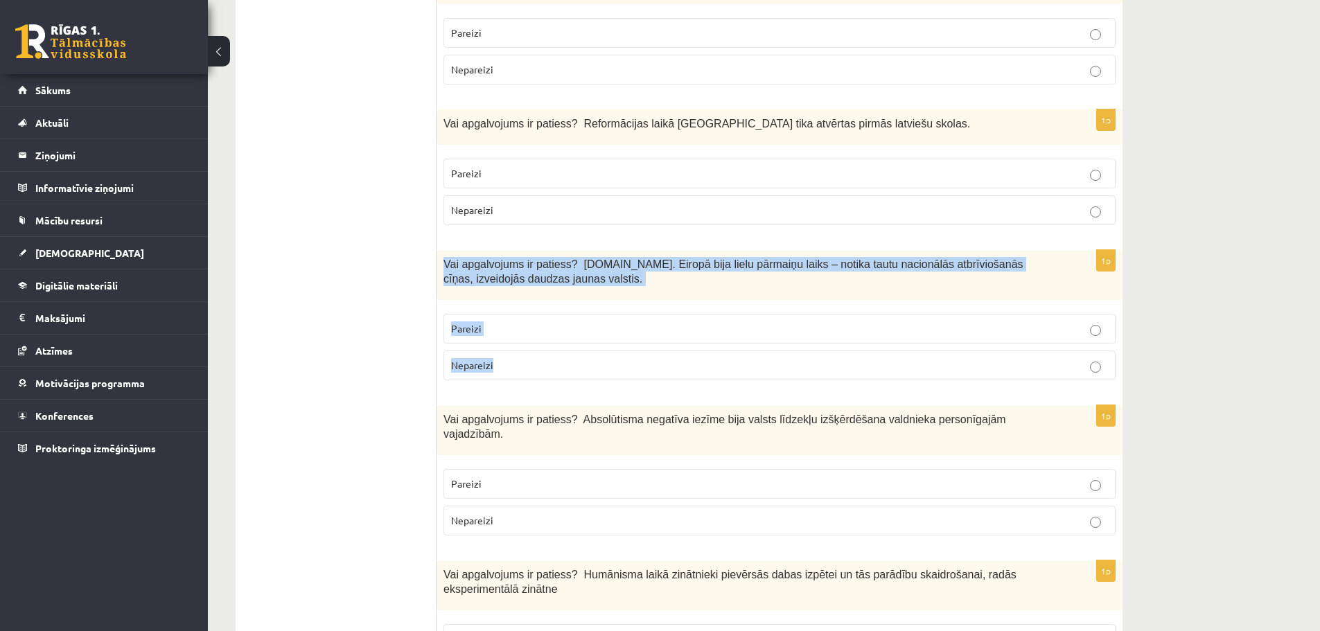
drag, startPoint x: 437, startPoint y: 176, endPoint x: 517, endPoint y: 278, distance: 129.8
click at [517, 278] on div "1p Vai apgalvojums ir patiess? 19.gs. Eiropā bija lielu pārmaiņu laiks – notika…" at bounding box center [780, 320] width 686 height 141
click at [505, 322] on p "Pareizi" at bounding box center [779, 329] width 657 height 15
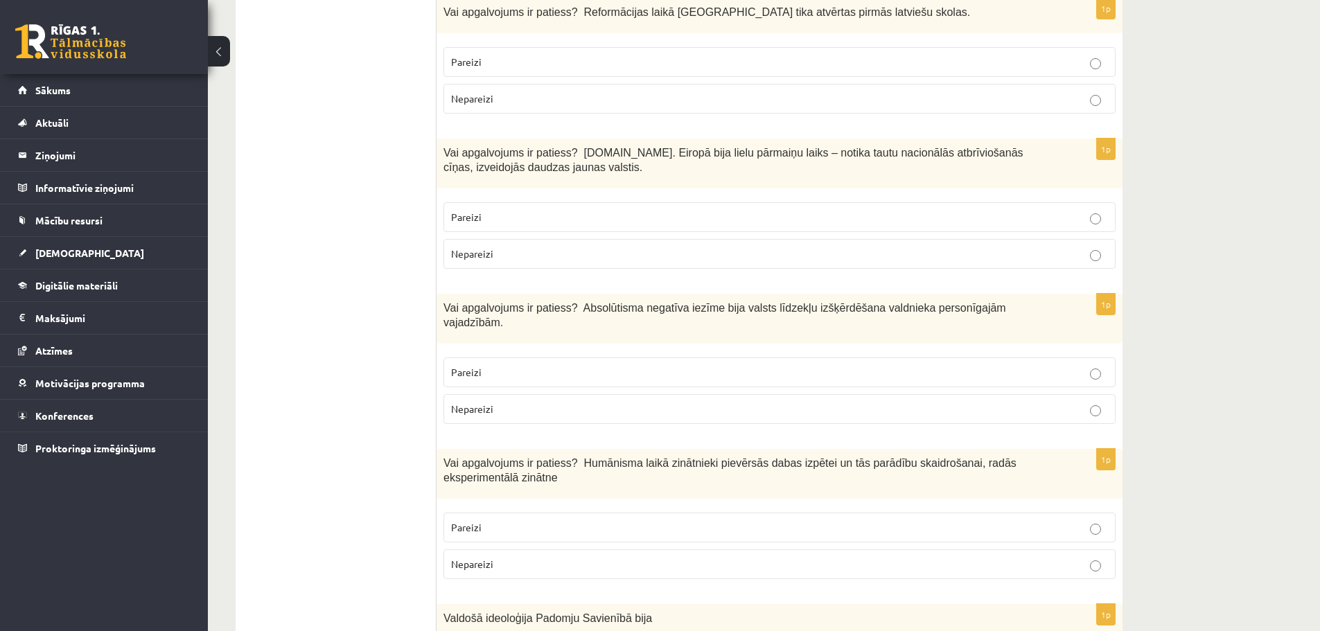
scroll to position [4158, 0]
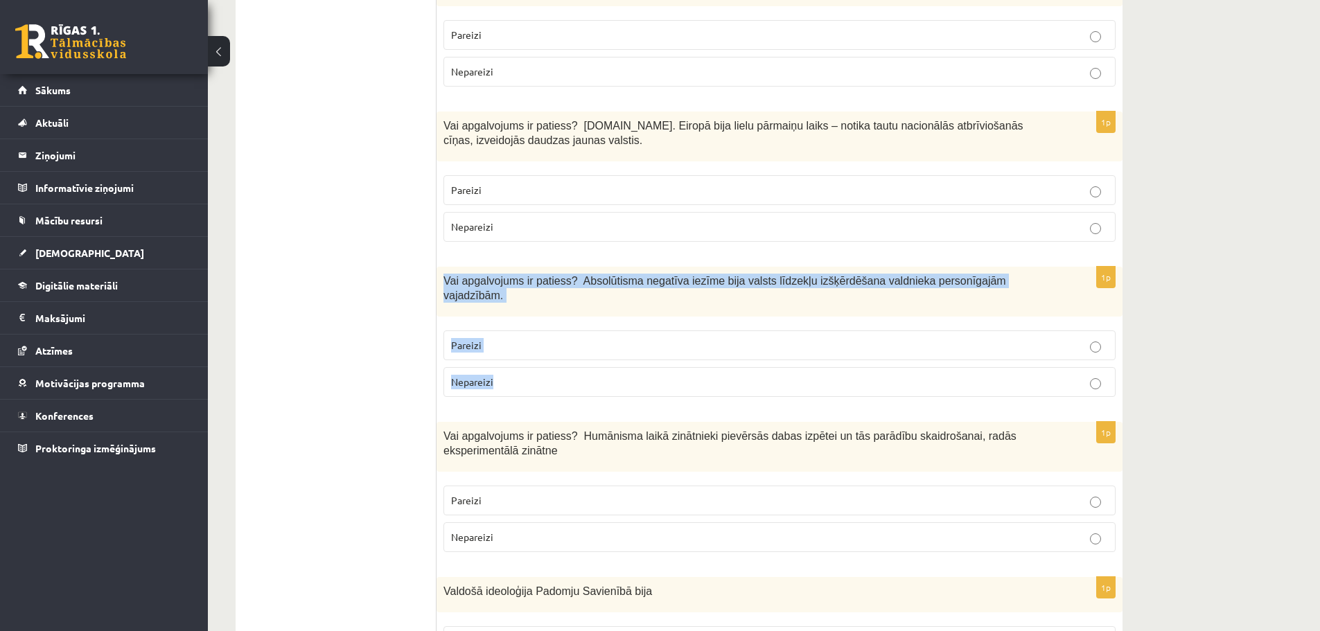
drag, startPoint x: 446, startPoint y: 191, endPoint x: 514, endPoint y: 279, distance: 111.7
click at [514, 279] on div "1p Vai apgalvojums ir patiess? Absolūtisma negatīva iezīme bija valsts līdzekļu…" at bounding box center [780, 337] width 686 height 141
click at [500, 338] on p "Pareizi" at bounding box center [779, 345] width 657 height 15
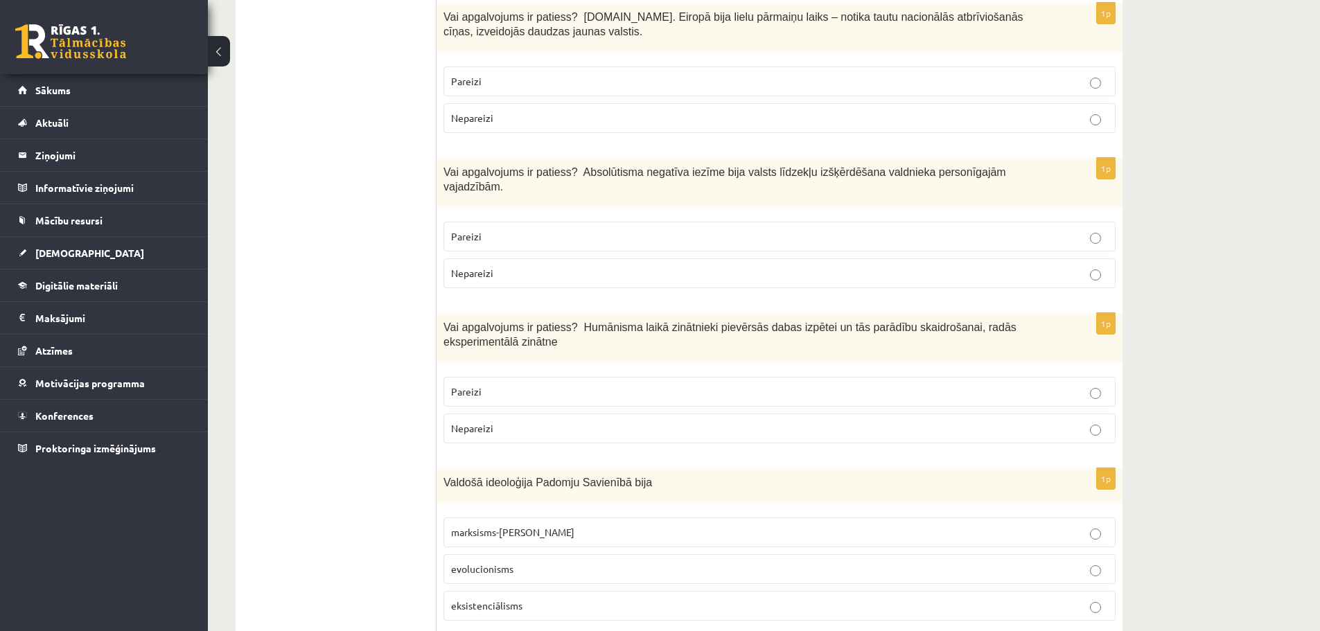
scroll to position [4297, 0]
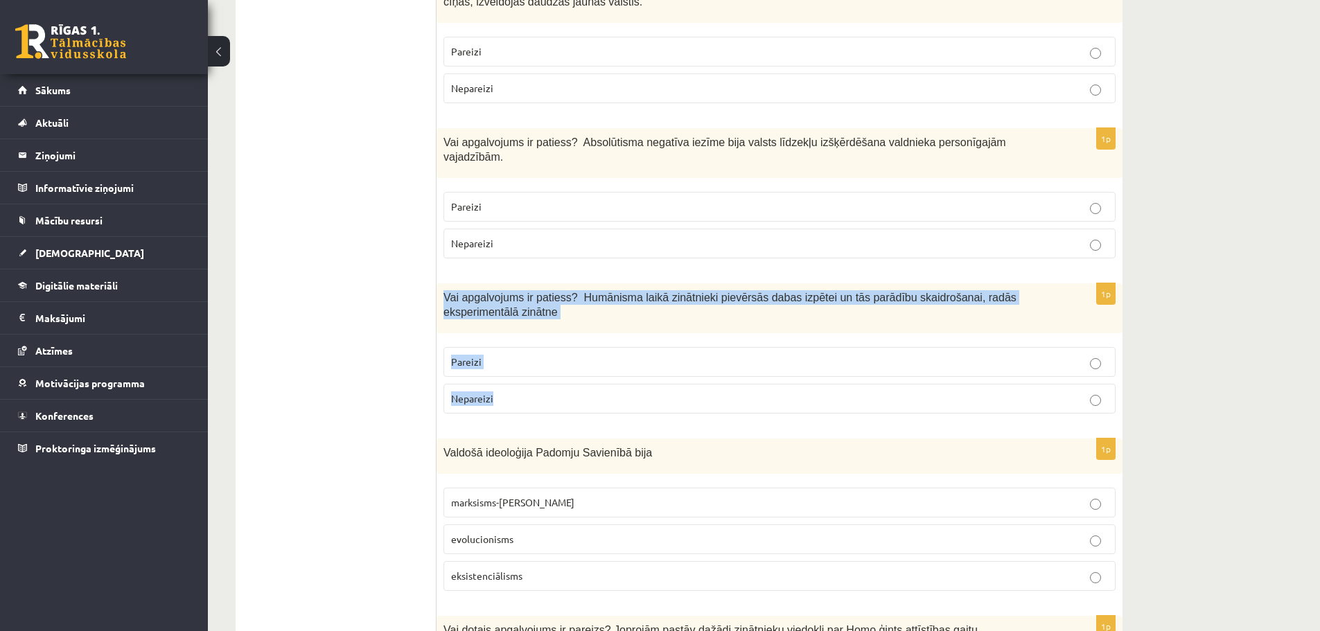
drag, startPoint x: 444, startPoint y: 195, endPoint x: 503, endPoint y: 295, distance: 115.9
click at [503, 295] on div "1p Vai apgalvojums ir patiess? Humānisma laikā zinātnieki pievērsās dabas izpēt…" at bounding box center [780, 353] width 686 height 141
click at [518, 347] on label "Pareizi" at bounding box center [780, 362] width 672 height 30
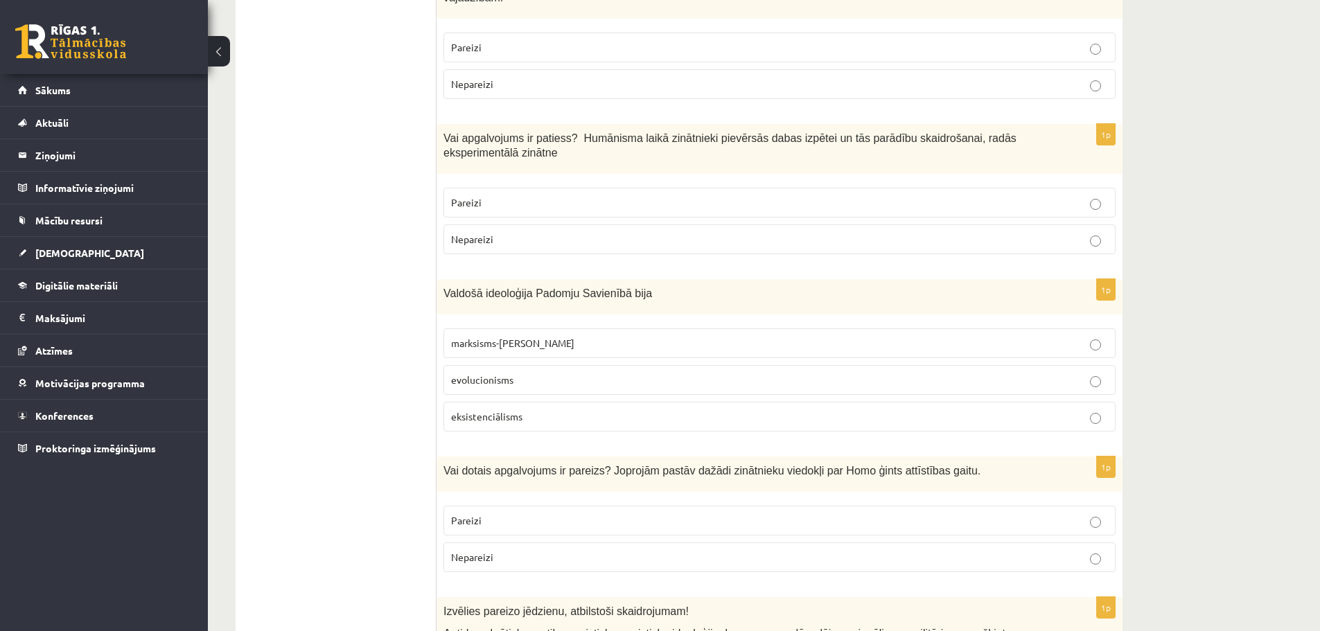
scroll to position [4505, 0]
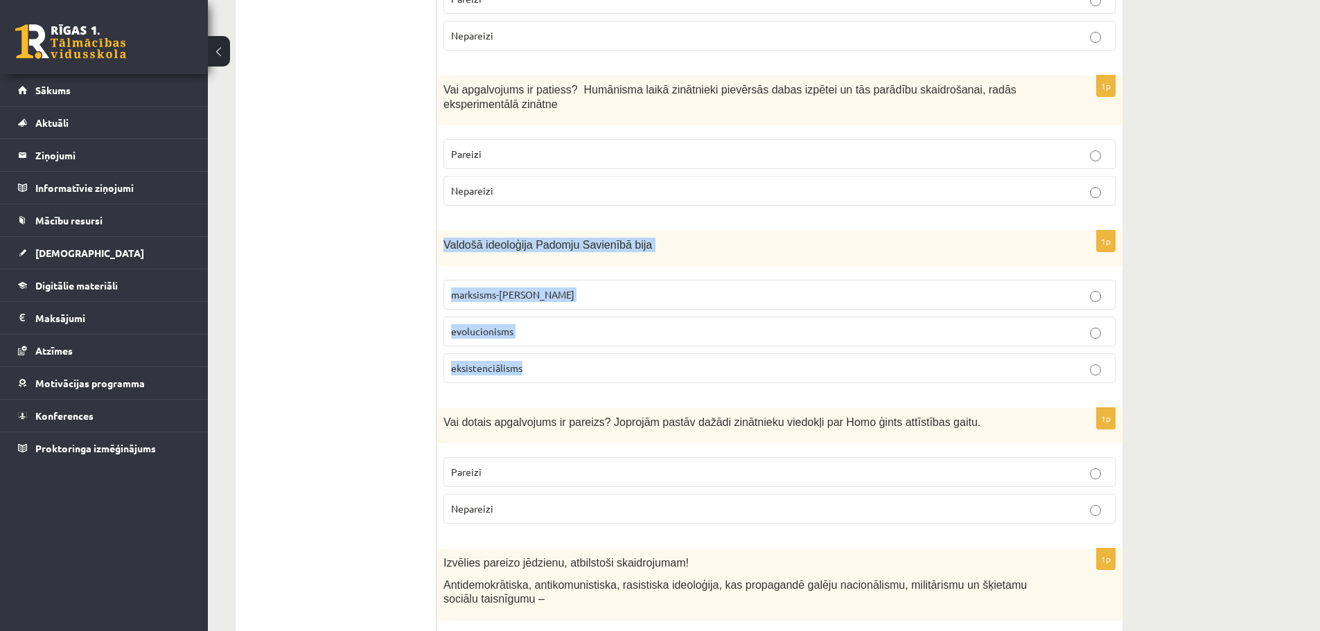
drag, startPoint x: 445, startPoint y: 144, endPoint x: 607, endPoint y: 259, distance: 198.8
click at [607, 259] on div "1p Valdošā ideoloģija Padomju Savienībā bija marksisms-ļeņinisms evolucionisms …" at bounding box center [780, 313] width 686 height 164
click at [523, 280] on label "marksisms-ļeņinisms" at bounding box center [780, 295] width 672 height 30
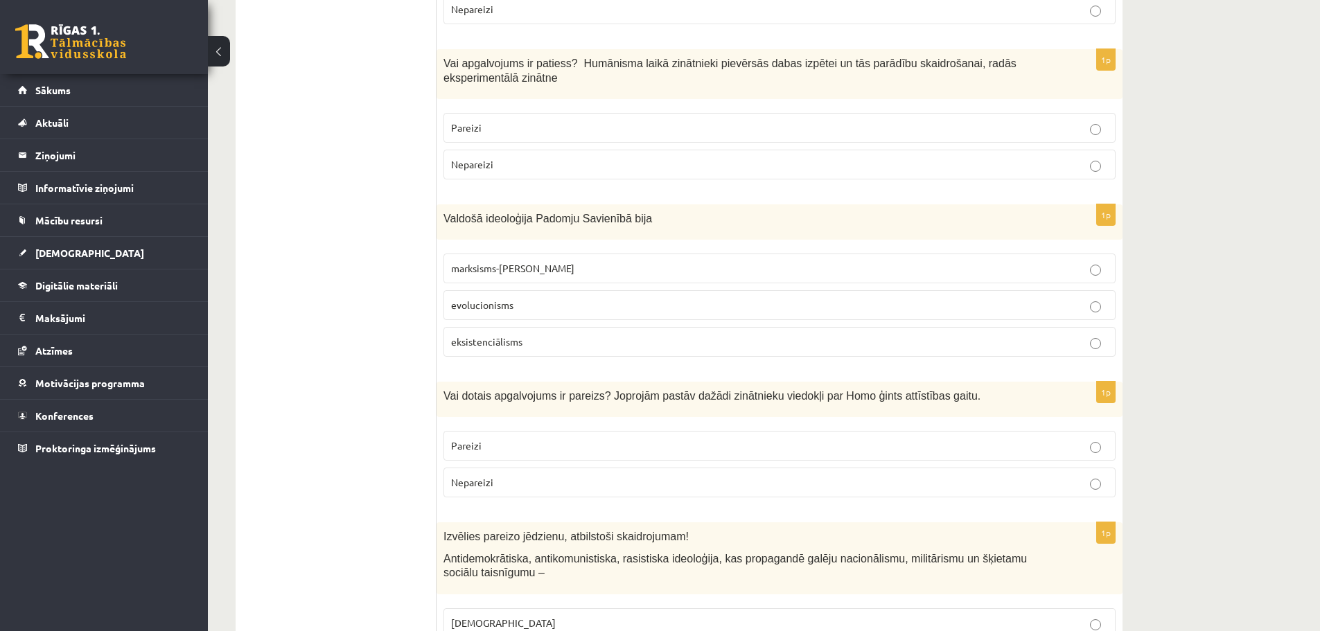
scroll to position [4565, 0]
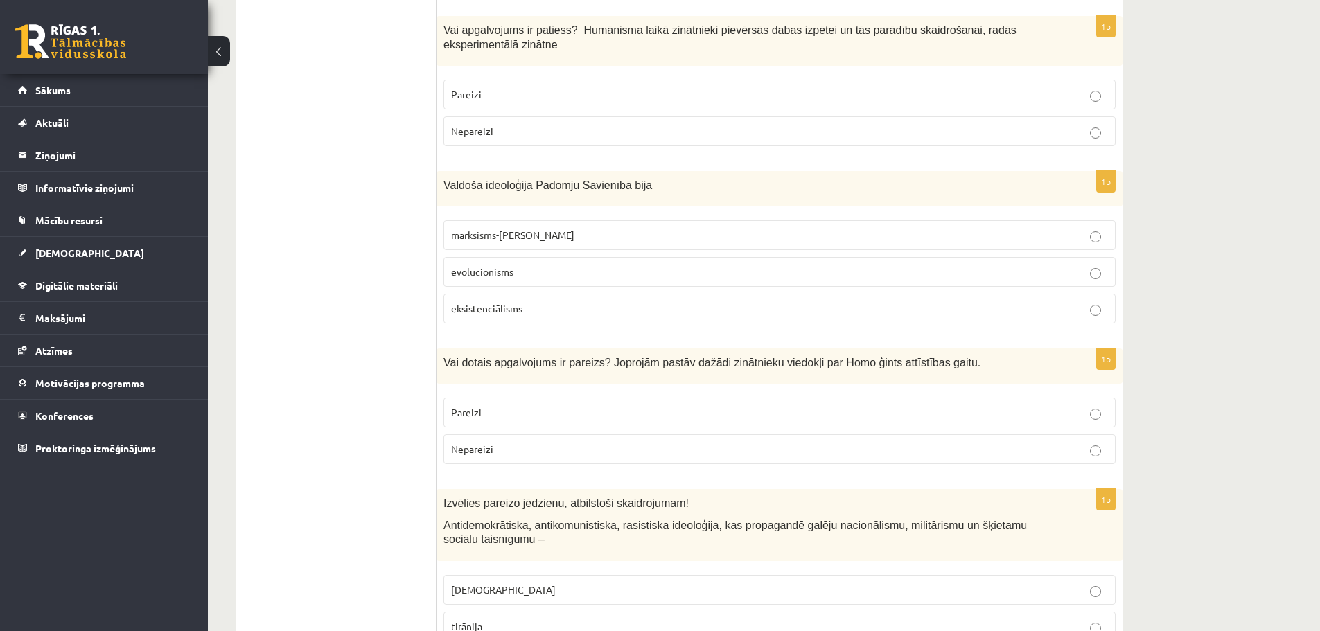
click at [498, 405] on p "Pareizi" at bounding box center [779, 412] width 657 height 15
drag, startPoint x: 446, startPoint y: 403, endPoint x: 469, endPoint y: 420, distance: 28.3
click at [490, 489] on div "Izvēlies pareizo jēdzienu, atbilstoši skaidrojumam! Antidemokrātiska, antikomun…" at bounding box center [780, 524] width 686 height 71
click at [441, 489] on div "Izvēlies pareizo jēdzienu, atbilstoši skaidrojumam! Antidemokrātiska, antikomun…" at bounding box center [780, 524] width 686 height 71
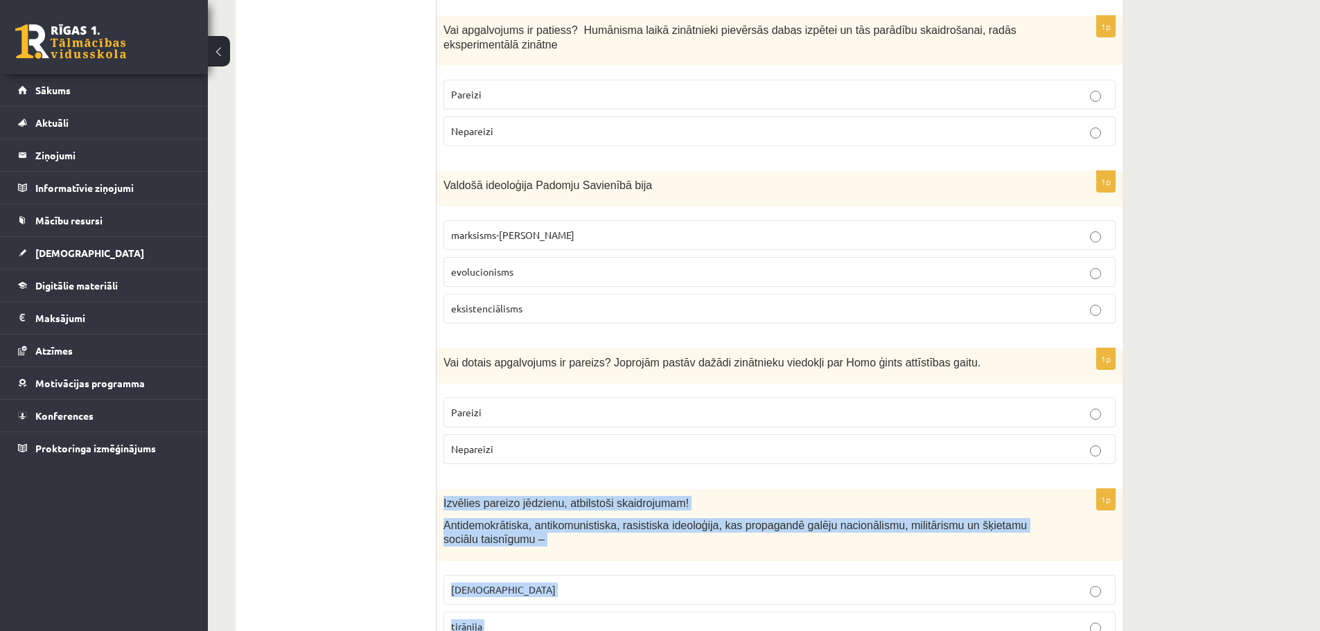
drag, startPoint x: 444, startPoint y: 399, endPoint x: 500, endPoint y: 553, distance: 164.0
click at [502, 554] on div "1p Izvēlies pareizo jēdzienu, atbilstoši skaidrojumam! Antidemokrātiska, antiko…" at bounding box center [780, 589] width 686 height 200
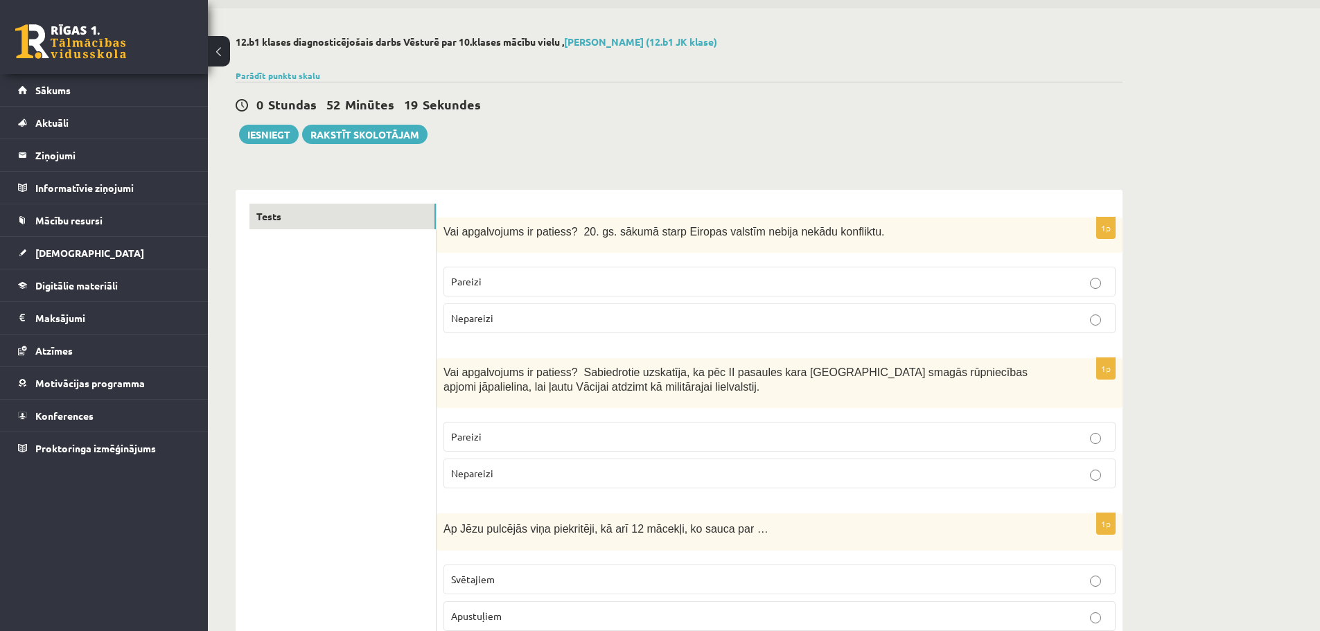
scroll to position [0, 0]
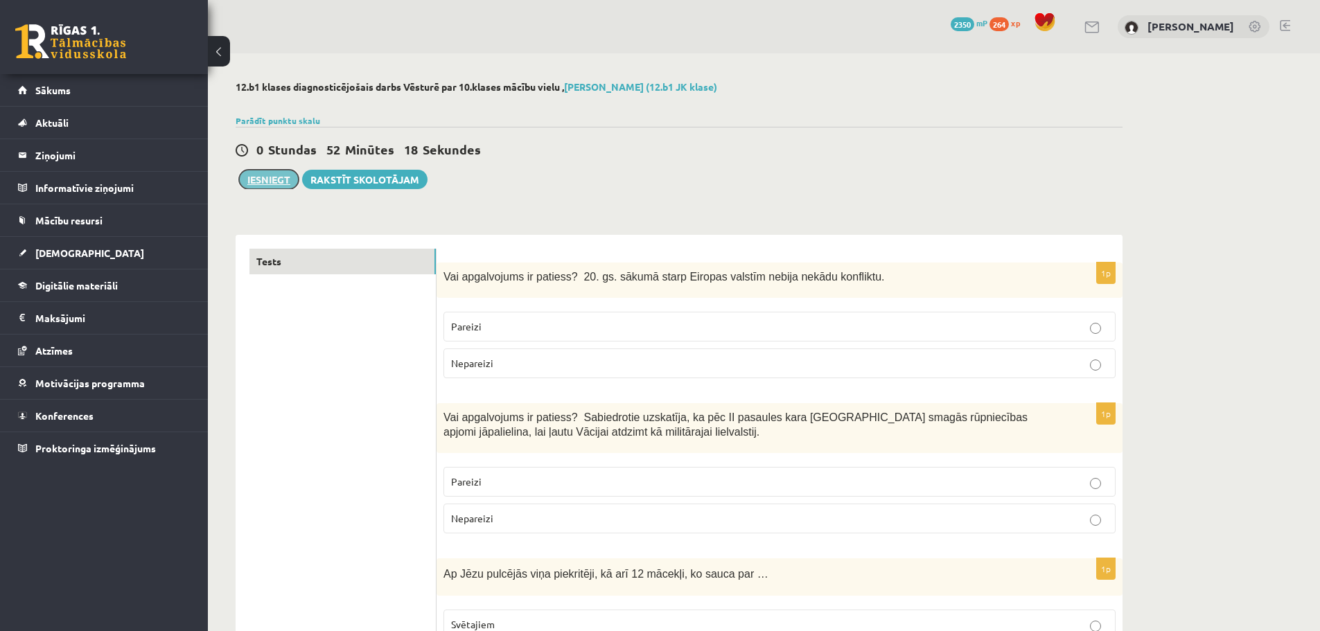
click at [270, 182] on button "Iesniegt" at bounding box center [269, 179] width 60 height 19
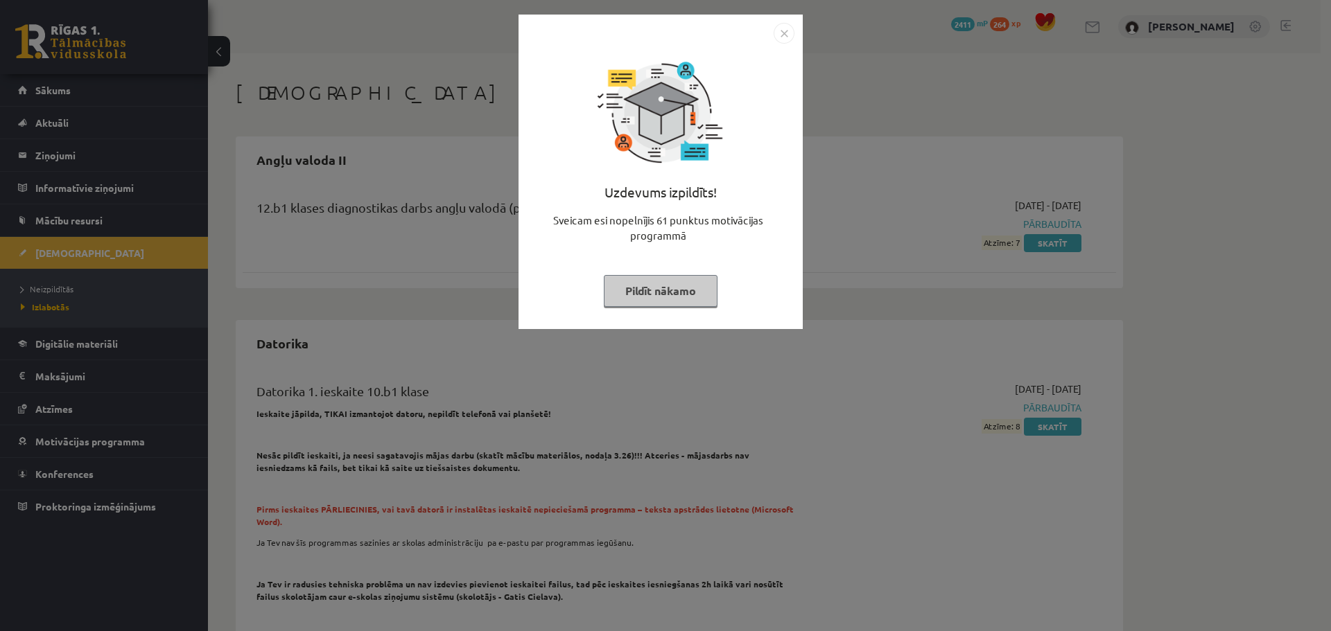
click at [651, 283] on button "Pildīt nākamo" at bounding box center [661, 291] width 114 height 32
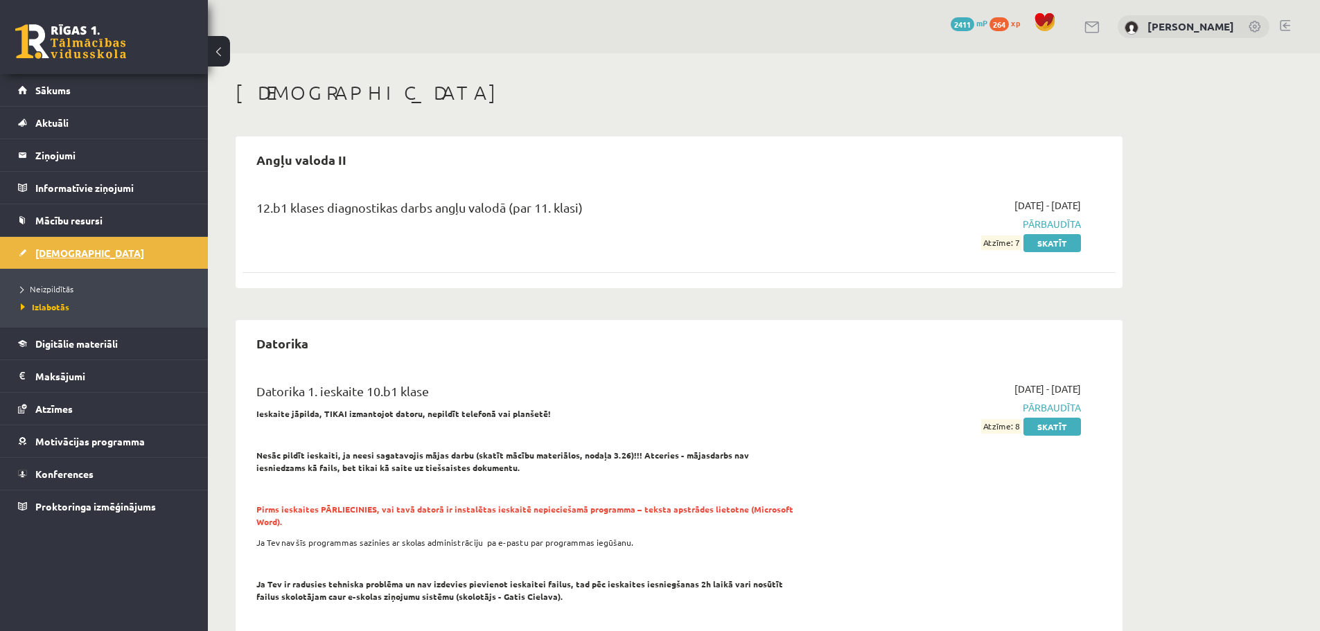
click at [55, 249] on span "[DEMOGRAPHIC_DATA]" at bounding box center [89, 253] width 109 height 12
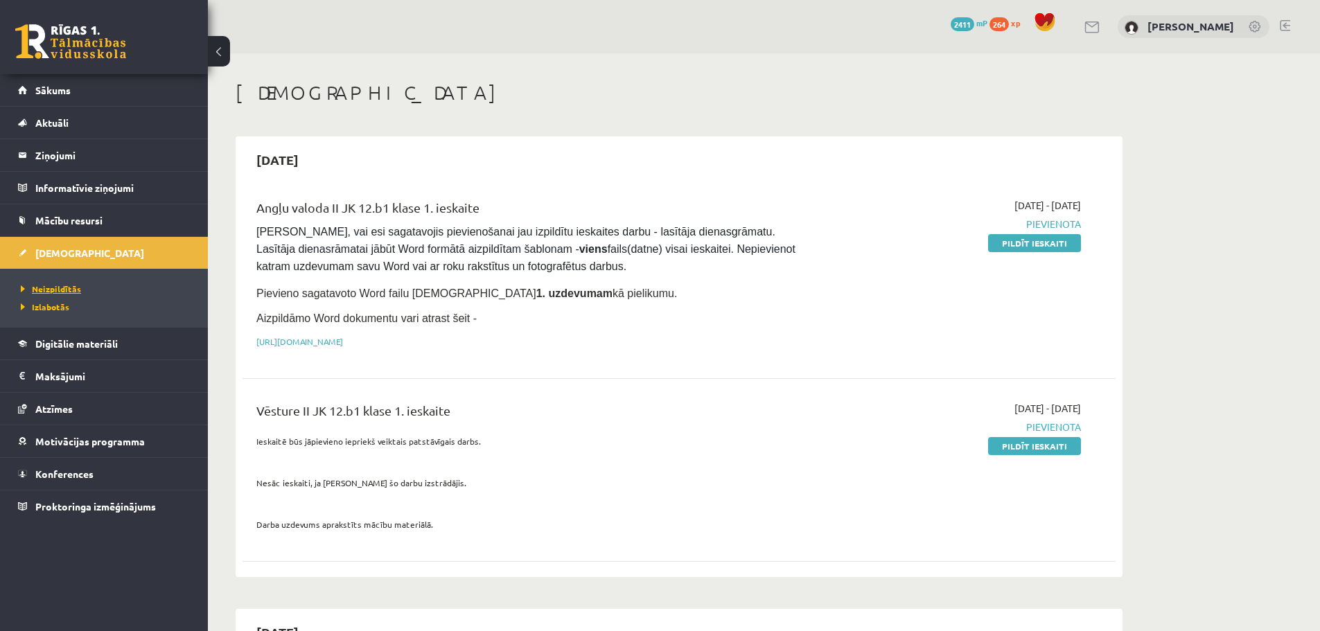
click at [57, 288] on span "Neizpildītās" at bounding box center [51, 288] width 60 height 11
click at [42, 91] on span "Sākums" at bounding box center [52, 90] width 35 height 12
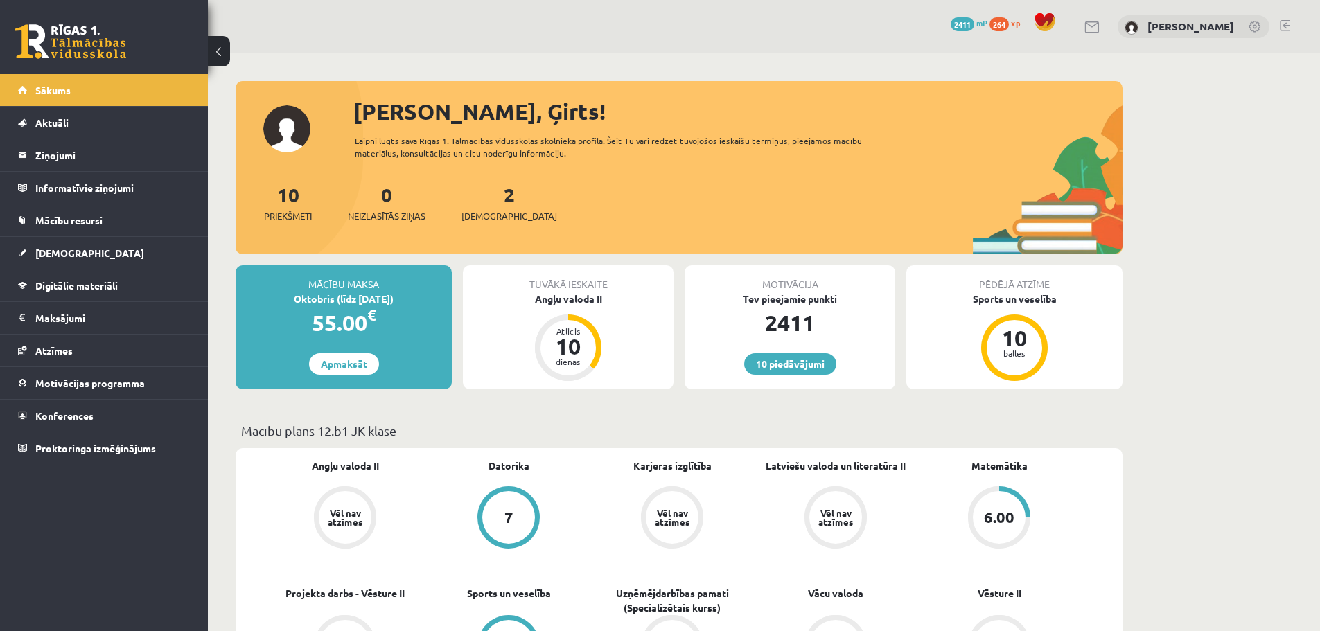
click at [1285, 27] on link at bounding box center [1285, 25] width 10 height 11
